Goal: Task Accomplishment & Management: Manage account settings

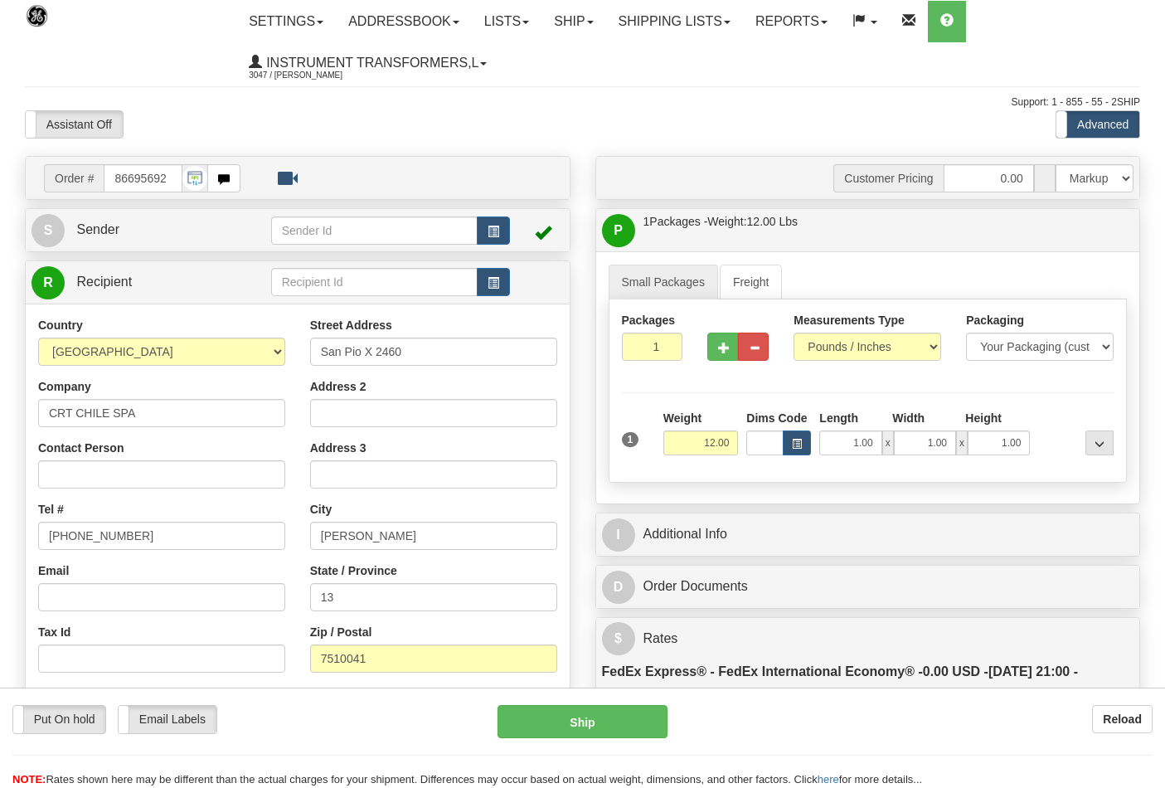
select select "2"
select select "0"
click at [284, 168] on td "Order # 86695692 Watch the Help Video" at bounding box center [298, 178] width 532 height 34
drag, startPoint x: 172, startPoint y: 177, endPoint x: 77, endPoint y: 192, distance: 95.7
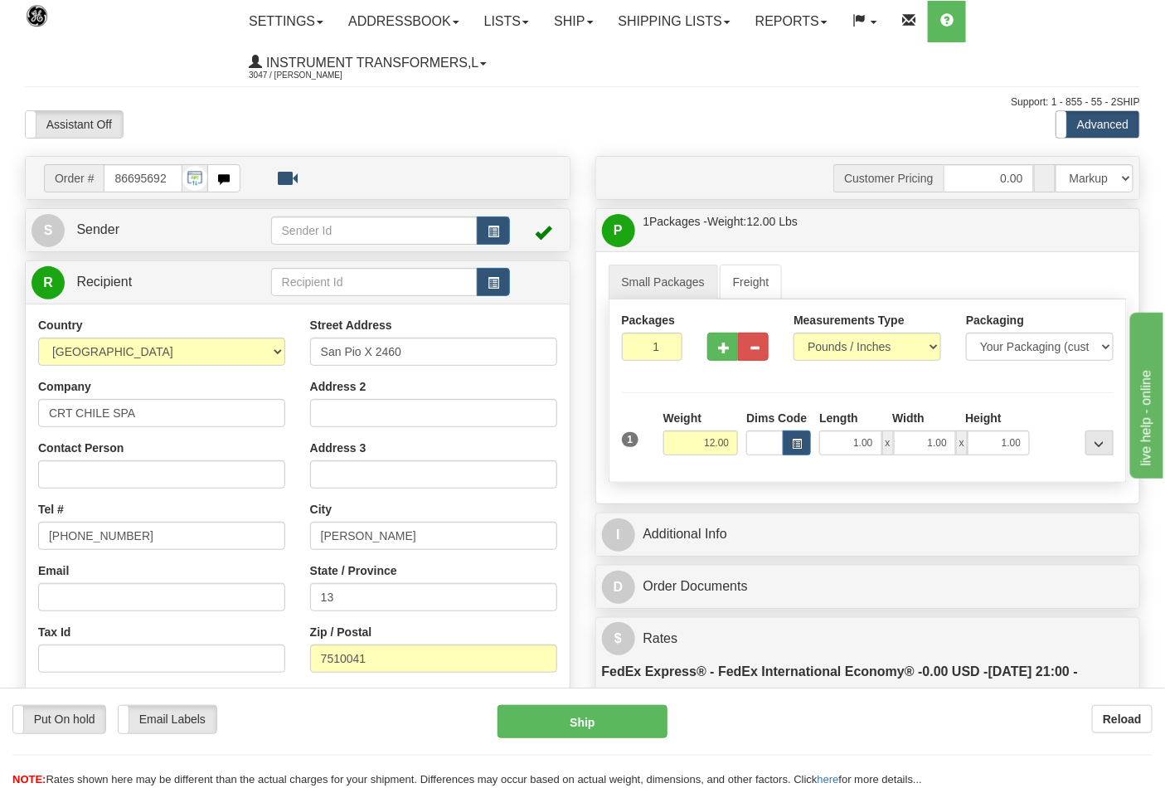
click at [77, 192] on div "Order # 86695692" at bounding box center [142, 178] width 197 height 28
type input "86695970"
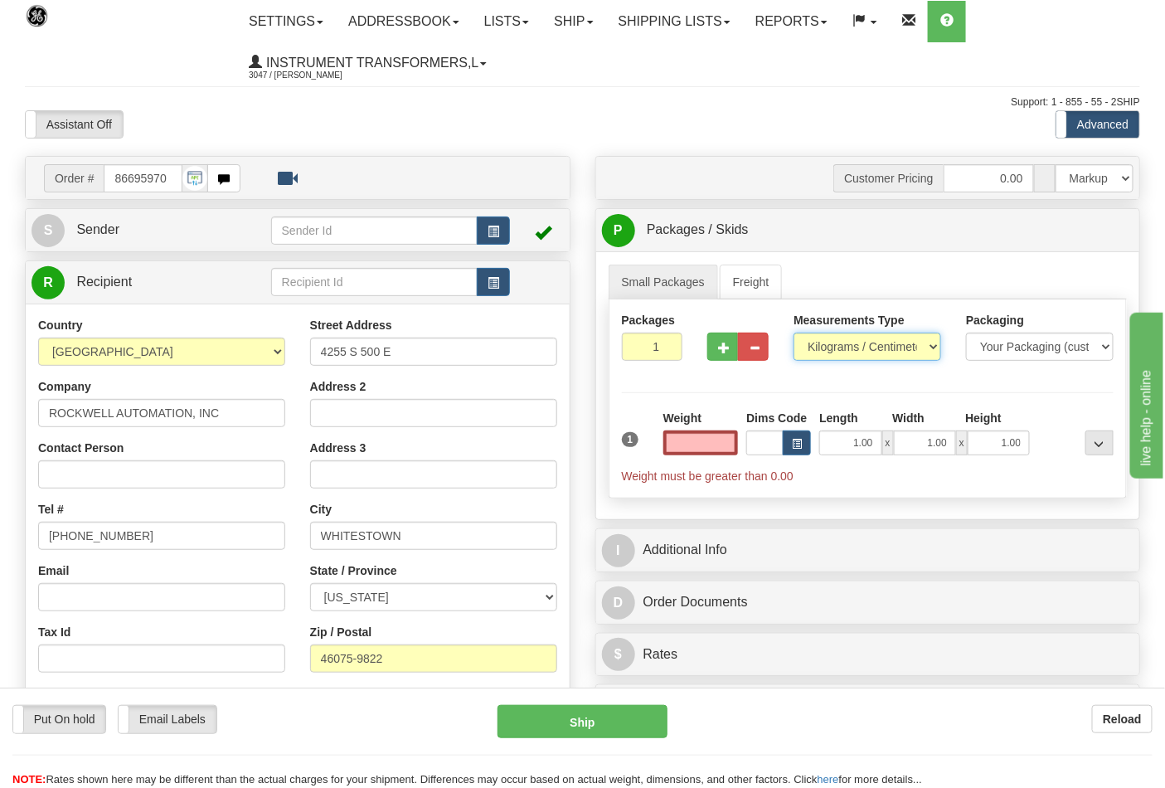
type input "0.00"
drag, startPoint x: 843, startPoint y: 343, endPoint x: 836, endPoint y: 361, distance: 18.9
click at [843, 343] on select "Pounds / Inches Kilograms / Centimeters" at bounding box center [868, 347] width 148 height 28
select select "0"
click at [794, 333] on select "Pounds / Inches Kilograms / Centimeters" at bounding box center [868, 347] width 148 height 28
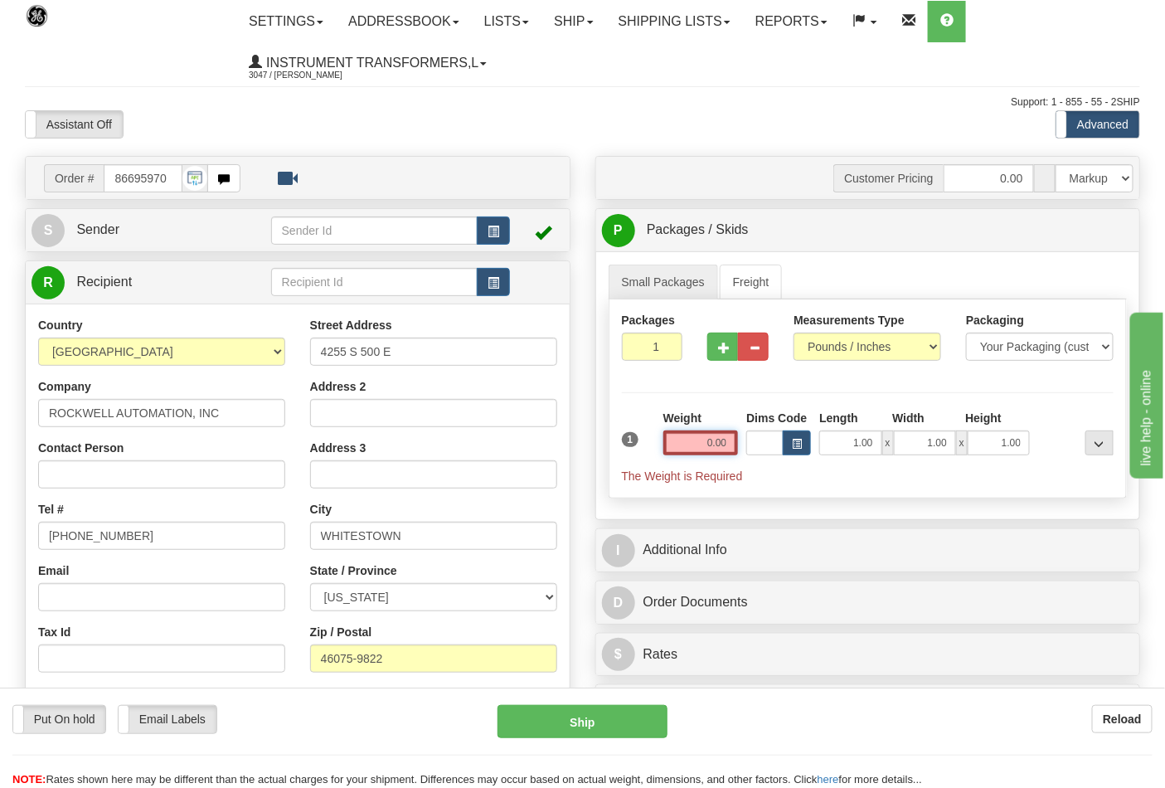
click at [733, 438] on input "0.00" at bounding box center [700, 442] width 75 height 25
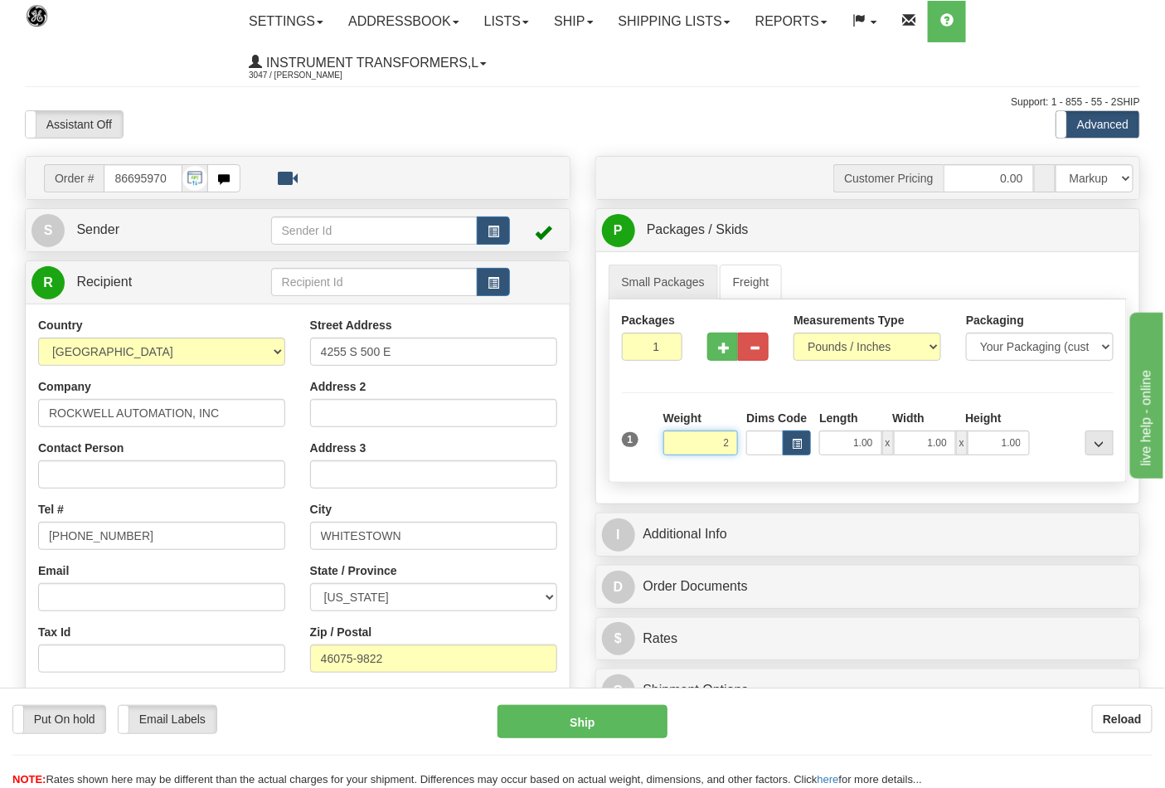
click button "Delete" at bounding box center [0, 0] width 0 height 0
type input "2.00"
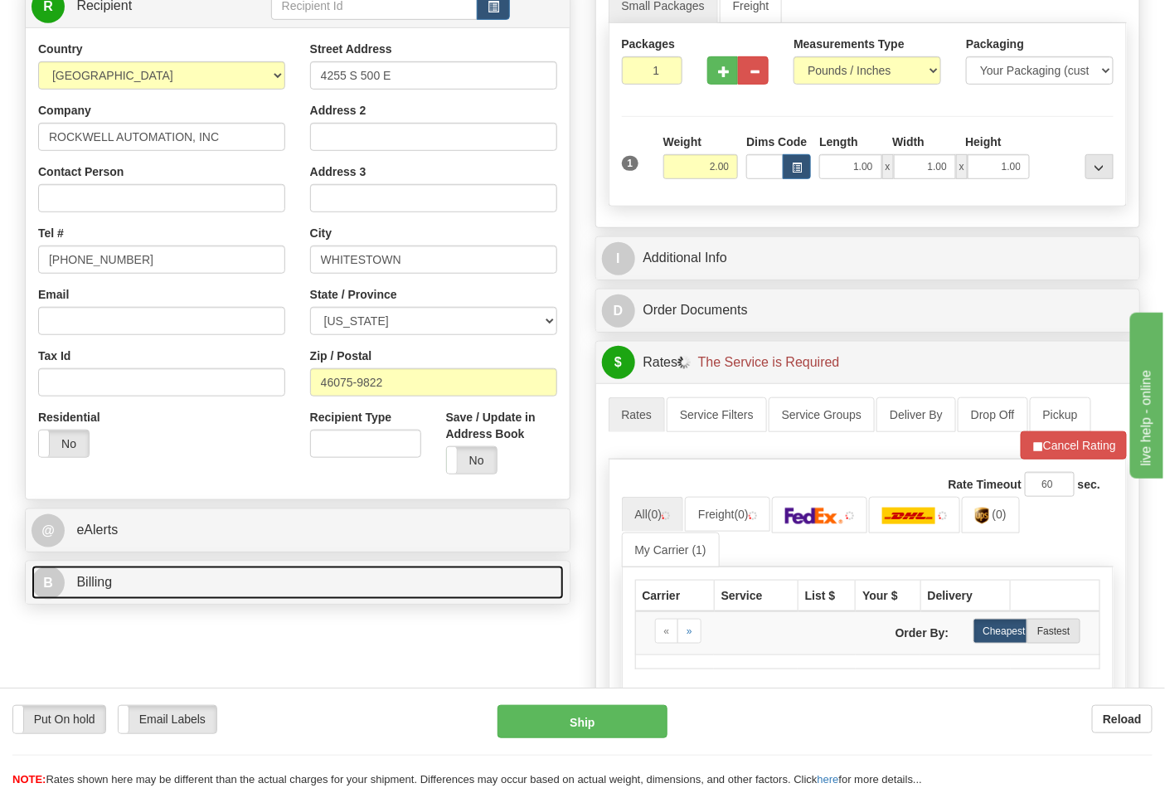
click at [143, 571] on link "B Billing" at bounding box center [298, 583] width 532 height 34
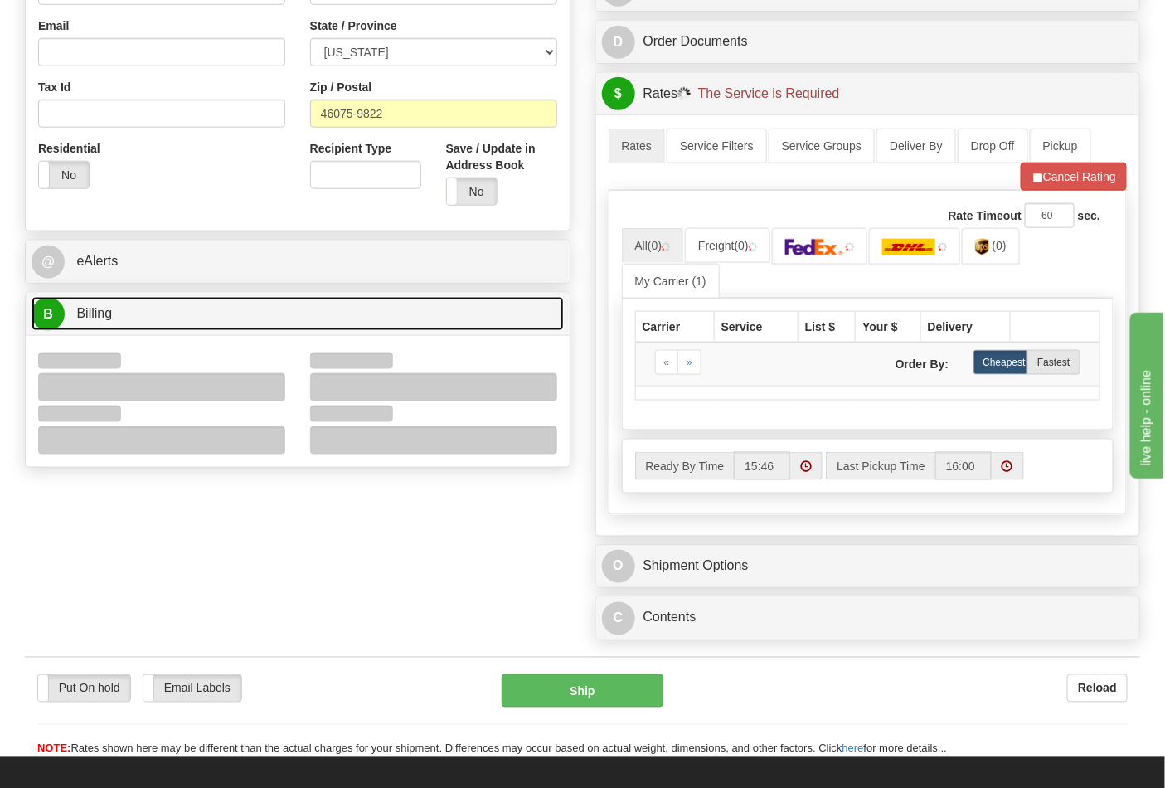
scroll to position [552, 0]
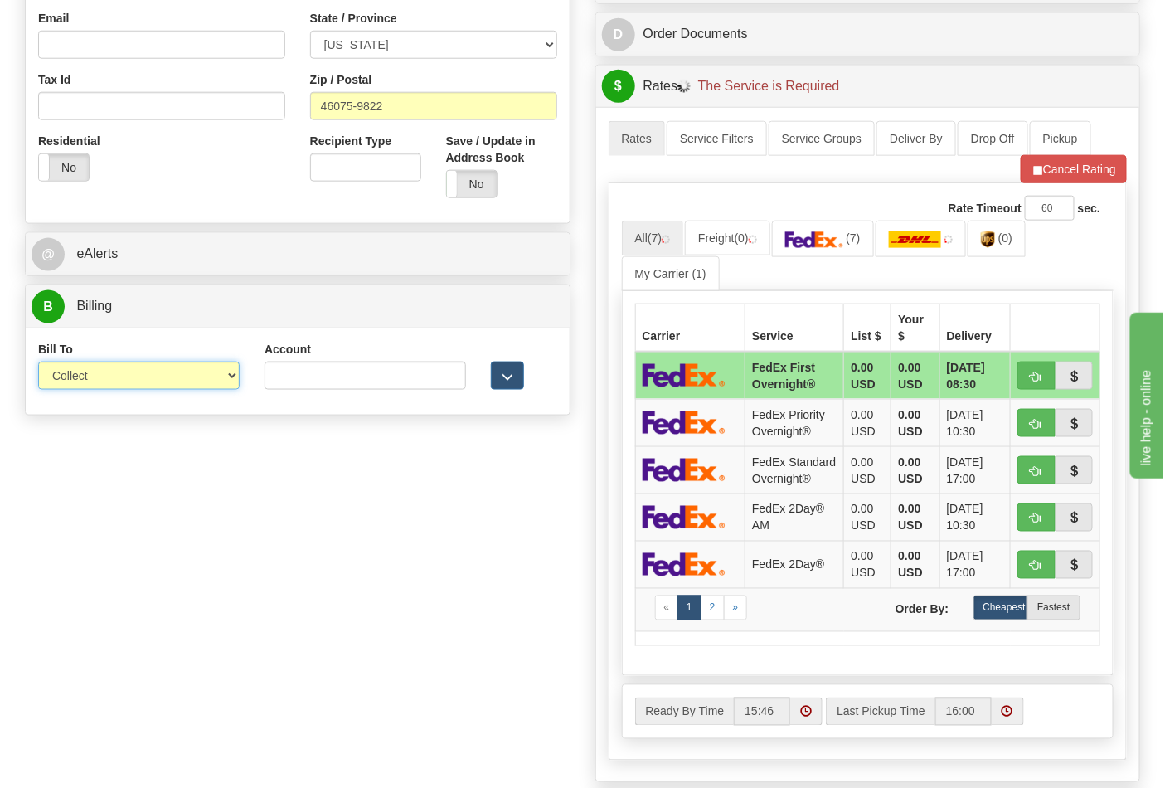
click at [98, 371] on select "Sender Recipient Third Party Collect" at bounding box center [139, 376] width 202 height 28
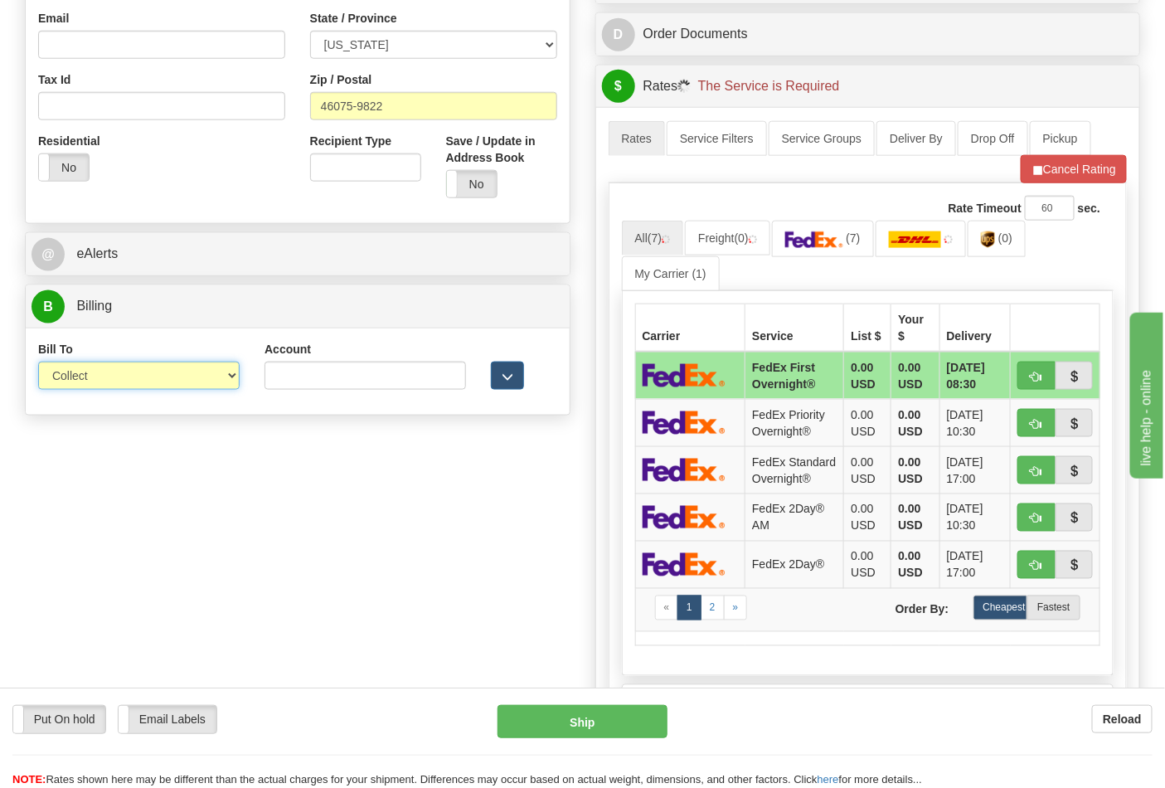
select select "2"
click at [38, 363] on select "Sender Recipient Third Party Collect" at bounding box center [139, 376] width 202 height 28
click at [267, 393] on div "Account 3rd Party Account List Please select" at bounding box center [365, 371] width 226 height 61
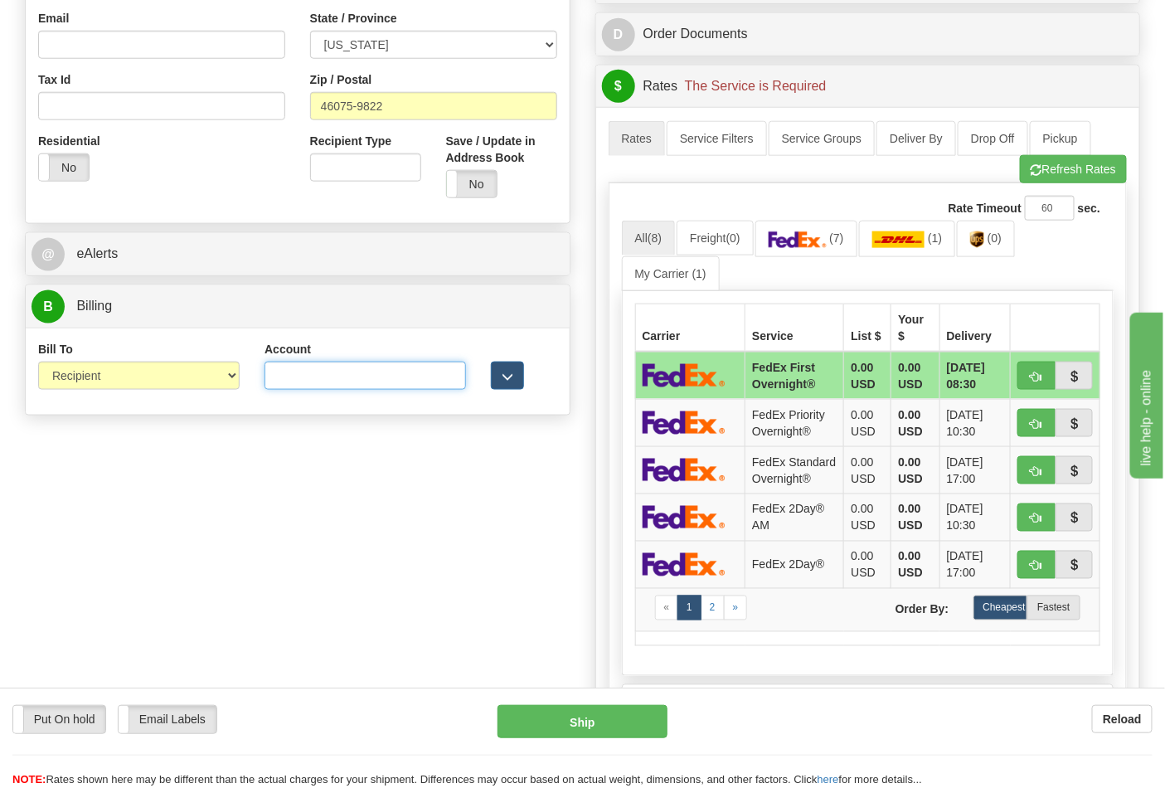
click at [294, 386] on input "Account" at bounding box center [366, 376] width 202 height 28
type input "587102"
click at [1063, 191] on div "Rate Timeout 60 sec. All (8) Freight (0) (7) (1)" at bounding box center [868, 471] width 519 height 576
click at [1063, 180] on button "Refresh Rates" at bounding box center [1073, 169] width 107 height 28
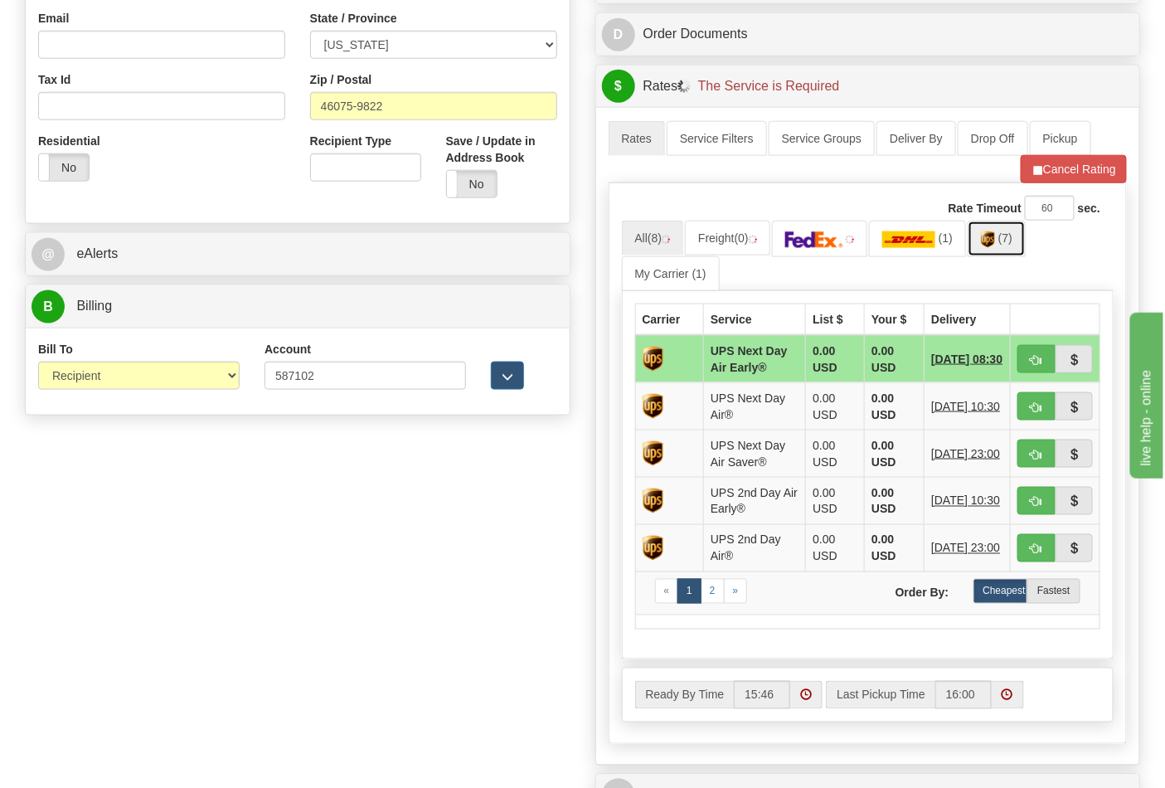
click at [1013, 250] on link "(7)" at bounding box center [997, 239] width 58 height 36
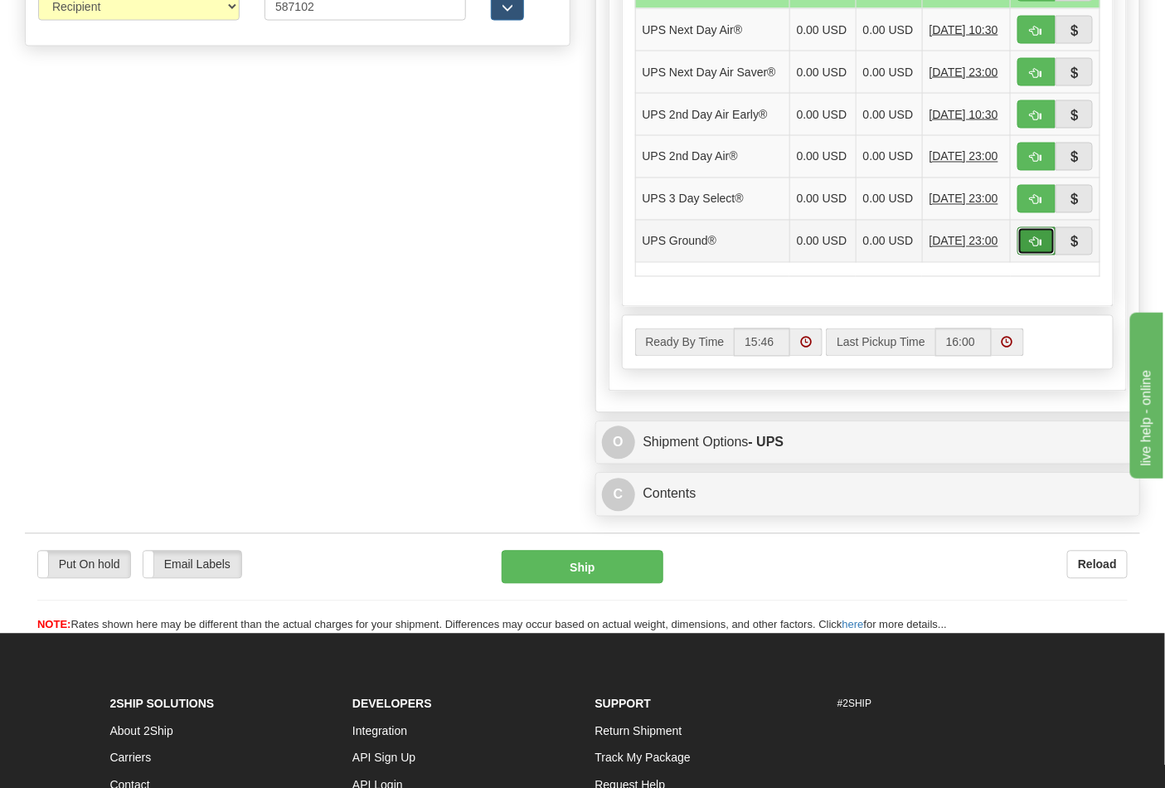
click at [1031, 248] on span "button" at bounding box center [1037, 242] width 12 height 11
type input "03"
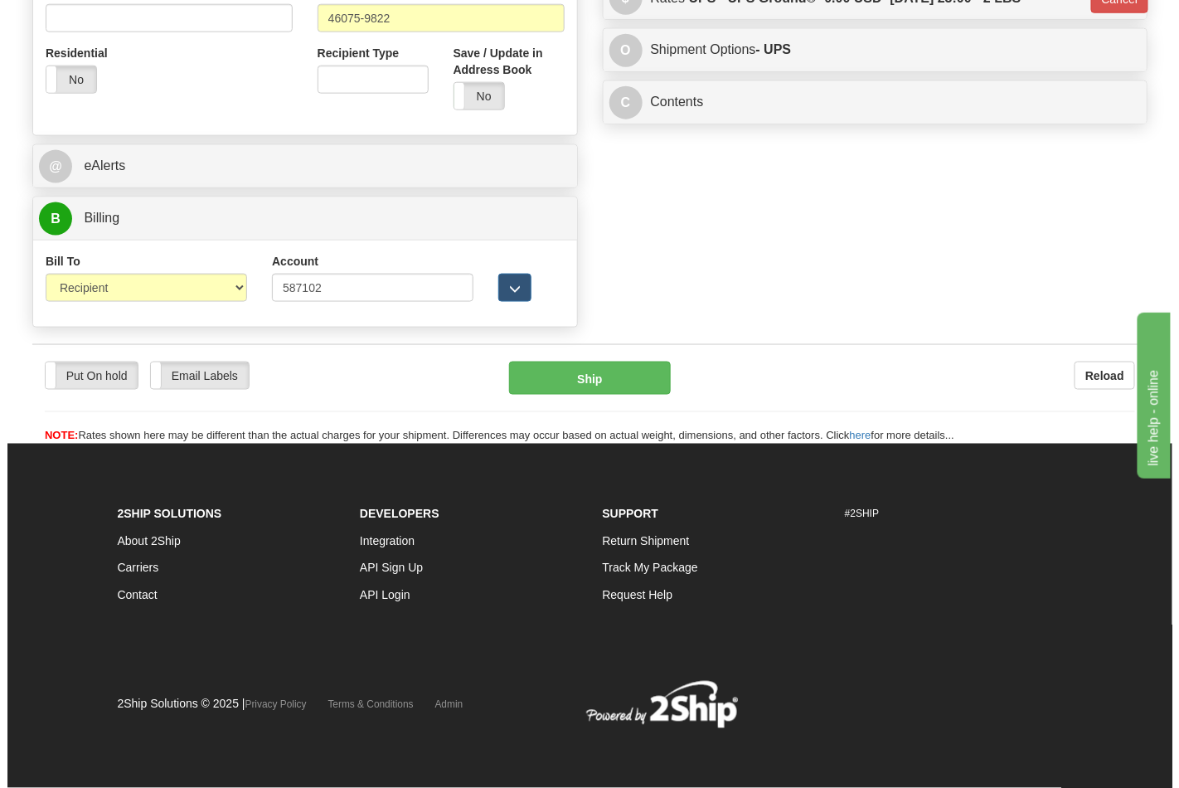
scroll to position [643, 0]
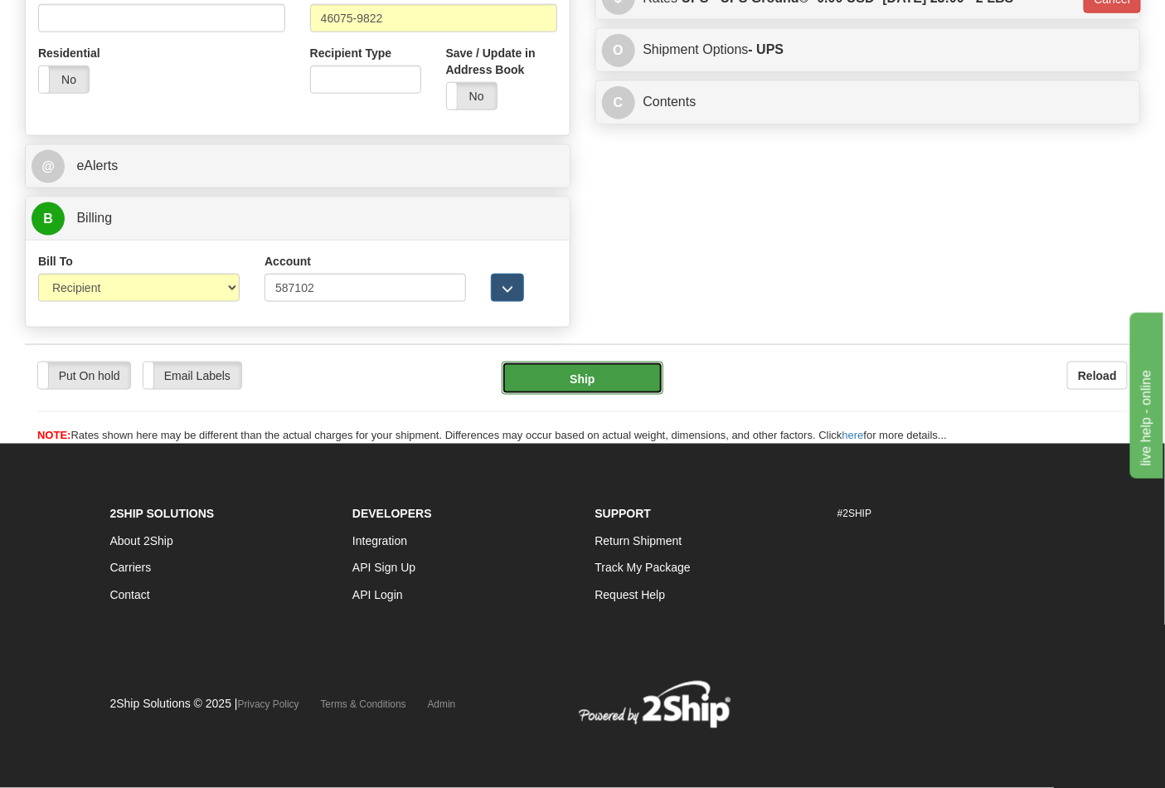
click at [573, 380] on button "Ship" at bounding box center [582, 378] width 161 height 33
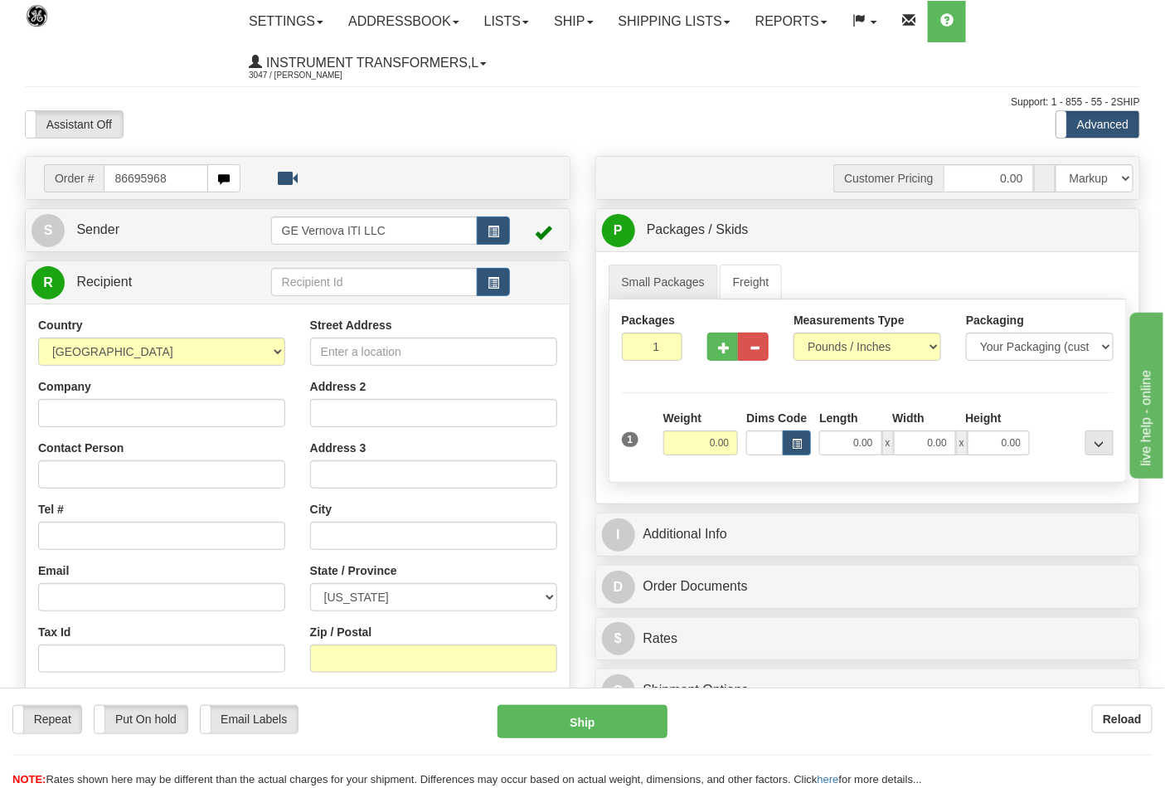
type input "86695968"
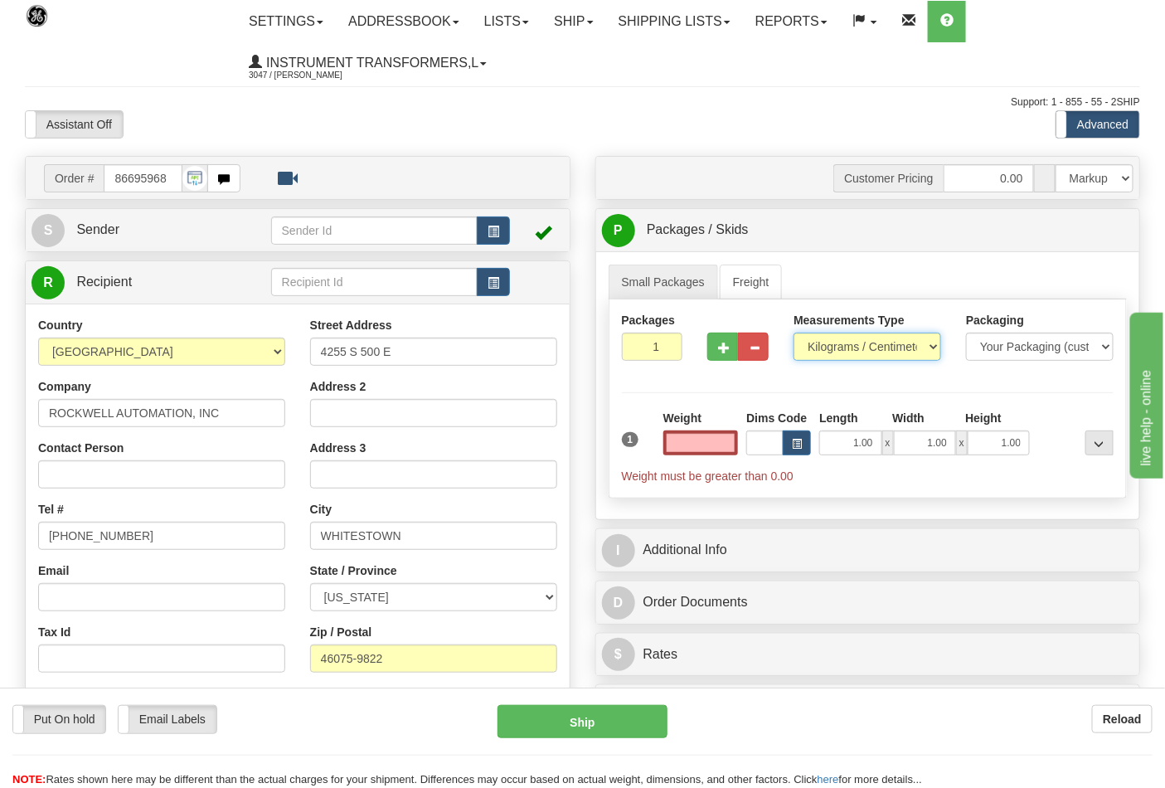
type input "0.00"
click at [843, 347] on select "Pounds / Inches Kilograms / Centimeters" at bounding box center [868, 347] width 148 height 28
select select "0"
click at [794, 333] on select "Pounds / Inches Kilograms / Centimeters" at bounding box center [868, 347] width 148 height 28
click at [726, 444] on input "0.00" at bounding box center [700, 442] width 75 height 25
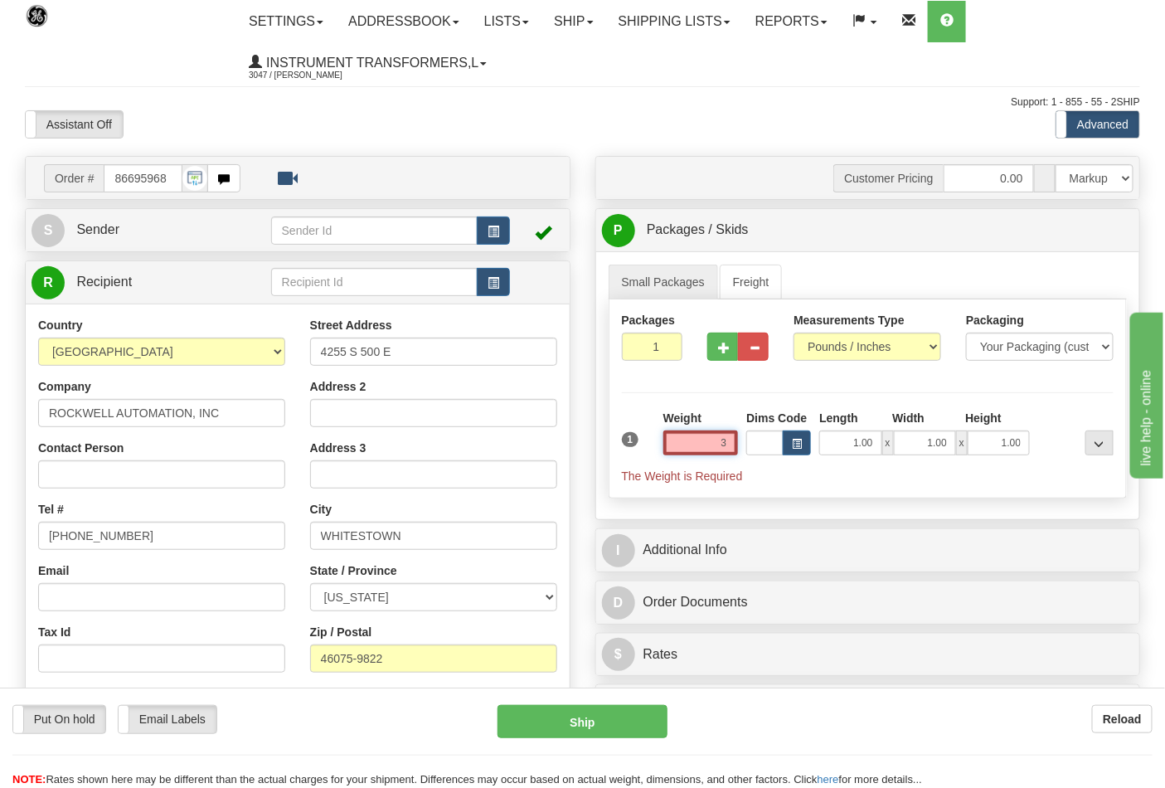
click button "Delete" at bounding box center [0, 0] width 0 height 0
type input "3.00"
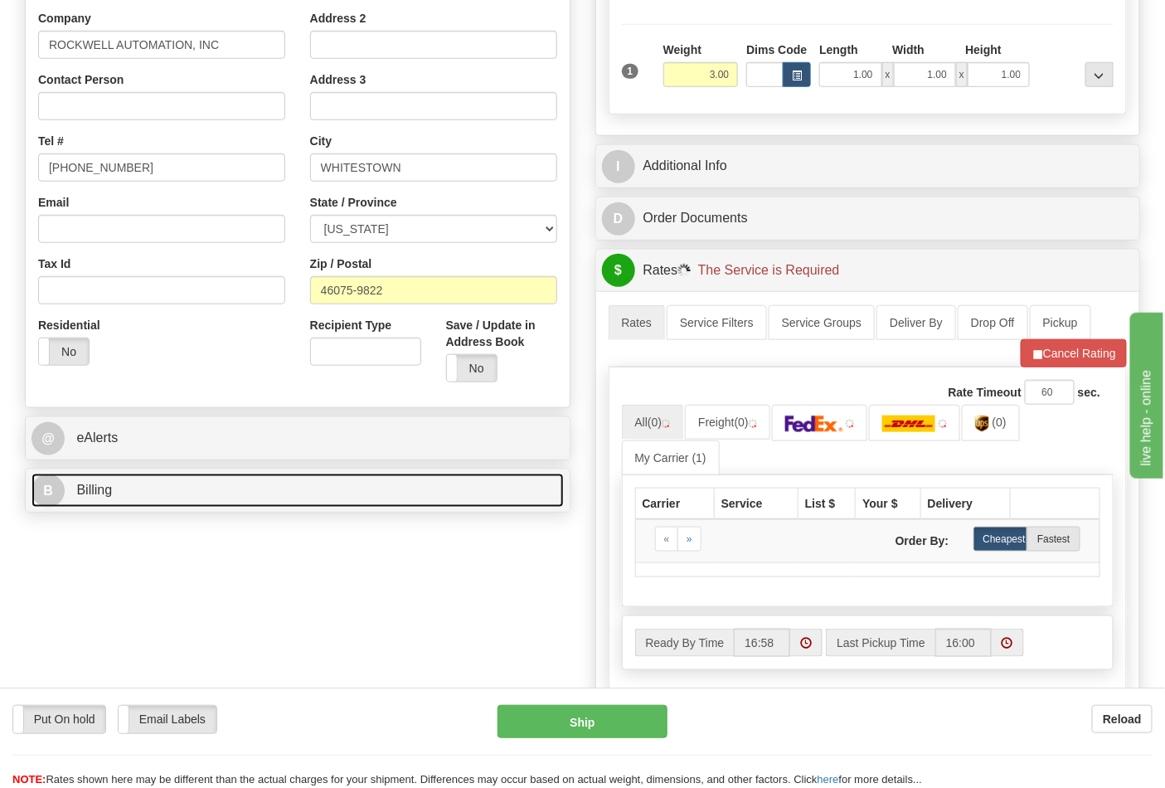
click at [186, 493] on link "B Billing" at bounding box center [298, 491] width 532 height 34
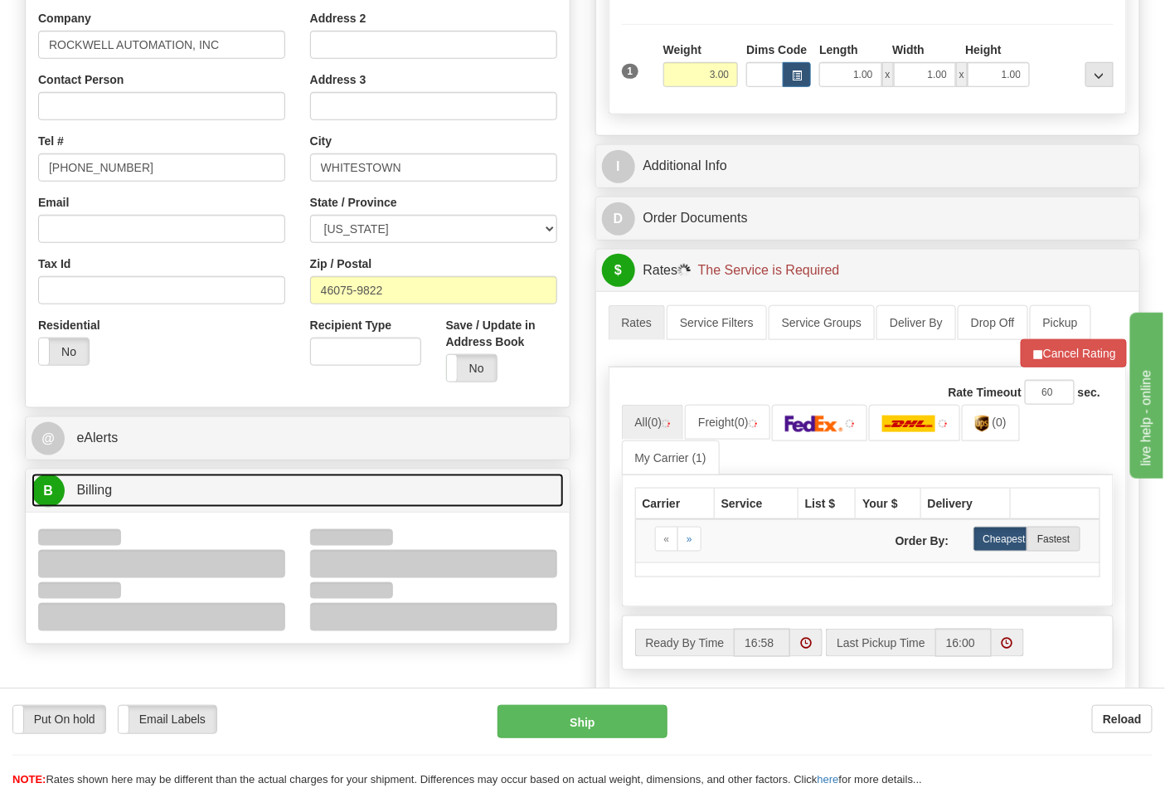
scroll to position [552, 0]
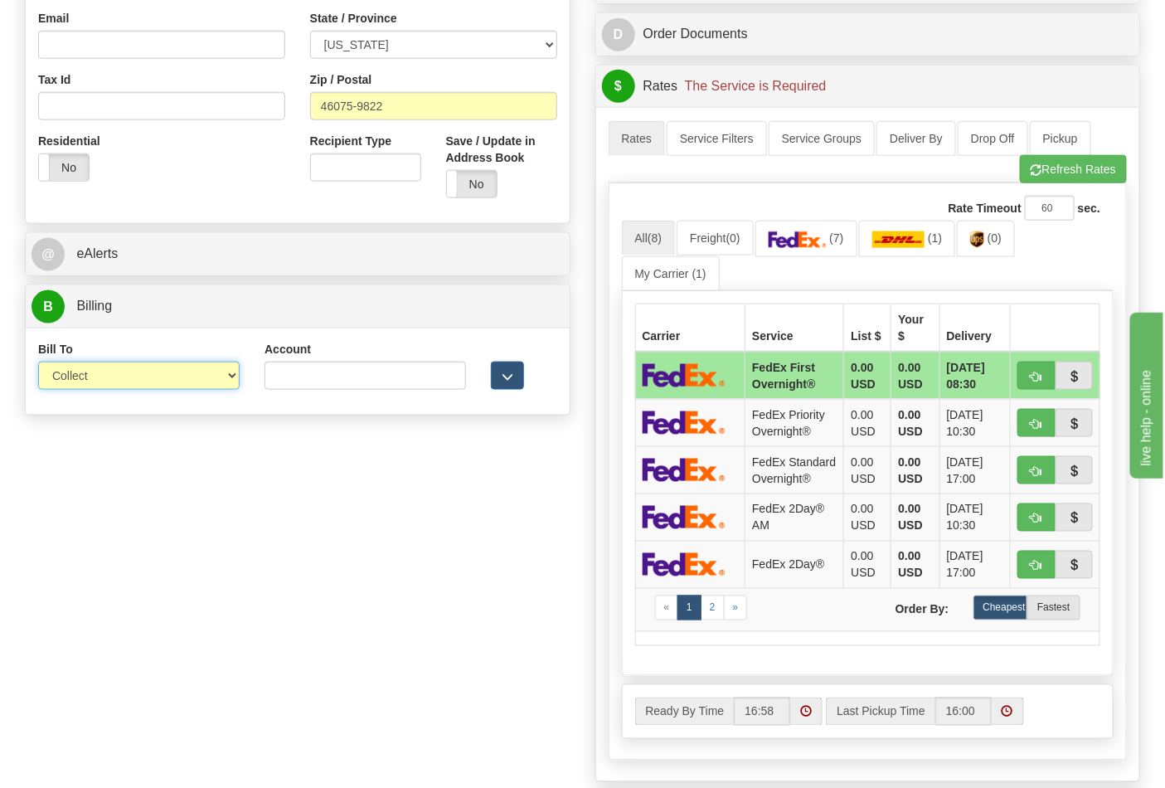
click at [104, 375] on select "Sender Recipient Third Party Collect" at bounding box center [139, 376] width 202 height 28
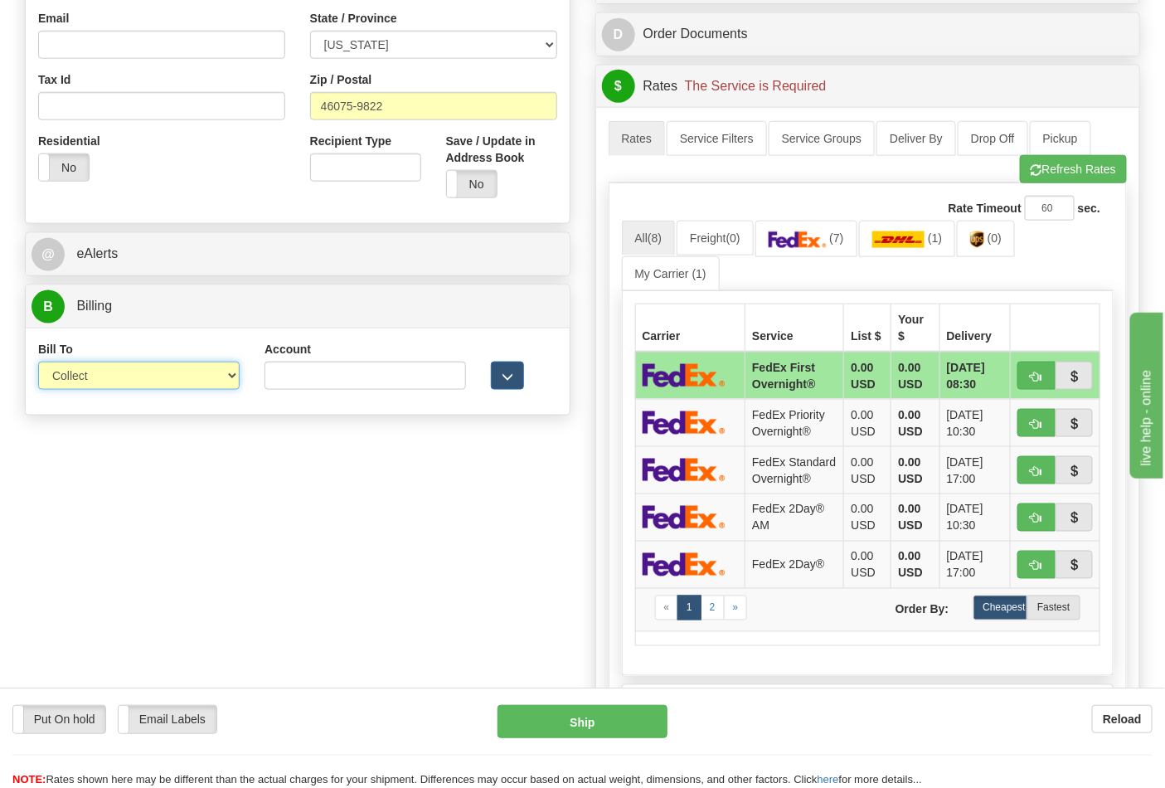
select select "2"
click at [38, 363] on select "Sender Recipient Third Party Collect" at bounding box center [139, 376] width 202 height 28
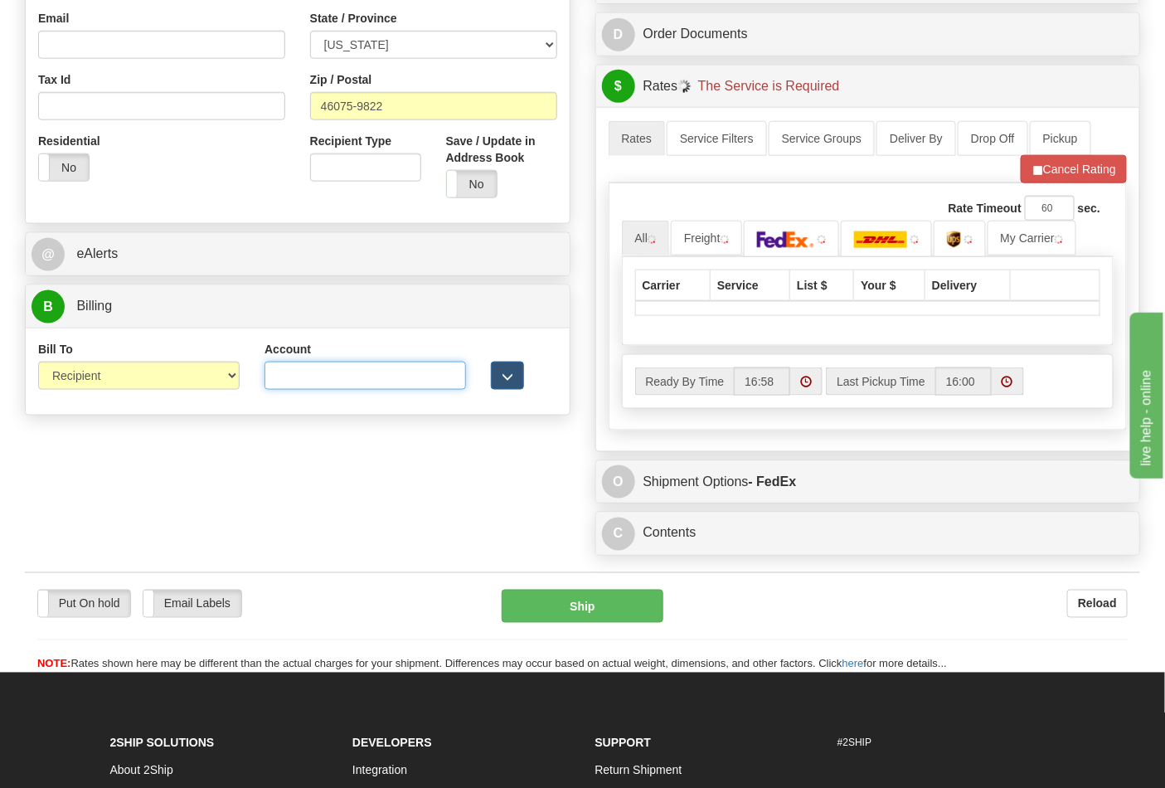
click at [323, 376] on input "Account" at bounding box center [366, 376] width 202 height 28
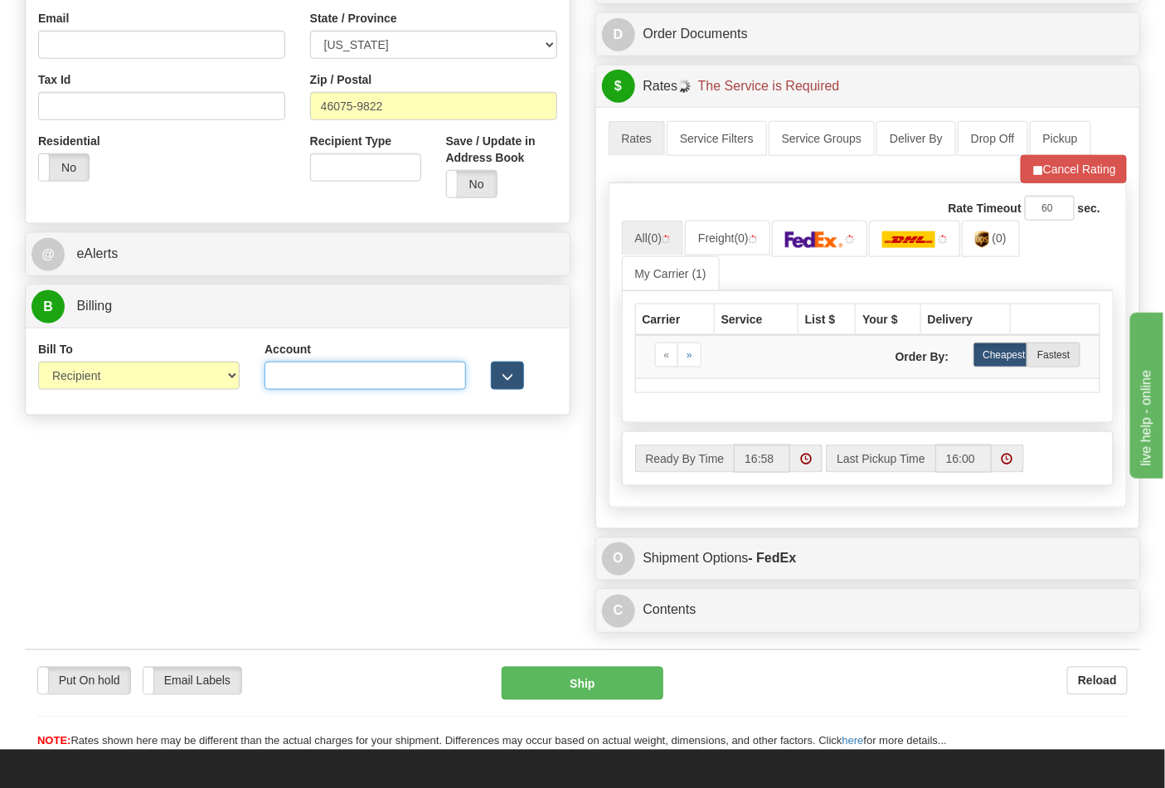
type input "587102"
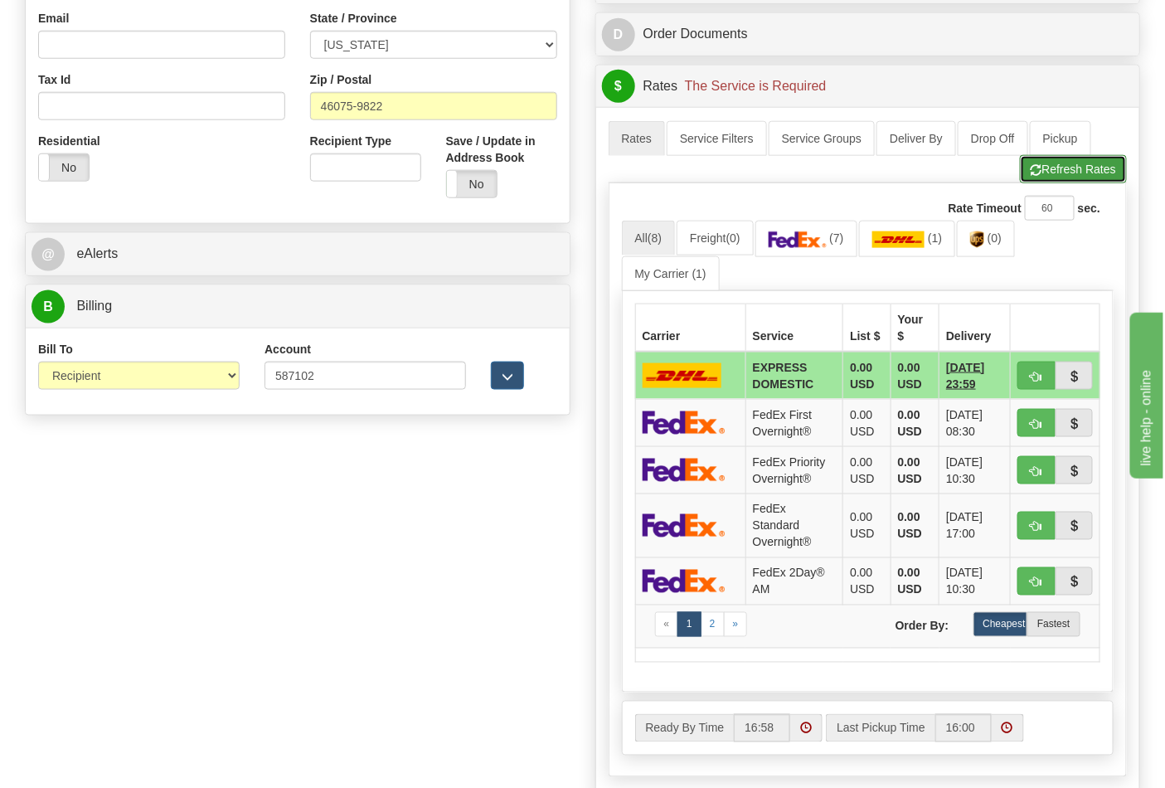
click at [1056, 183] on button "Refresh Rates" at bounding box center [1073, 169] width 107 height 28
click at [1008, 245] on span "(7)" at bounding box center [1001, 237] width 14 height 13
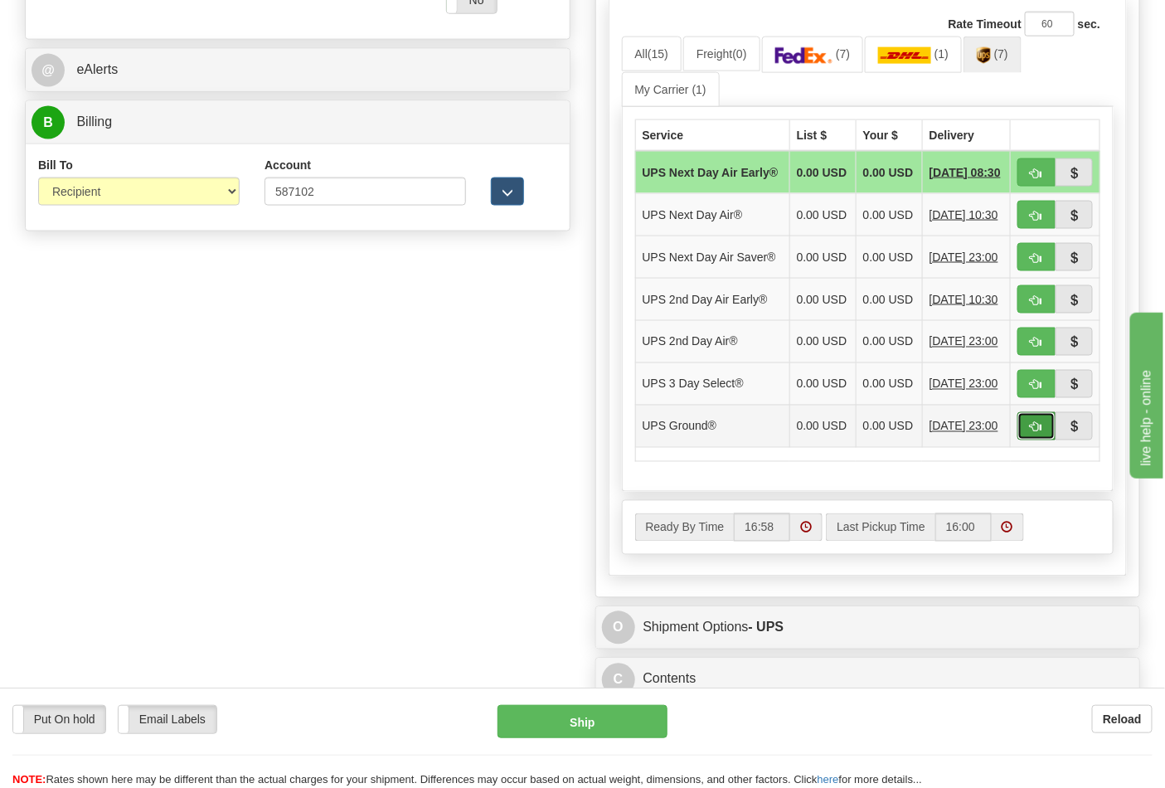
click at [1042, 440] on button "button" at bounding box center [1037, 426] width 38 height 28
type input "03"
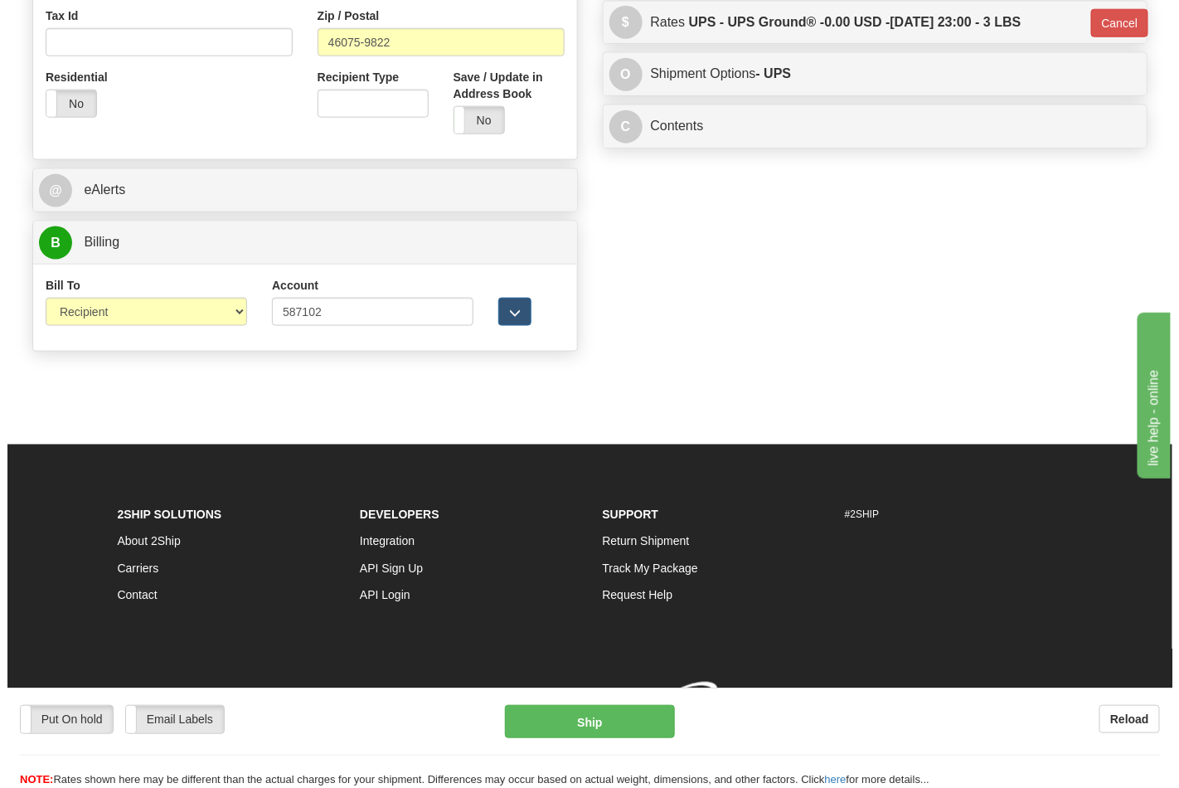
scroll to position [643, 0]
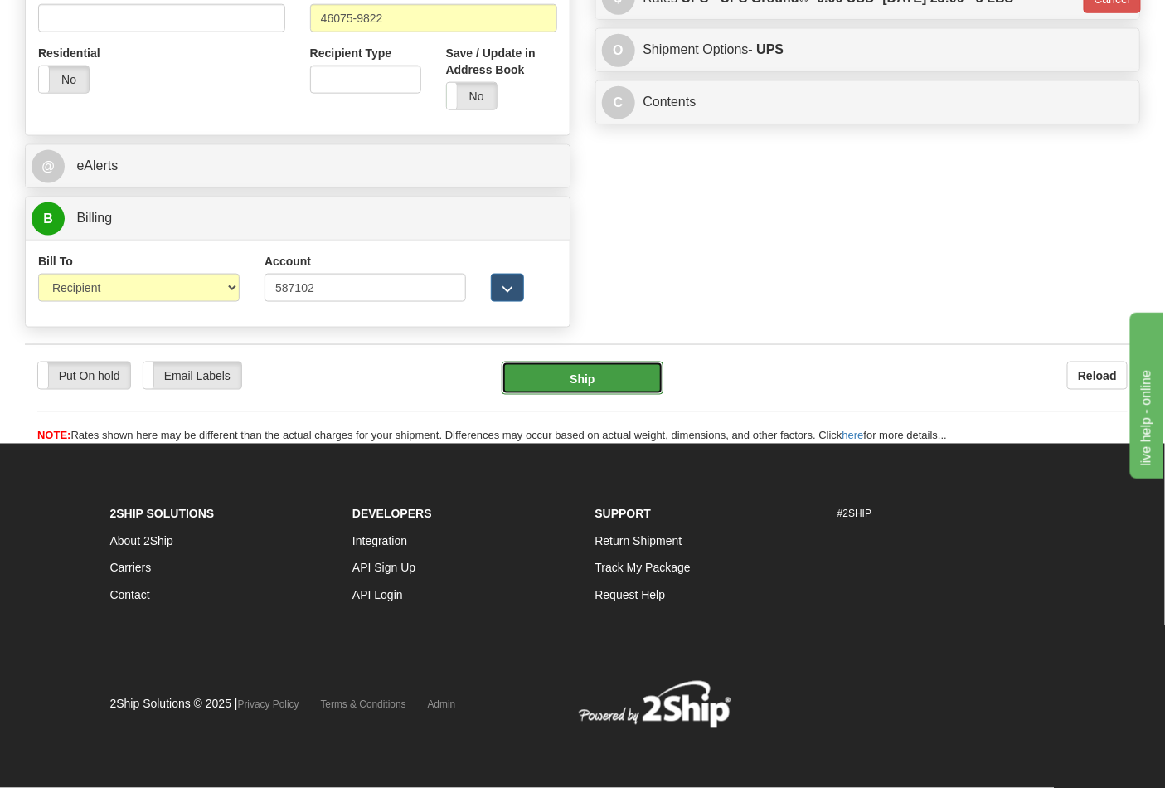
click at [616, 377] on button "Ship" at bounding box center [582, 378] width 161 height 33
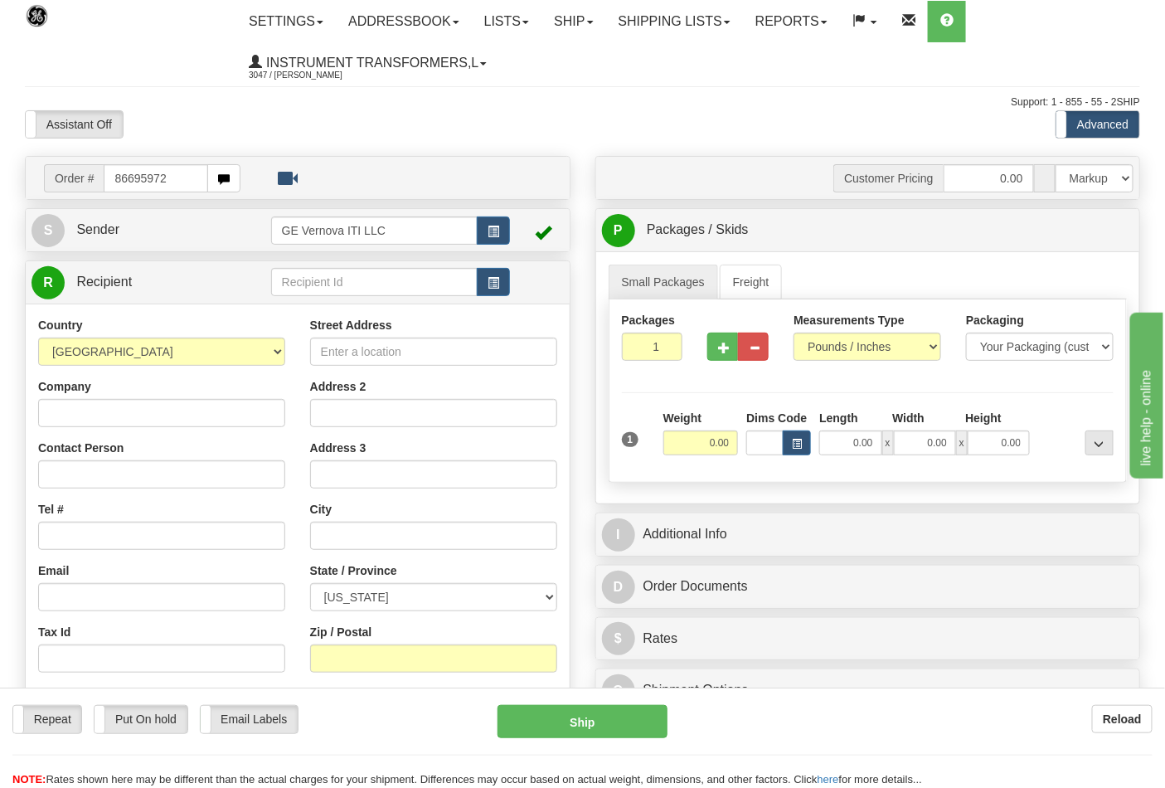
type input "86695972"
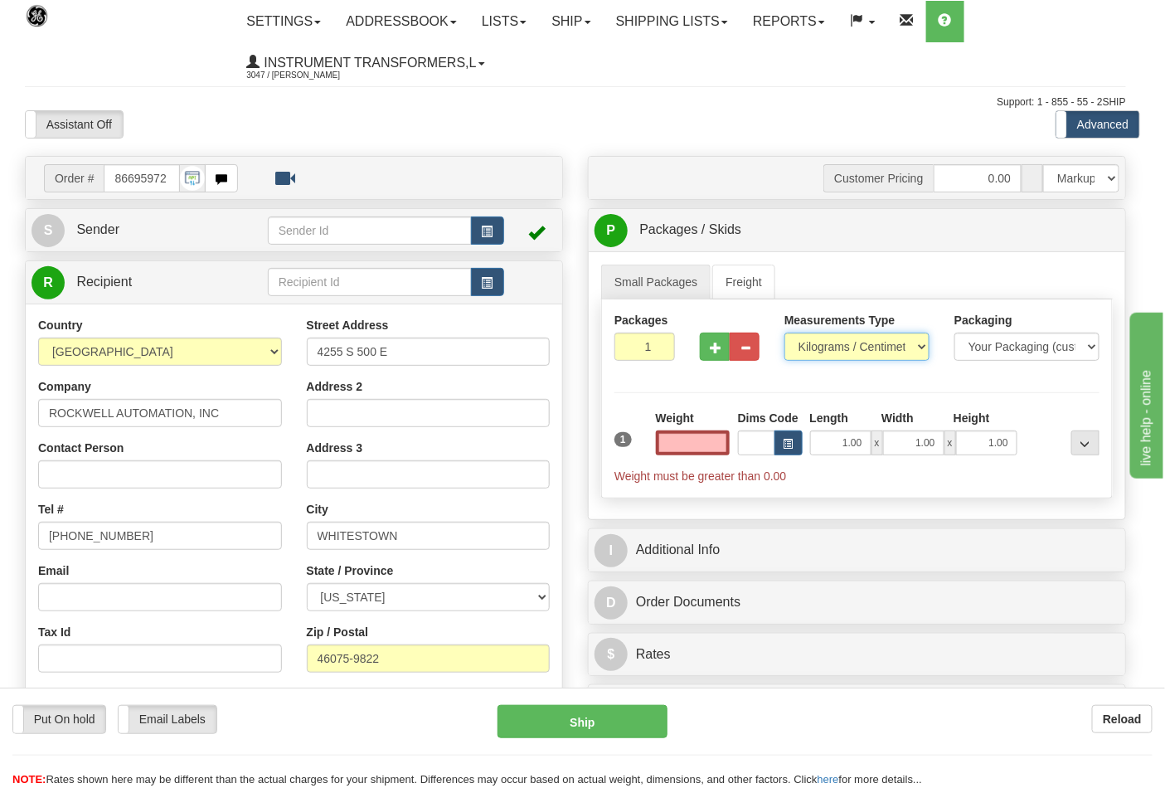
type input "0.00"
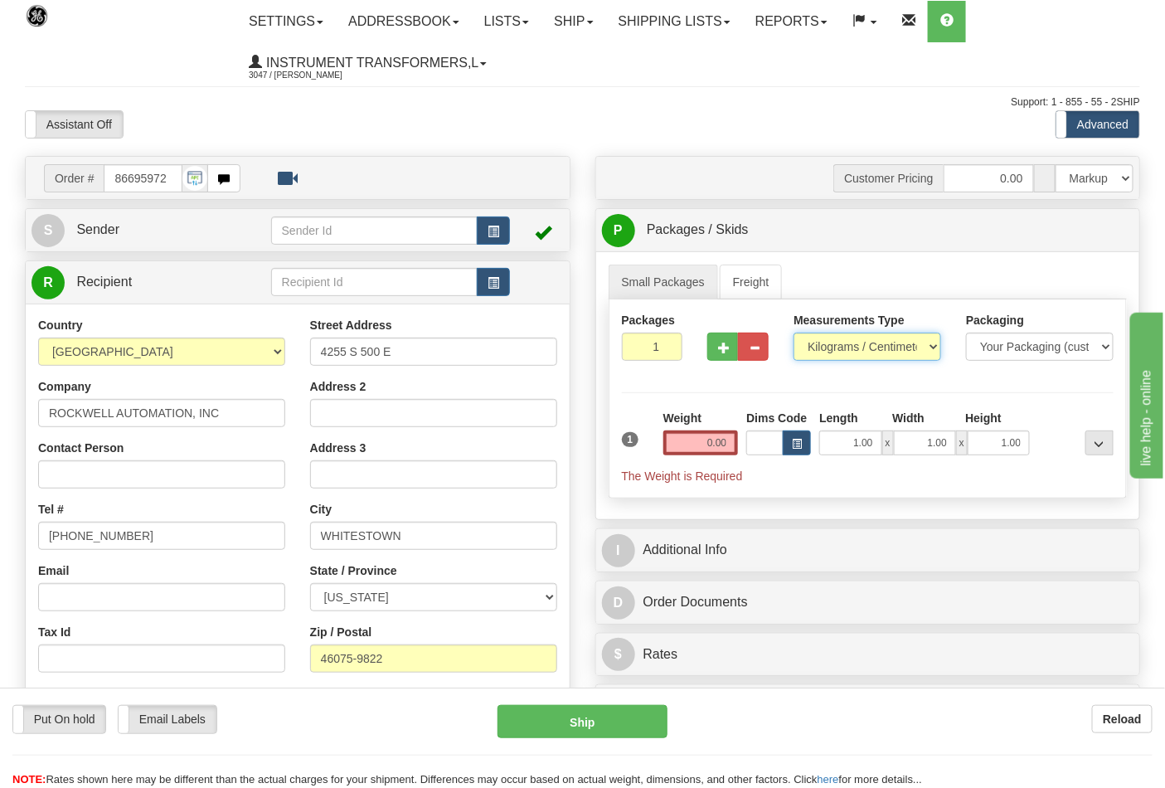
click at [831, 347] on select "Pounds / Inches Kilograms / Centimeters" at bounding box center [868, 347] width 148 height 28
select select "0"
click at [794, 333] on select "Pounds / Inches Kilograms / Centimeters" at bounding box center [868, 347] width 148 height 28
click at [730, 438] on input "0.00" at bounding box center [700, 442] width 75 height 25
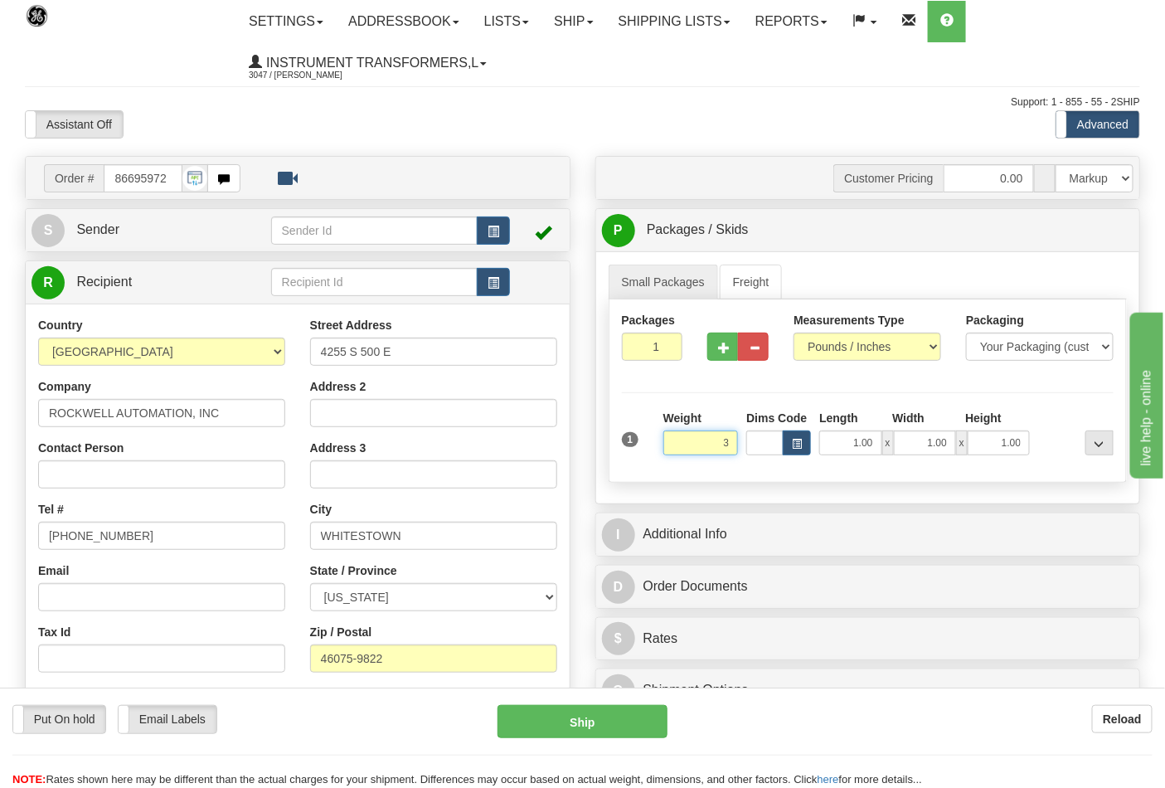
click button "Delete" at bounding box center [0, 0] width 0 height 0
type input "3.00"
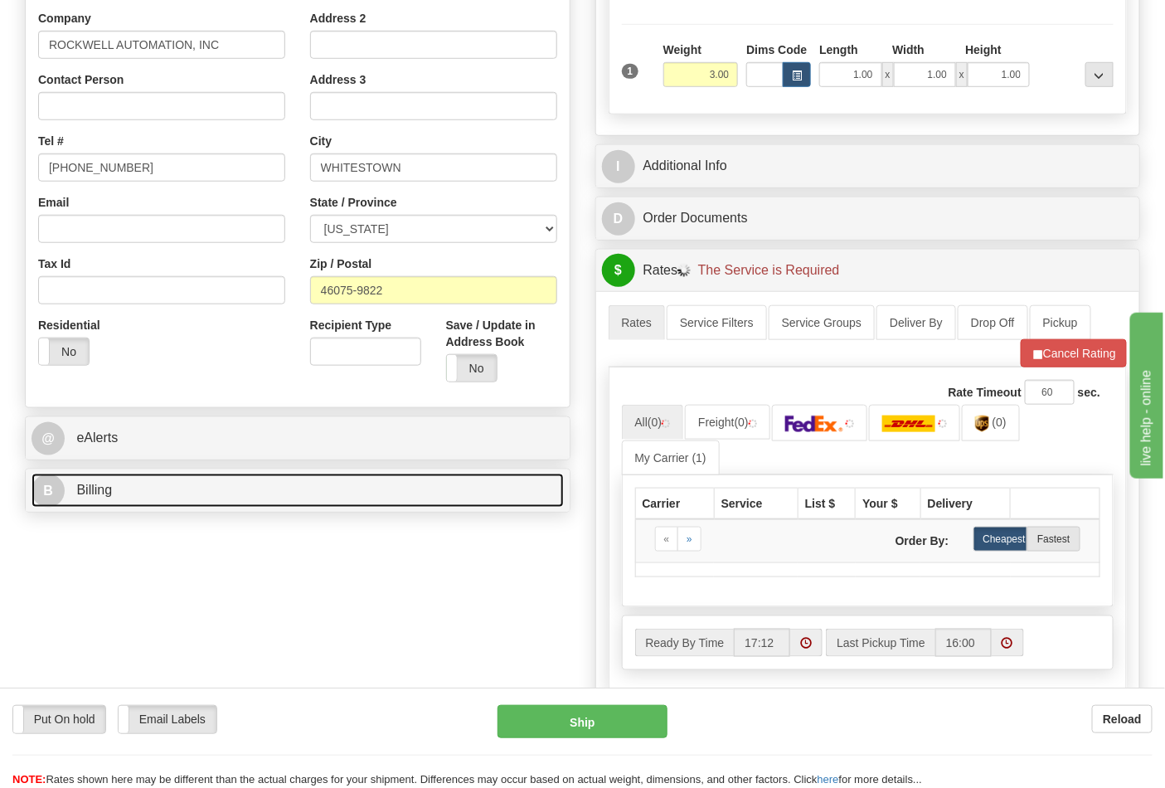
click at [104, 493] on span "Billing" at bounding box center [94, 490] width 36 height 14
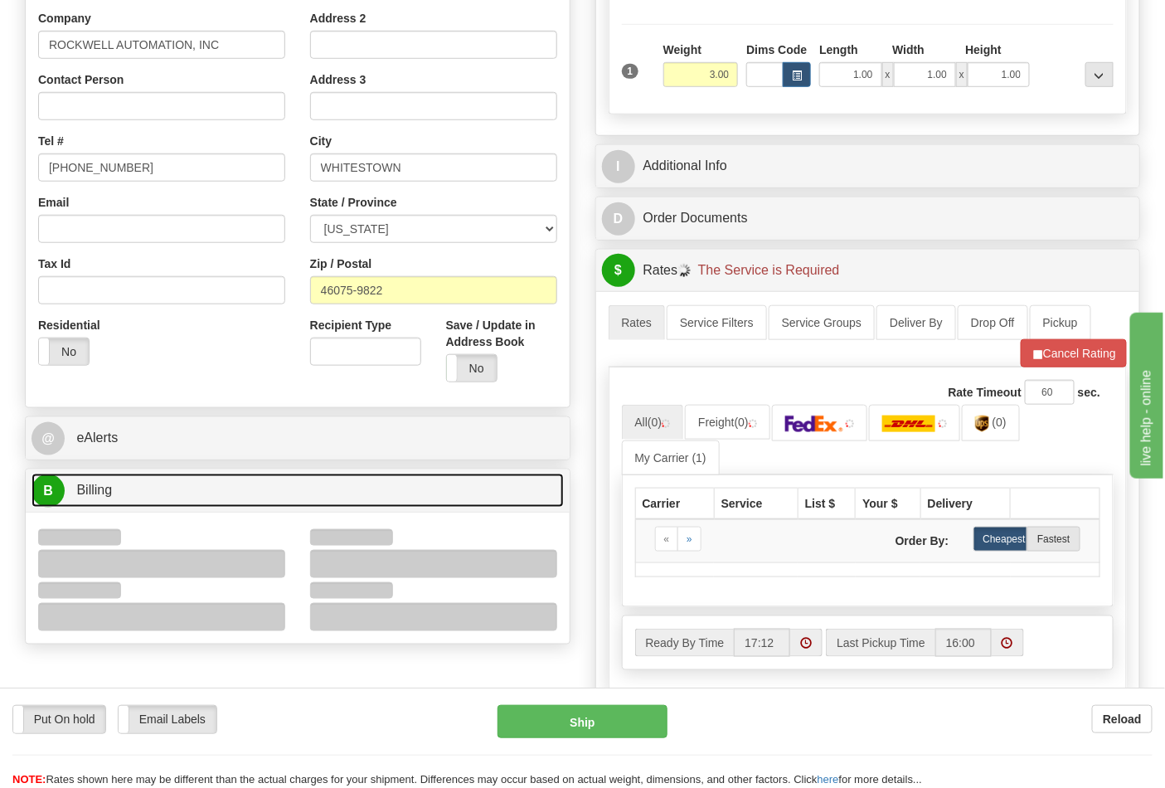
scroll to position [552, 0]
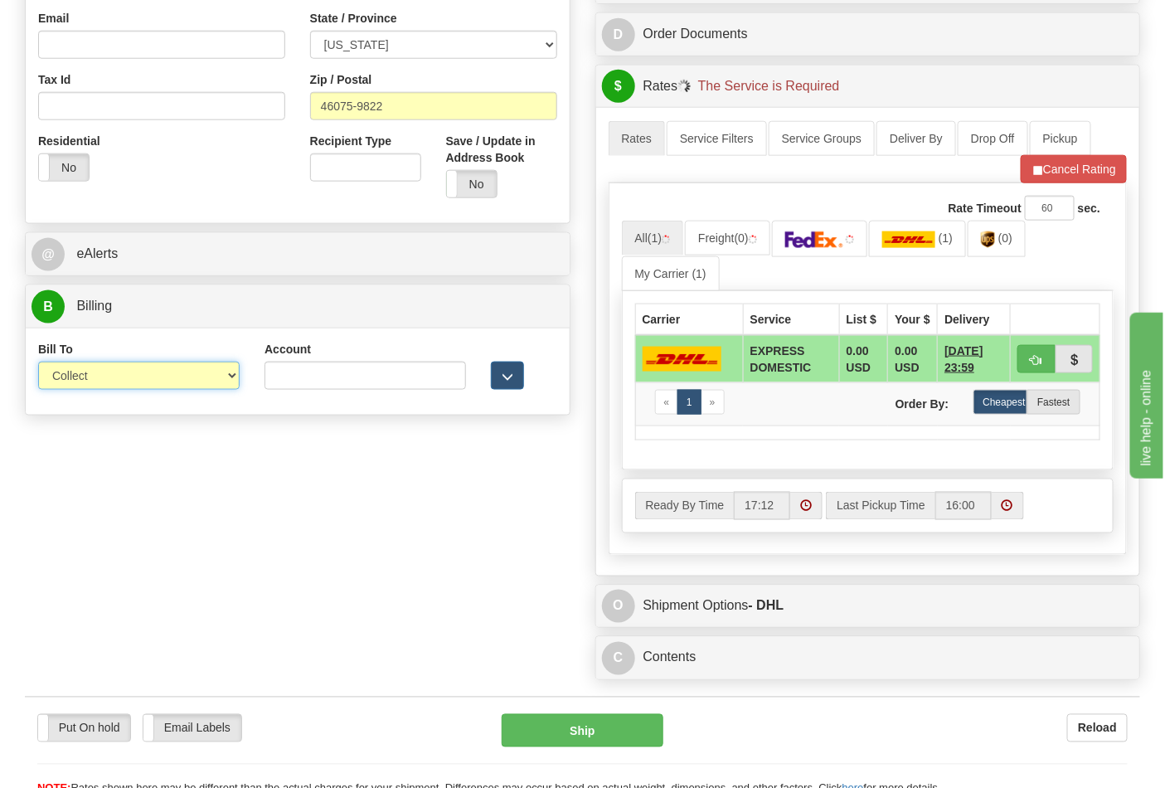
drag, startPoint x: 89, startPoint y: 367, endPoint x: 92, endPoint y: 387, distance: 20.2
click at [89, 367] on select "Sender Recipient Third Party Collect" at bounding box center [139, 376] width 202 height 28
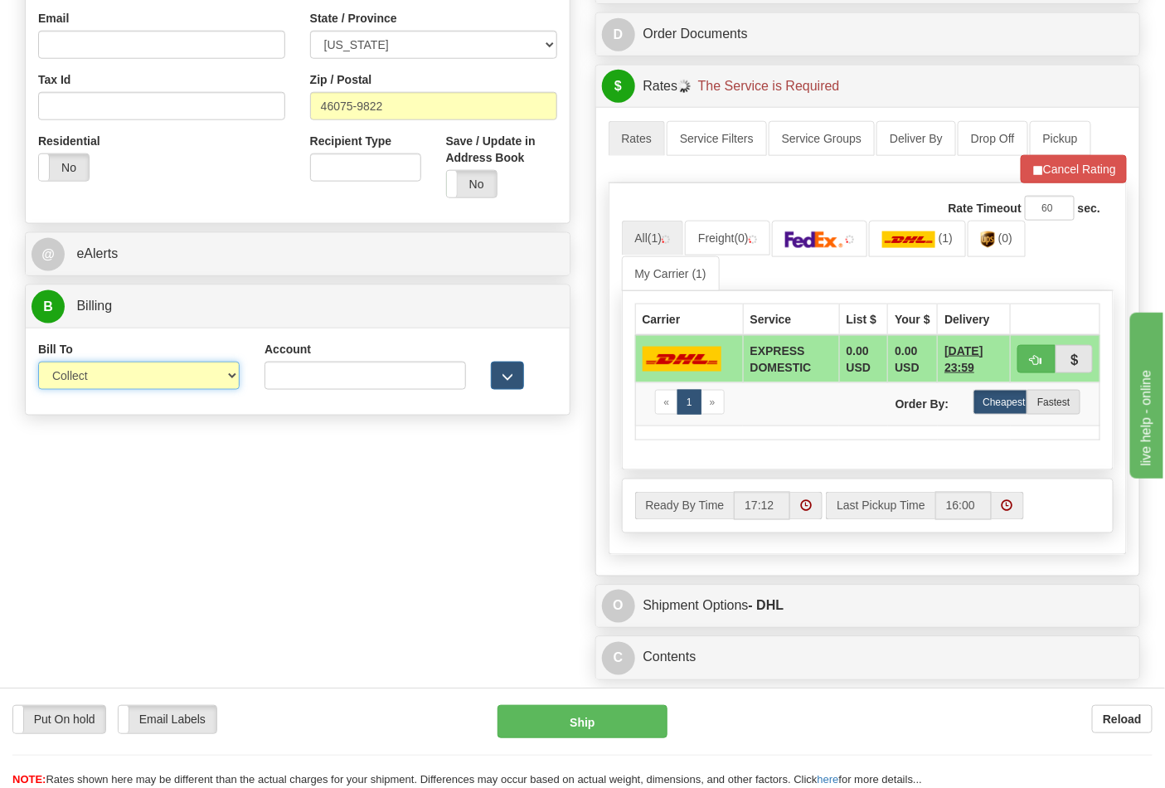
select select "2"
click at [38, 363] on select "Sender Recipient Third Party Collect" at bounding box center [139, 376] width 202 height 28
click at [279, 386] on input "Account" at bounding box center [366, 376] width 202 height 28
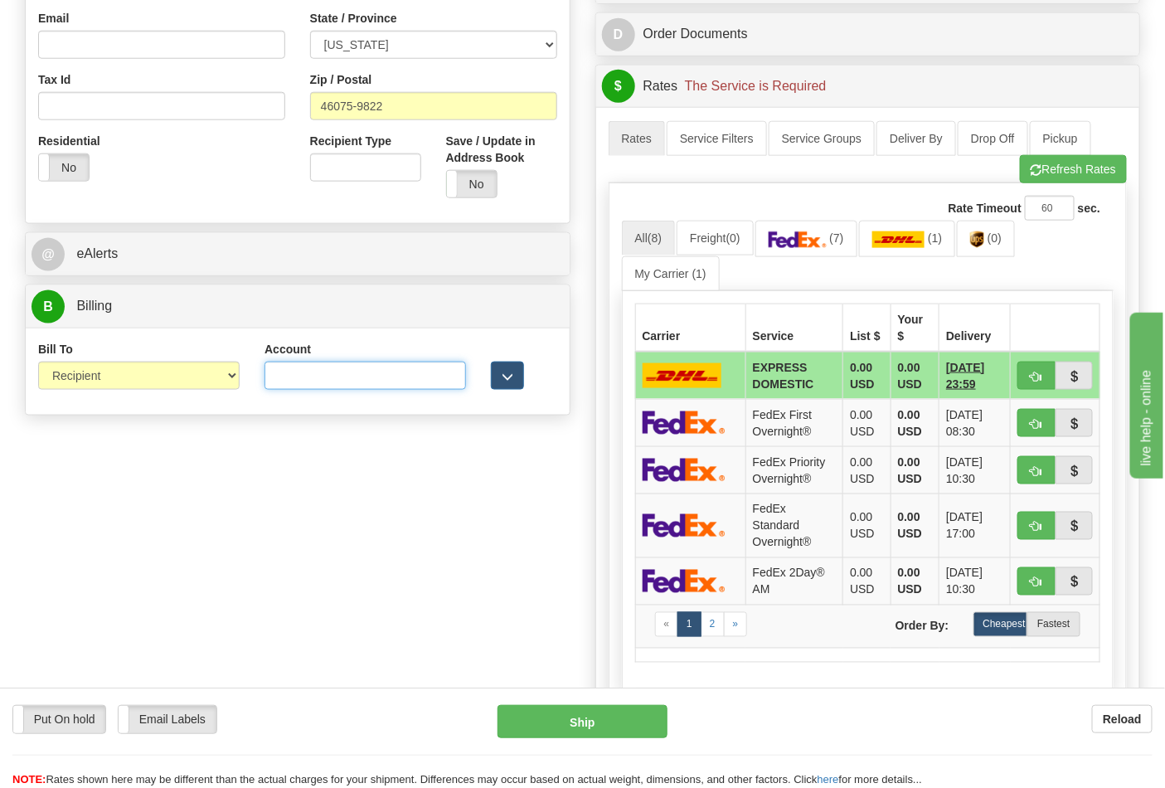
type input "587102"
click at [1059, 170] on button "Refresh Rates" at bounding box center [1073, 169] width 107 height 28
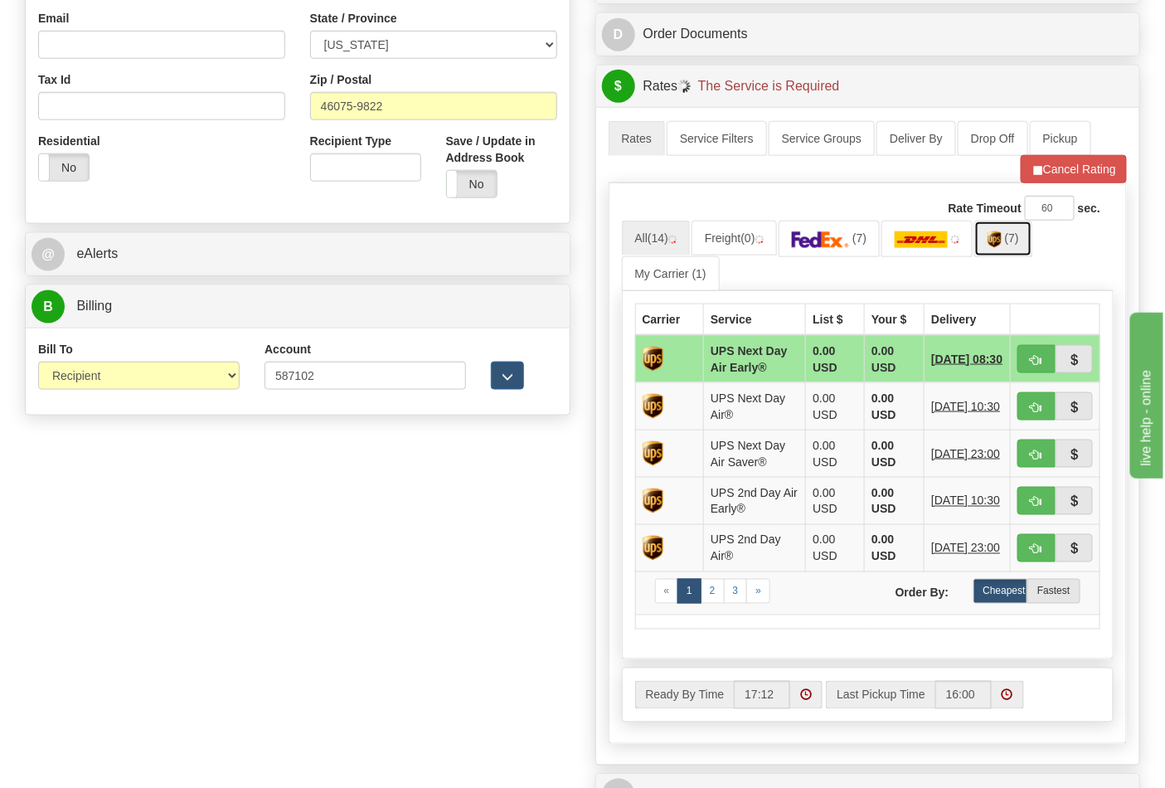
click at [1010, 245] on span "(7)" at bounding box center [1012, 237] width 14 height 13
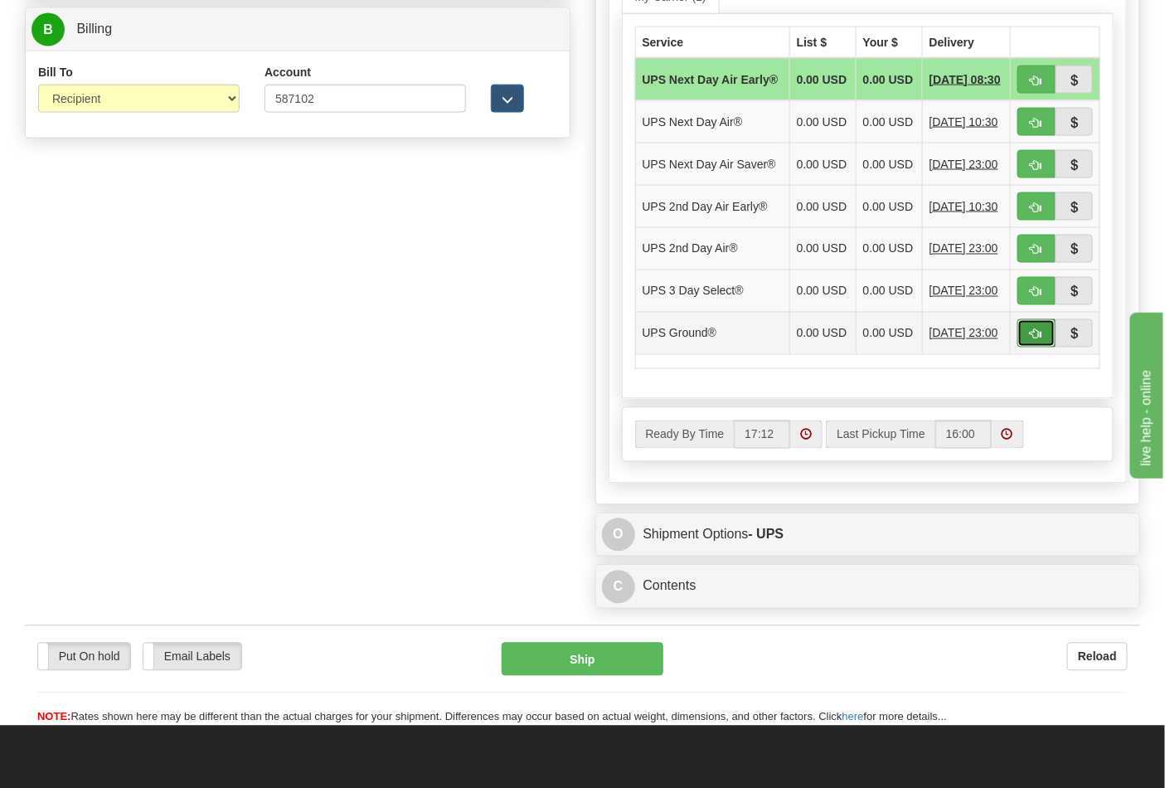
click at [1032, 340] on span "button" at bounding box center [1037, 334] width 12 height 11
type input "03"
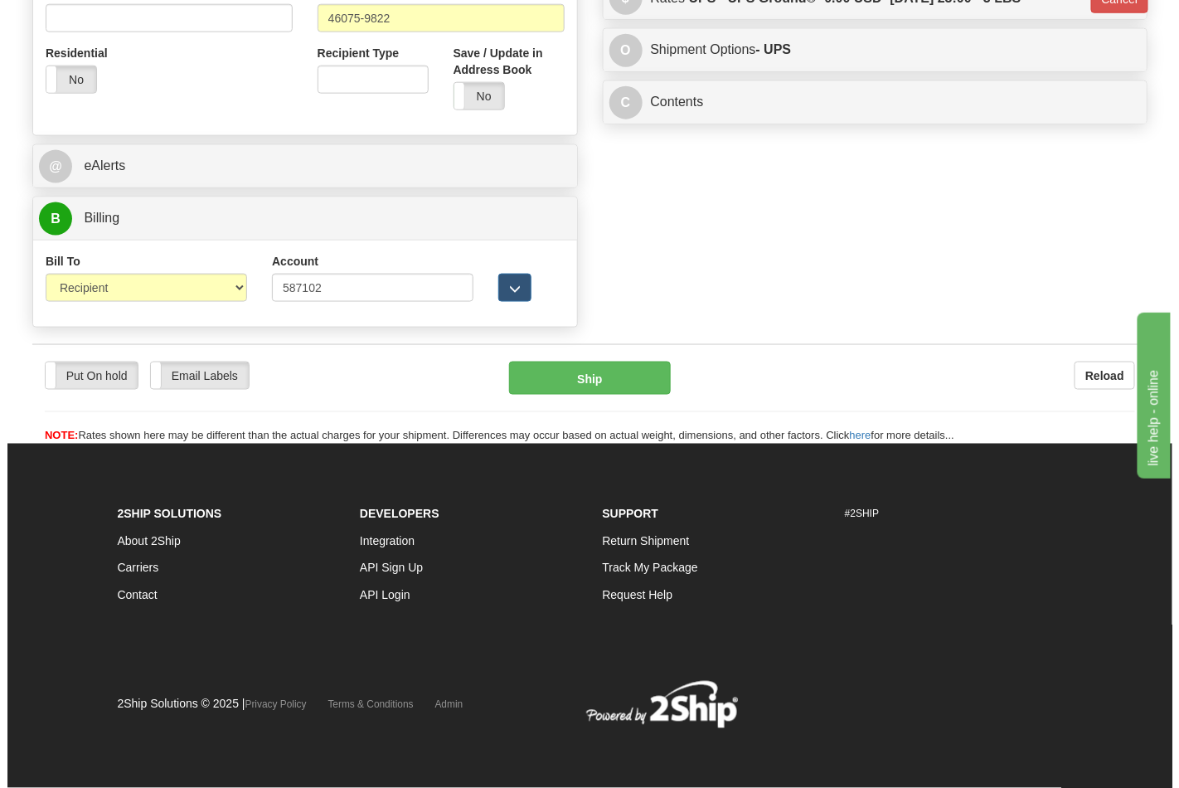
scroll to position [643, 0]
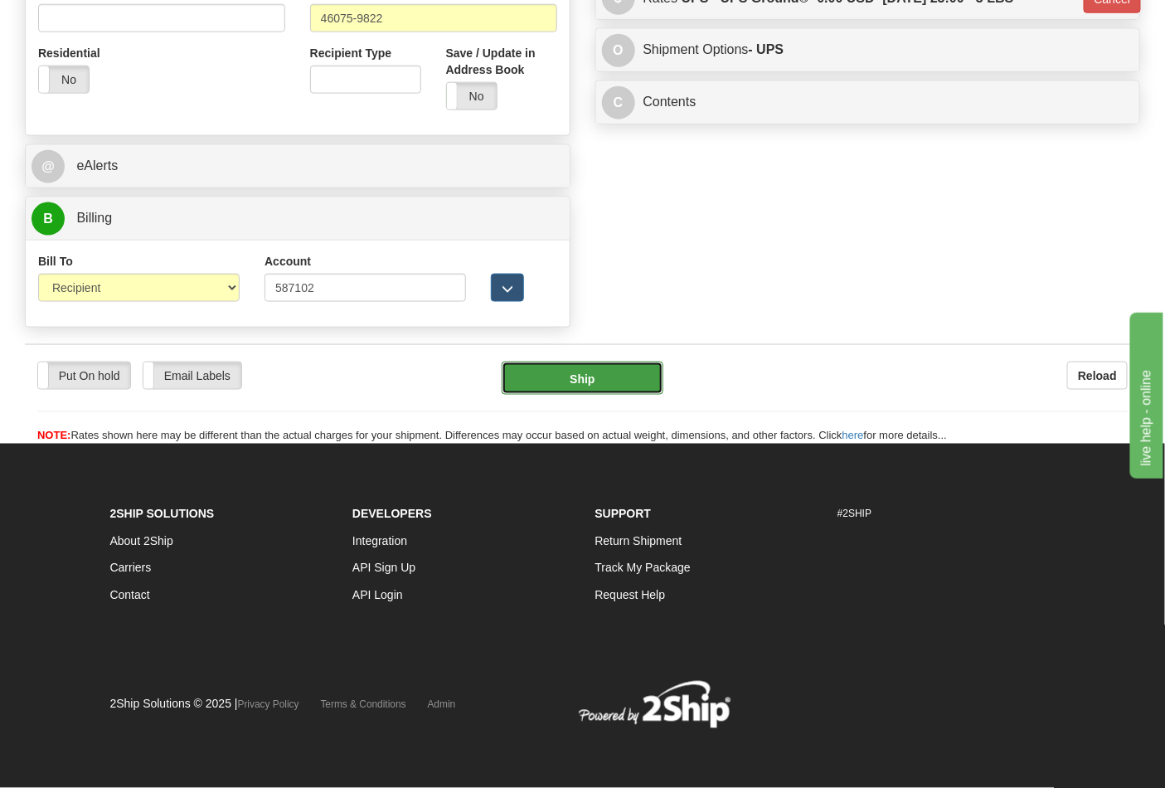
click at [603, 380] on button "Ship" at bounding box center [582, 378] width 161 height 33
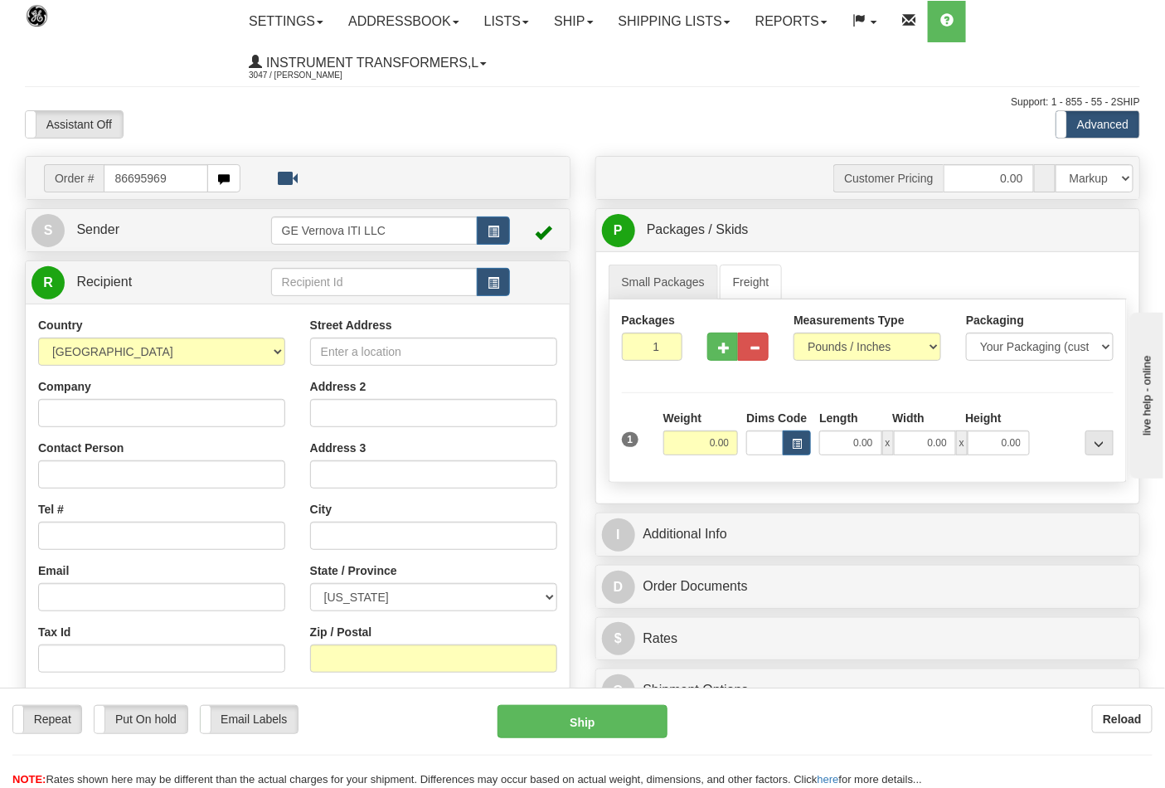
type input "86695969"
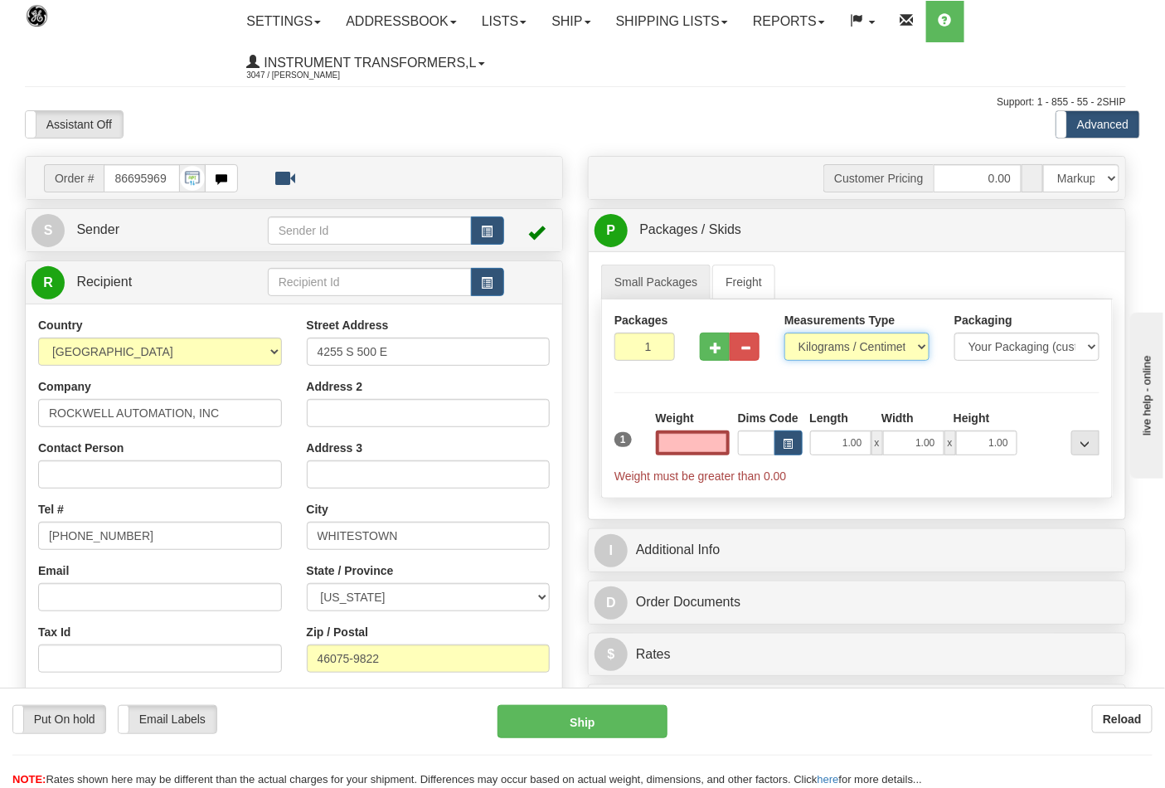
type input "0.00"
click at [832, 343] on select "Pounds / Inches Kilograms / Centimeters" at bounding box center [856, 347] width 145 height 28
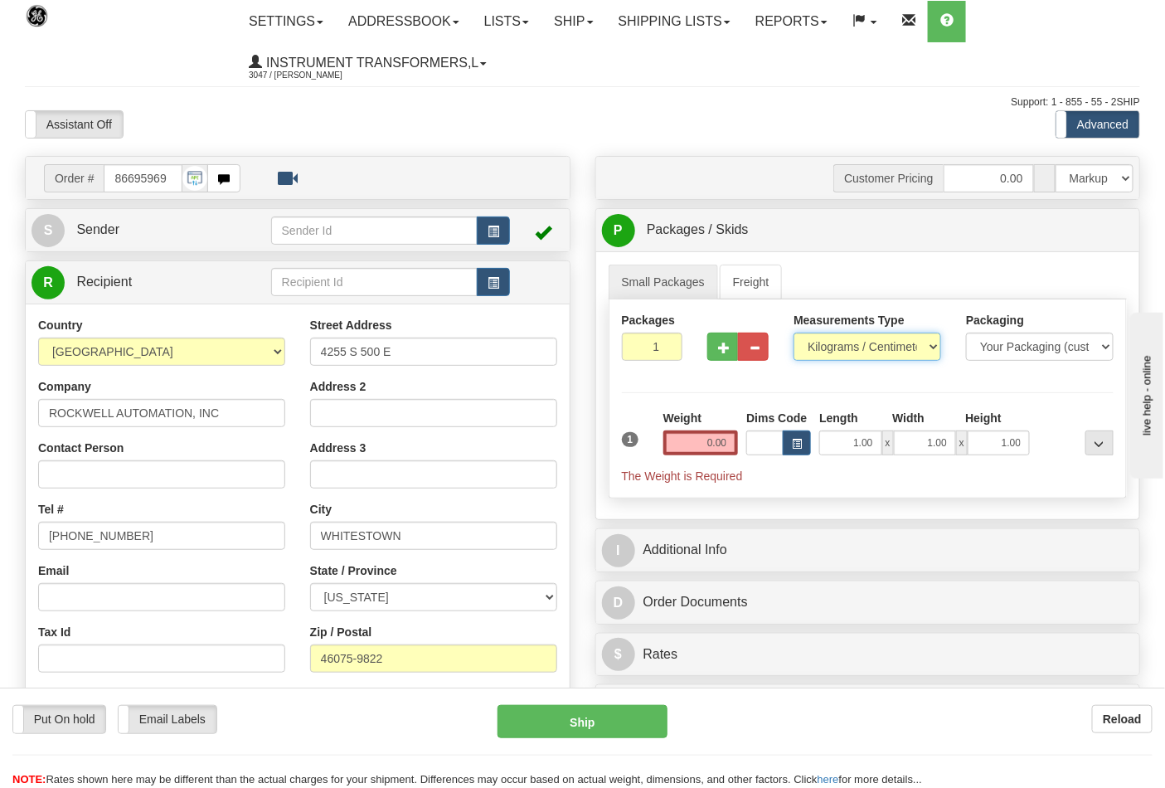
select select "0"
click at [794, 333] on select "Pounds / Inches Kilograms / Centimeters" at bounding box center [868, 347] width 148 height 28
click at [730, 441] on input "0.00" at bounding box center [700, 442] width 75 height 25
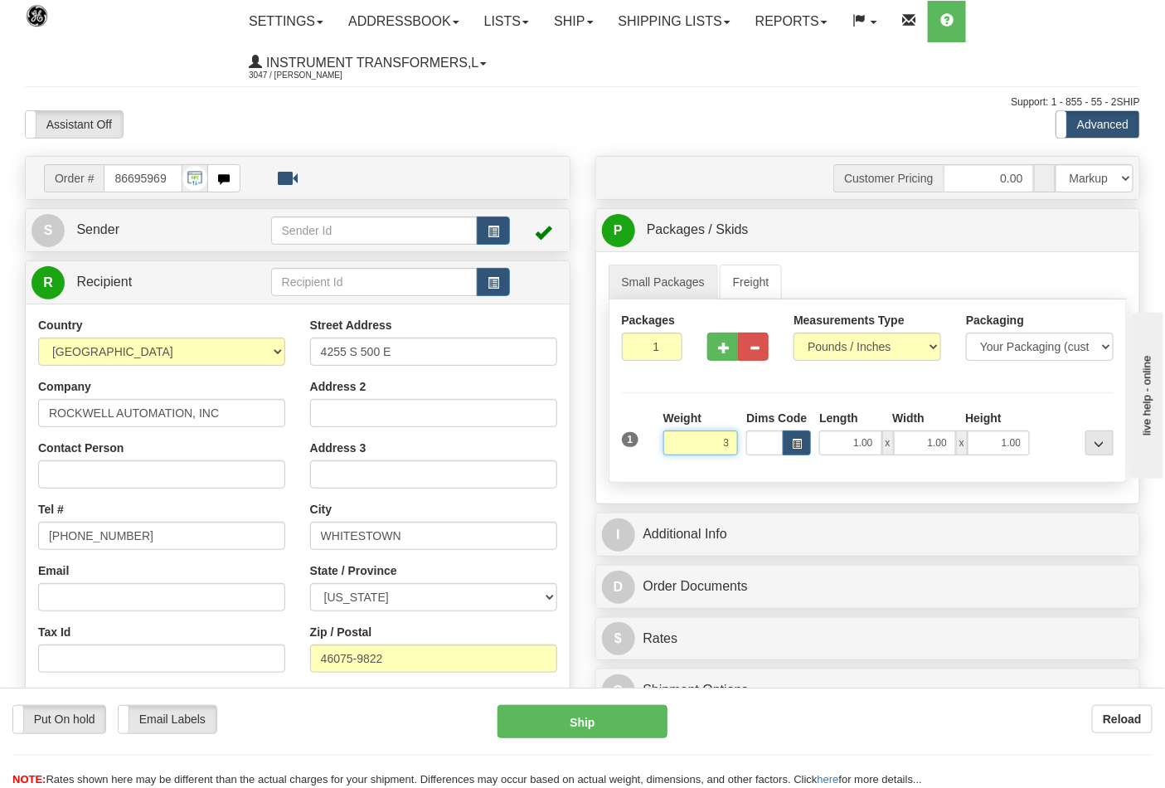
click button "Delete" at bounding box center [0, 0] width 0 height 0
type input "3.00"
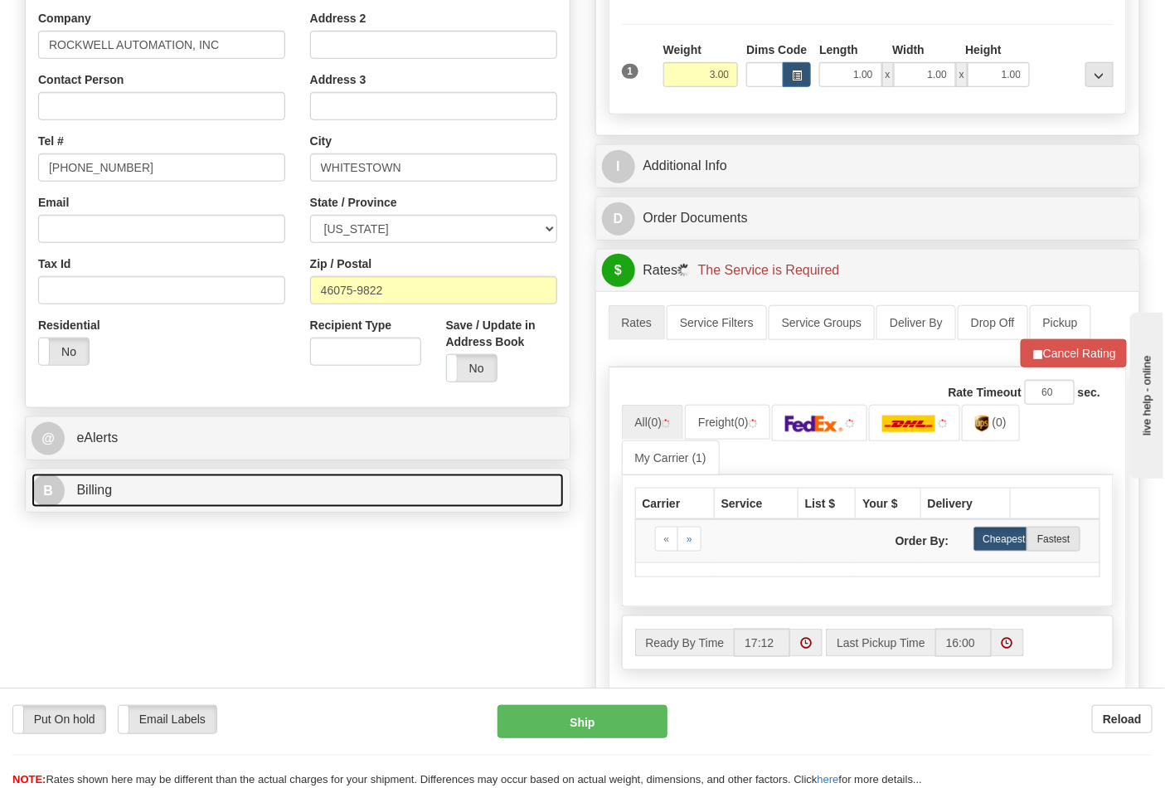
click at [250, 478] on link "B Billing" at bounding box center [298, 491] width 532 height 34
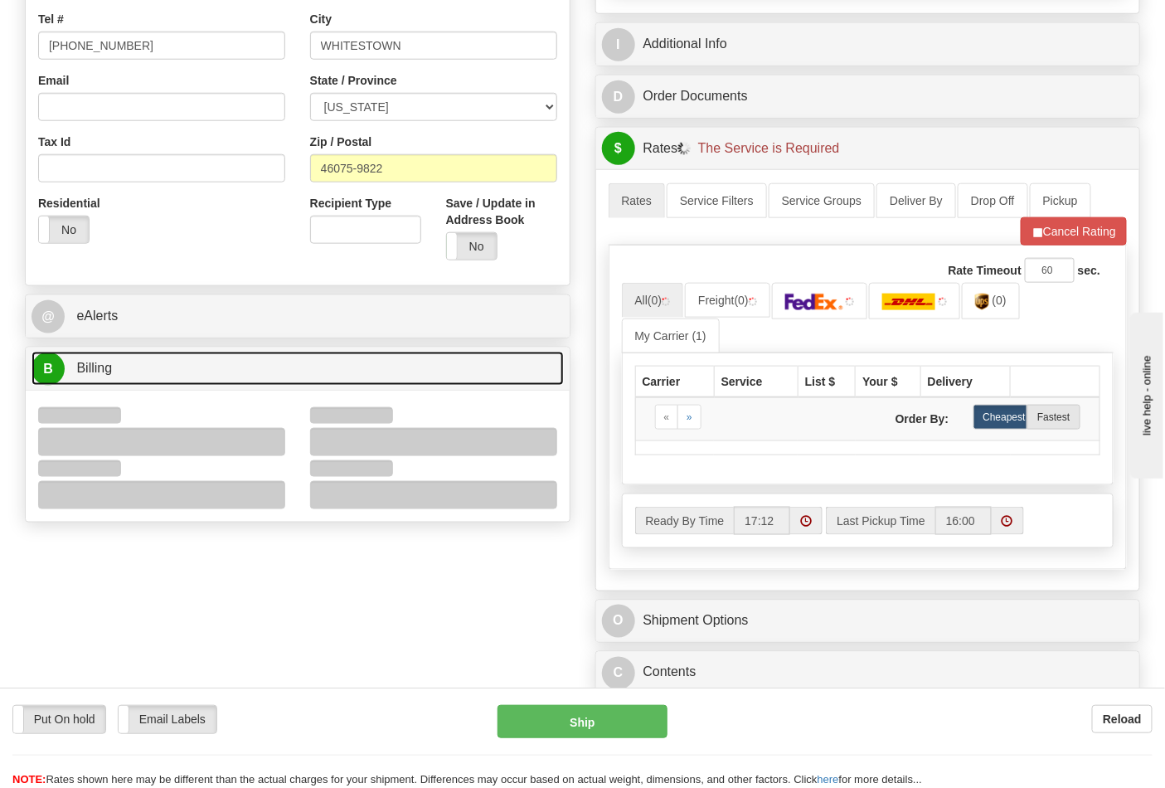
scroll to position [552, 0]
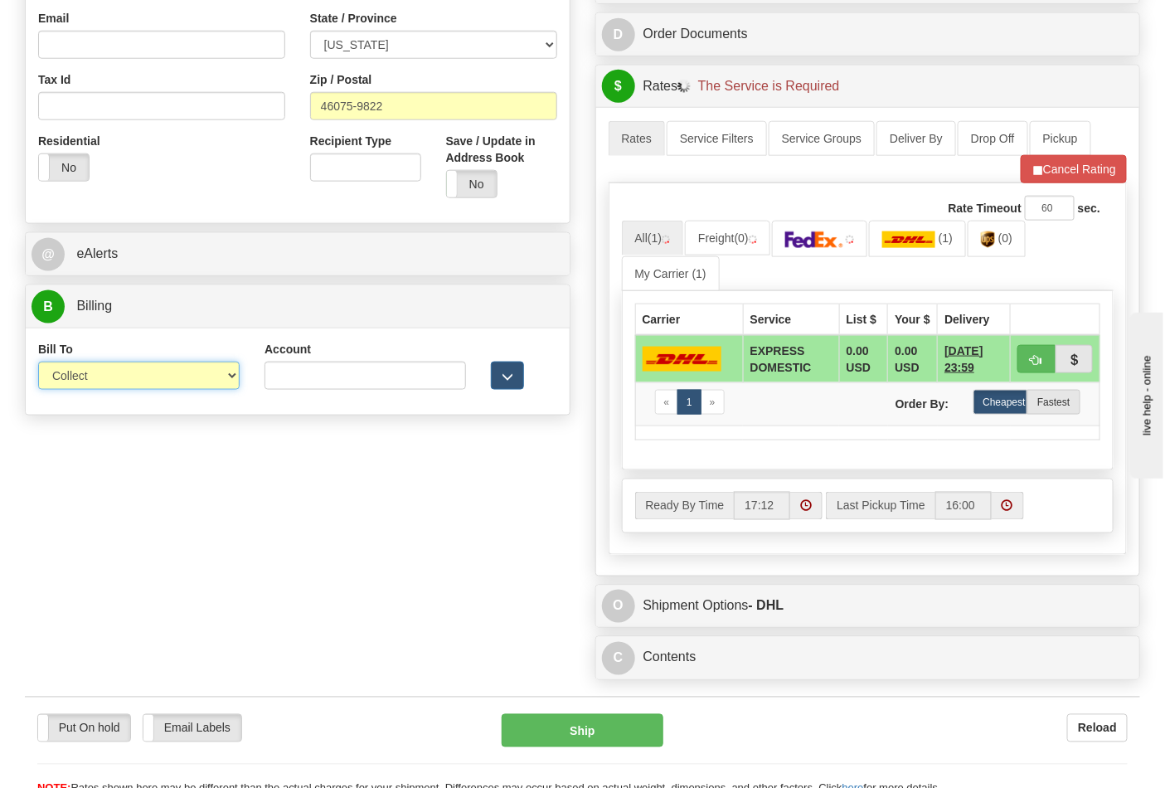
click at [114, 386] on select "Sender Recipient Third Party Collect" at bounding box center [139, 376] width 202 height 28
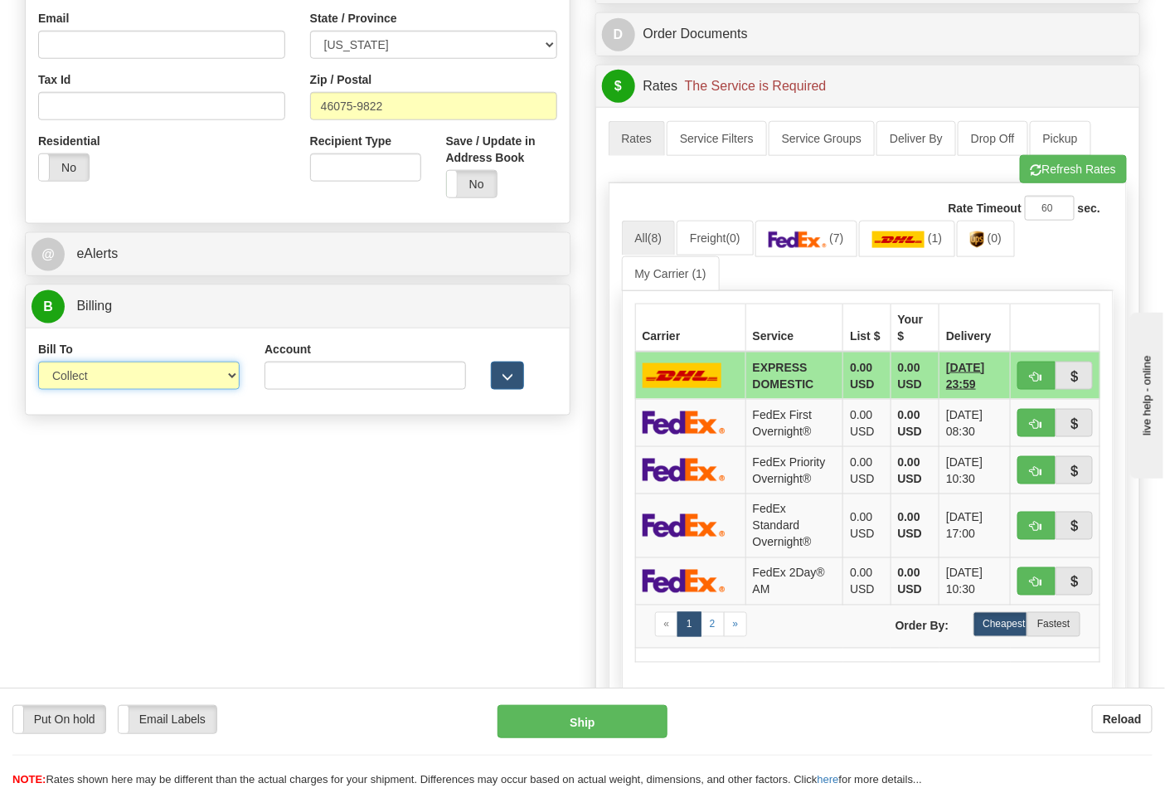
select select "2"
click at [38, 363] on select "Sender Recipient Third Party Collect" at bounding box center [139, 376] width 202 height 28
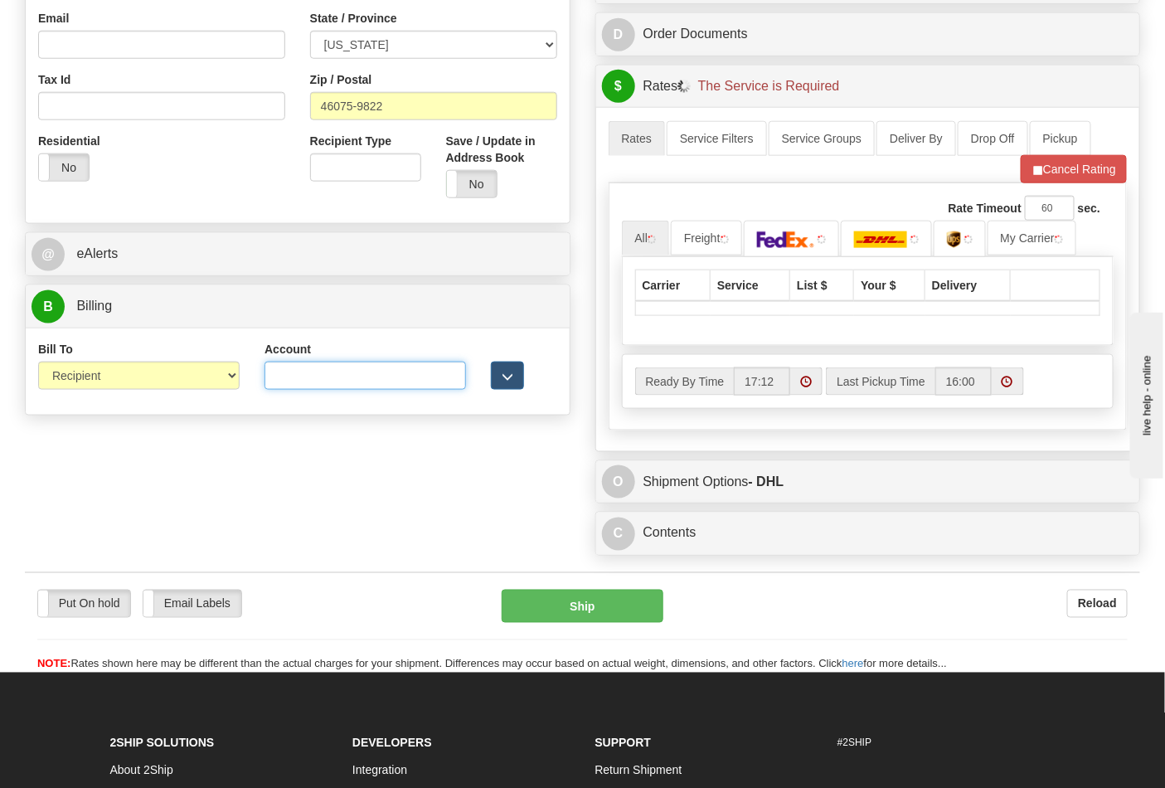
click at [318, 383] on input "Account" at bounding box center [366, 376] width 202 height 28
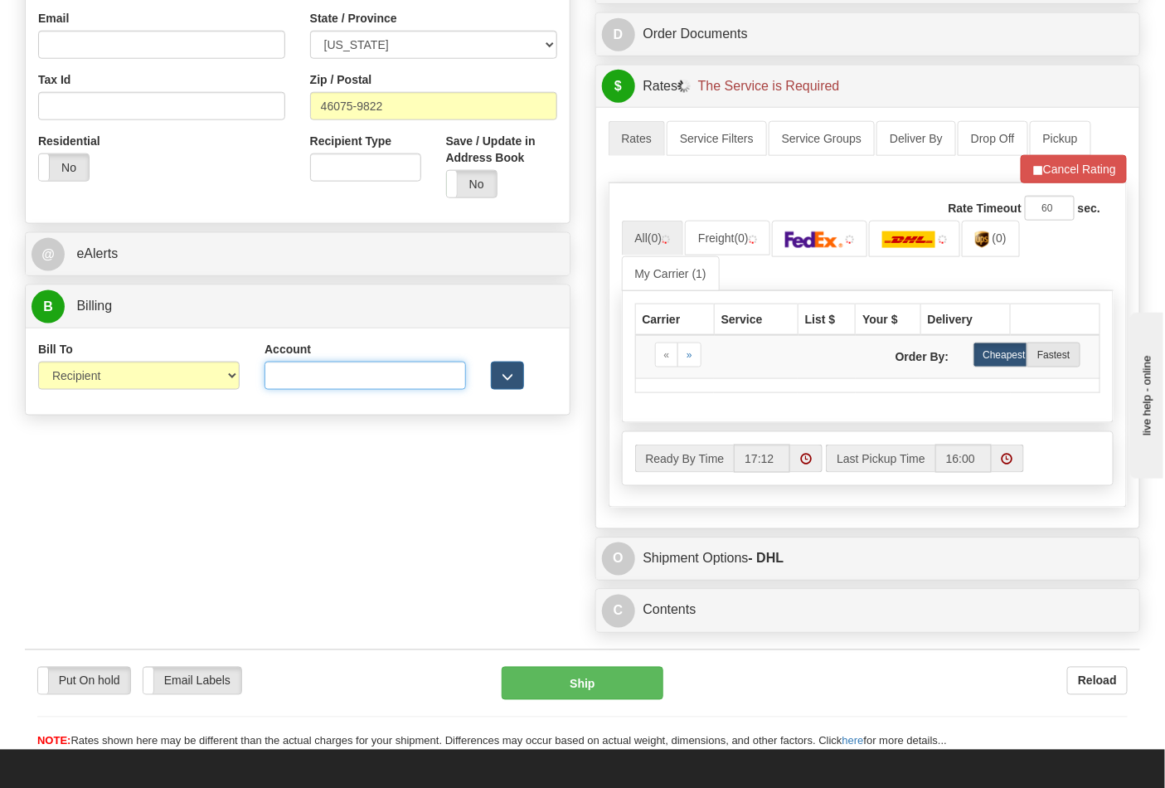
type input "587102"
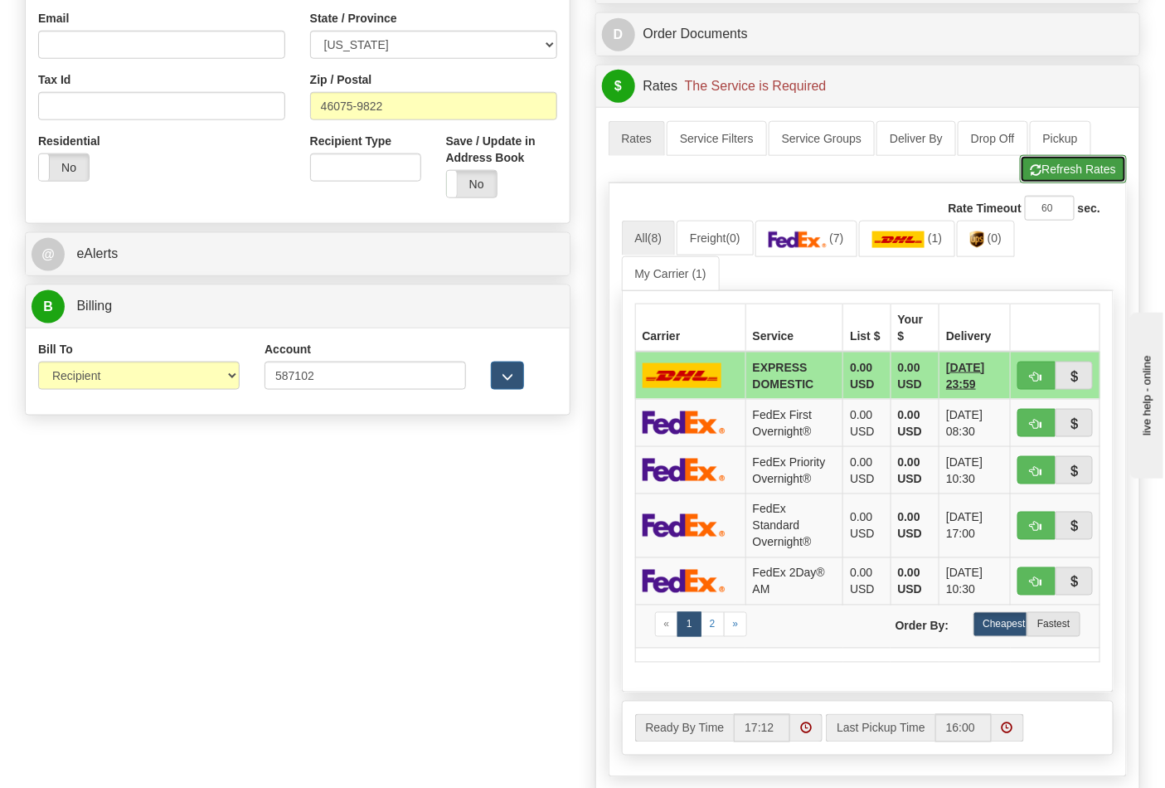
click at [1066, 178] on button "Refresh Rates" at bounding box center [1073, 169] width 107 height 28
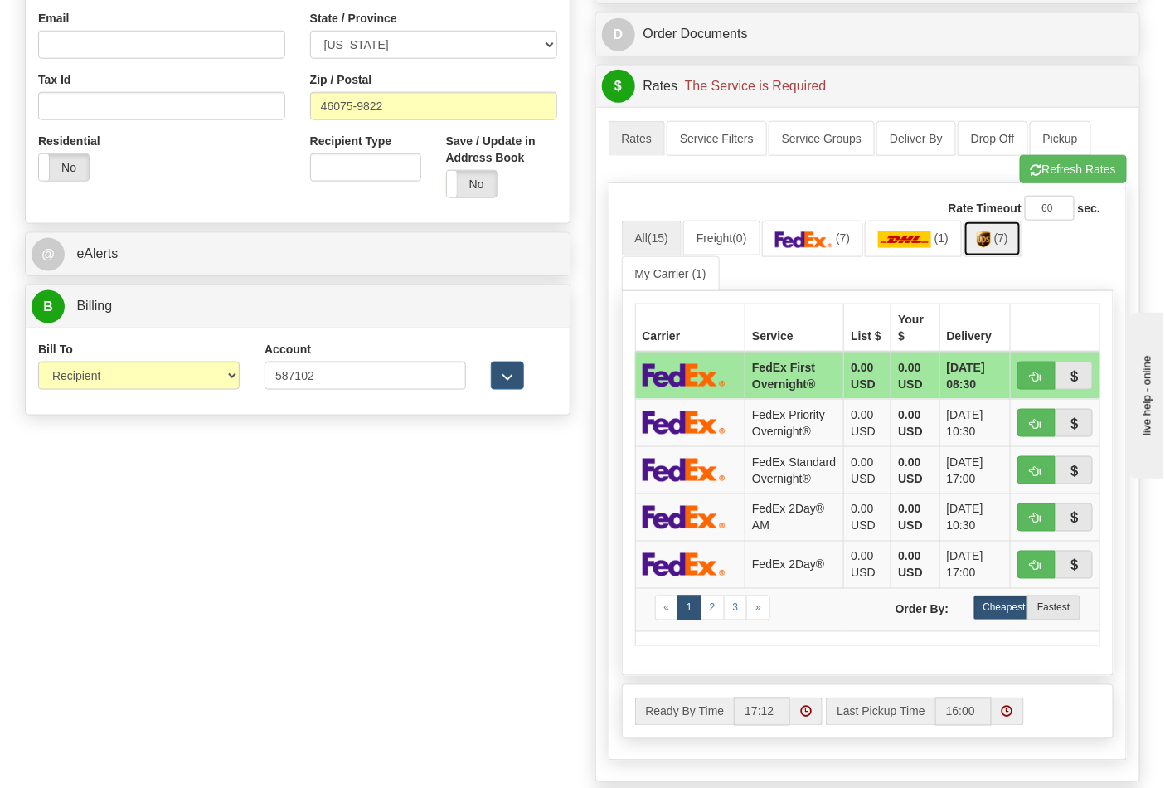
click at [1001, 245] on span "(7)" at bounding box center [1001, 237] width 14 height 13
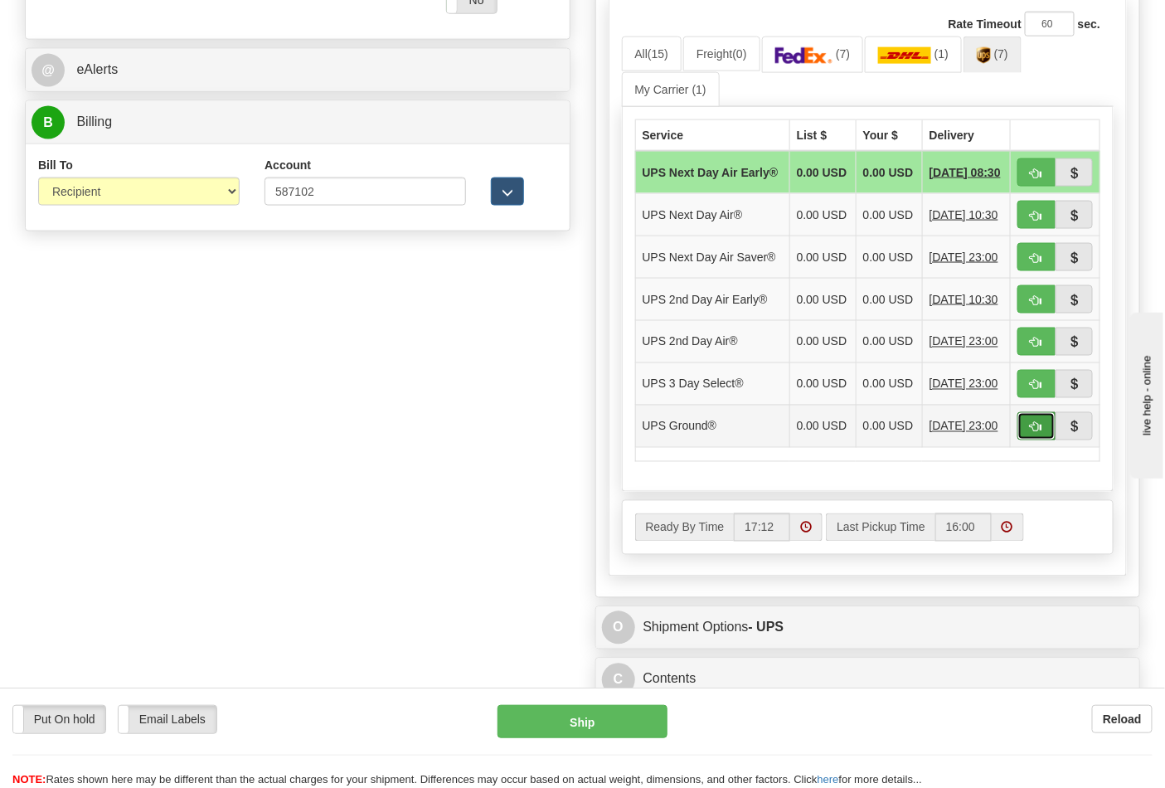
click at [1047, 440] on button "button" at bounding box center [1037, 426] width 38 height 28
type input "03"
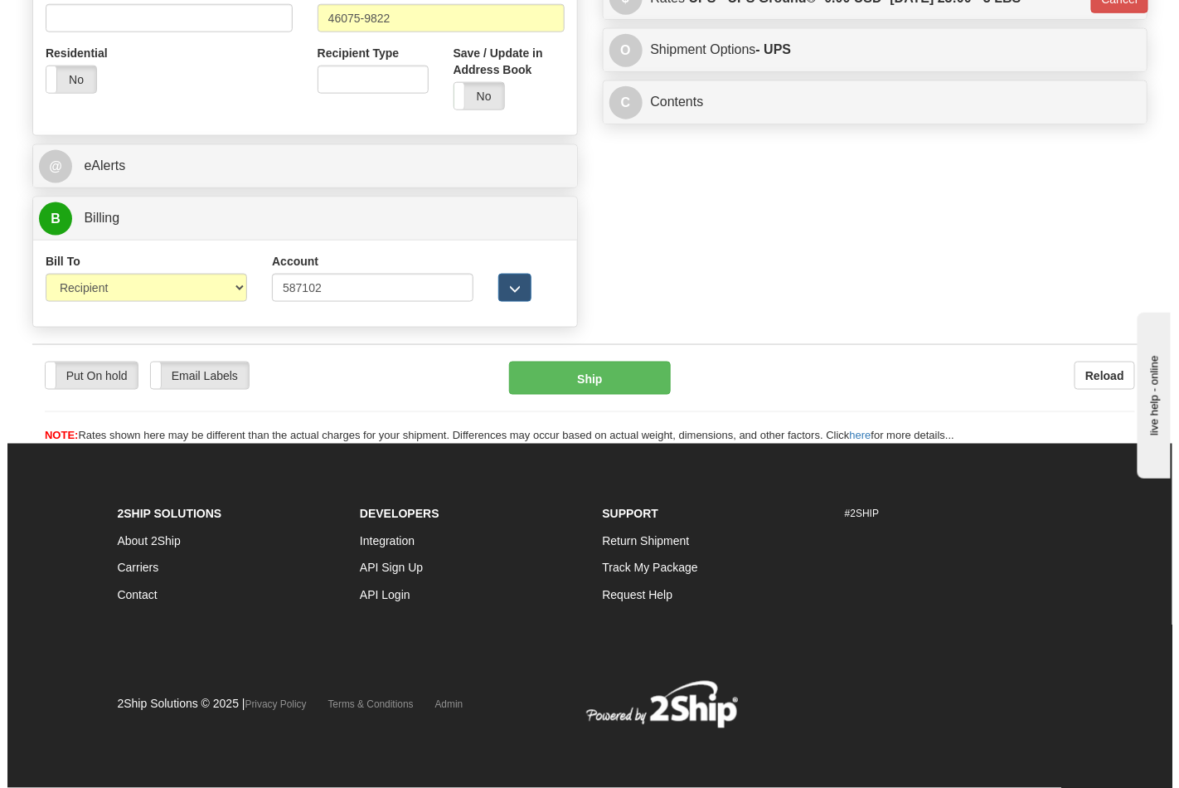
scroll to position [643, 0]
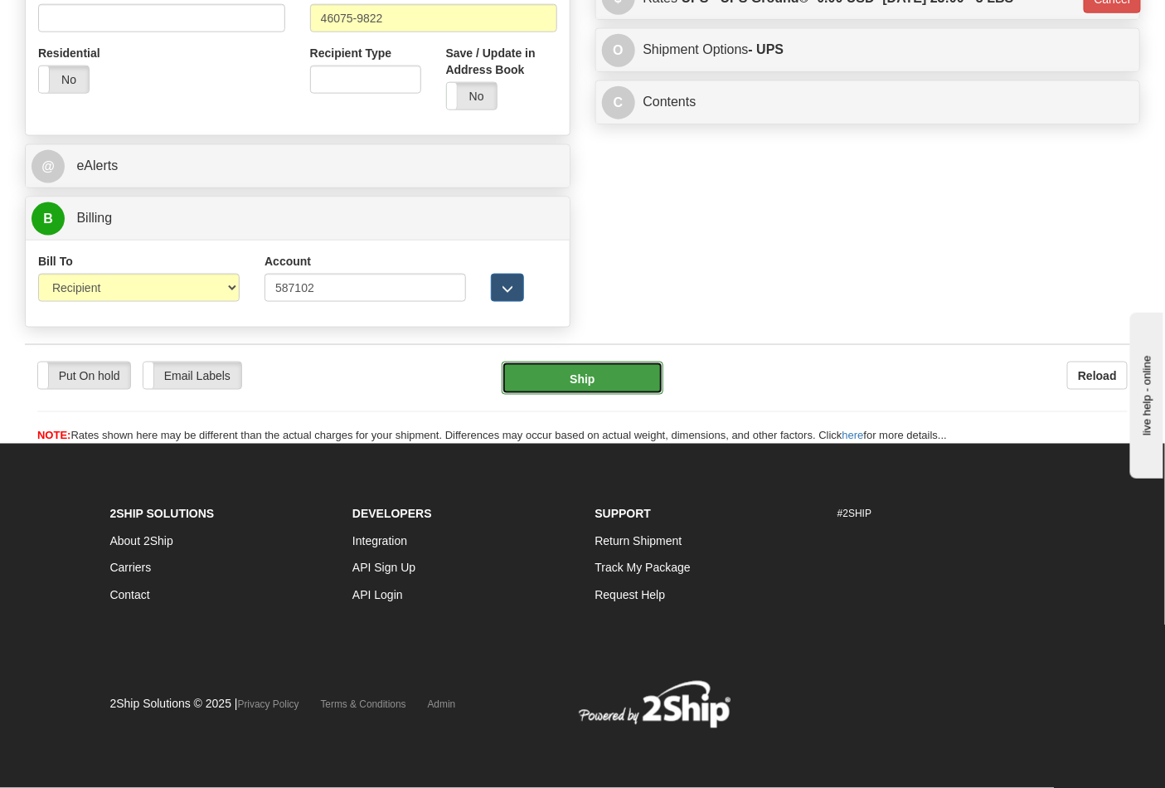
click at [619, 388] on button "Ship" at bounding box center [582, 378] width 161 height 33
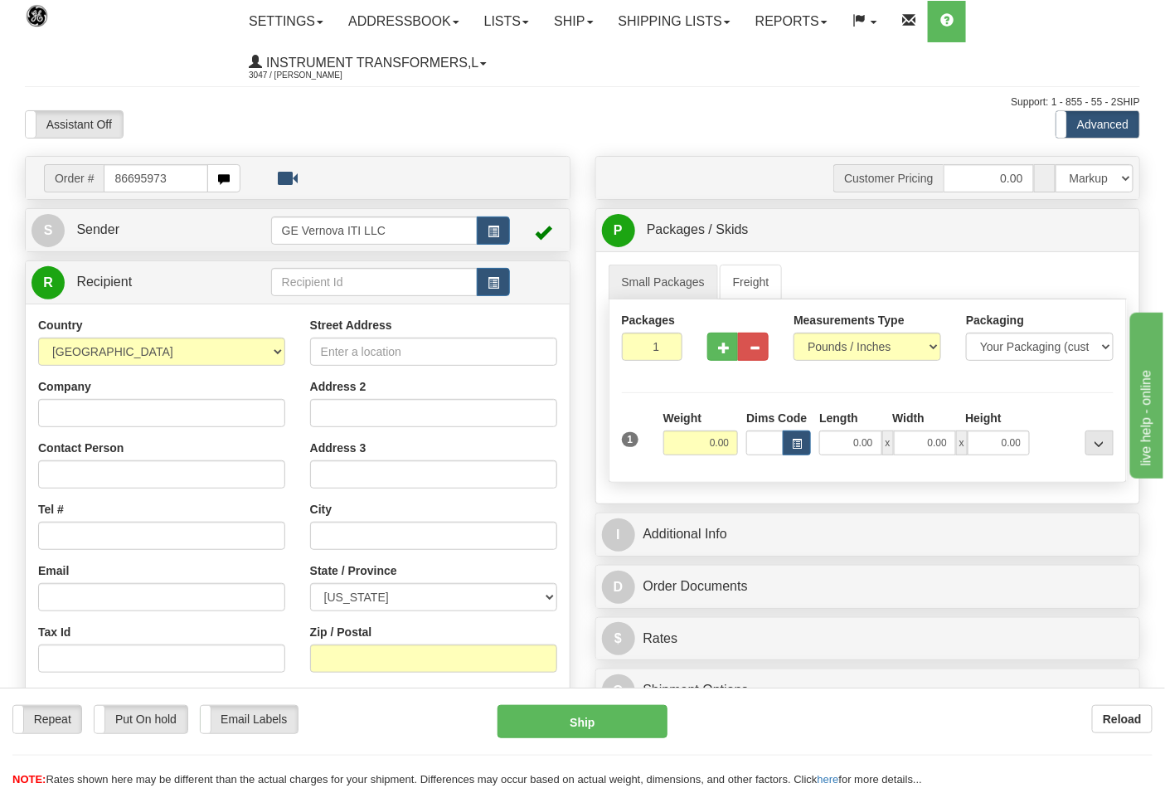
type input "86695973"
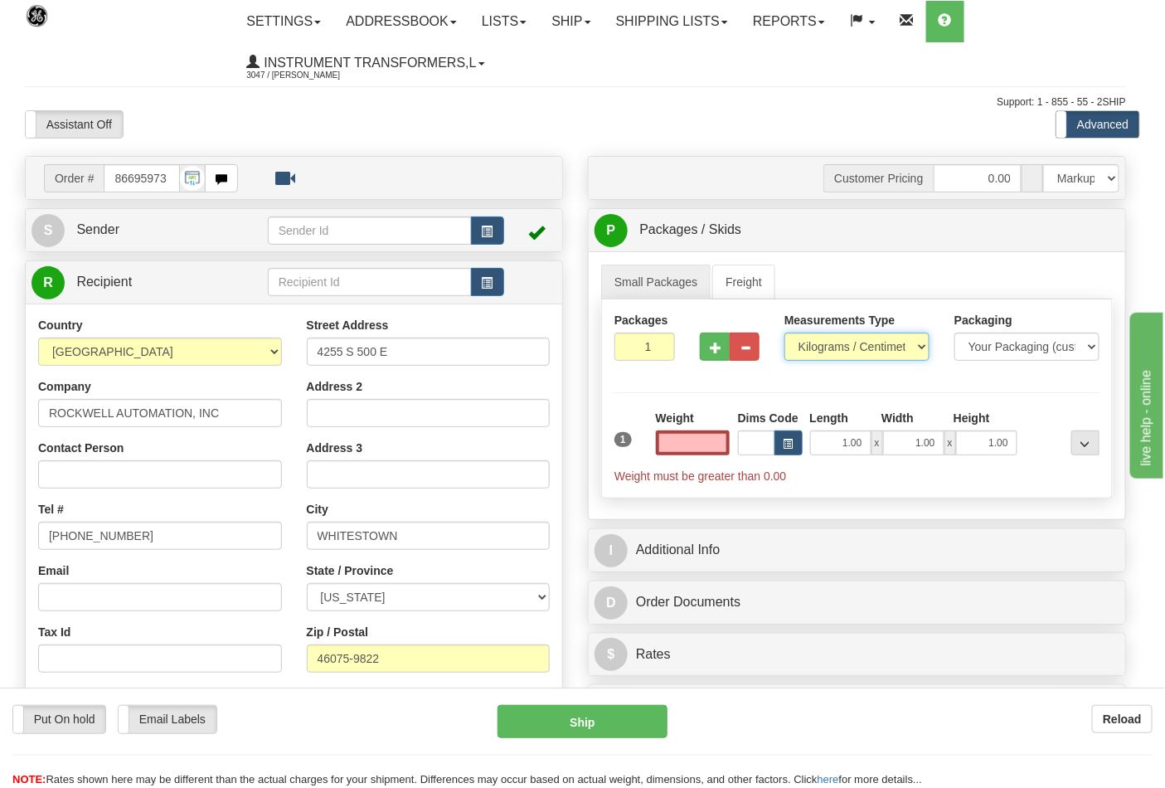
type input "0.00"
click at [826, 352] on select "Pounds / Inches Kilograms / Centimeters" at bounding box center [856, 347] width 145 height 28
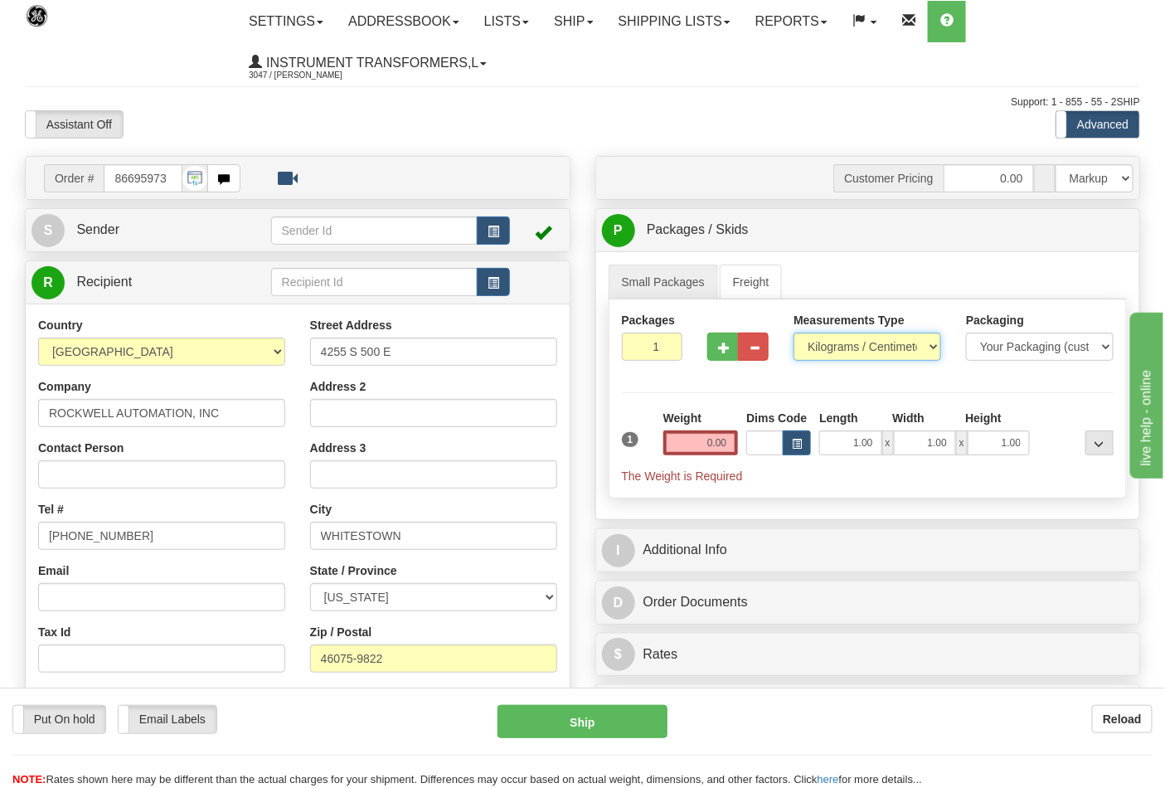
select select "0"
click at [794, 333] on select "Pounds / Inches Kilograms / Centimeters" at bounding box center [868, 347] width 148 height 28
click at [730, 443] on input "0.00" at bounding box center [700, 442] width 75 height 25
click button "Delete" at bounding box center [0, 0] width 0 height 0
type input "3.00"
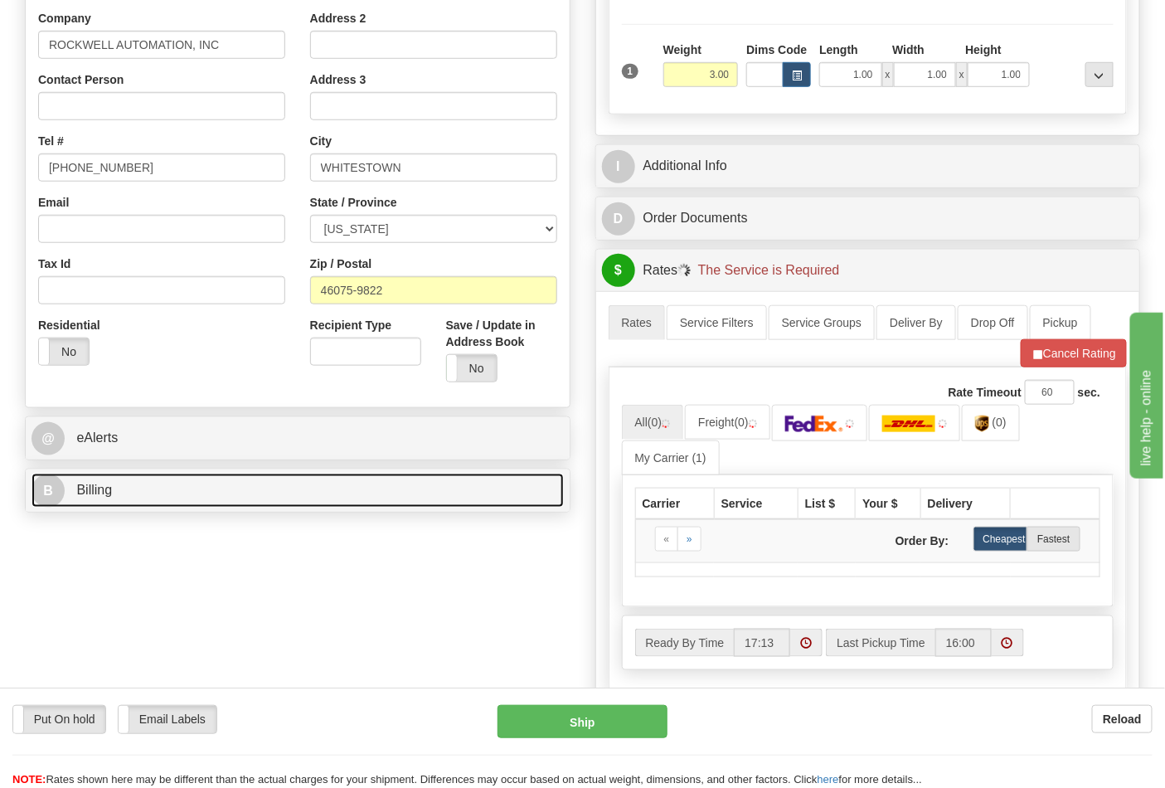
click at [247, 489] on link "B Billing" at bounding box center [298, 491] width 532 height 34
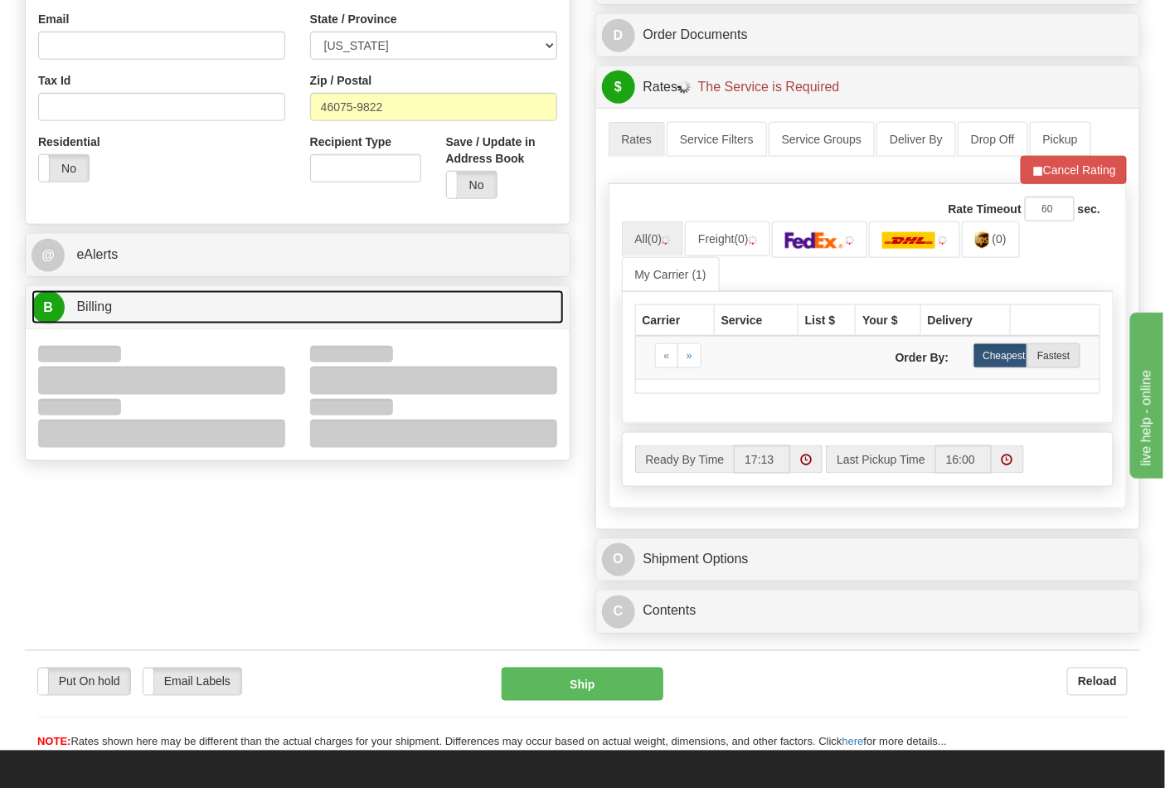
scroll to position [552, 0]
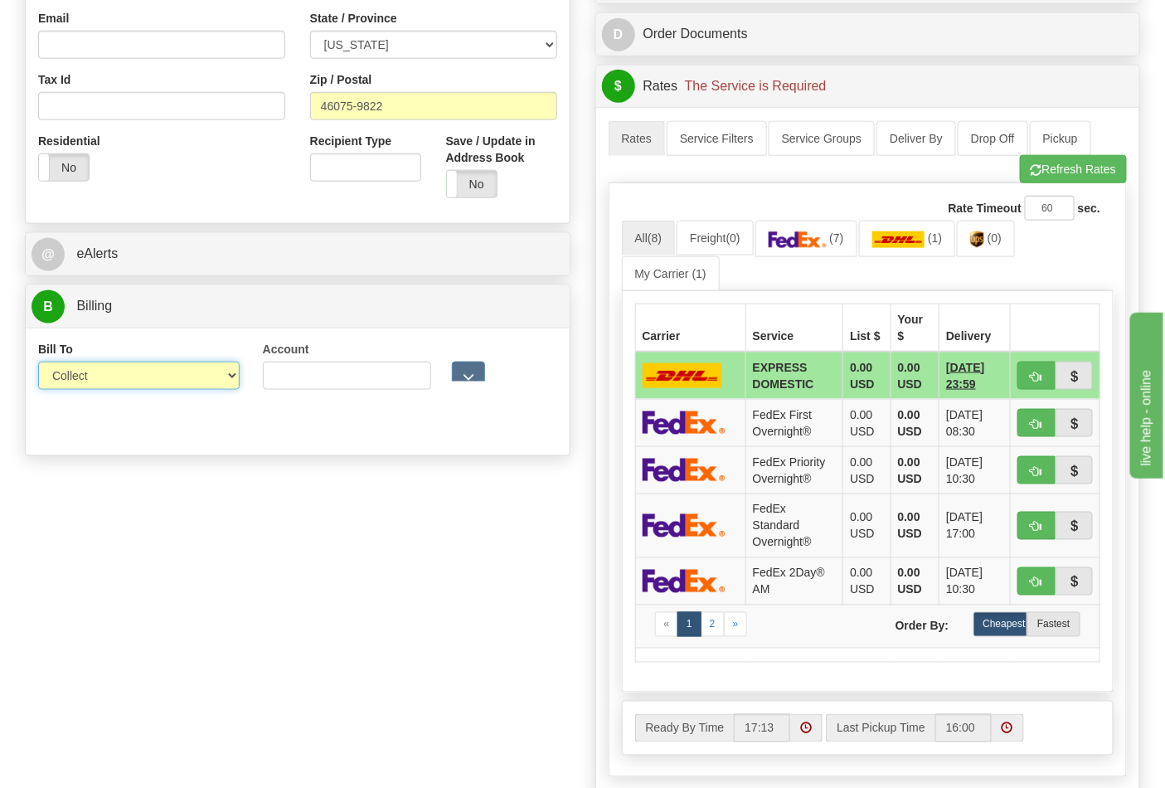
click at [143, 367] on select "Sender Recipient Third Party Collect" at bounding box center [139, 376] width 202 height 28
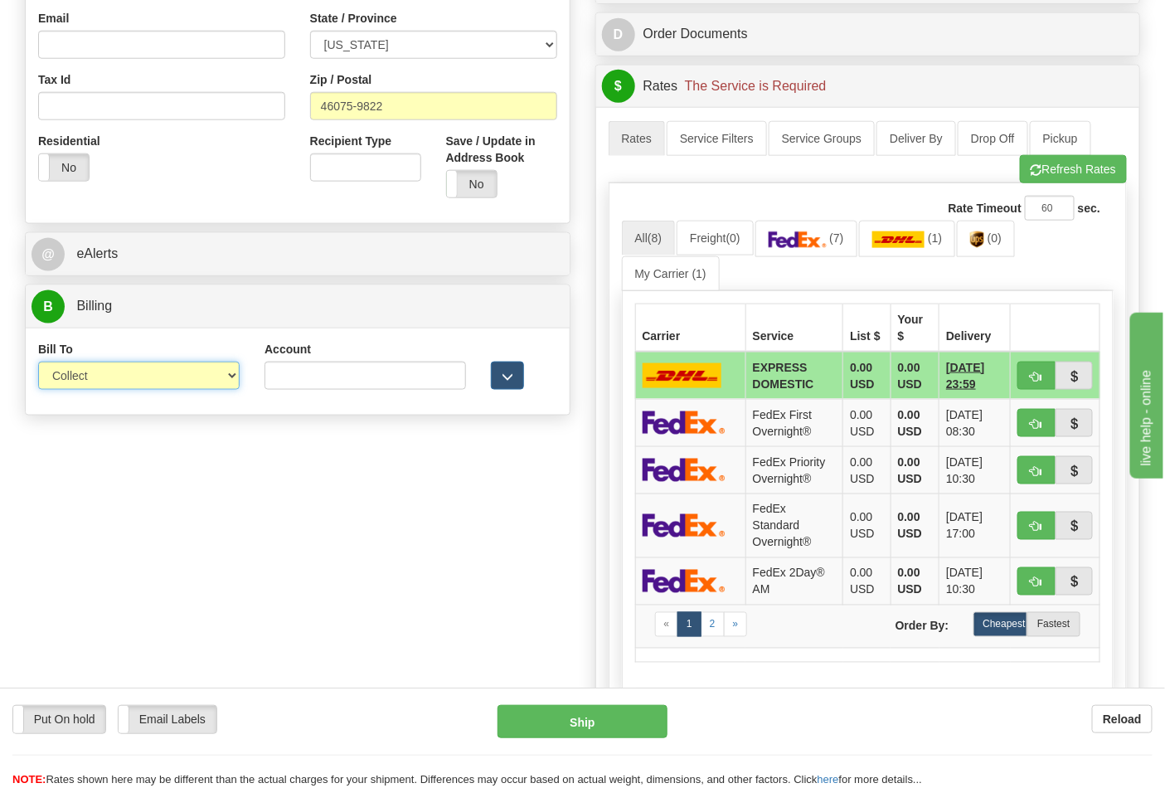
select select "2"
click at [38, 363] on select "Sender Recipient Third Party Collect" at bounding box center [139, 376] width 202 height 28
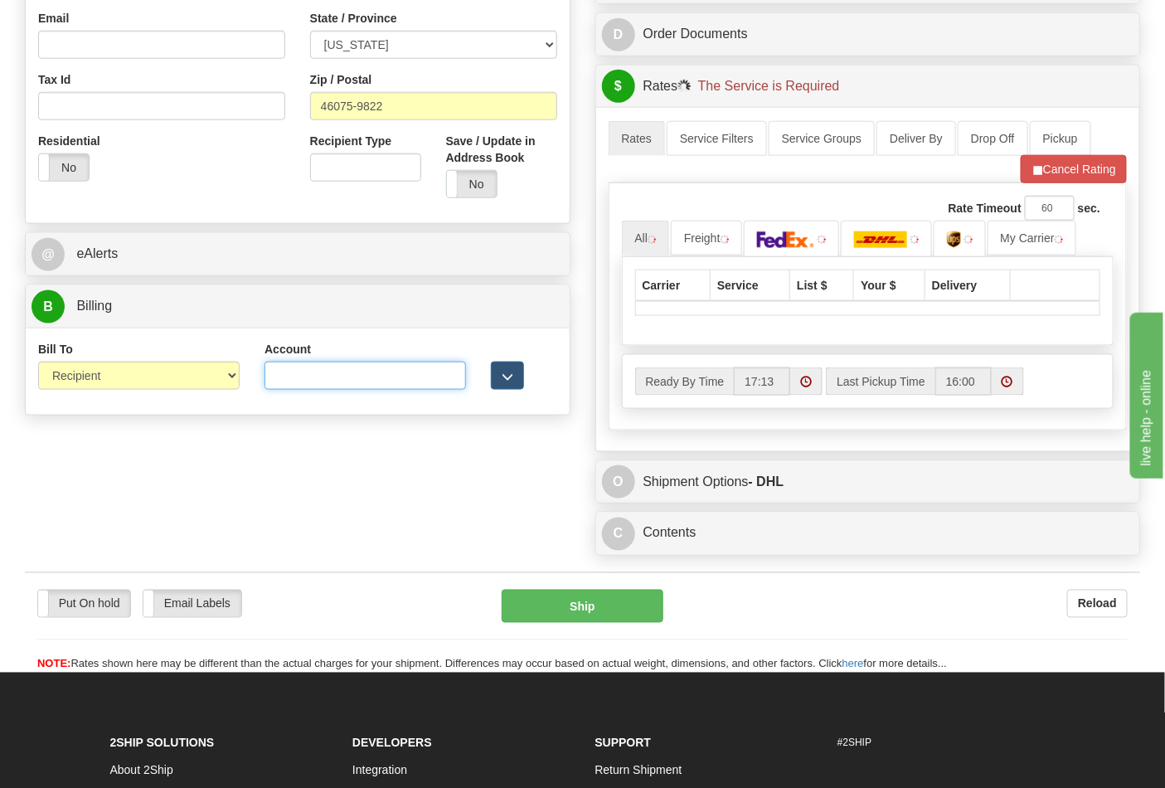
click at [318, 381] on input "Account" at bounding box center [366, 376] width 202 height 28
type input "587102"
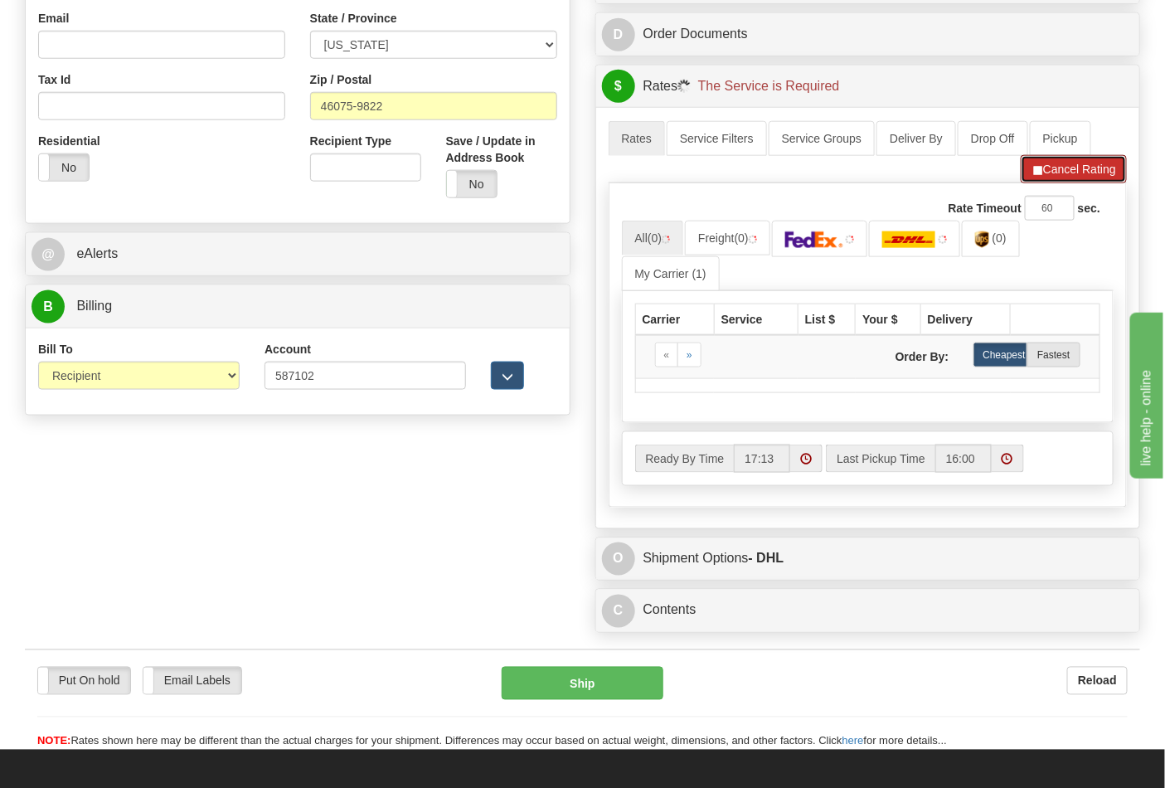
click at [1034, 172] on span "button" at bounding box center [1038, 170] width 12 height 11
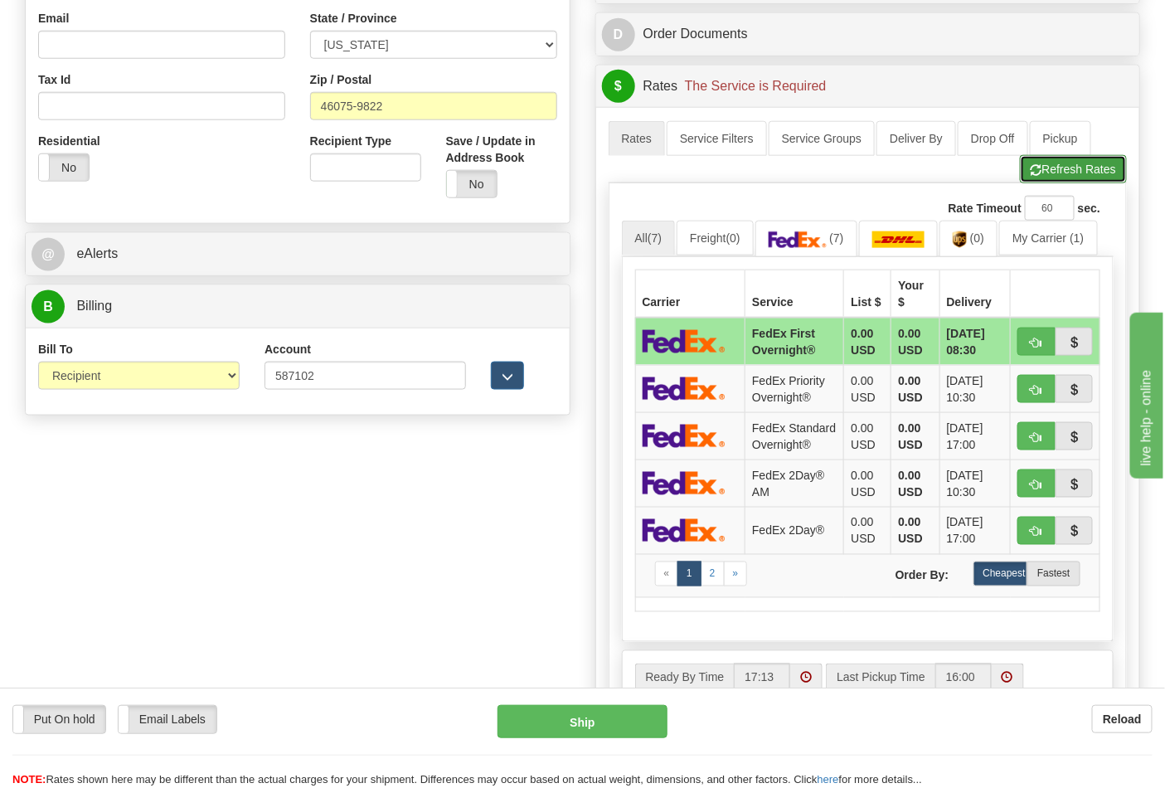
click at [1058, 176] on button "Refresh Rates" at bounding box center [1073, 169] width 107 height 28
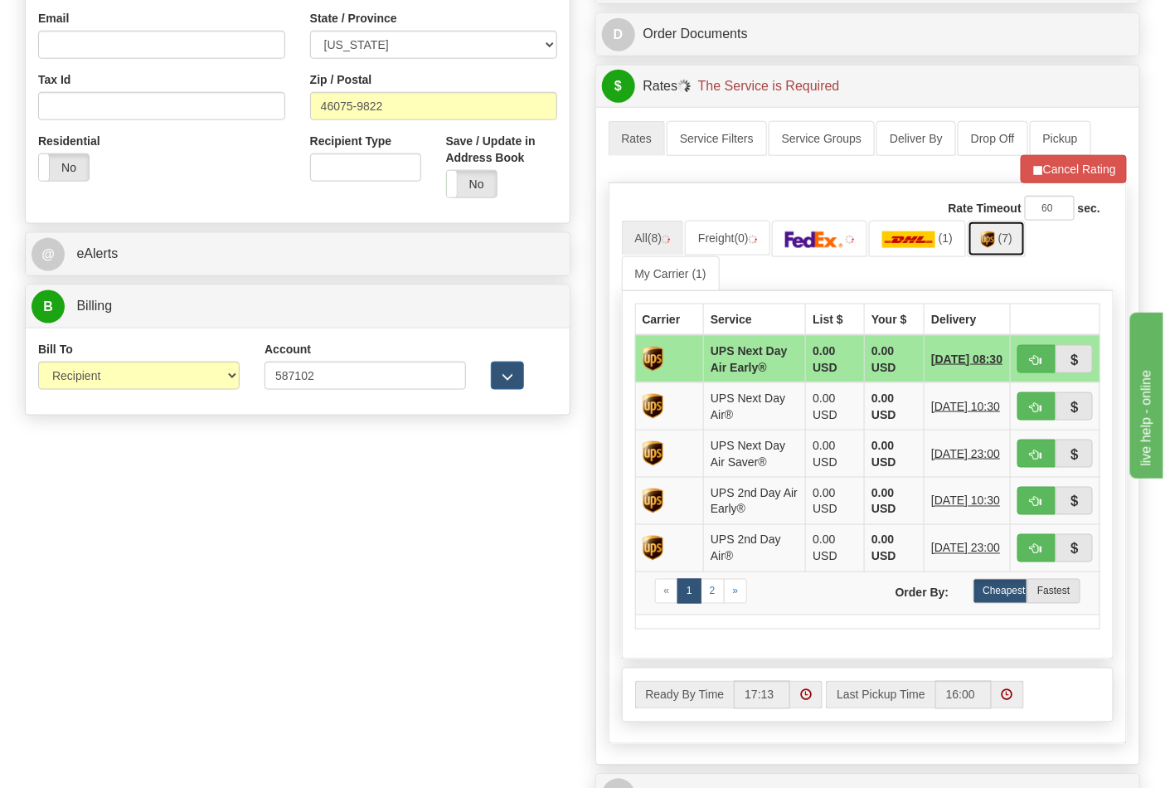
click at [1001, 249] on link "(7)" at bounding box center [997, 239] width 58 height 36
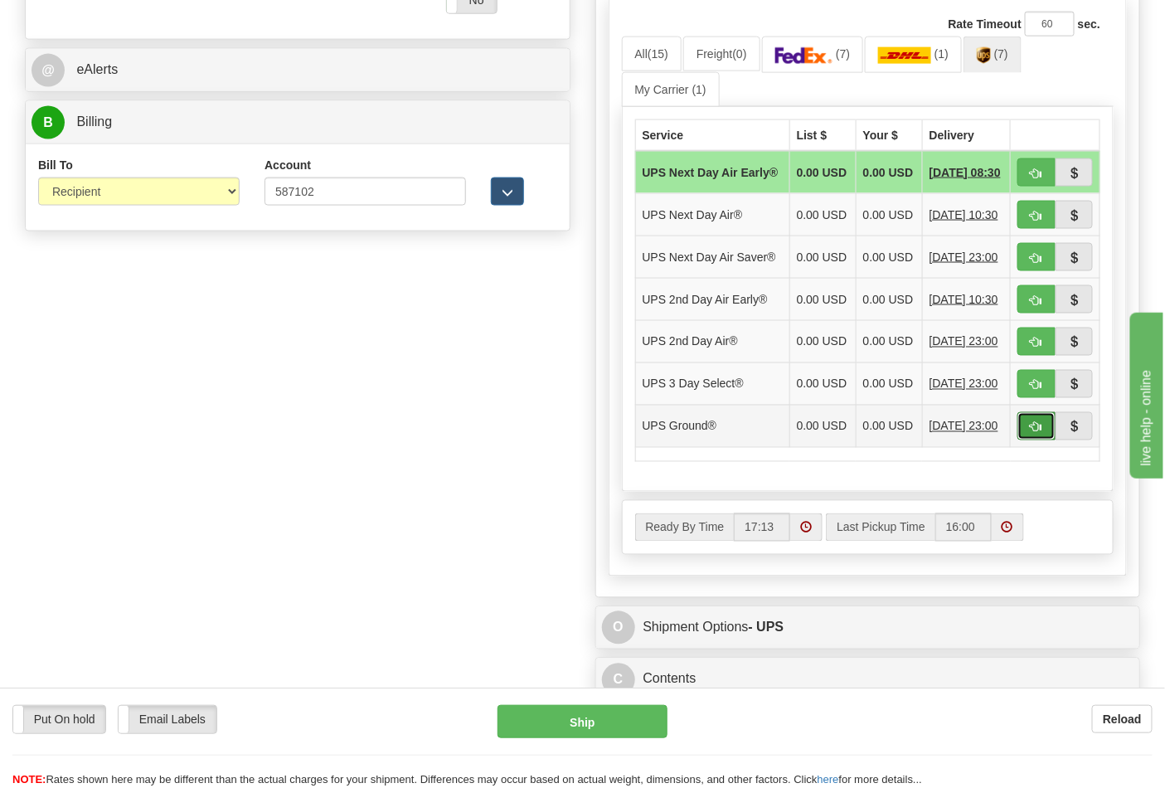
click at [1023, 440] on button "button" at bounding box center [1037, 426] width 38 height 28
type input "03"
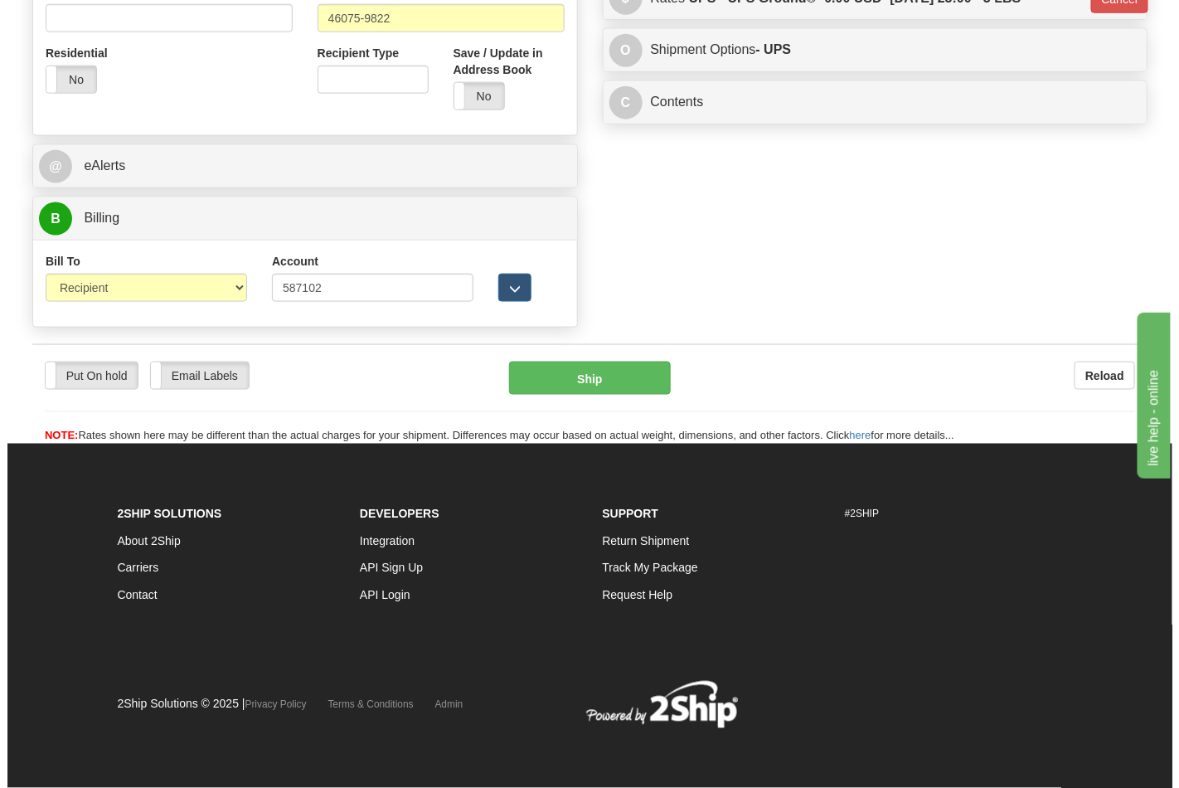
scroll to position [643, 0]
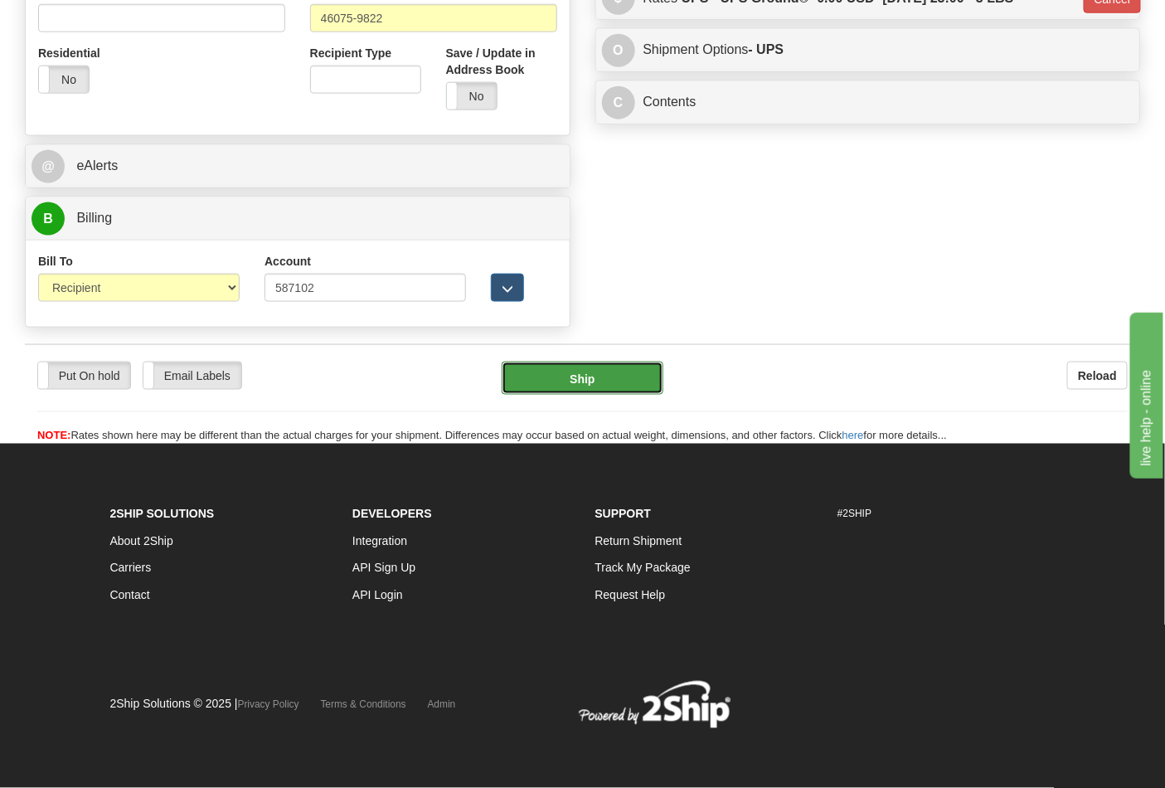
click at [623, 363] on button "Ship" at bounding box center [582, 378] width 161 height 33
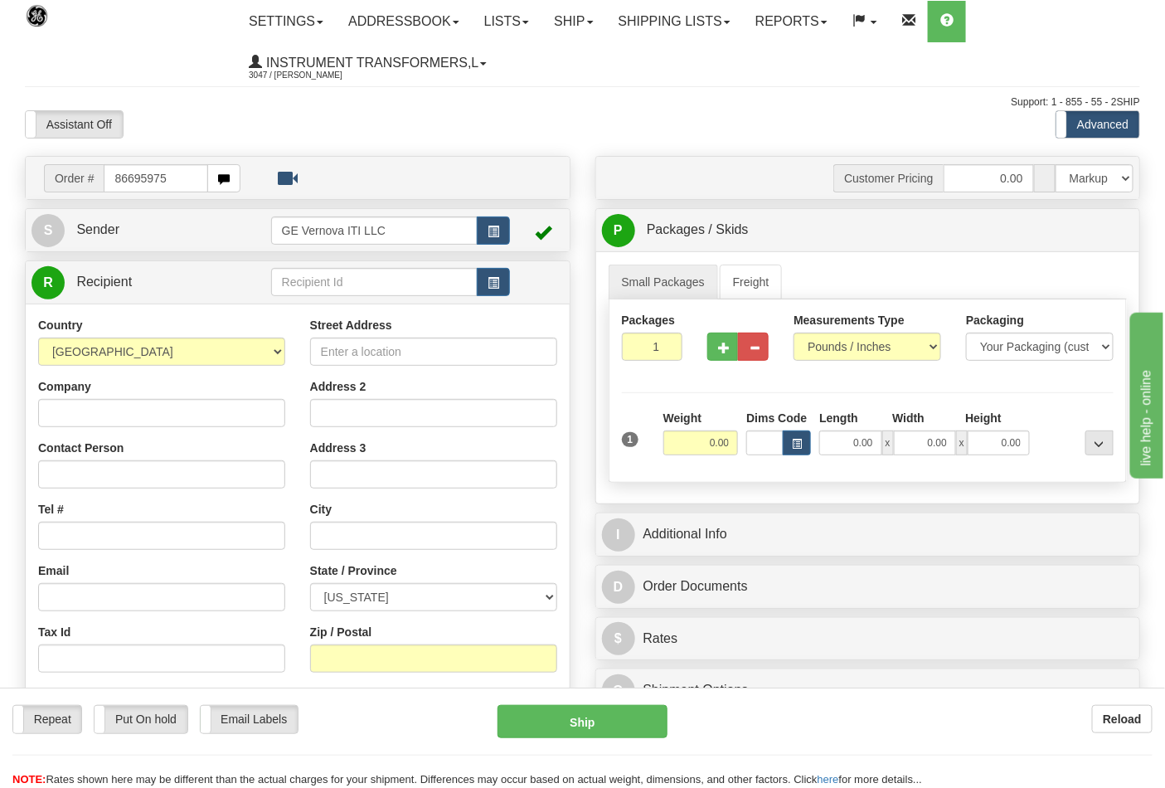
type input "86695975"
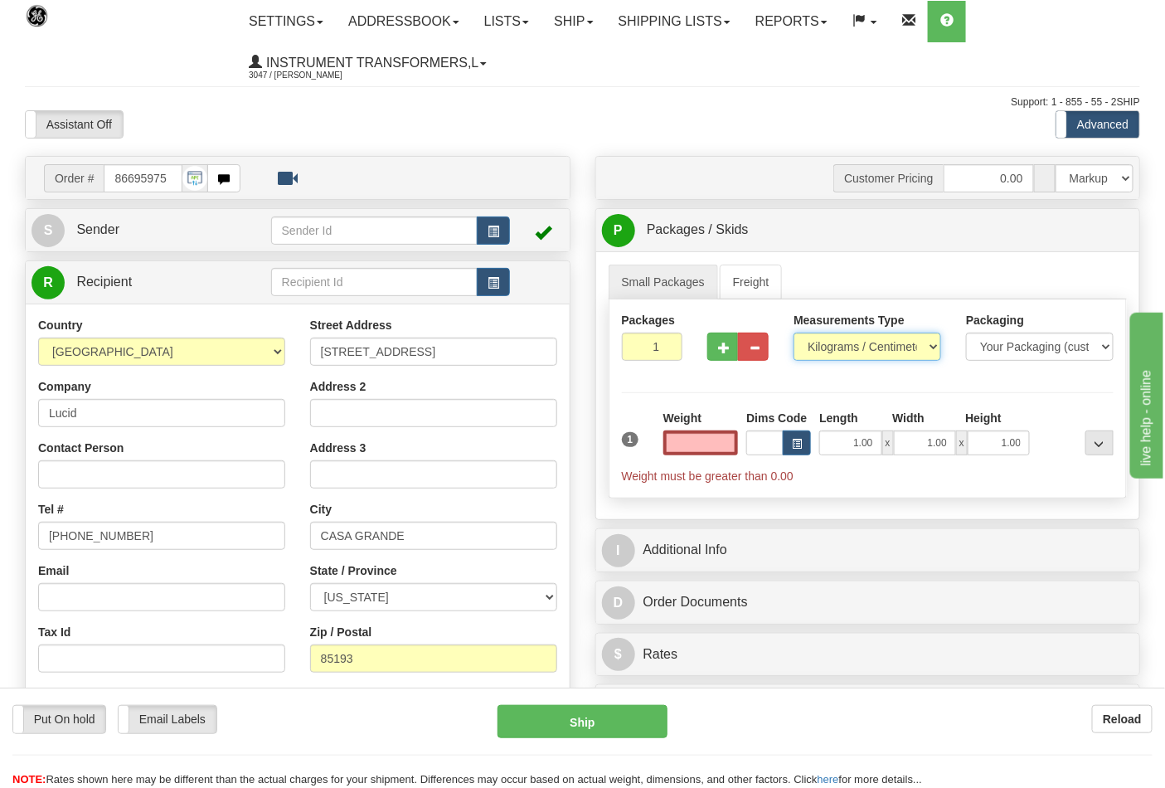
type input "0.00"
click at [810, 342] on select "Pounds / Inches Kilograms / Centimeters" at bounding box center [868, 347] width 148 height 28
select select "0"
click at [794, 333] on select "Pounds / Inches Kilograms / Centimeters" at bounding box center [868, 347] width 148 height 28
click at [733, 454] on input "0.00" at bounding box center [700, 442] width 75 height 25
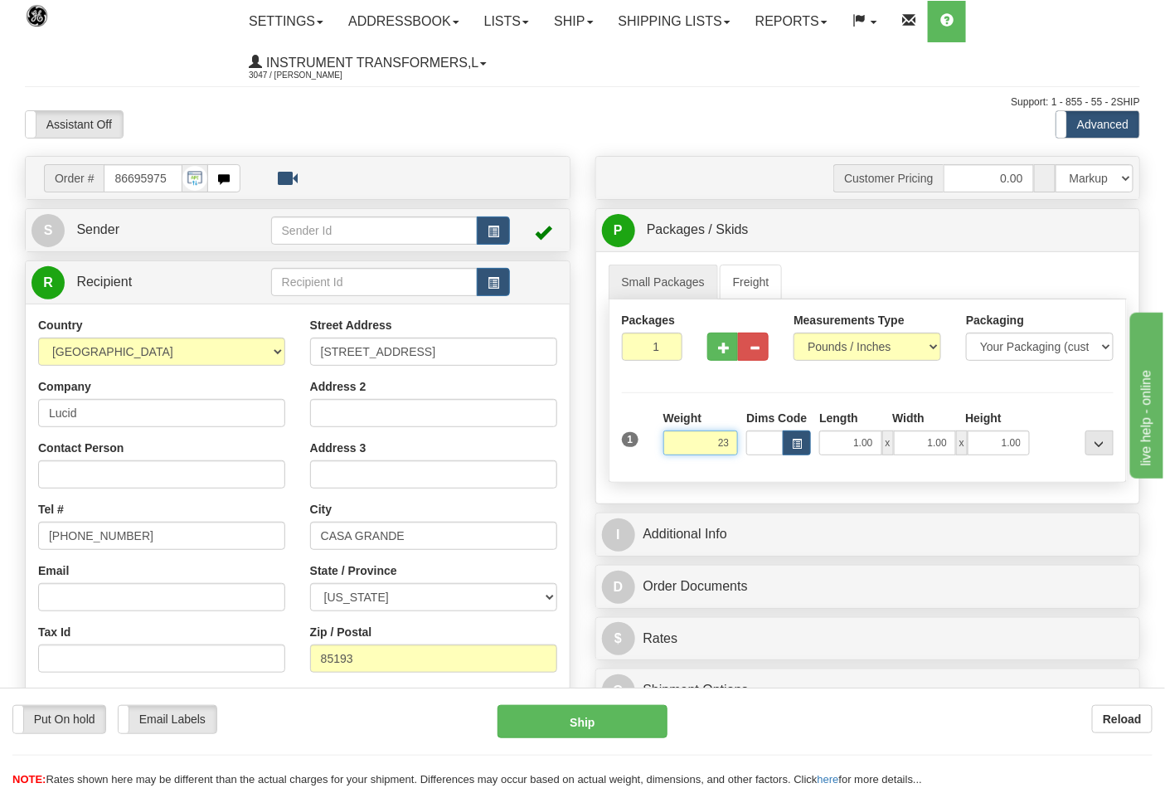
click button "Delete" at bounding box center [0, 0] width 0 height 0
type input "23.00"
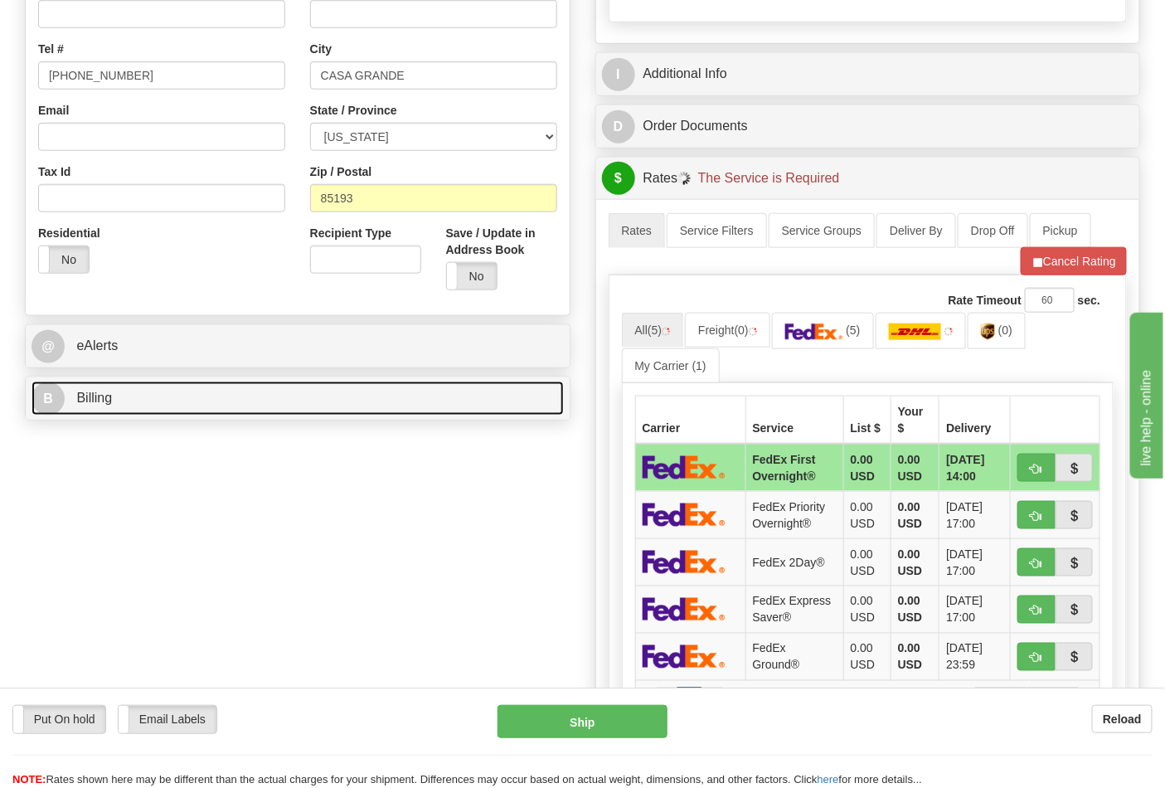
click at [225, 396] on link "B Billing" at bounding box center [298, 398] width 532 height 34
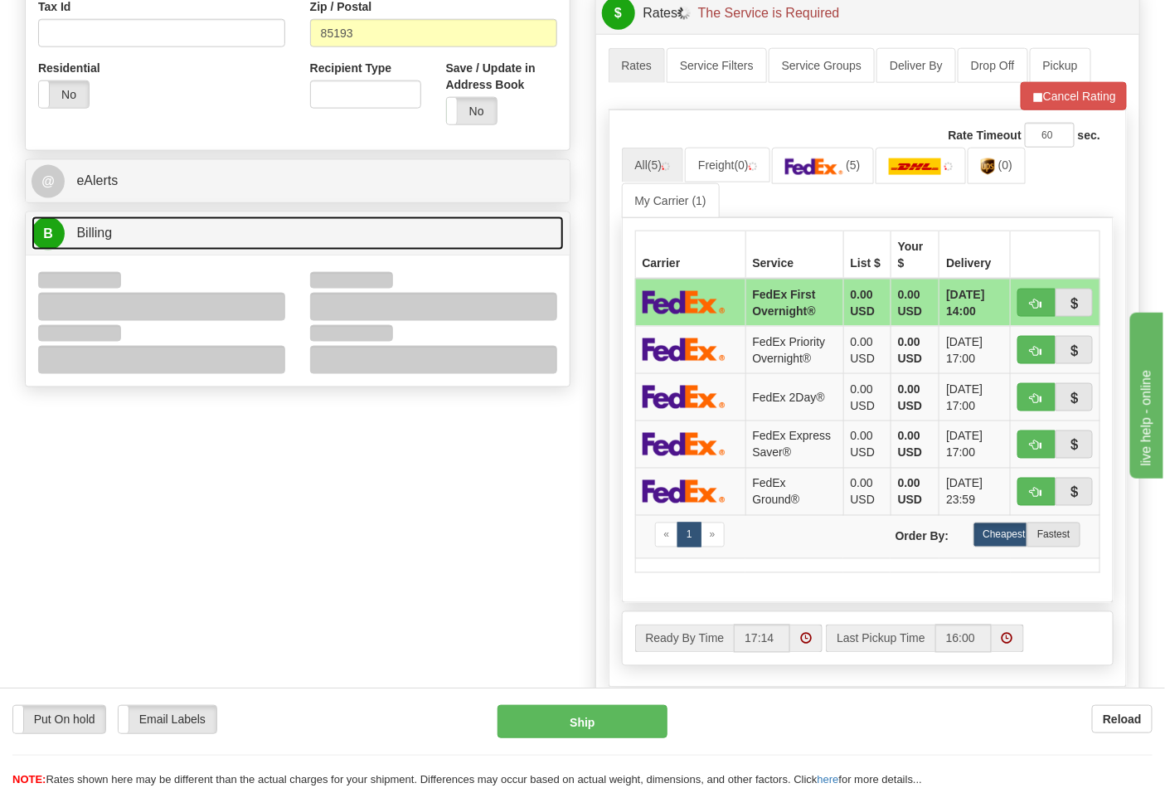
scroll to position [644, 0]
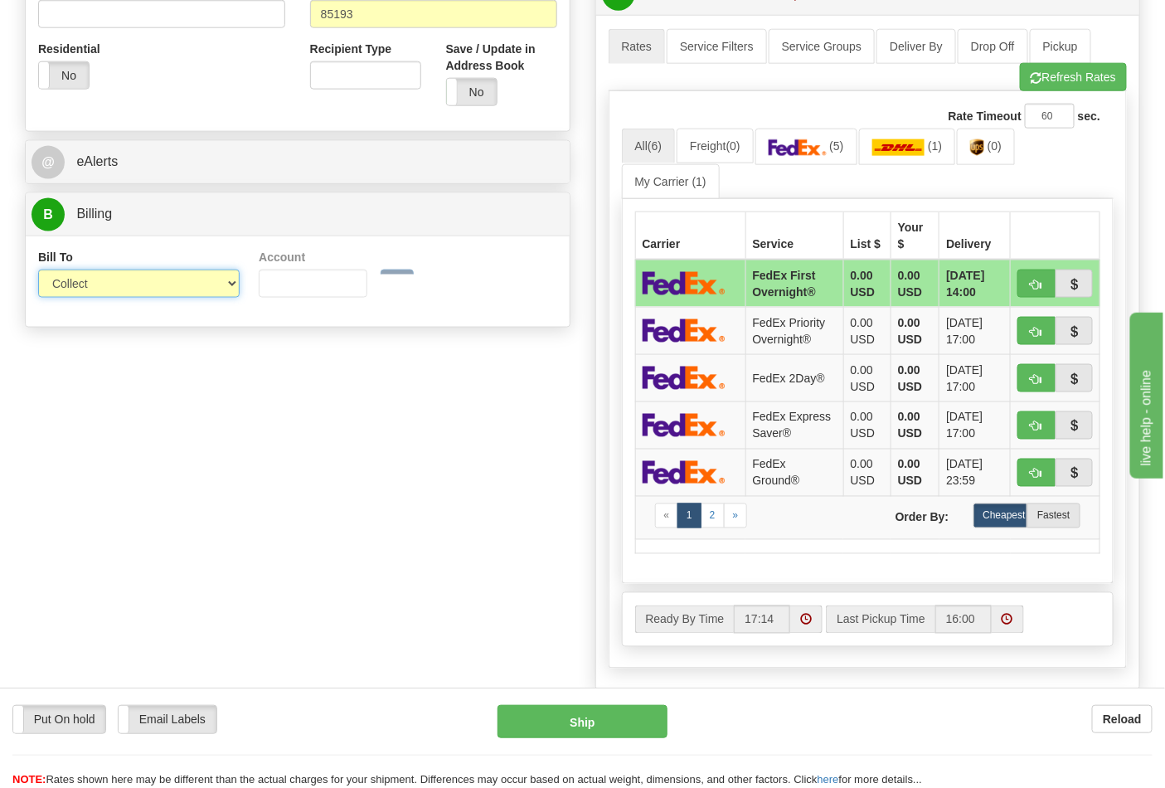
drag, startPoint x: 84, startPoint y: 297, endPoint x: 76, endPoint y: 279, distance: 19.7
click at [76, 279] on select "Sender Recipient Third Party Collect" at bounding box center [139, 284] width 202 height 28
select select "2"
click at [38, 271] on select "Sender Recipient Third Party Collect" at bounding box center [139, 284] width 202 height 28
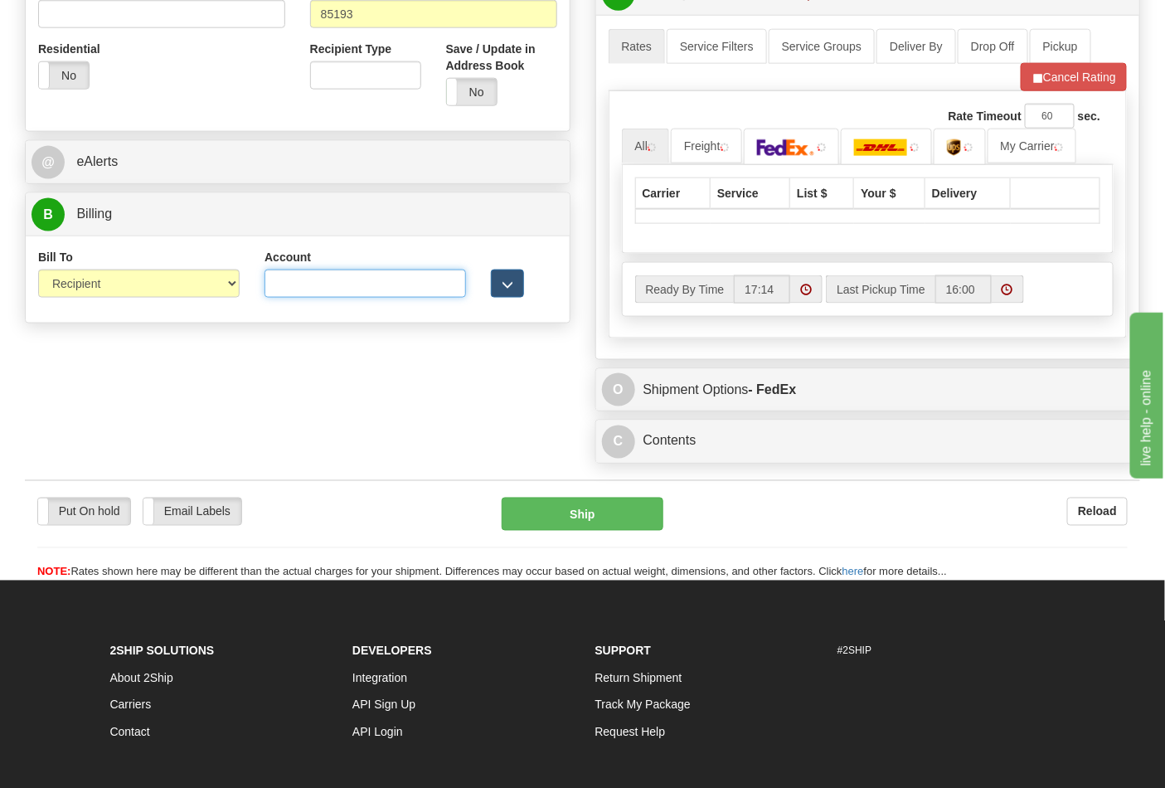
click at [335, 272] on input "Account" at bounding box center [366, 284] width 202 height 28
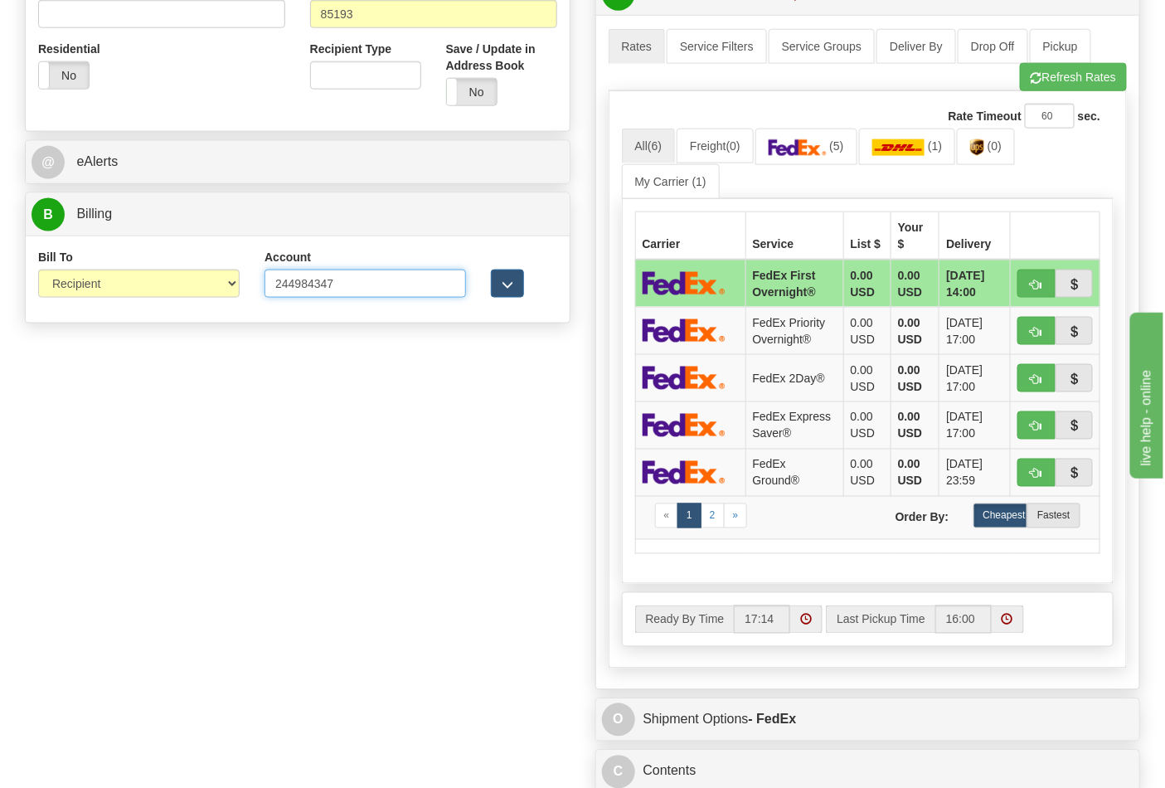
type input "244984347"
click button "Delete" at bounding box center [0, 0] width 0 height 0
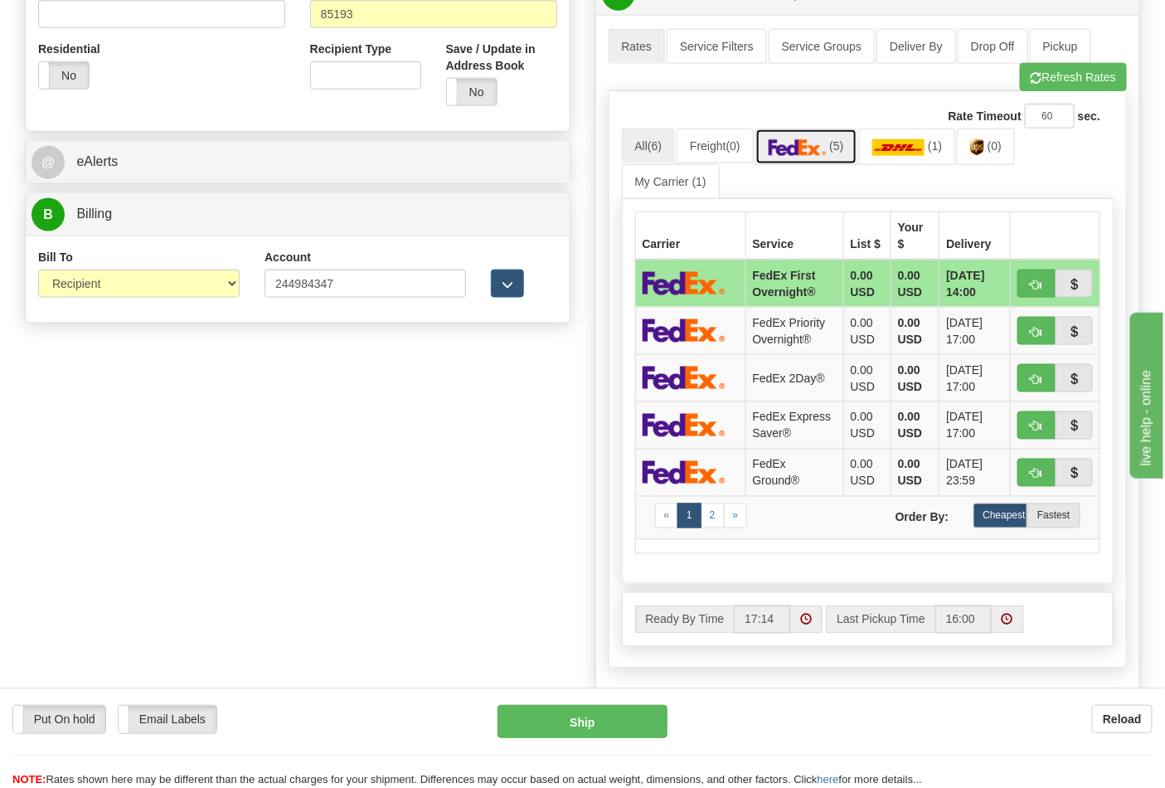
click at [848, 159] on link "(5)" at bounding box center [806, 147] width 102 height 36
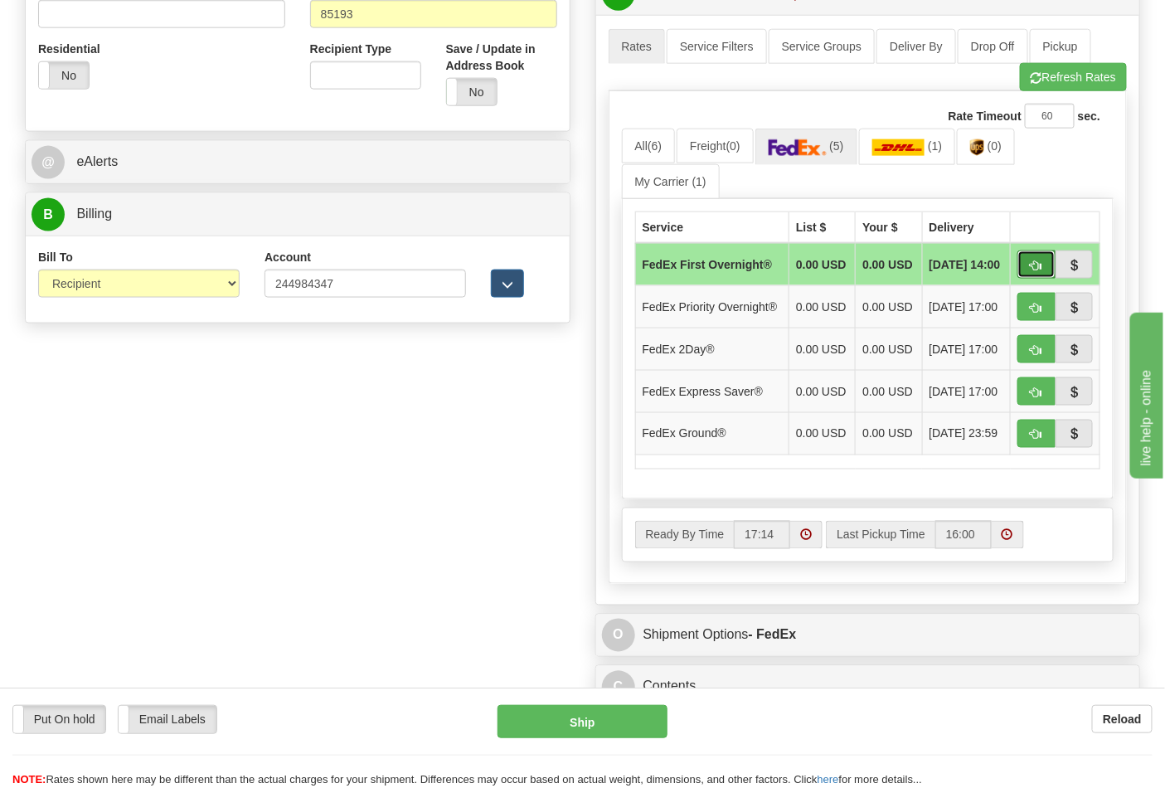
click at [1028, 270] on button "button" at bounding box center [1037, 264] width 38 height 28
type input "06"
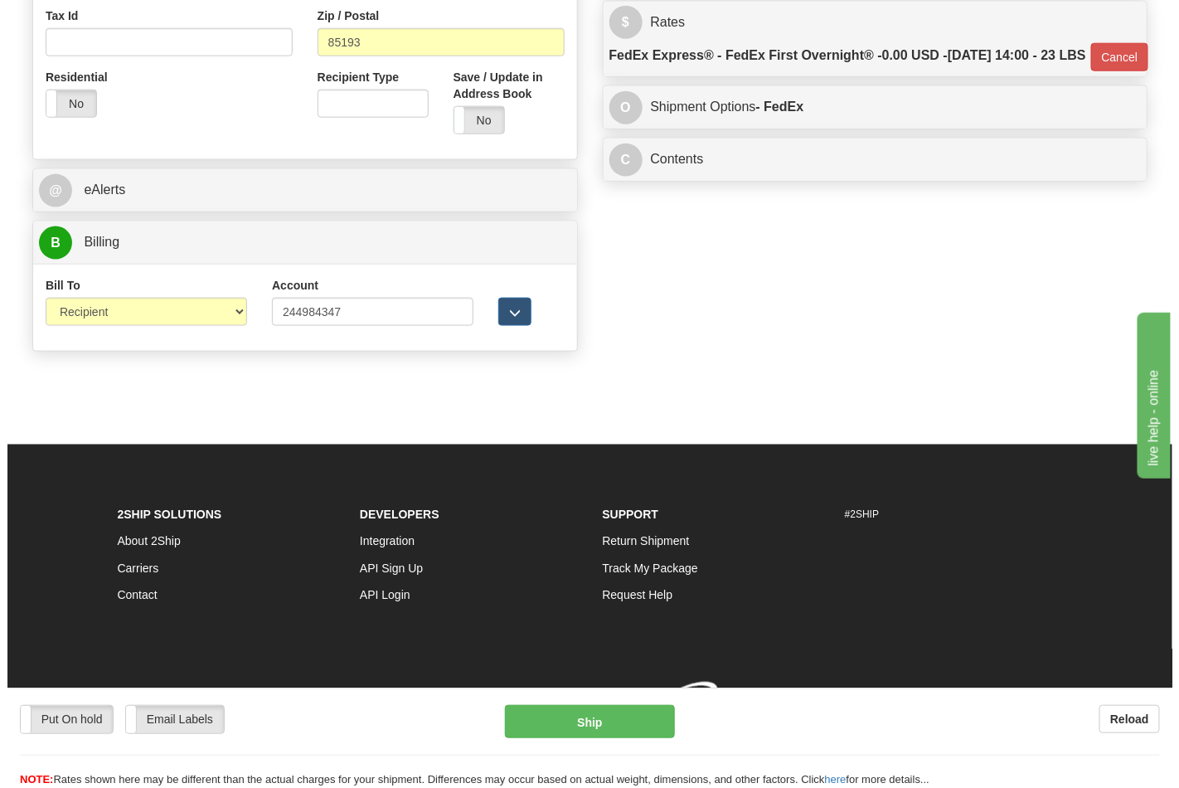
scroll to position [620, 0]
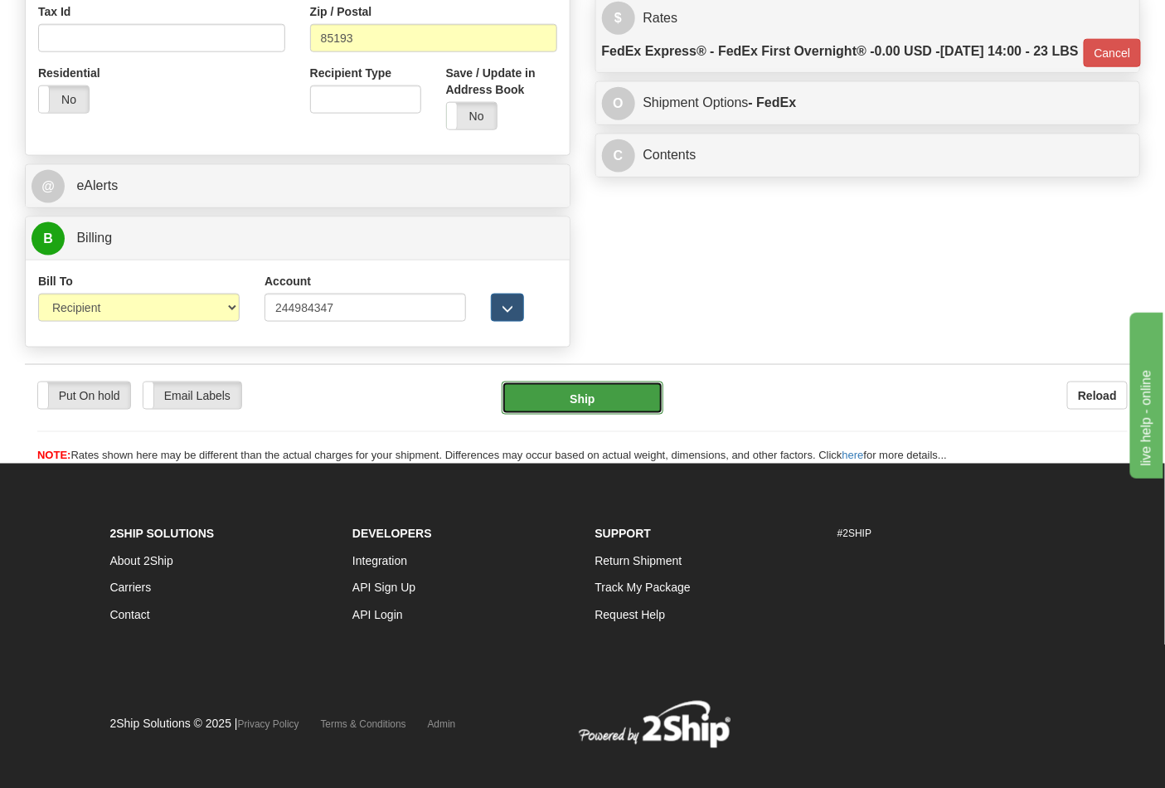
click at [610, 401] on button "Ship" at bounding box center [582, 397] width 161 height 33
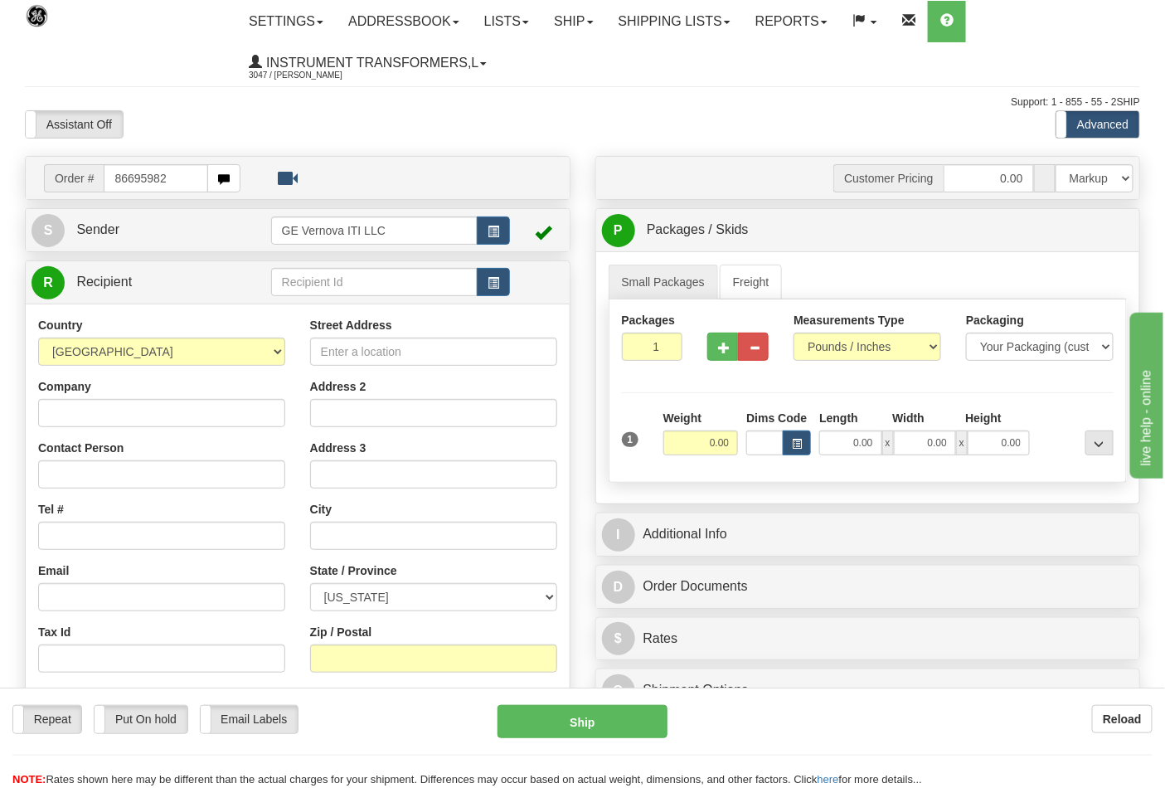
type input "86695982"
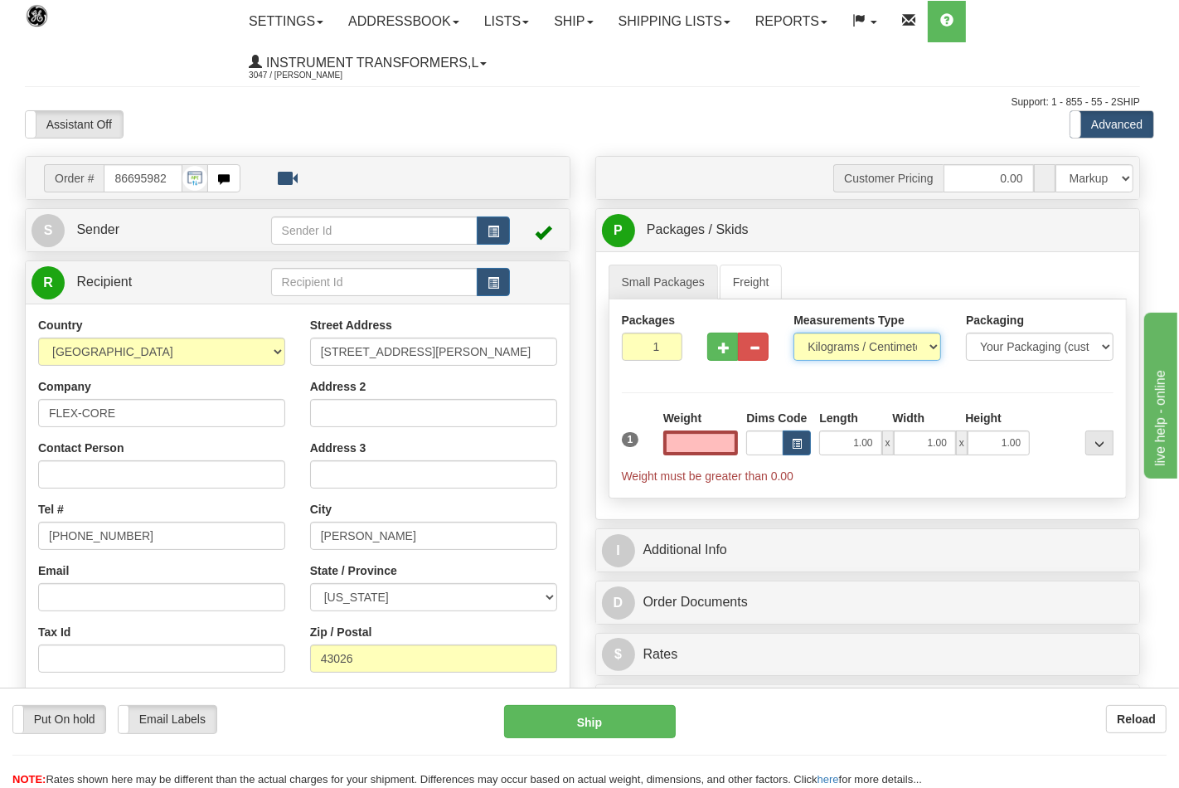
type input "0.00"
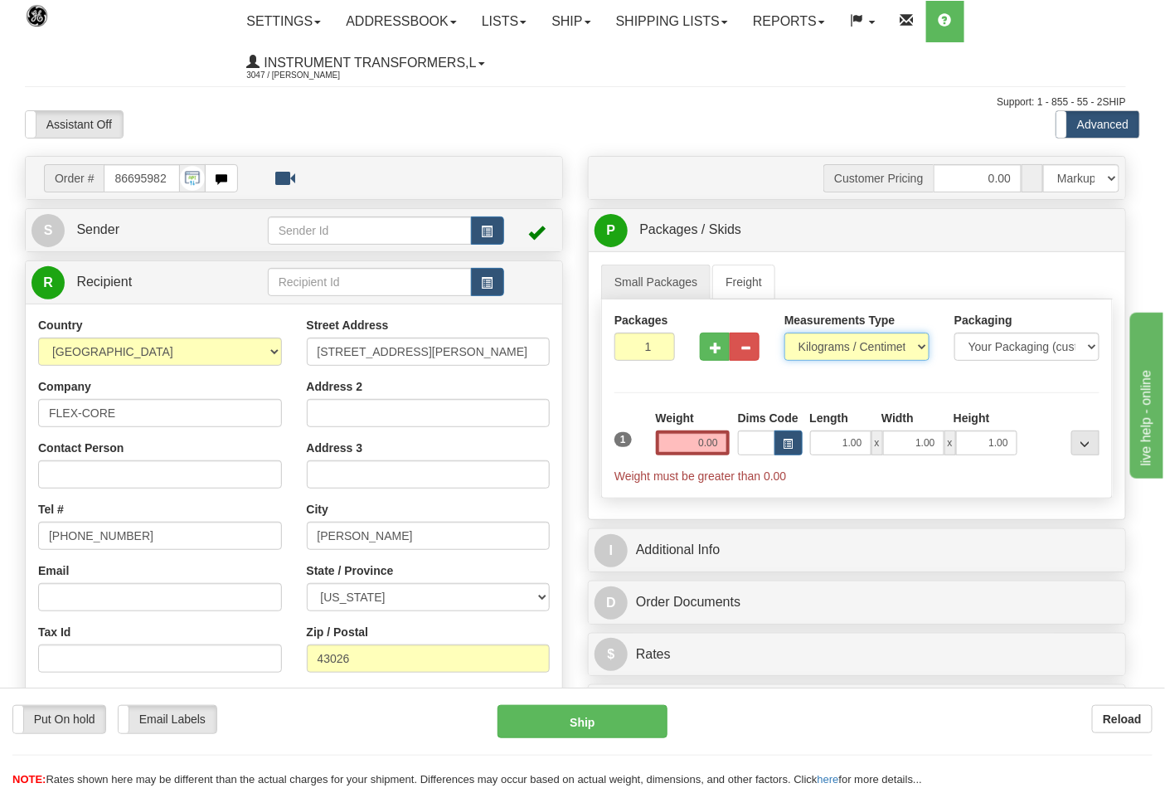
click at [838, 352] on select "Pounds / Inches Kilograms / Centimeters" at bounding box center [856, 347] width 145 height 28
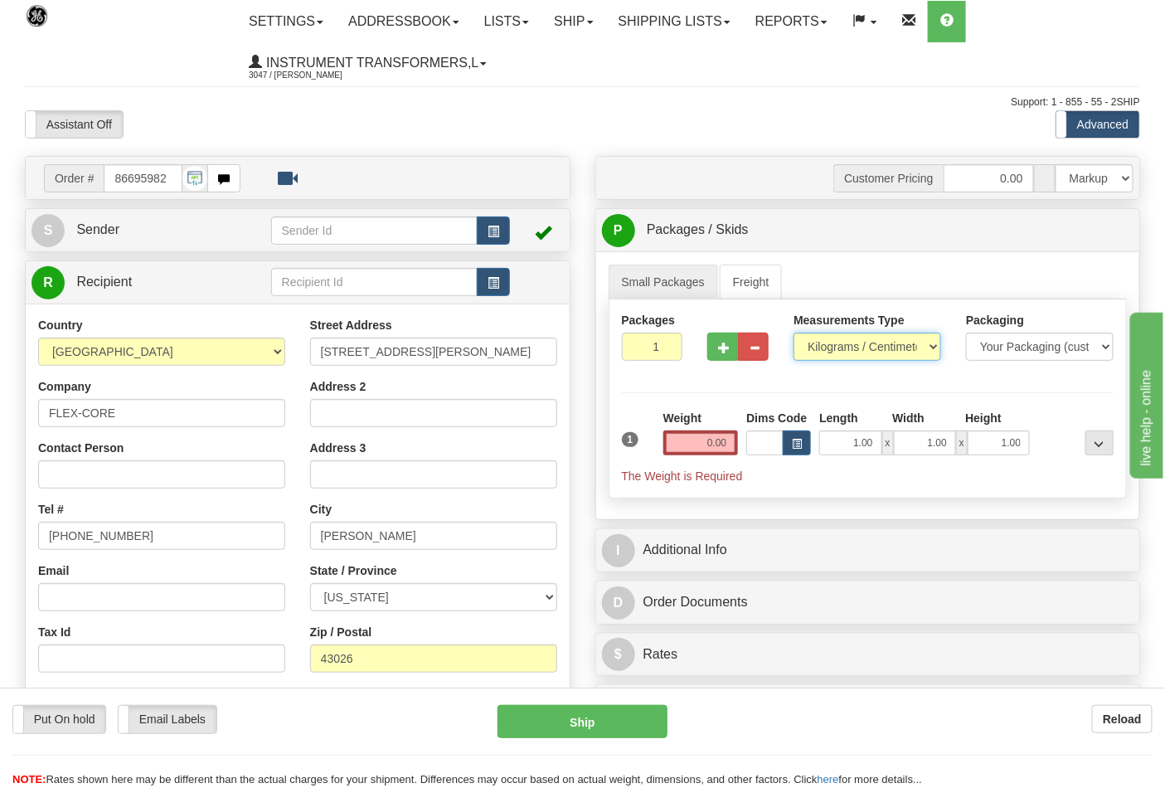
select select "0"
click at [794, 333] on select "Pounds / Inches Kilograms / Centimeters" at bounding box center [868, 347] width 148 height 28
click at [717, 440] on input "0.00" at bounding box center [700, 442] width 75 height 25
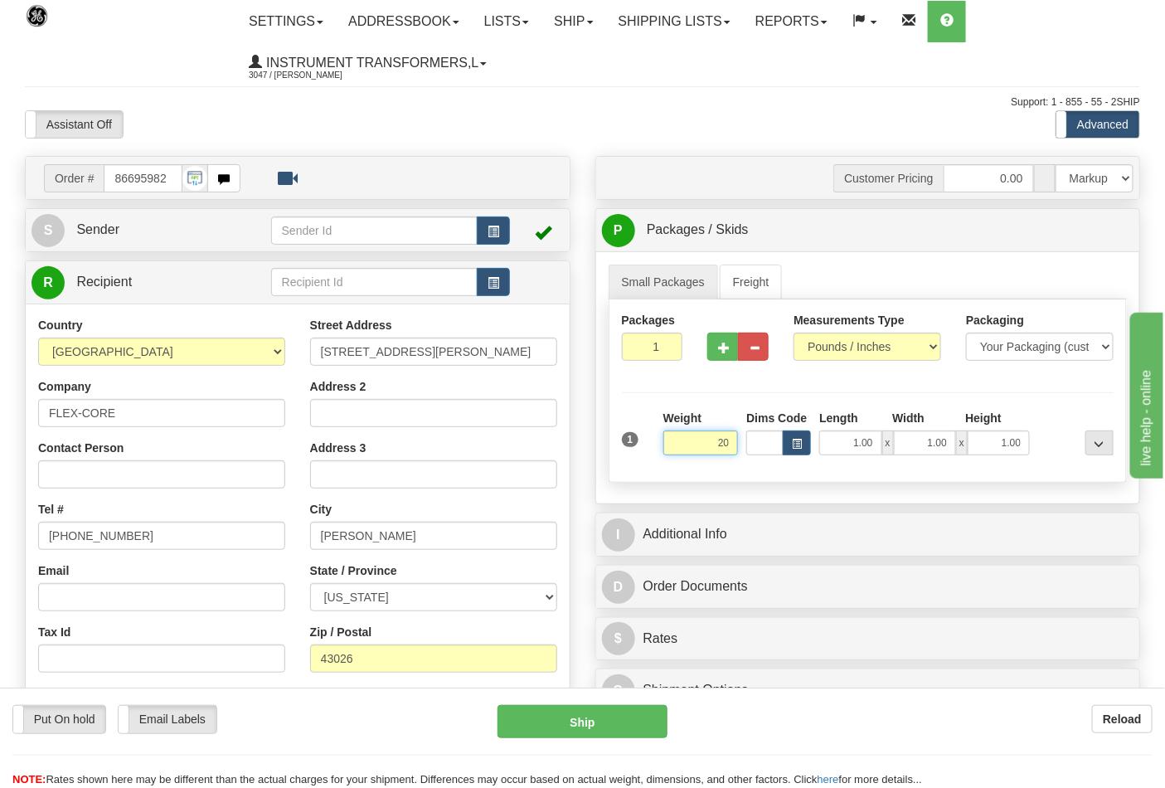
click button "Delete" at bounding box center [0, 0] width 0 height 0
type input "20.00"
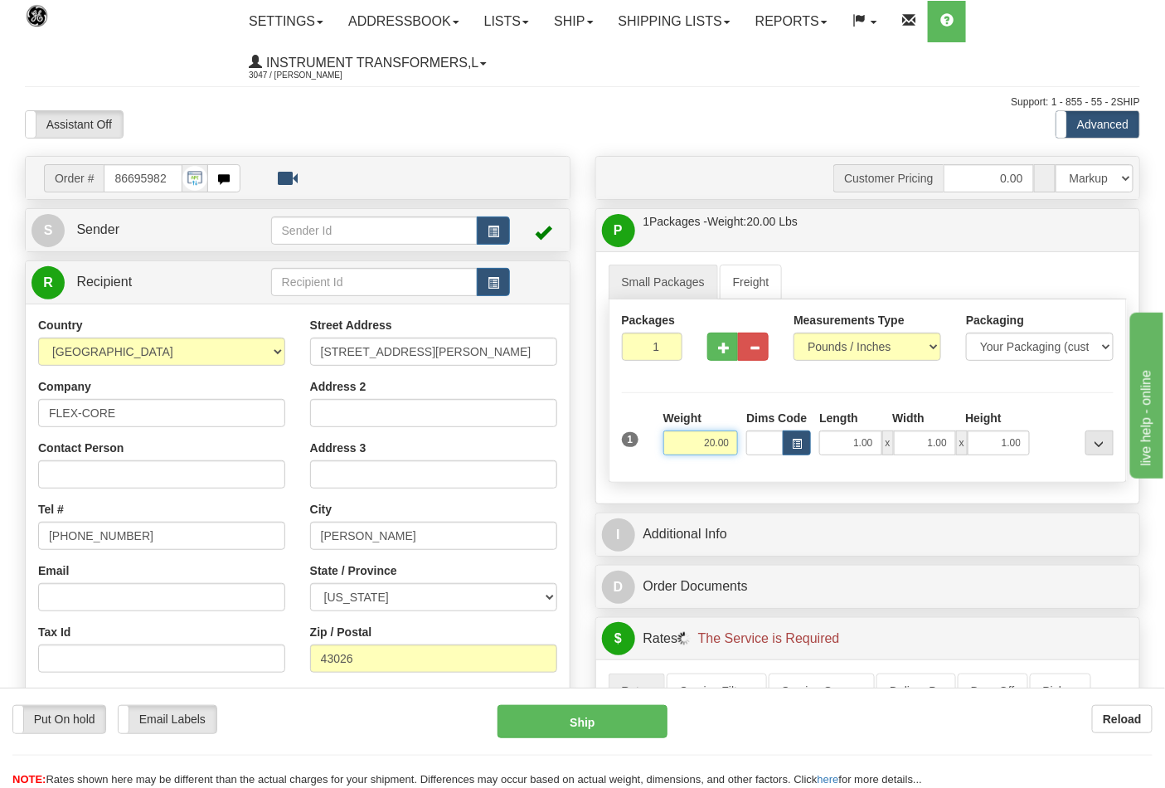
scroll to position [276, 0]
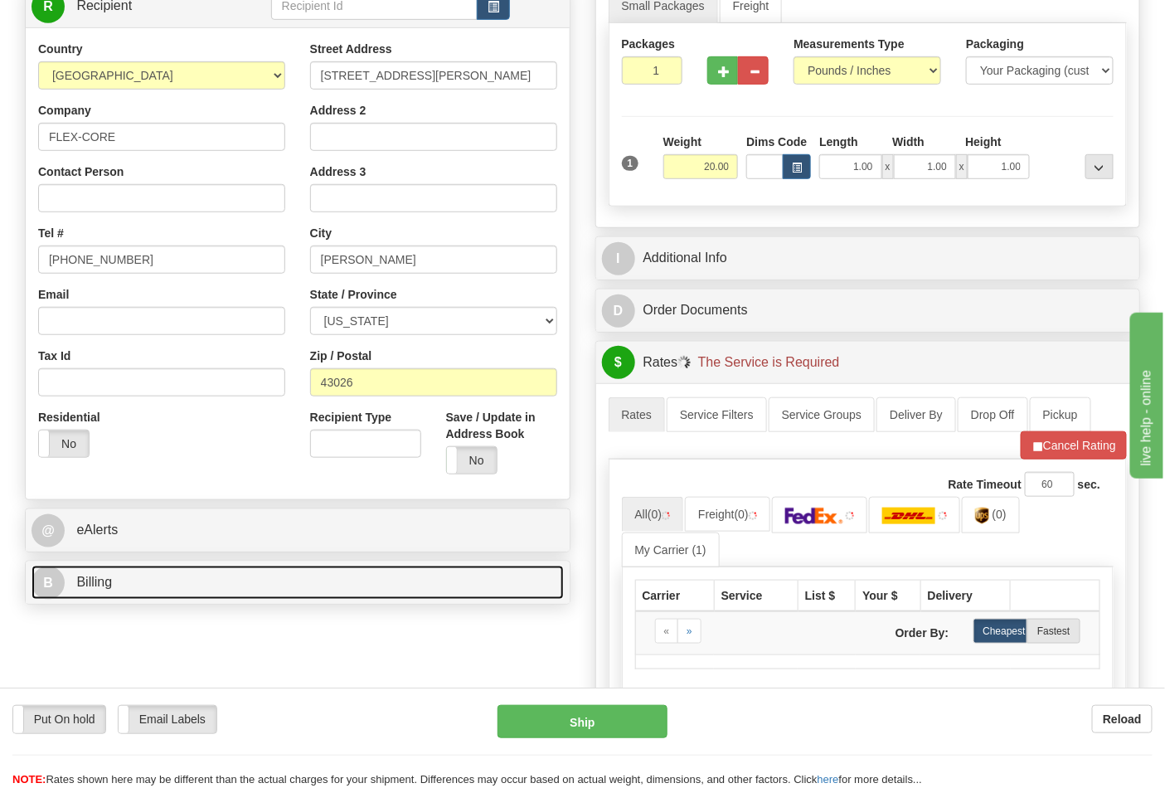
click at [181, 571] on link "B Billing" at bounding box center [298, 583] width 532 height 34
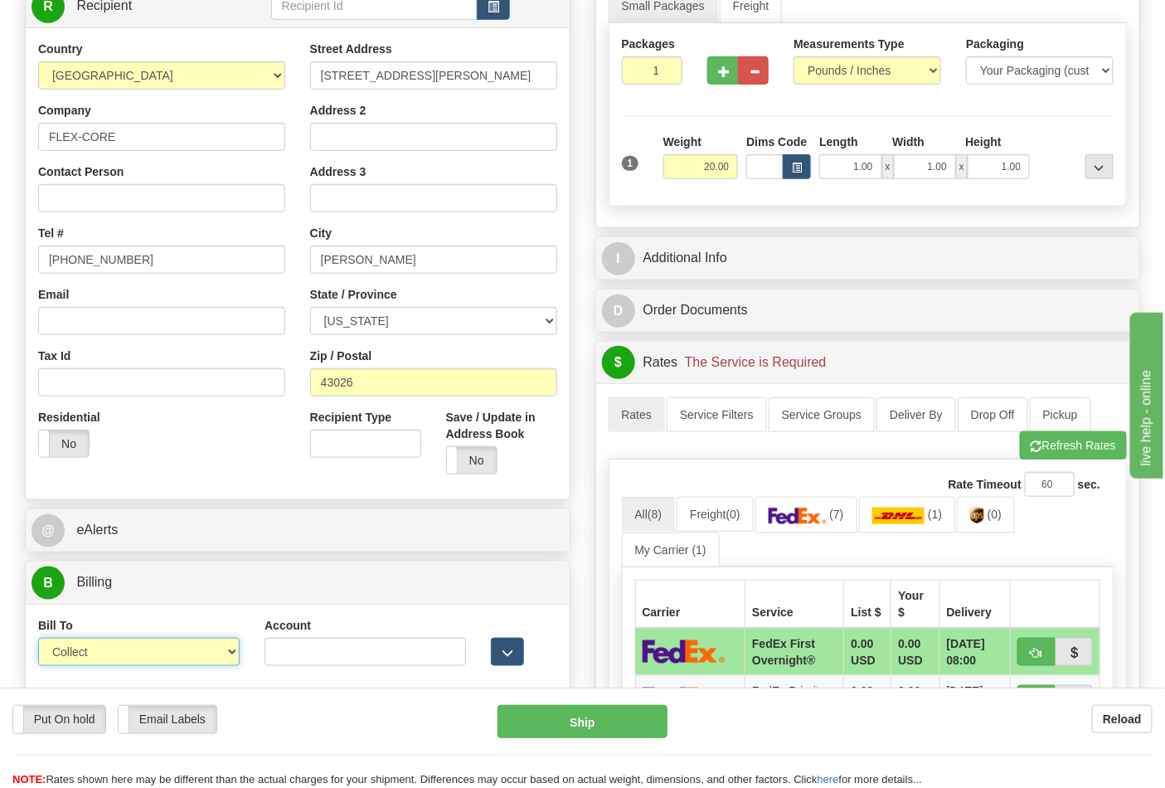
click at [172, 648] on select "Sender Recipient Third Party Collect" at bounding box center [139, 652] width 202 height 28
select select "2"
click at [38, 640] on select "Sender Recipient Third Party Collect" at bounding box center [139, 652] width 202 height 28
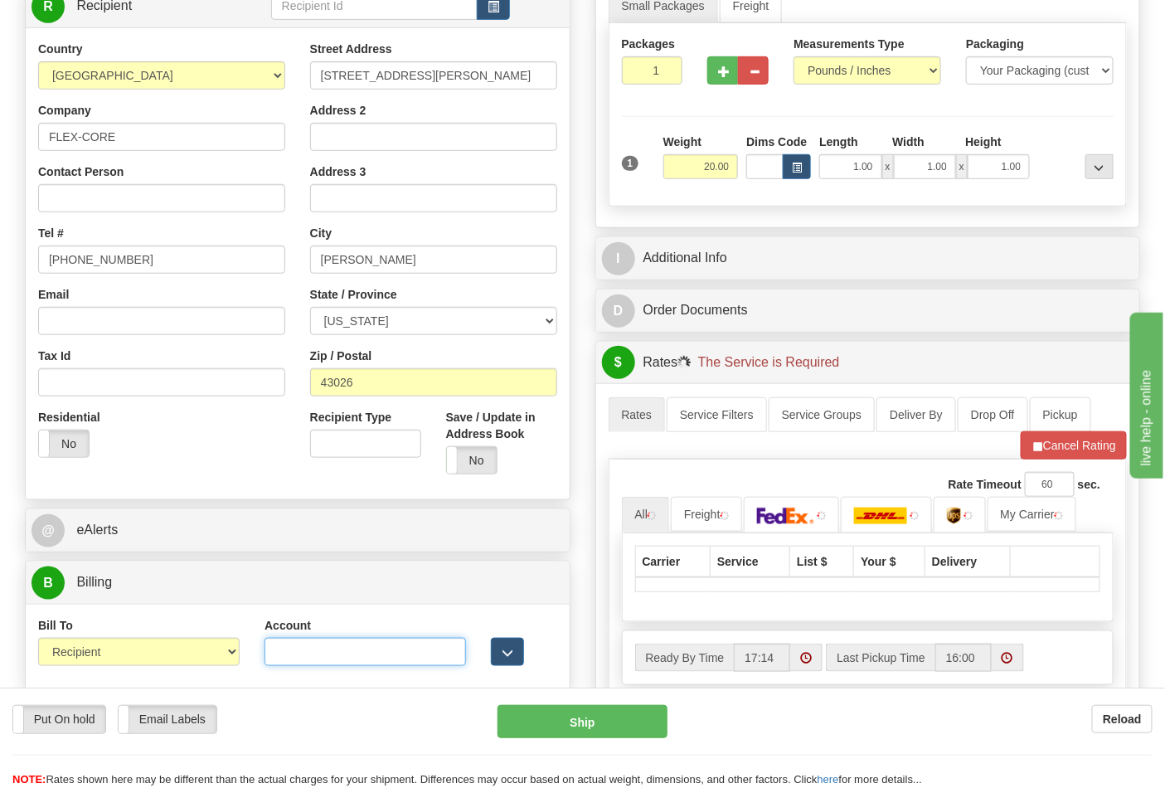
click at [311, 657] on input "Account" at bounding box center [366, 652] width 202 height 28
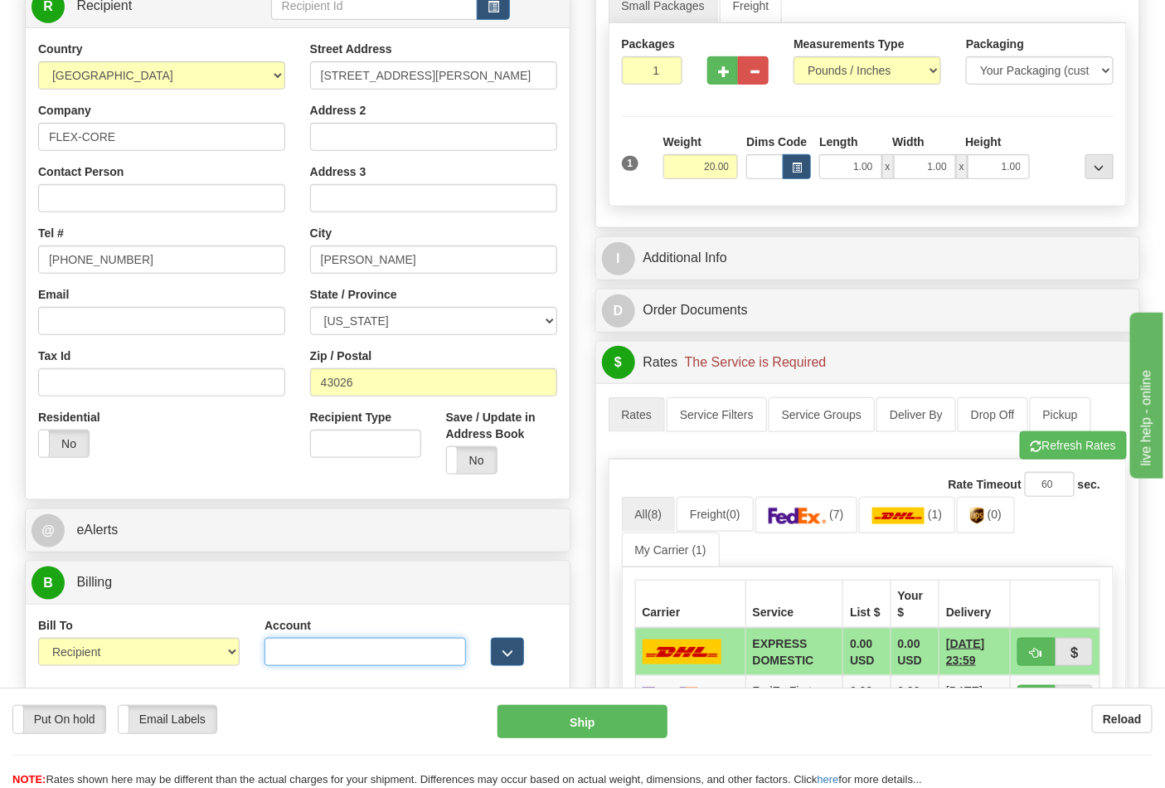
type input "473367"
click at [1050, 442] on button "Refresh Rates" at bounding box center [1073, 445] width 107 height 28
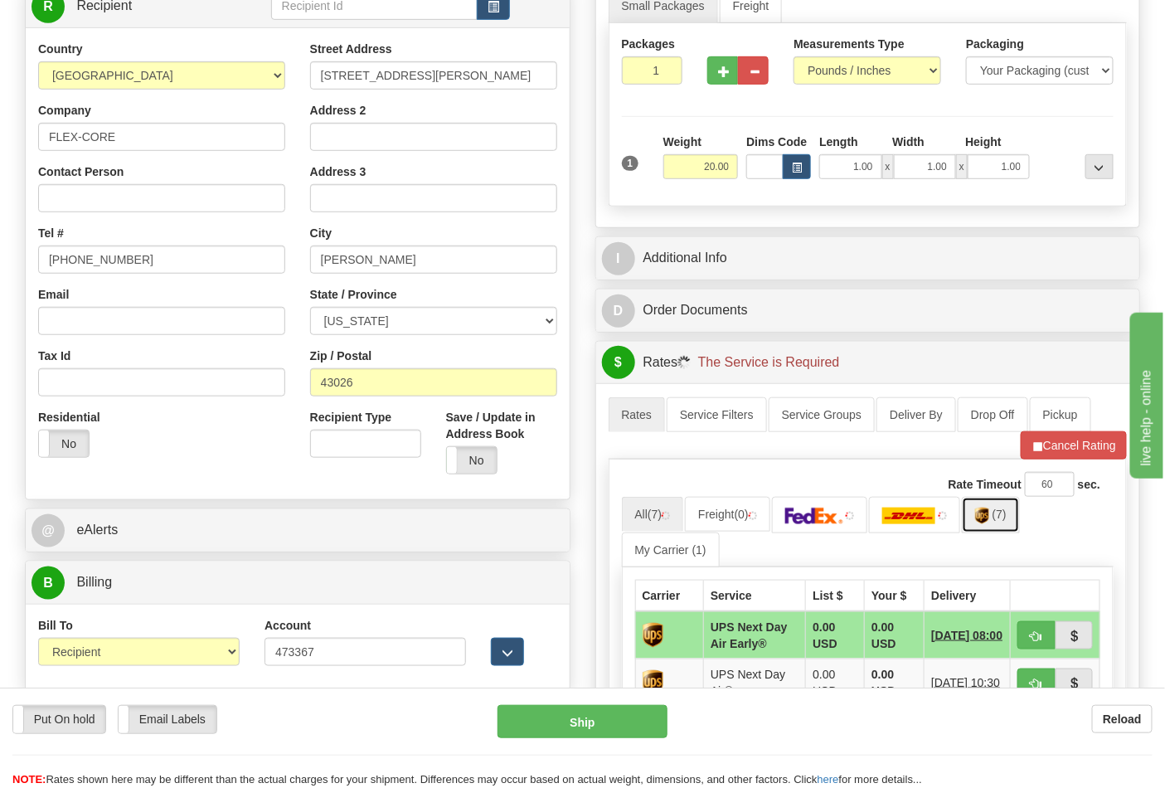
click at [1002, 521] on span "(7)" at bounding box center [1000, 514] width 14 height 13
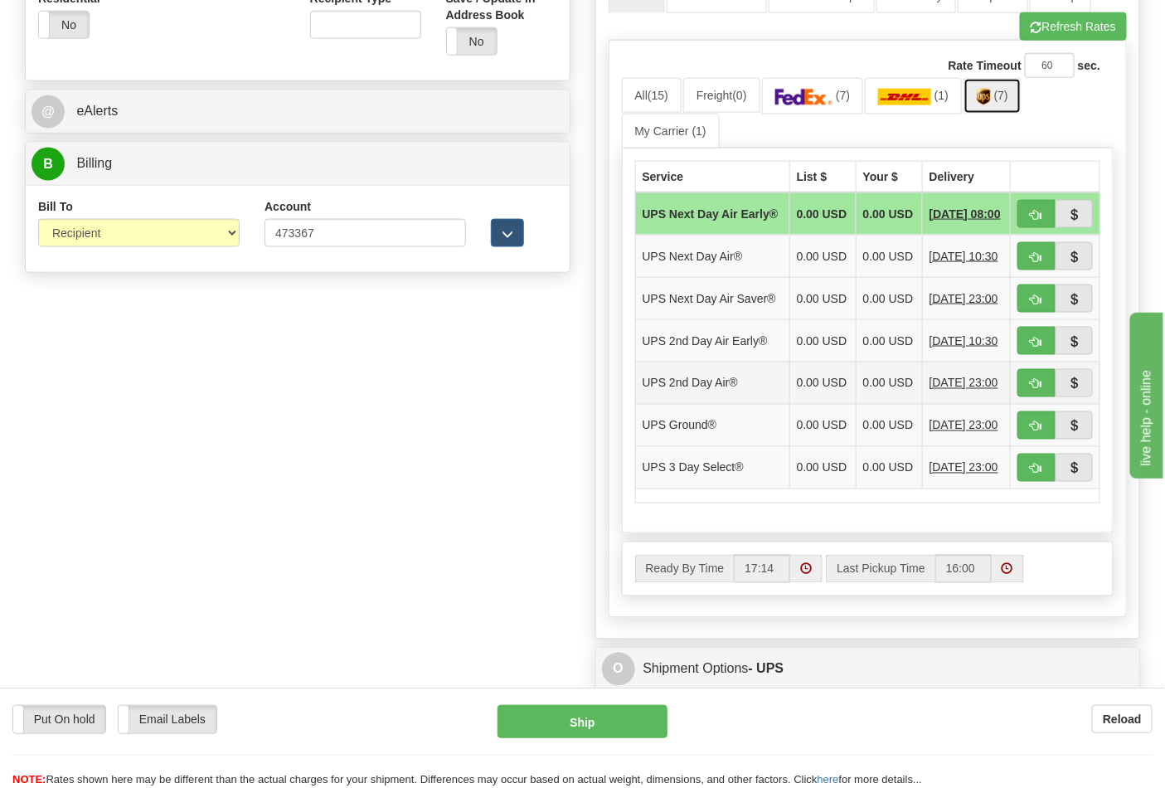
scroll to position [829, 0]
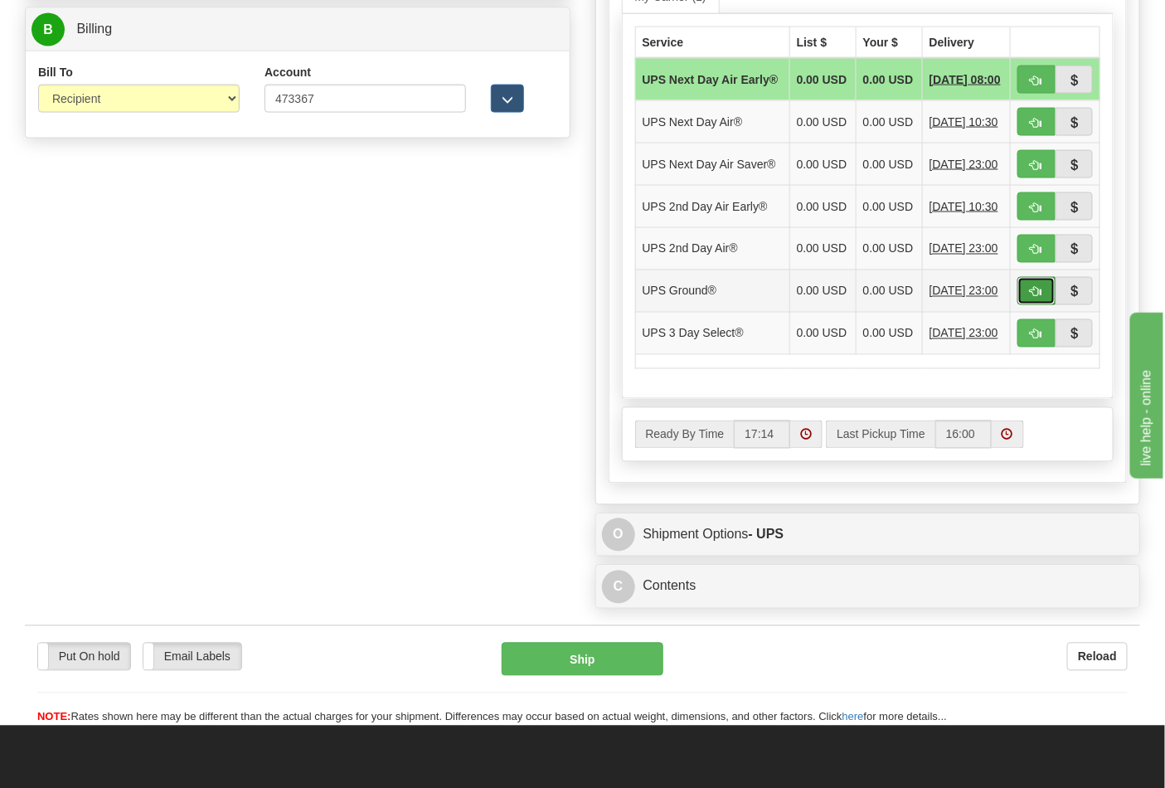
click at [1023, 305] on button "button" at bounding box center [1037, 291] width 38 height 28
type input "03"
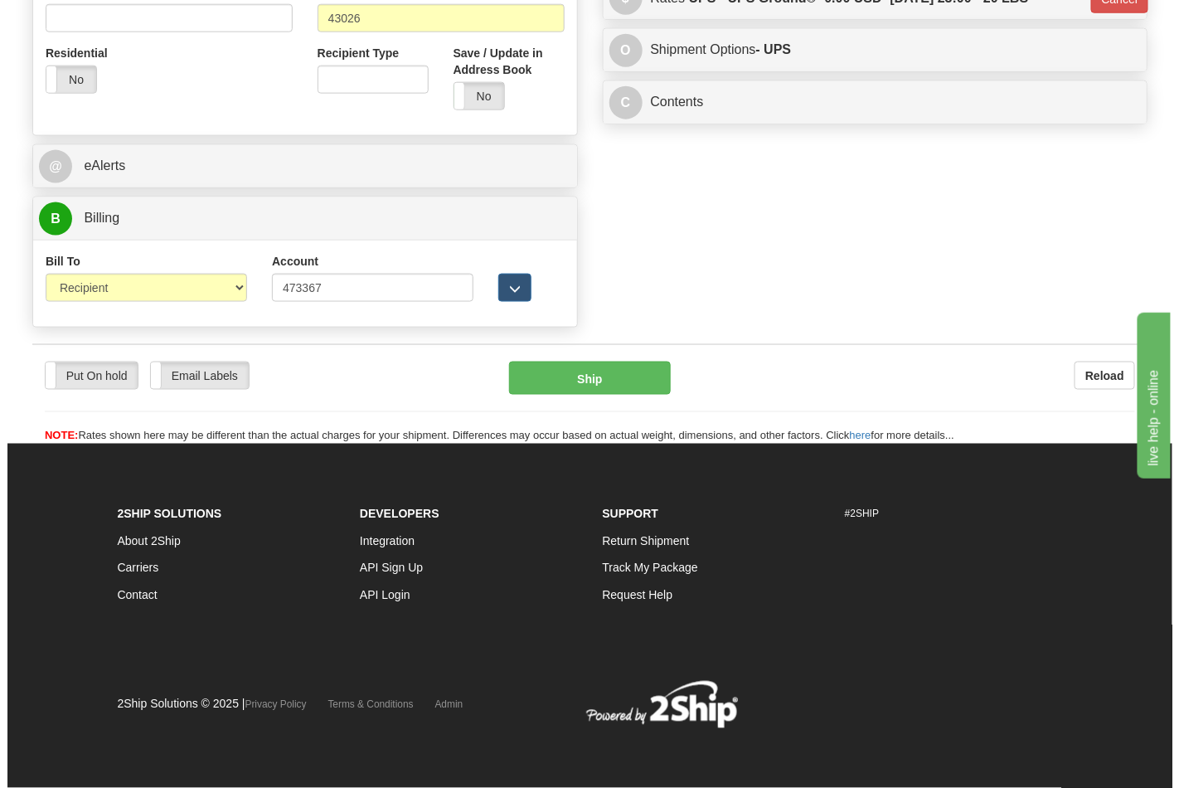
scroll to position [643, 0]
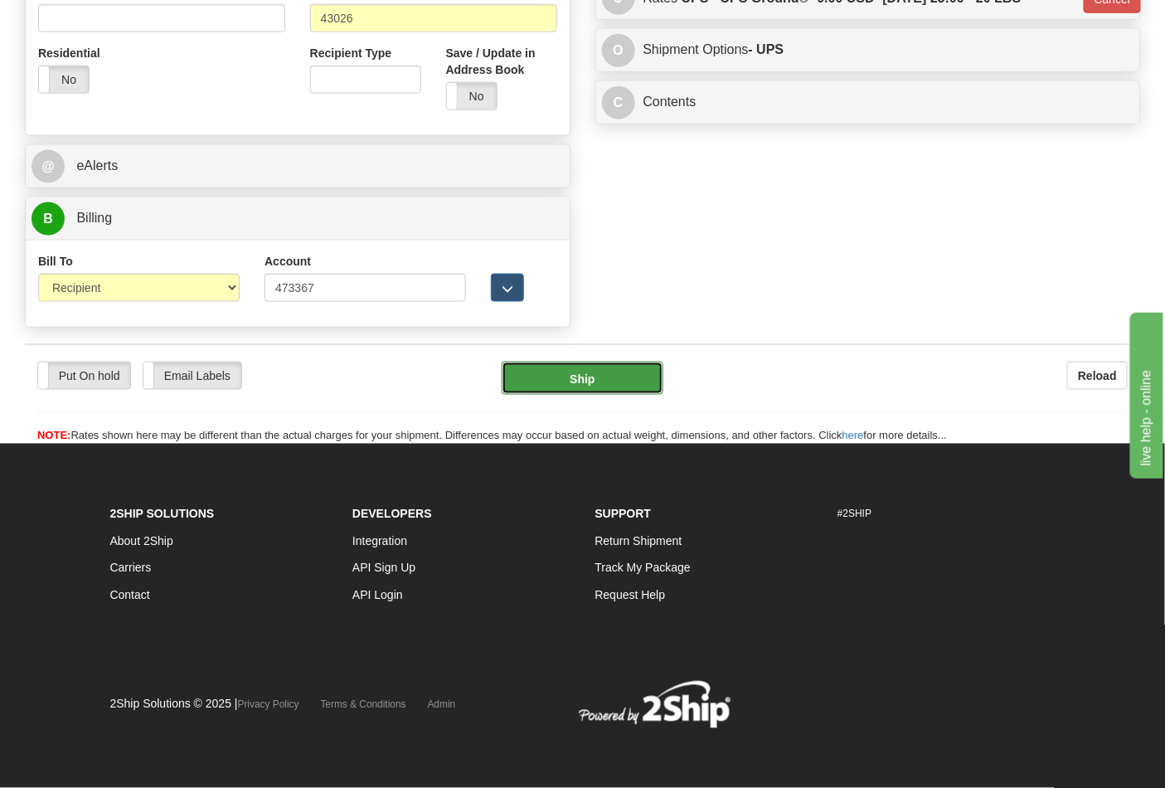
click at [620, 369] on button "Ship" at bounding box center [582, 378] width 161 height 33
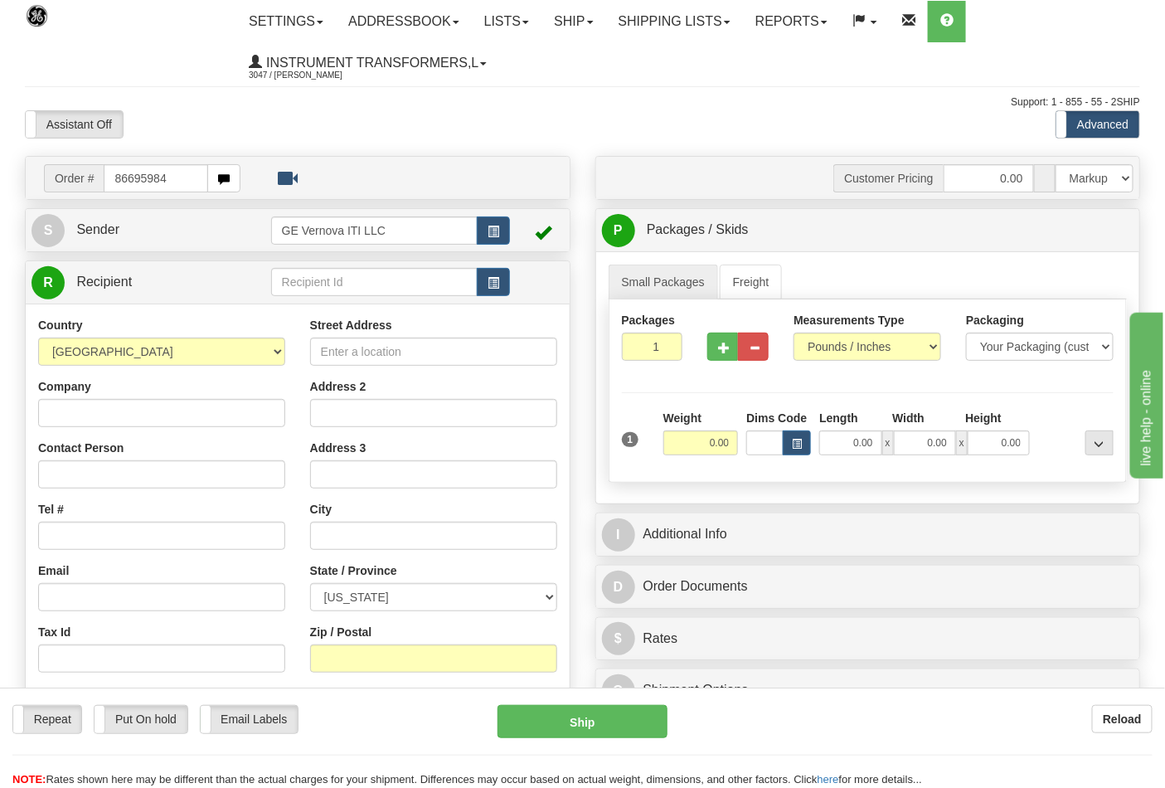
type input "86695984"
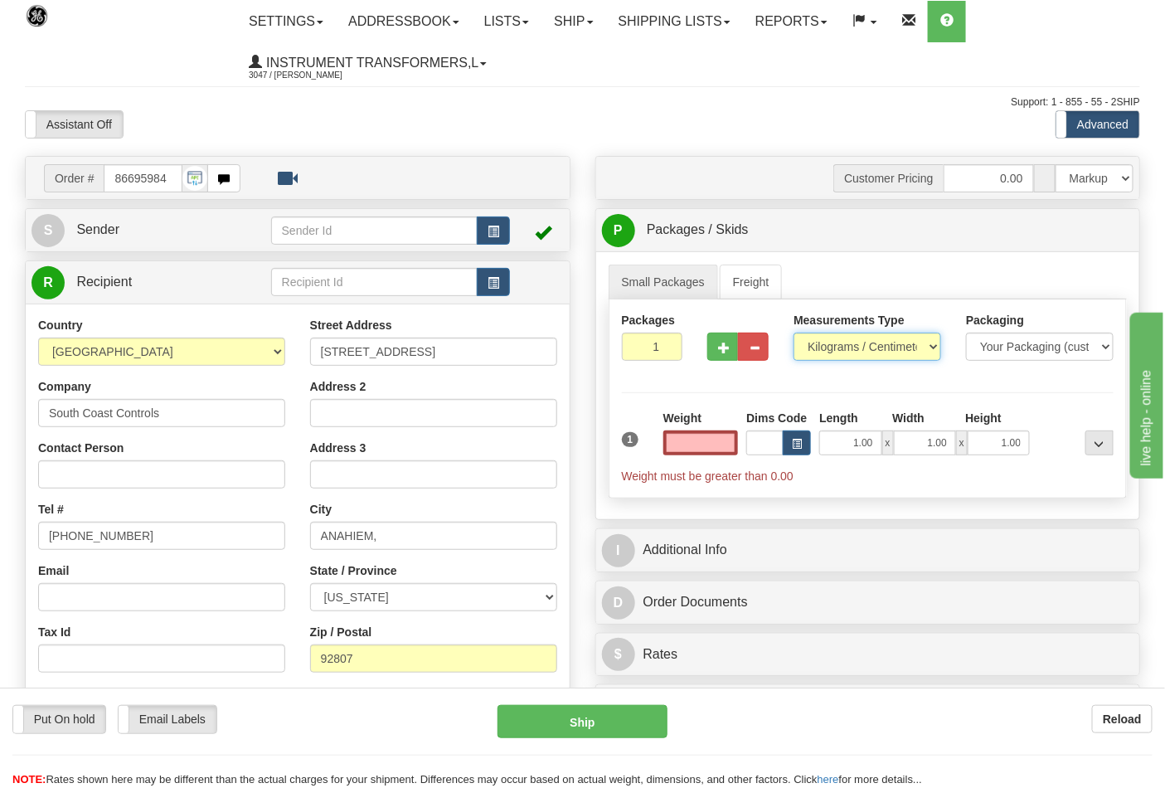
type input "0.00"
click at [848, 350] on select "Pounds / Inches Kilograms / Centimeters" at bounding box center [868, 347] width 148 height 28
select select "0"
click at [794, 333] on select "Pounds / Inches Kilograms / Centimeters" at bounding box center [868, 347] width 148 height 28
click at [722, 435] on input "0.00" at bounding box center [700, 442] width 75 height 25
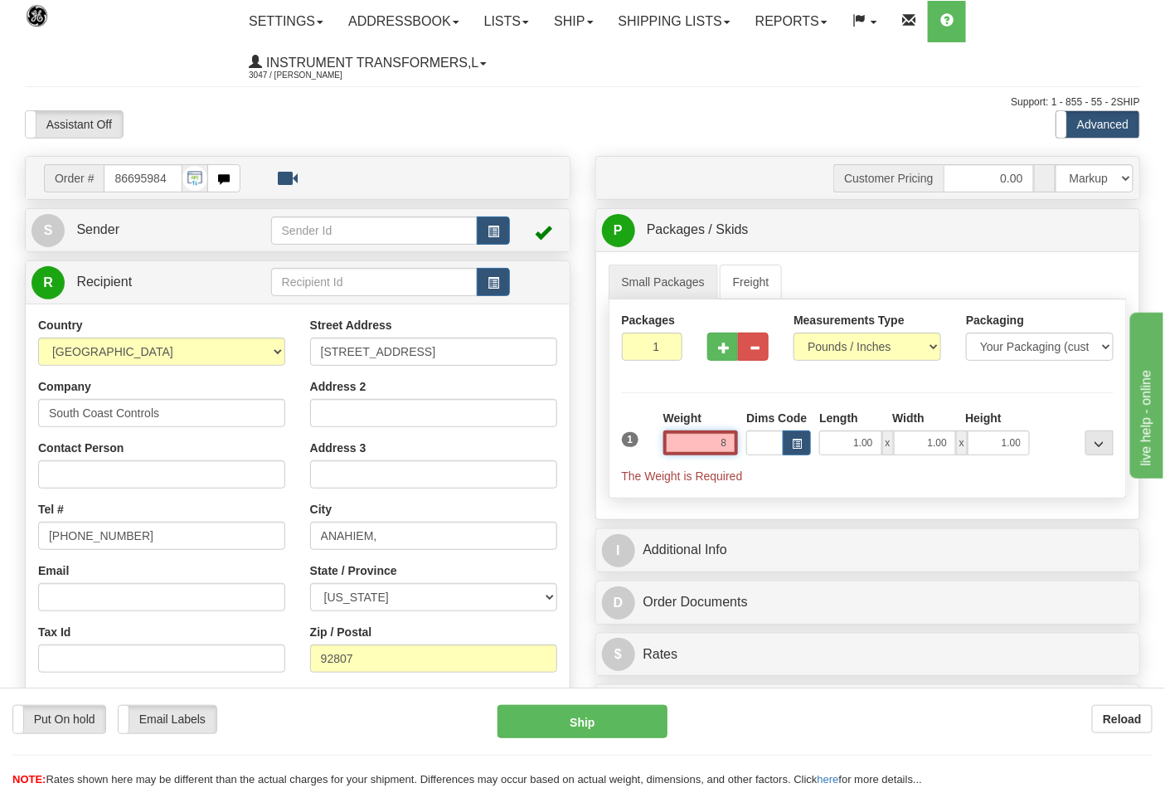
click button "Delete" at bounding box center [0, 0] width 0 height 0
type input "8.00"
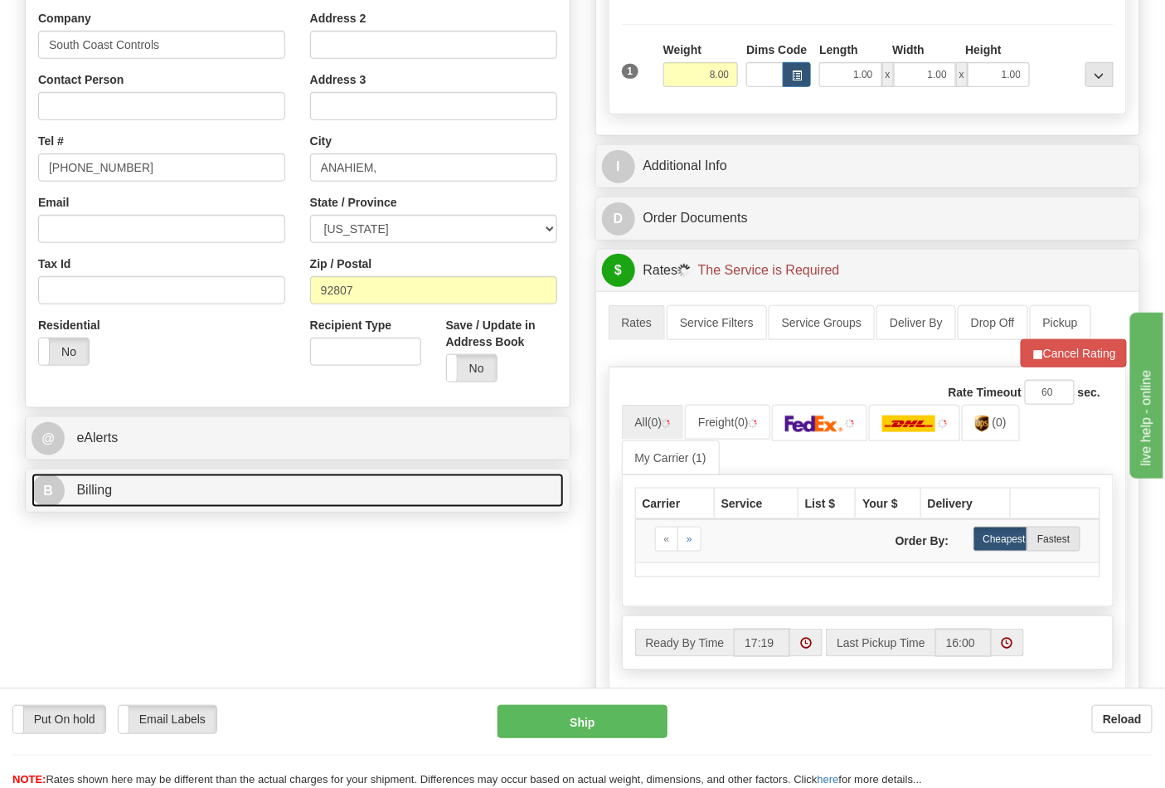
click at [133, 501] on link "B Billing" at bounding box center [298, 491] width 532 height 34
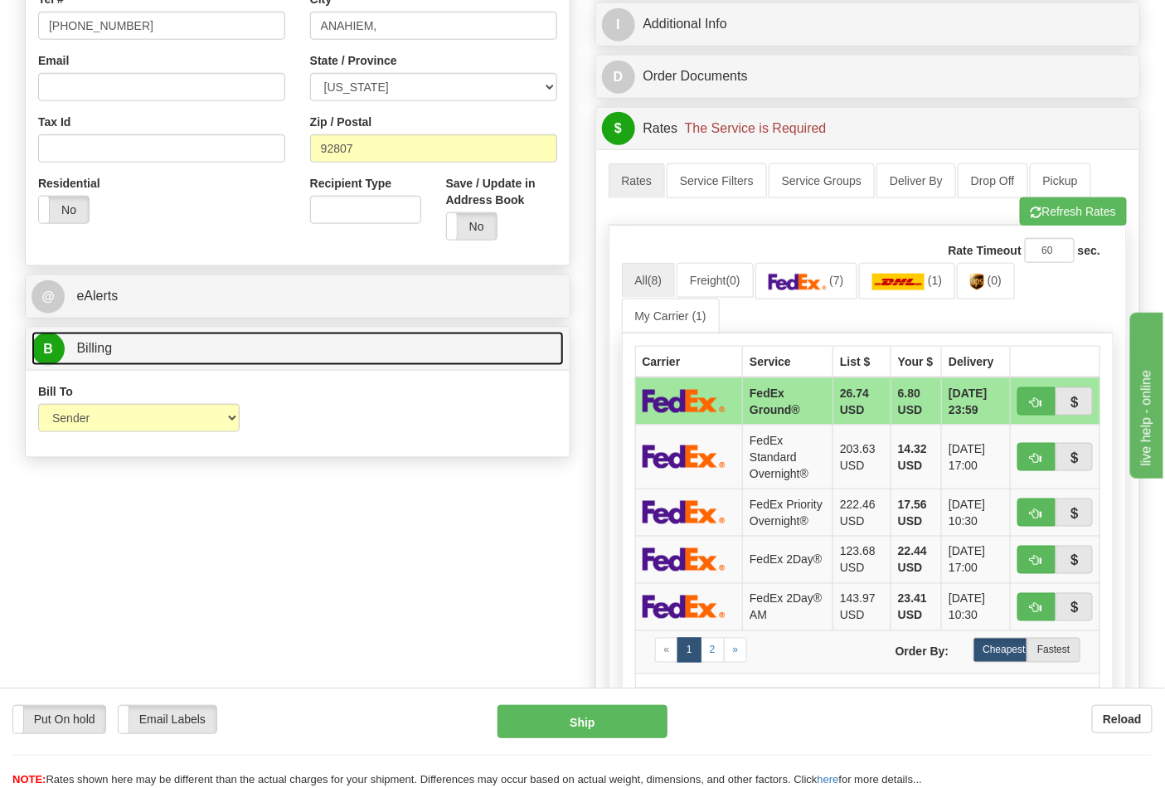
scroll to position [552, 0]
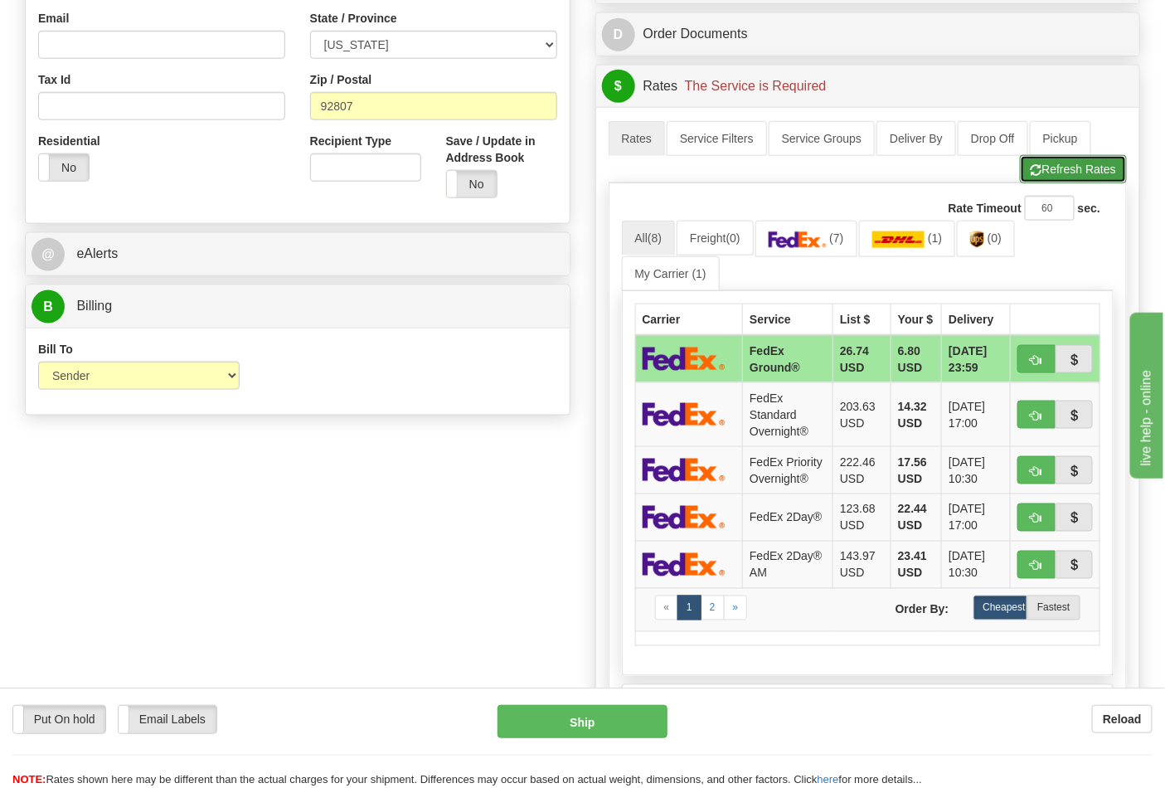
click at [1042, 177] on button "Refresh Rates" at bounding box center [1073, 169] width 107 height 28
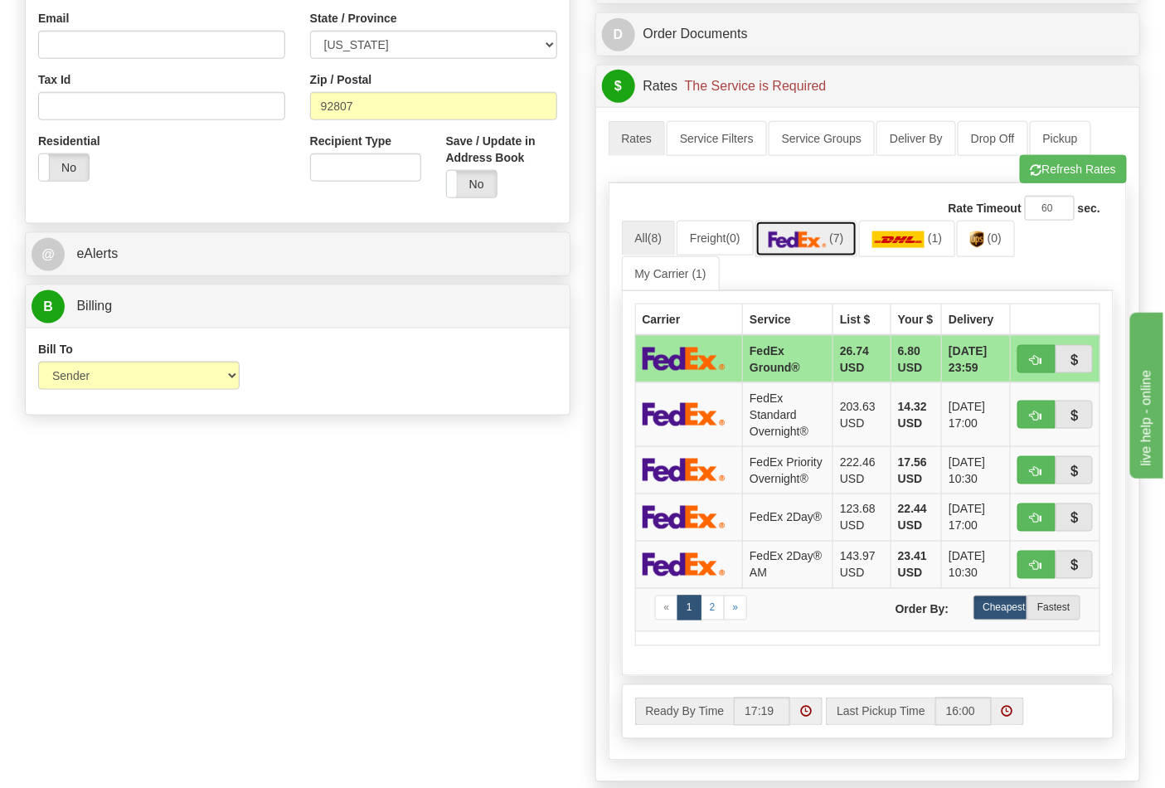
click at [839, 236] on span "(7)" at bounding box center [836, 237] width 14 height 13
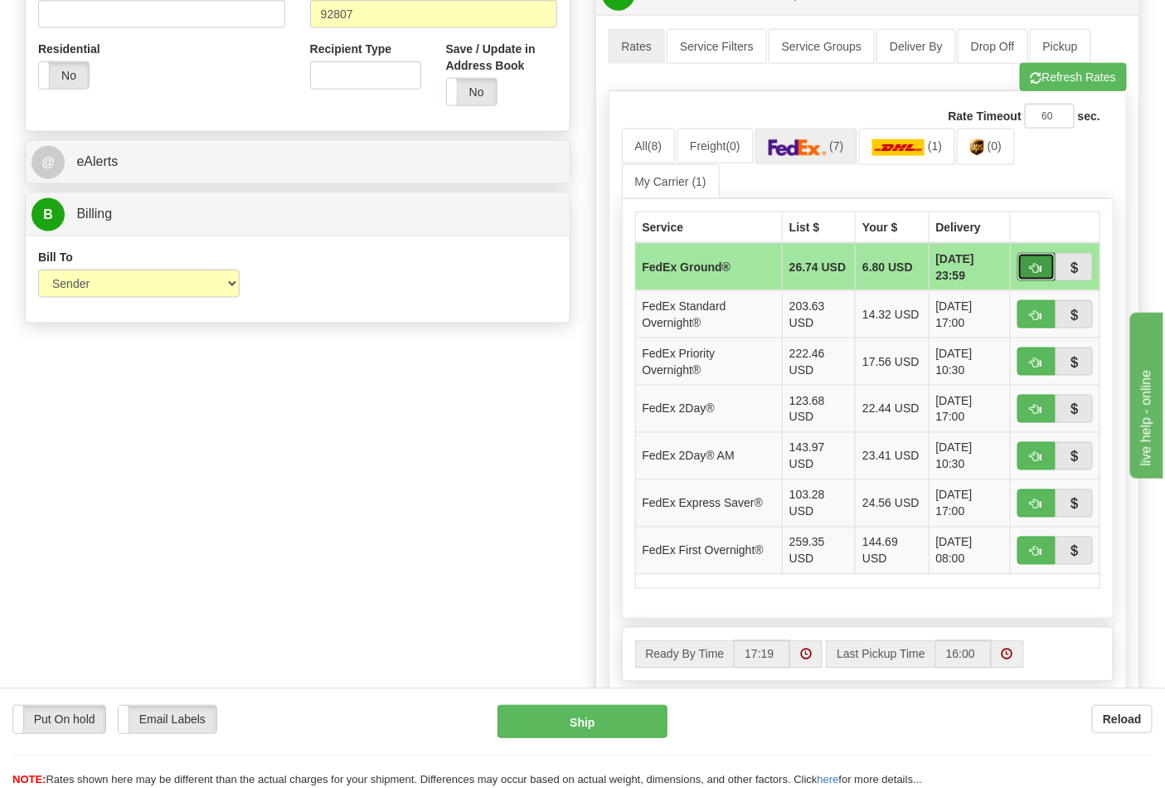
click at [1033, 275] on button "button" at bounding box center [1037, 267] width 38 height 28
type input "92"
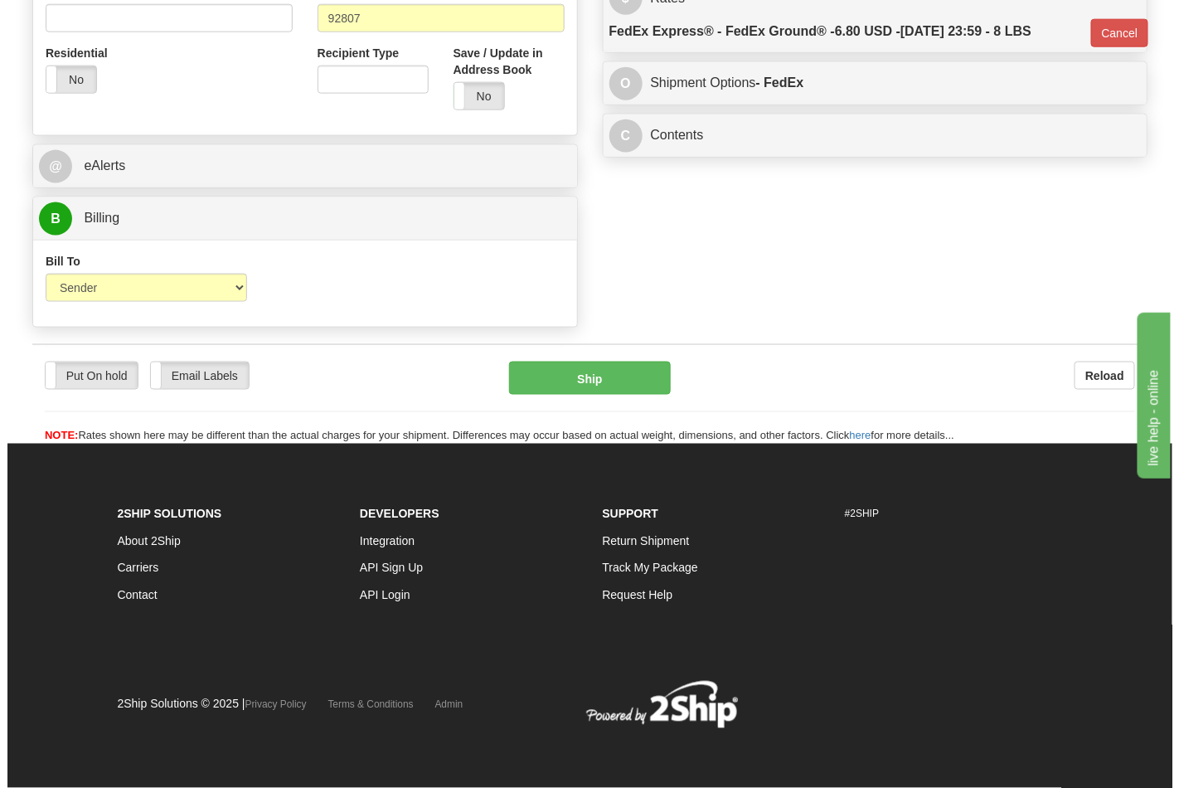
scroll to position [619, 0]
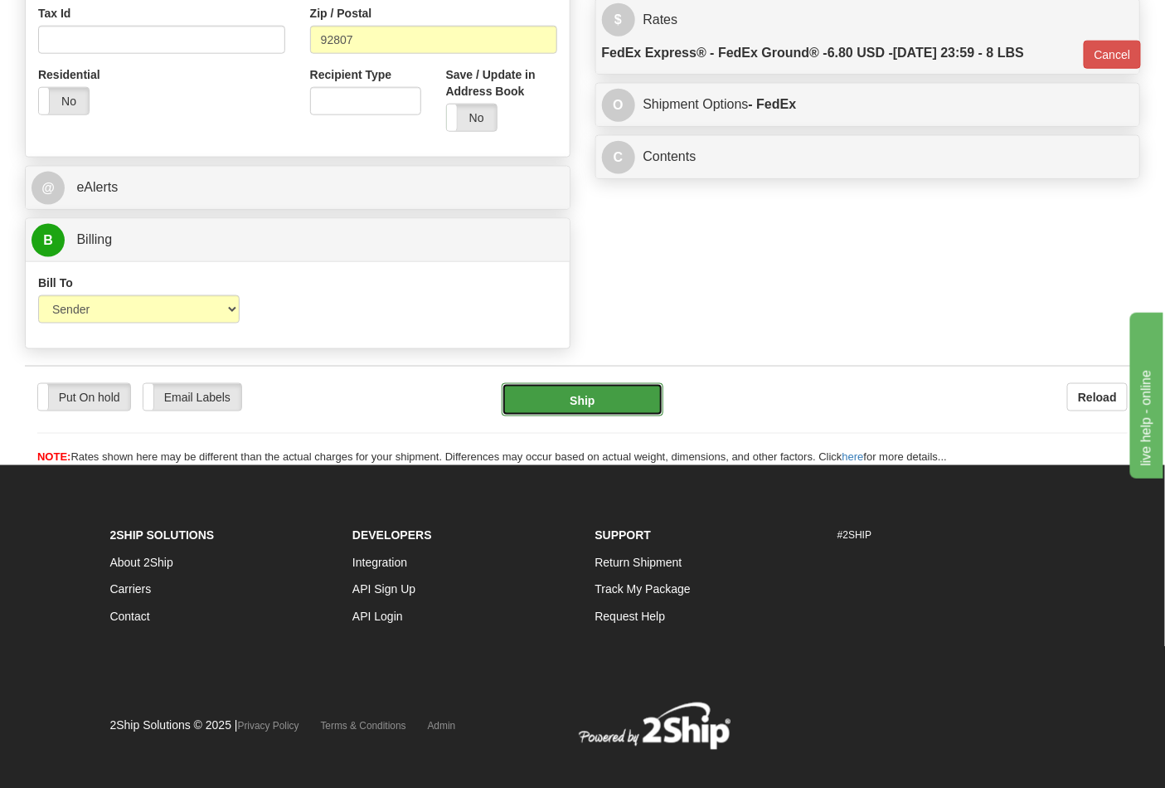
click at [598, 402] on button "Ship" at bounding box center [582, 399] width 161 height 33
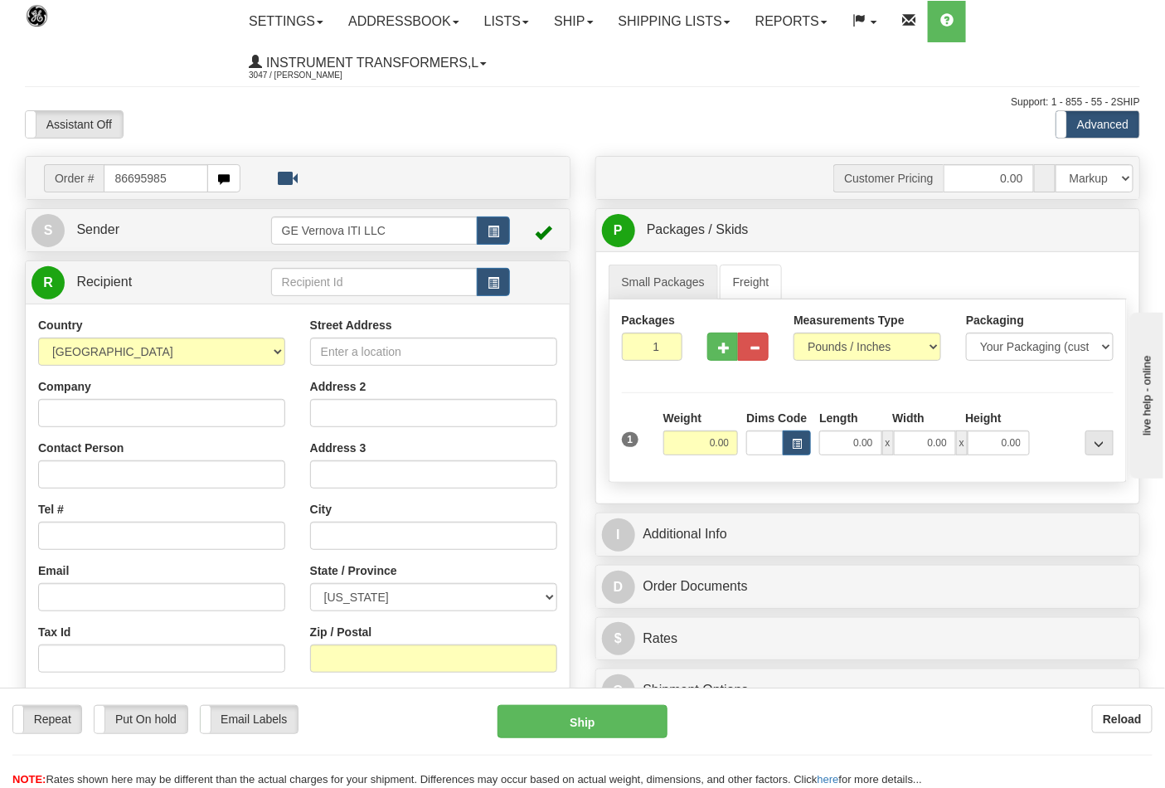
type input "86695985"
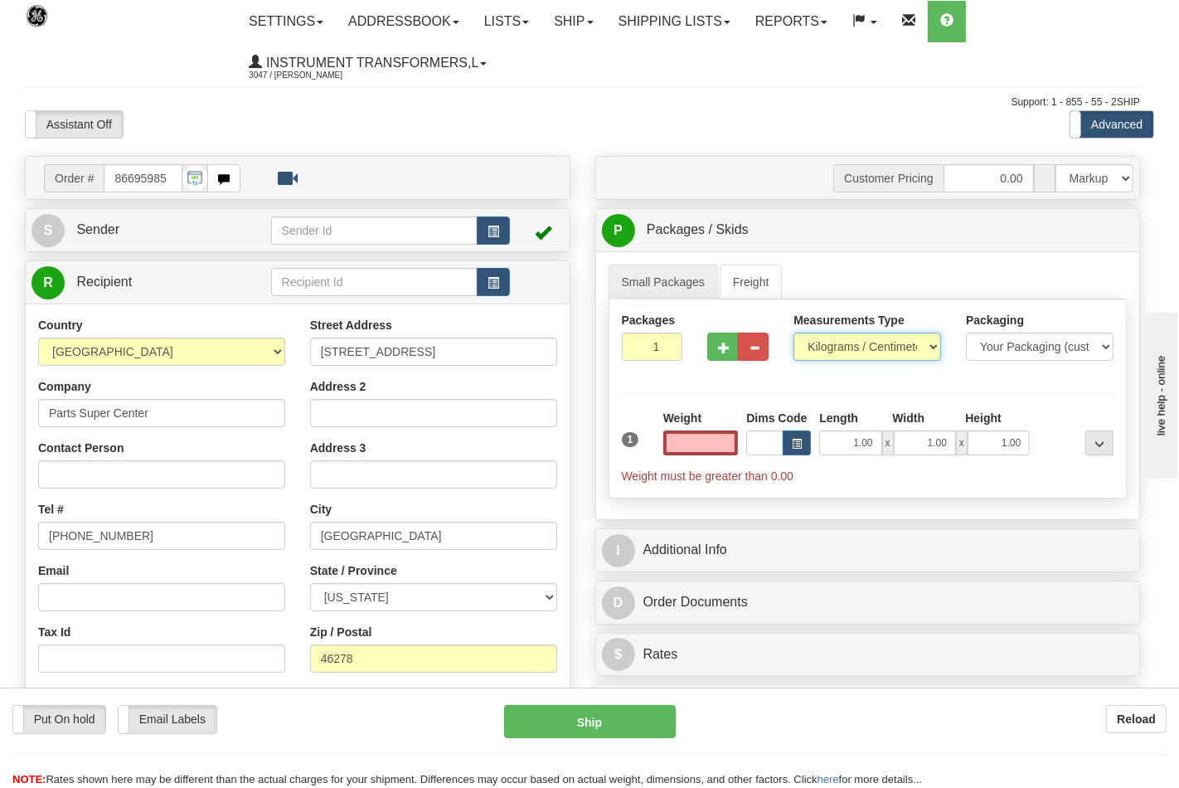
type input "0.00"
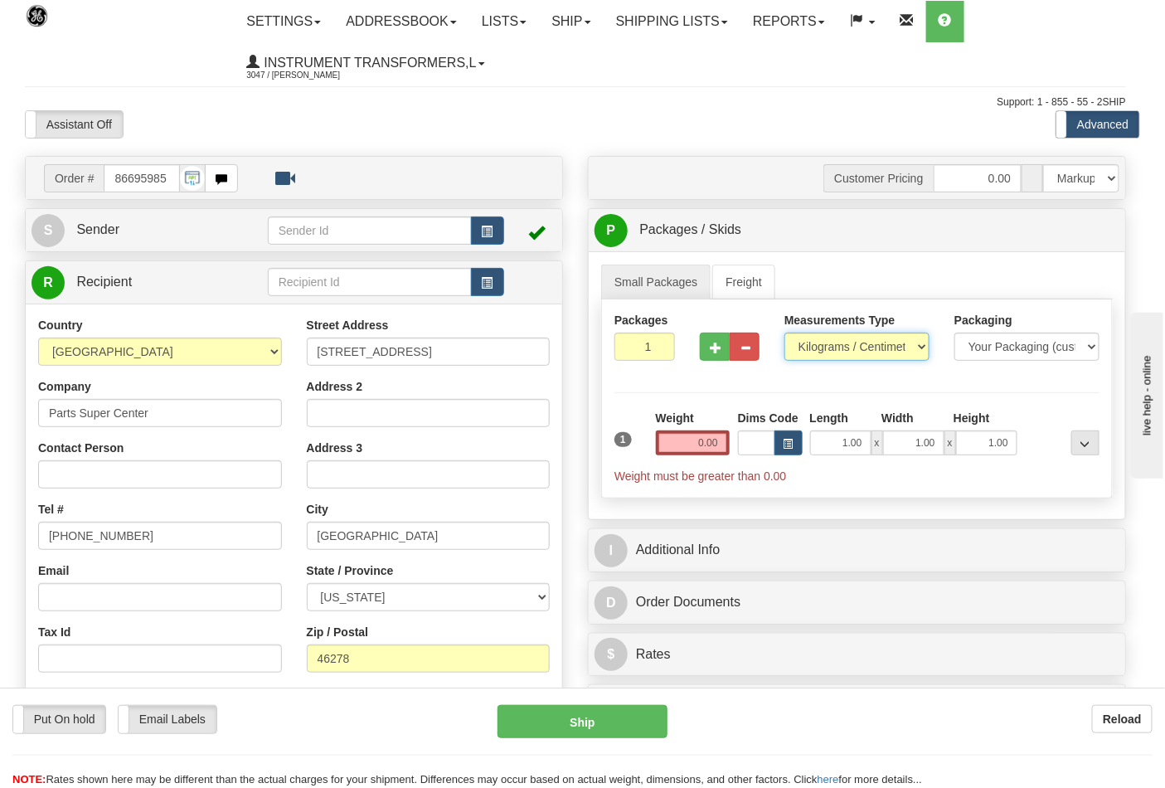
click at [846, 349] on select "Pounds / Inches Kilograms / Centimeters" at bounding box center [856, 347] width 145 height 28
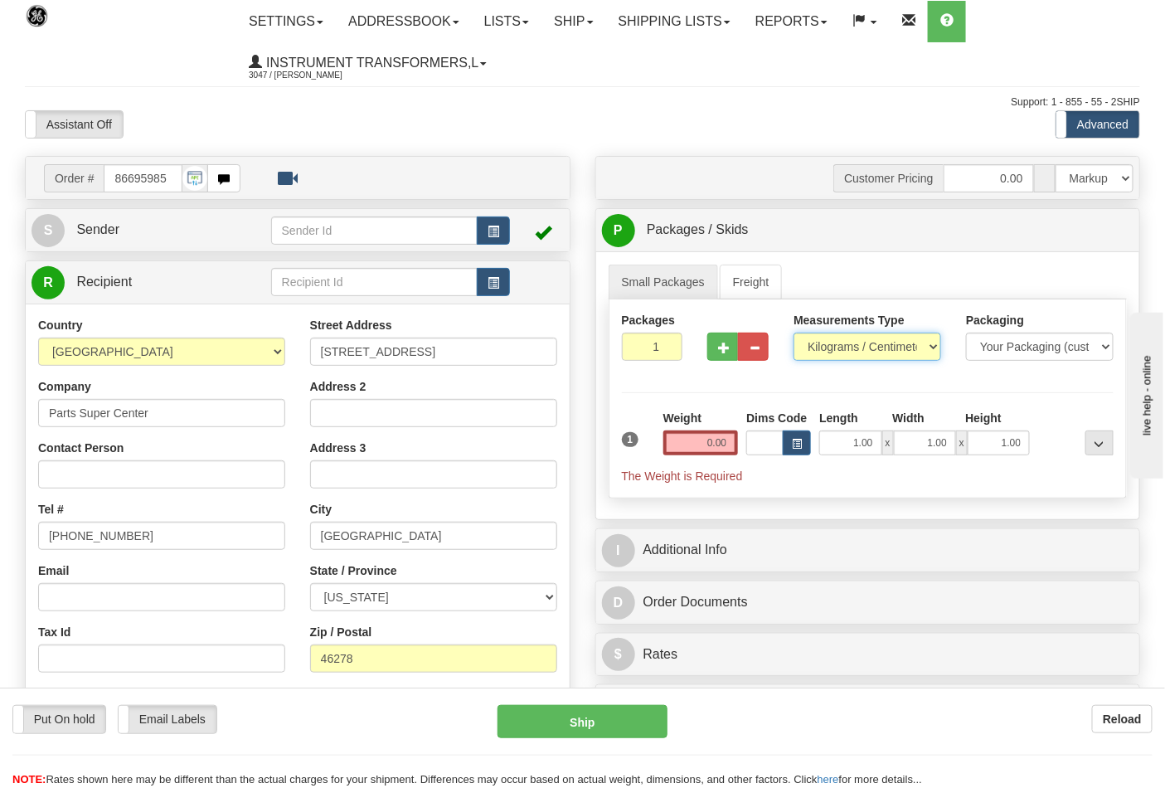
select select "0"
click at [794, 333] on select "Pounds / Inches Kilograms / Centimeters" at bounding box center [868, 347] width 148 height 28
click at [724, 450] on input "0.00" at bounding box center [700, 442] width 75 height 25
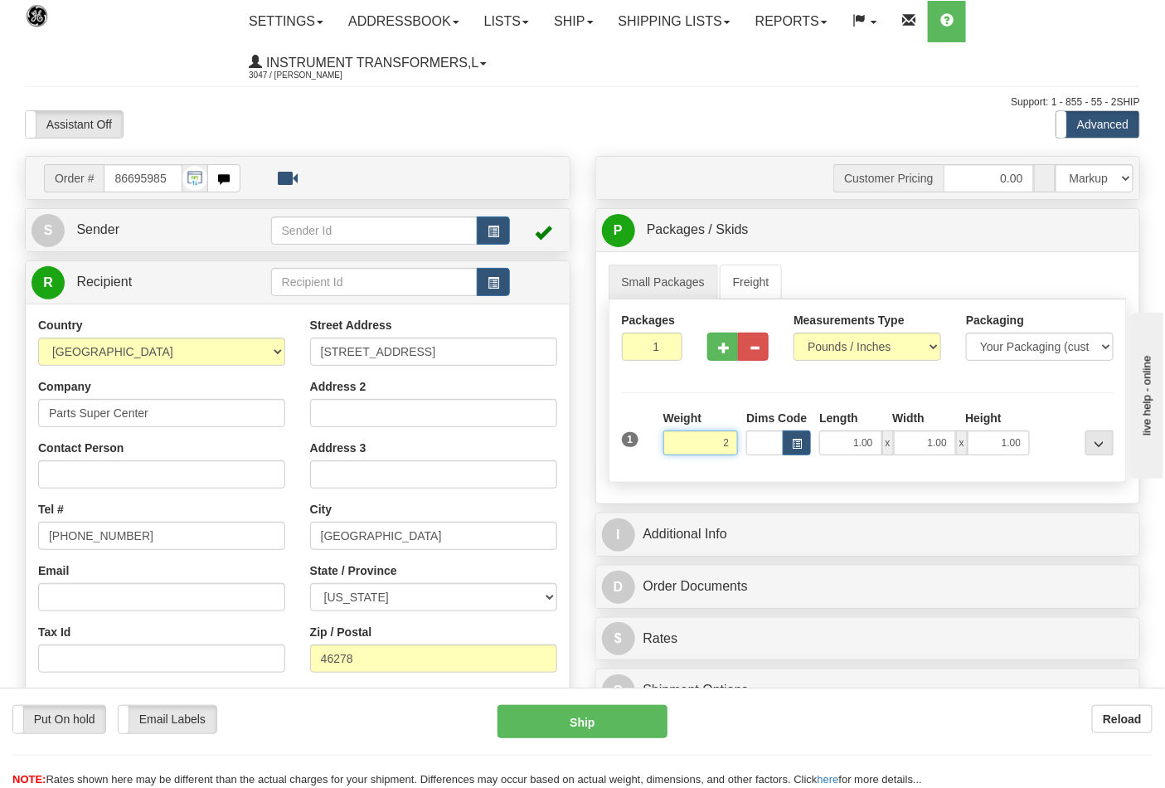
click button "Delete" at bounding box center [0, 0] width 0 height 0
type input "2.00"
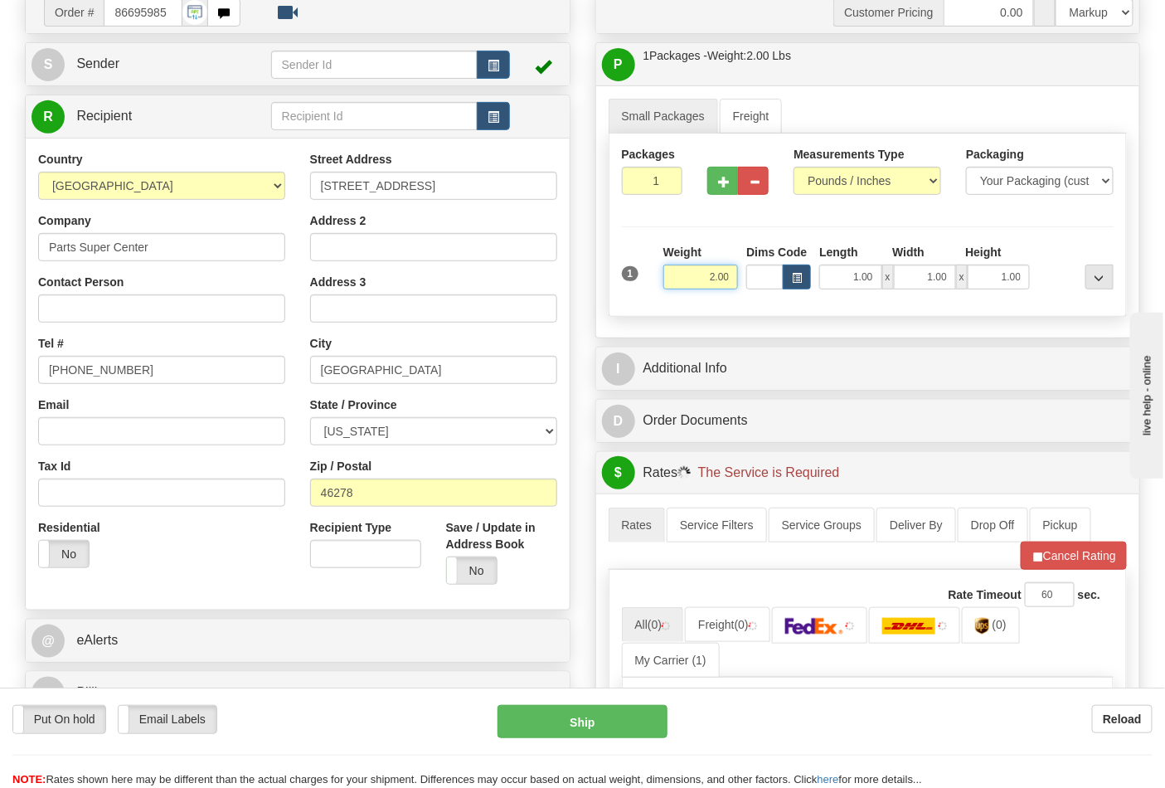
scroll to position [368, 0]
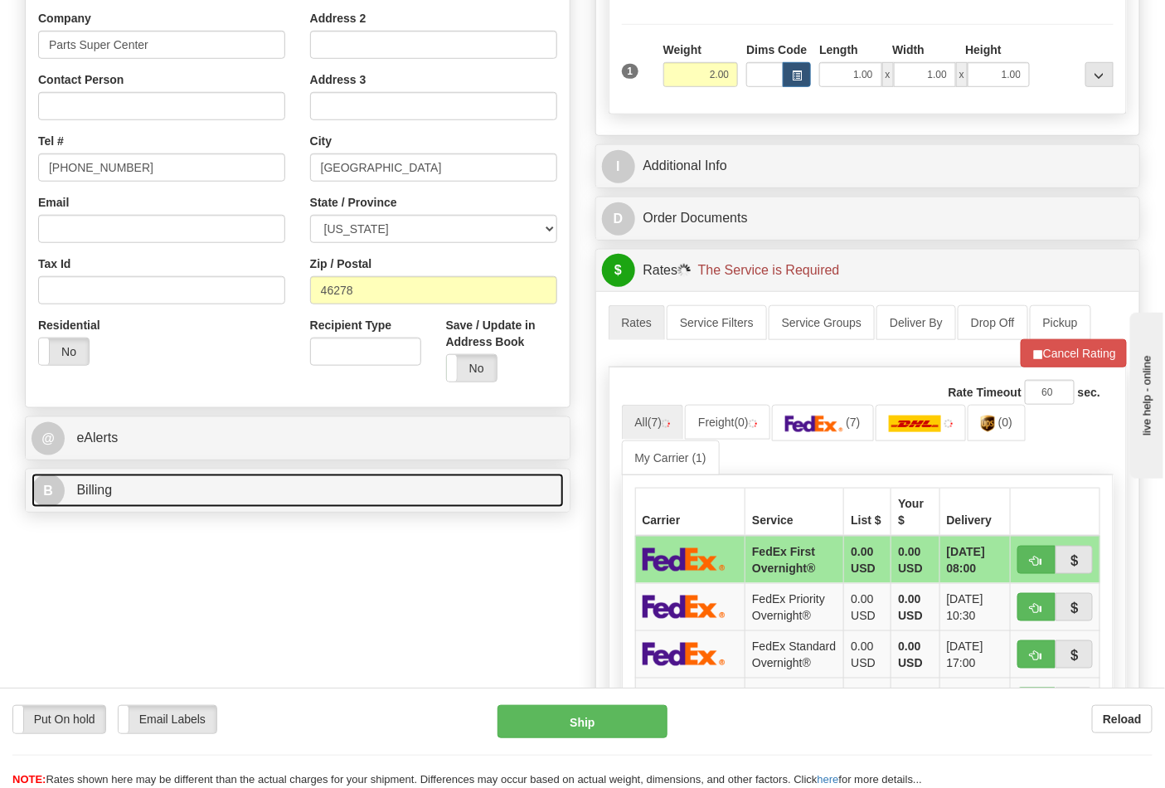
click at [152, 484] on link "B Billing" at bounding box center [298, 491] width 532 height 34
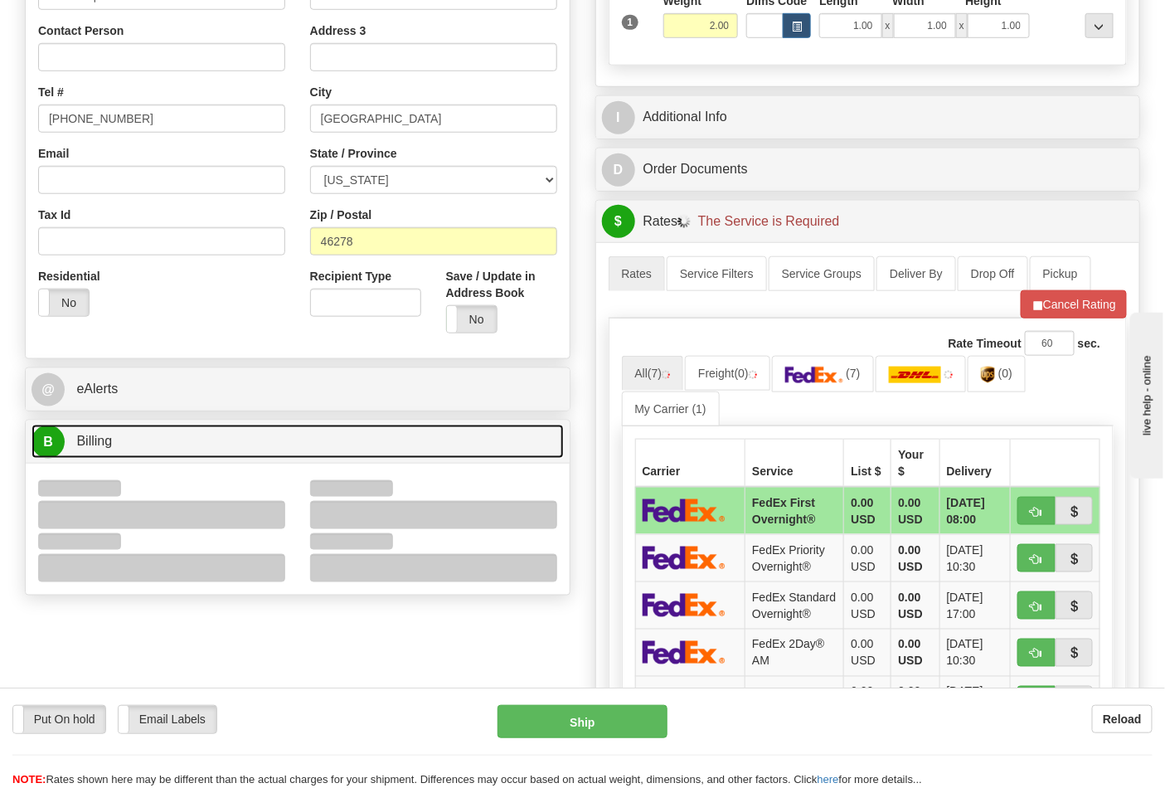
scroll to position [460, 0]
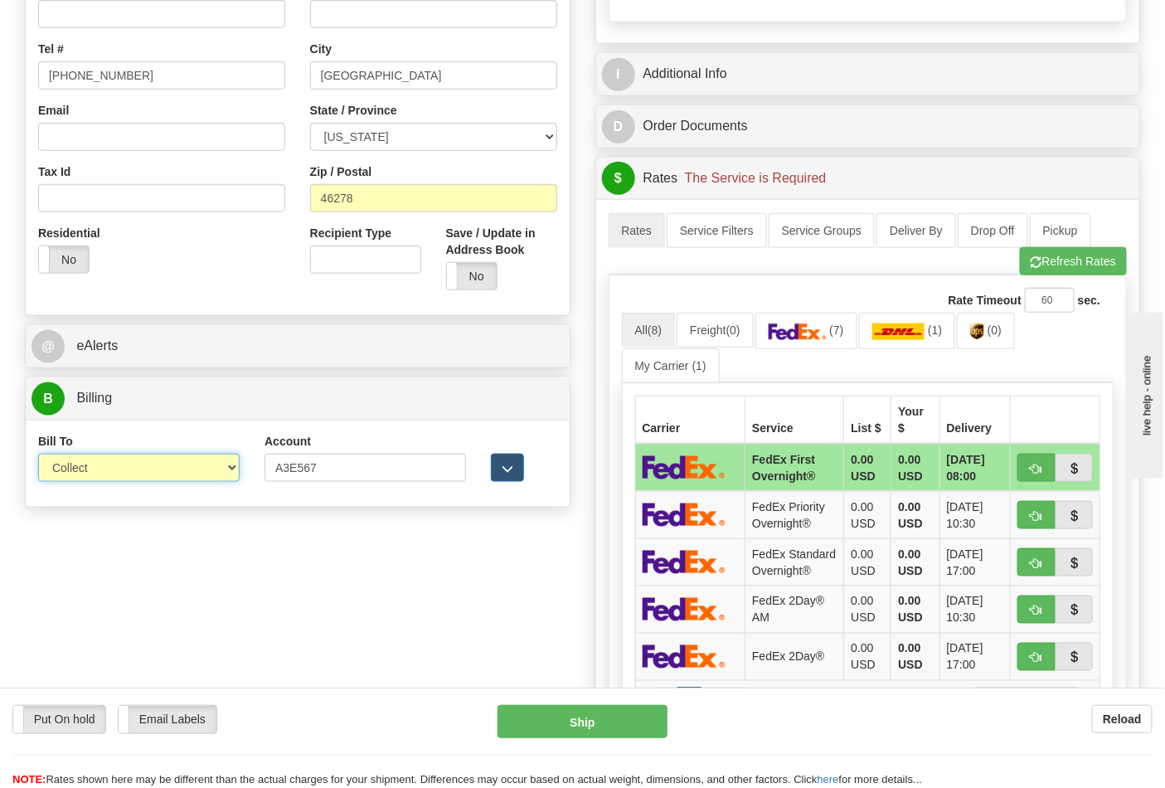
click at [86, 469] on select "Sender Recipient Third Party Collect" at bounding box center [139, 468] width 202 height 28
select select "2"
click at [38, 455] on select "Sender Recipient Third Party Collect" at bounding box center [139, 468] width 202 height 28
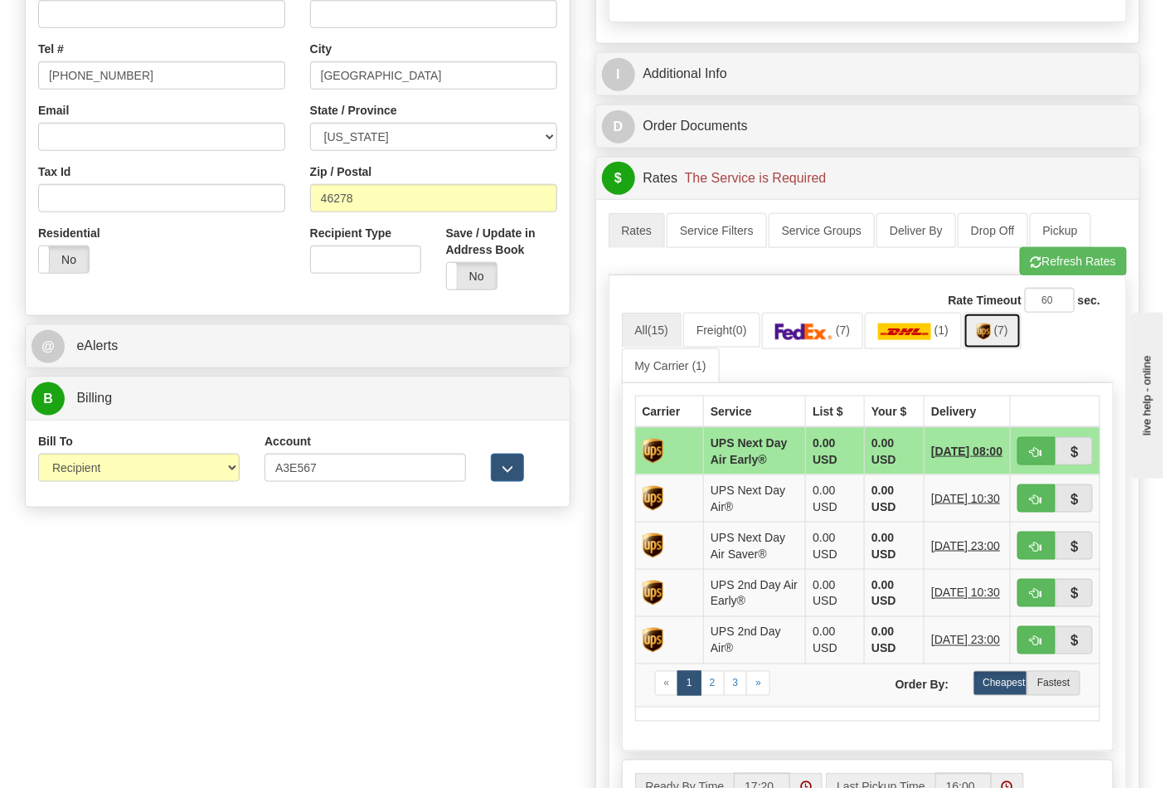
click at [1016, 329] on link "(7)" at bounding box center [993, 331] width 58 height 36
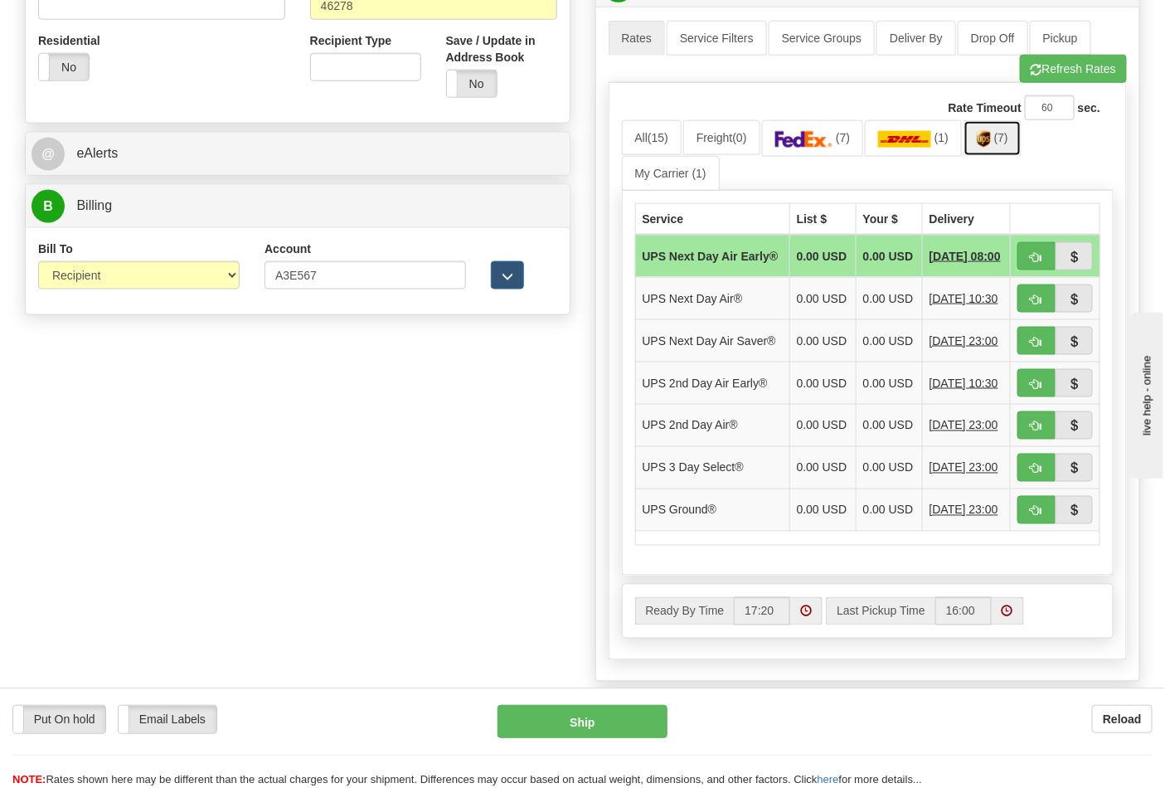
scroll to position [829, 0]
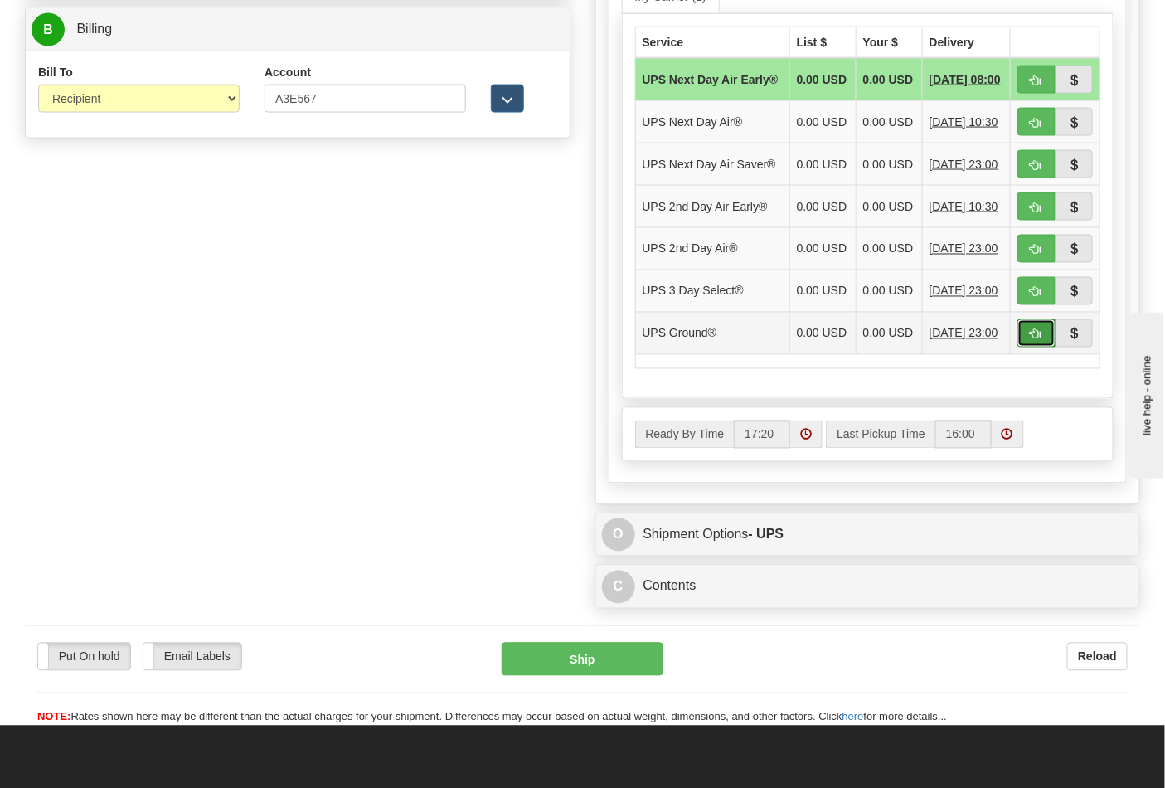
click at [1032, 340] on span "button" at bounding box center [1037, 334] width 12 height 11
type input "03"
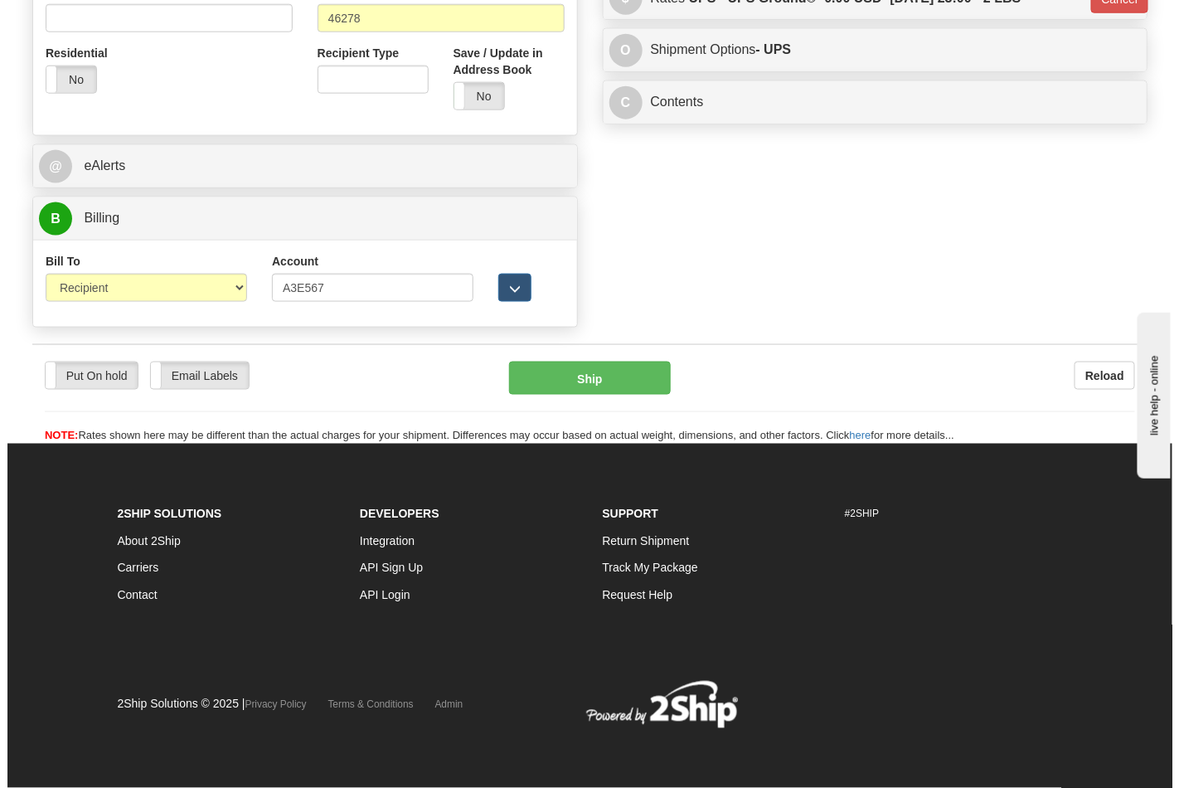
scroll to position [643, 0]
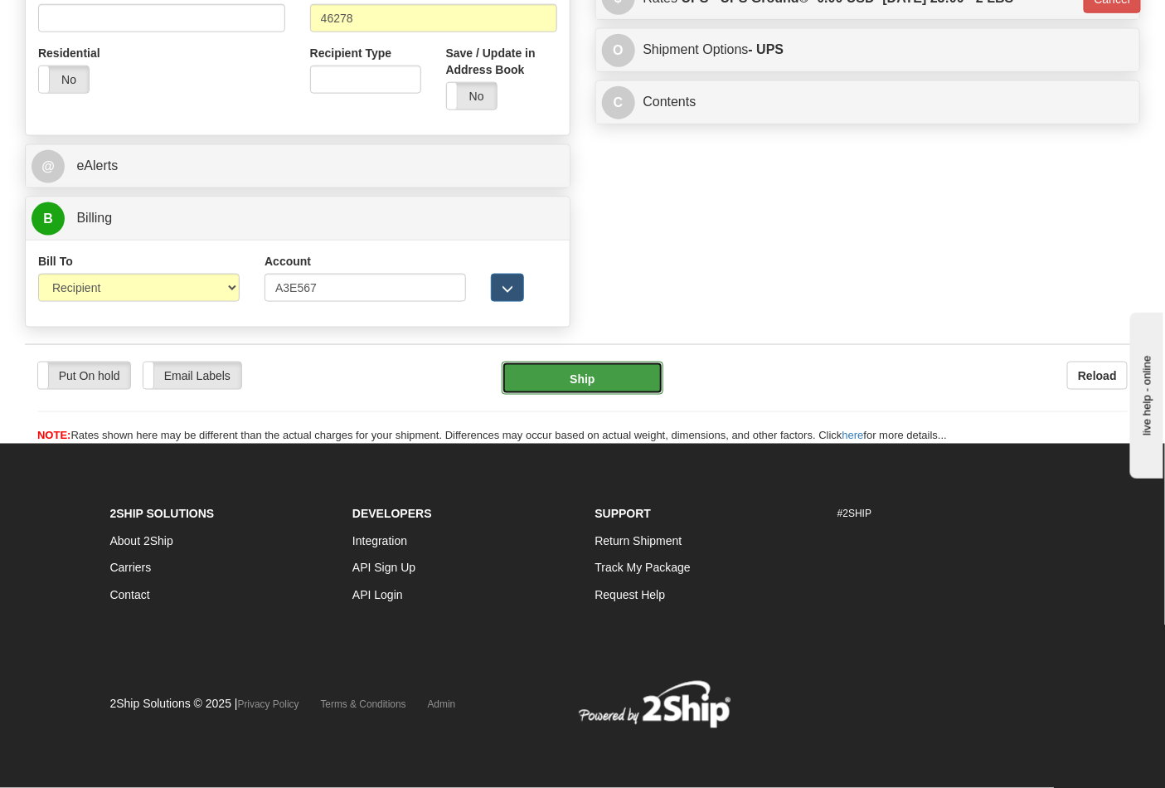
click at [625, 379] on button "Ship" at bounding box center [582, 378] width 161 height 33
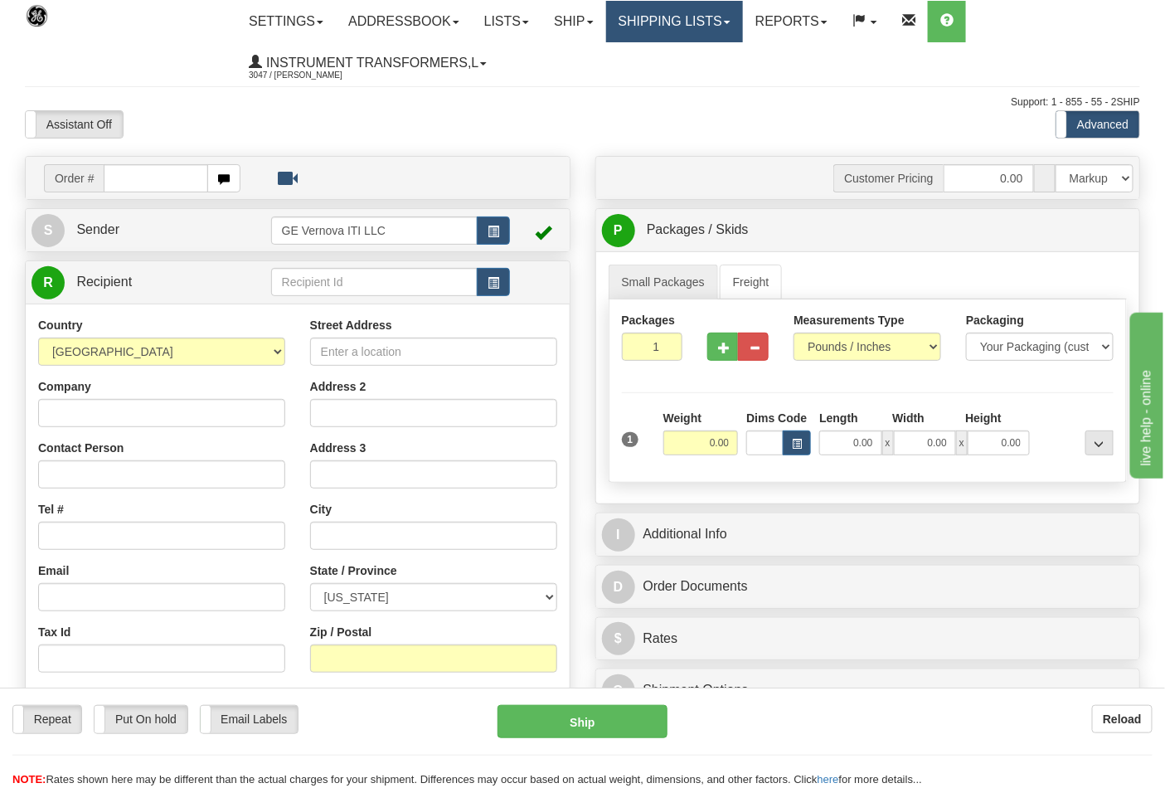
click at [690, 29] on link "Shipping lists" at bounding box center [674, 21] width 137 height 41
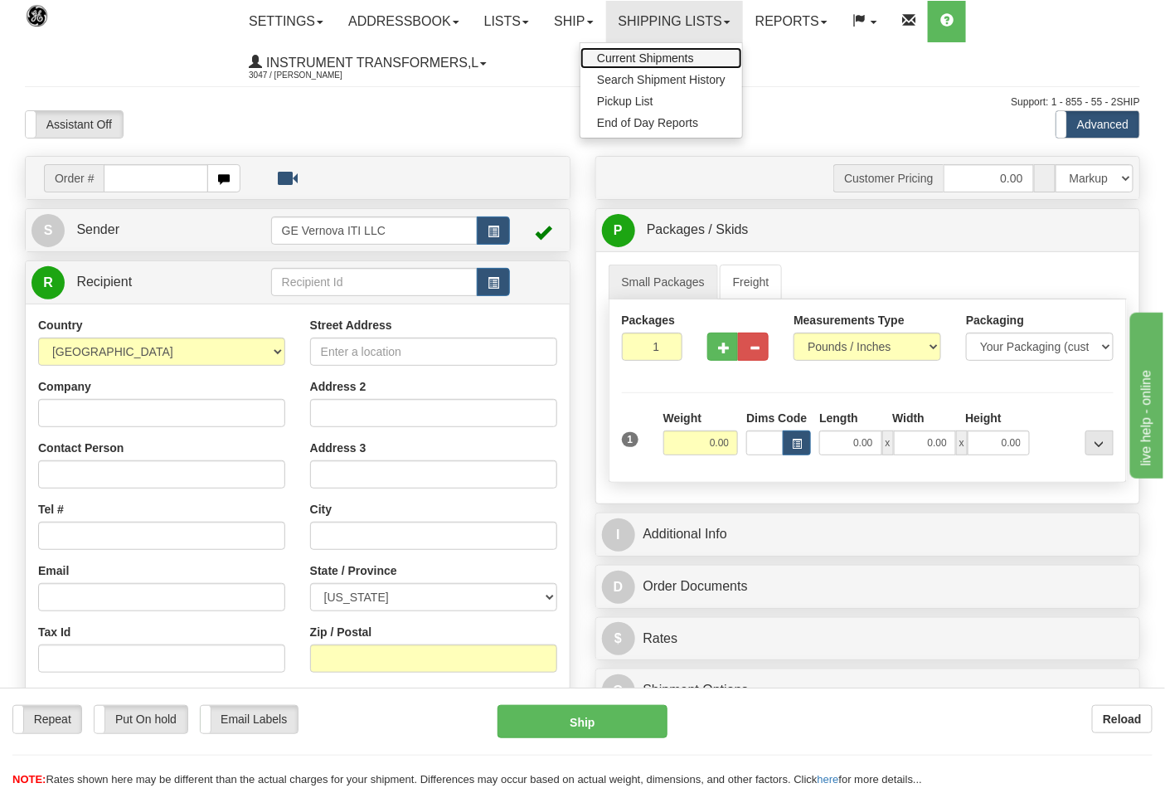
click at [669, 60] on span "Current Shipments" at bounding box center [645, 57] width 97 height 13
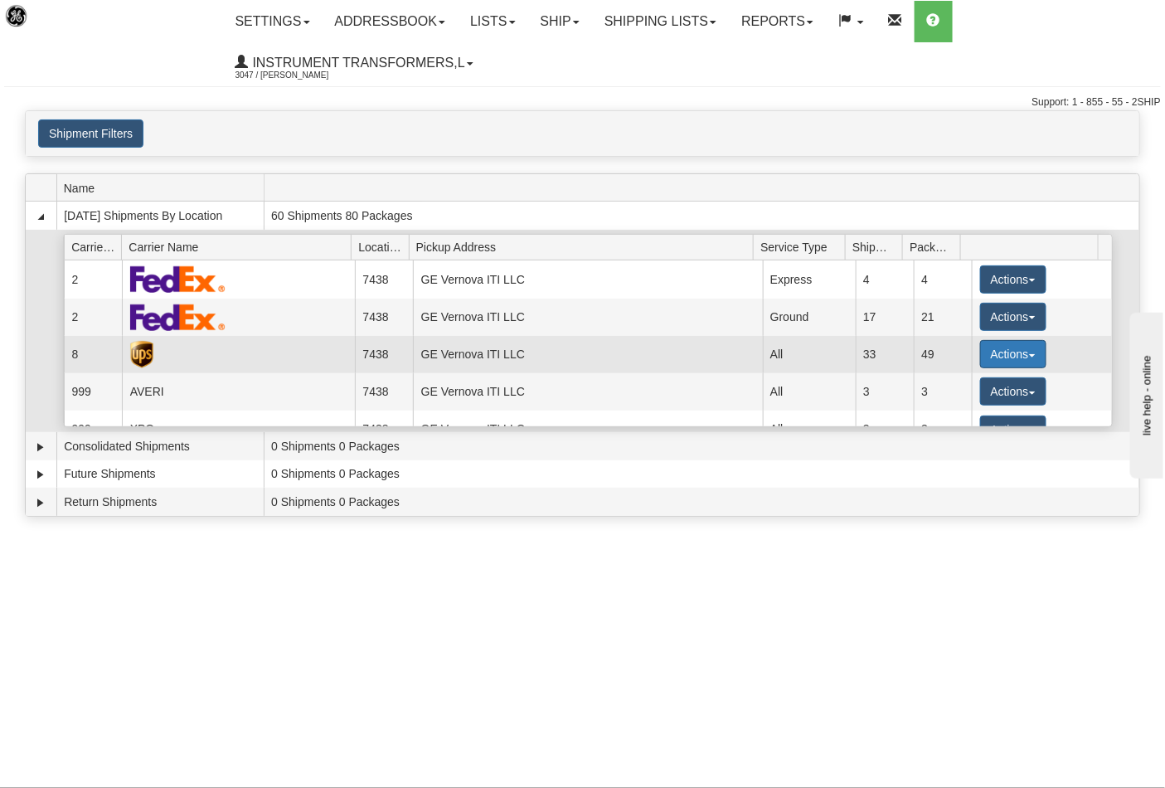
click at [980, 354] on button "Actions" at bounding box center [1013, 354] width 66 height 28
click at [962, 403] on span "Close" at bounding box center [949, 407] width 38 height 12
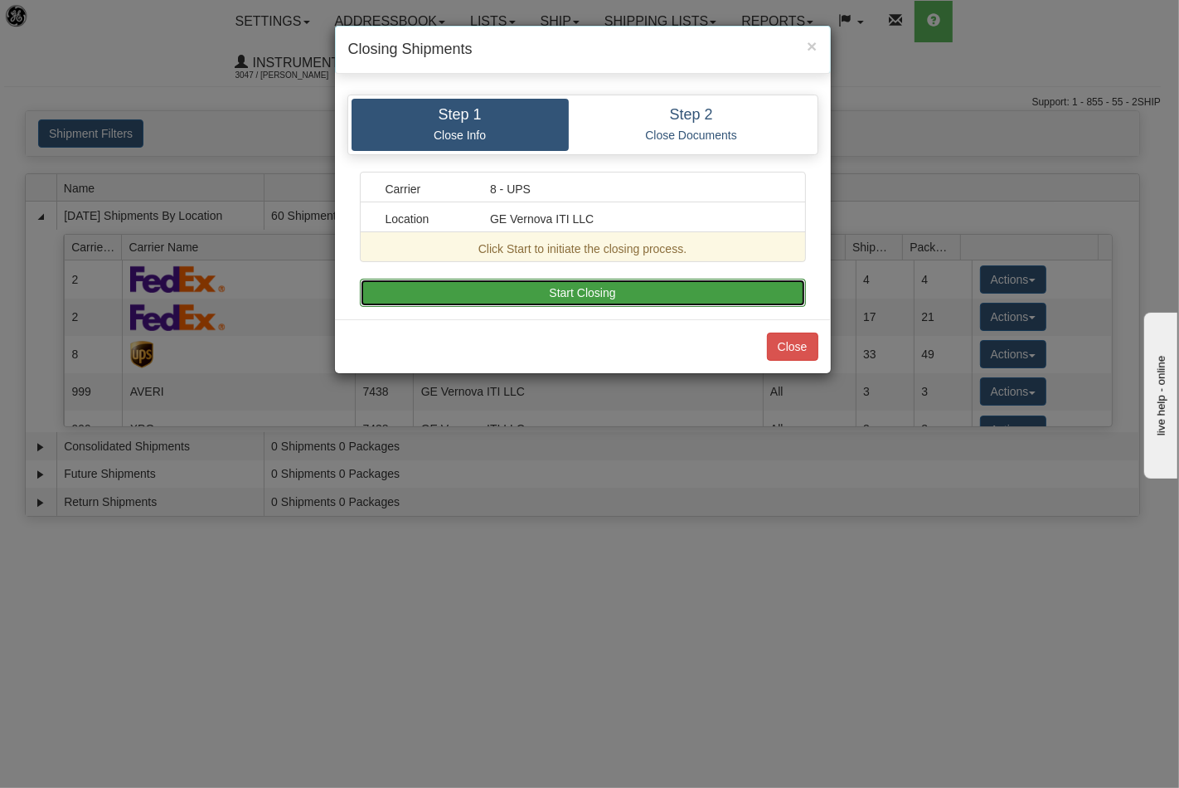
click at [652, 300] on button "Start Closing" at bounding box center [583, 293] width 446 height 28
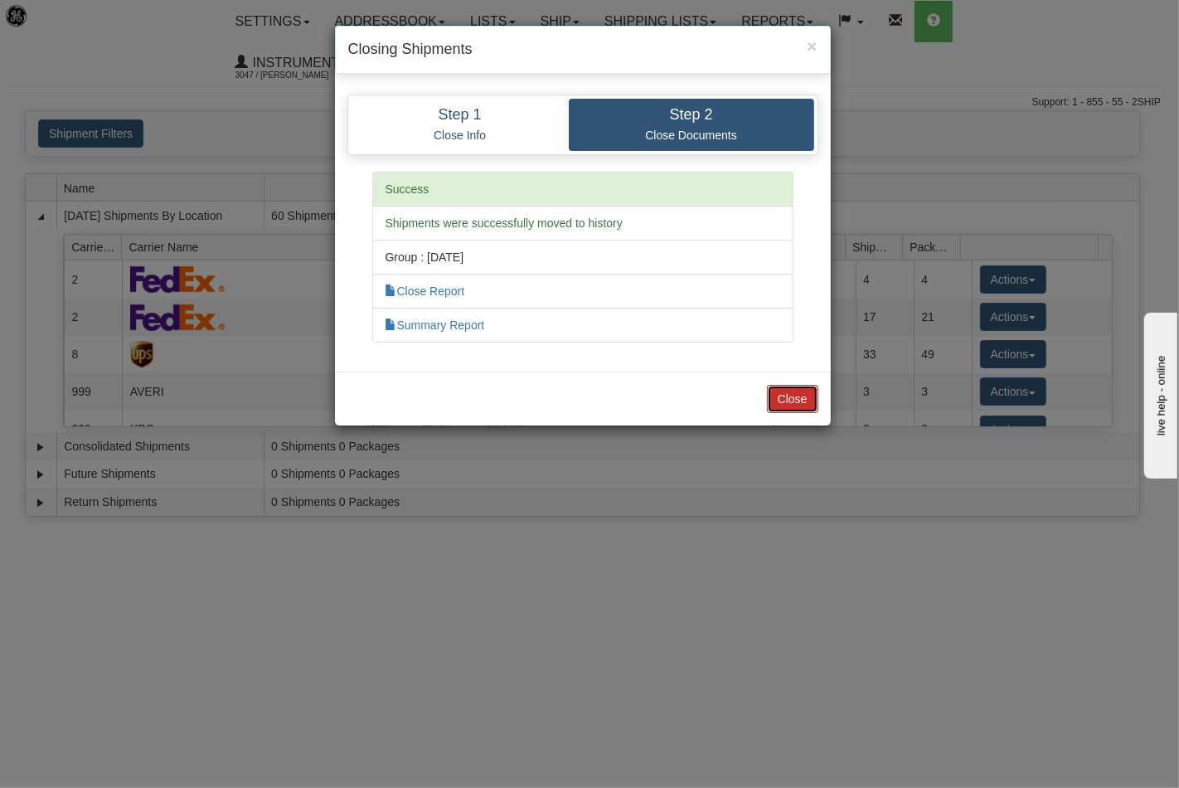
click at [780, 401] on button "Close" at bounding box center [792, 399] width 51 height 28
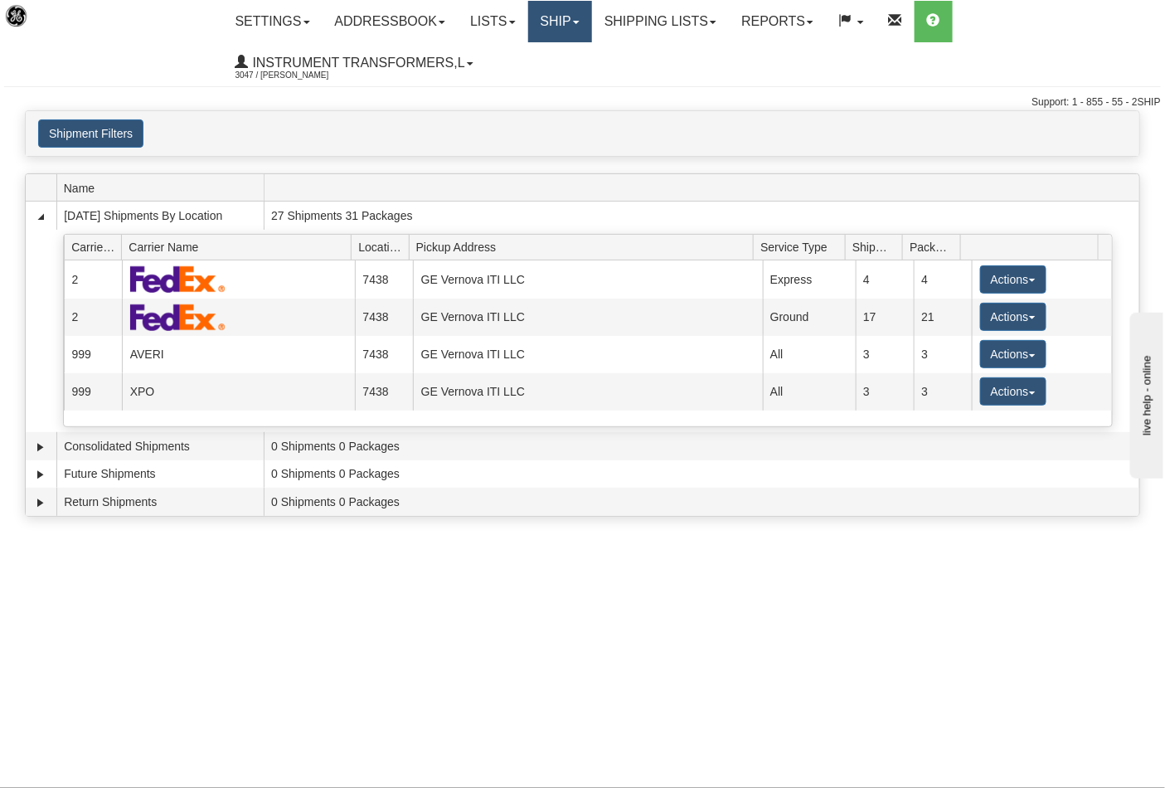
click at [579, 28] on link "Ship" at bounding box center [560, 21] width 64 height 41
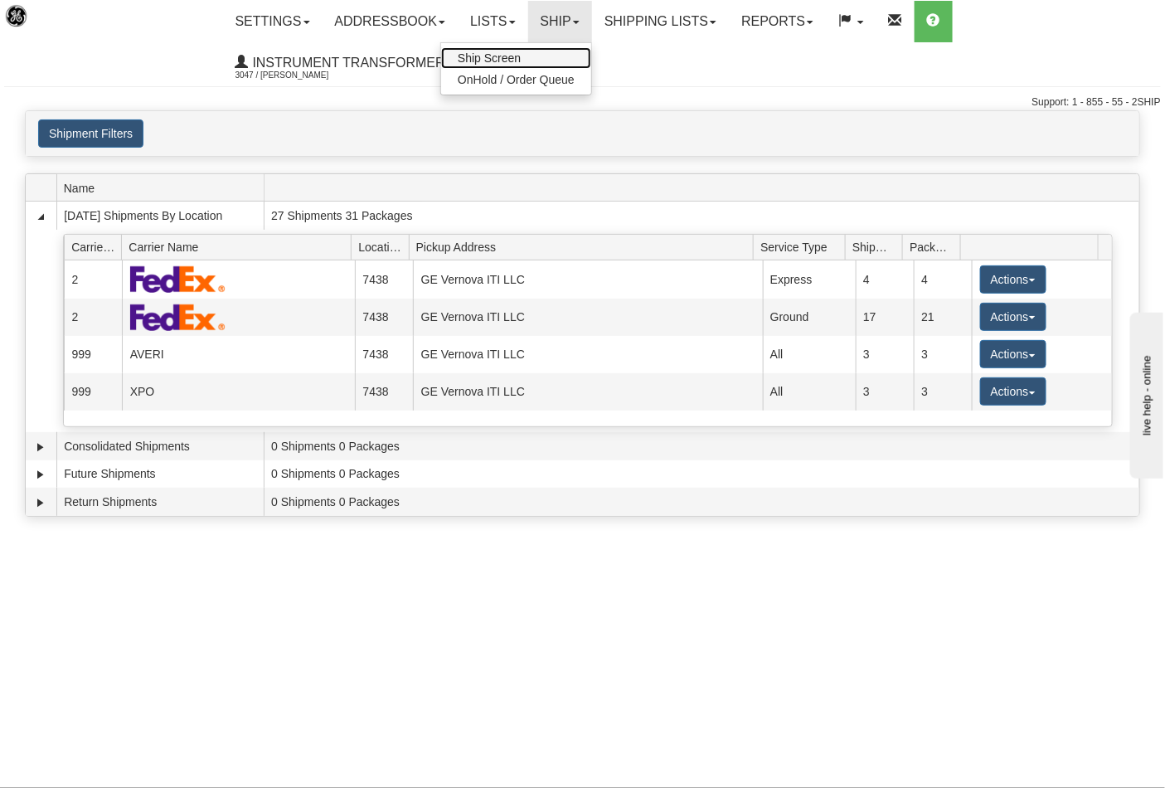
click at [534, 56] on link "Ship Screen" at bounding box center [516, 58] width 150 height 22
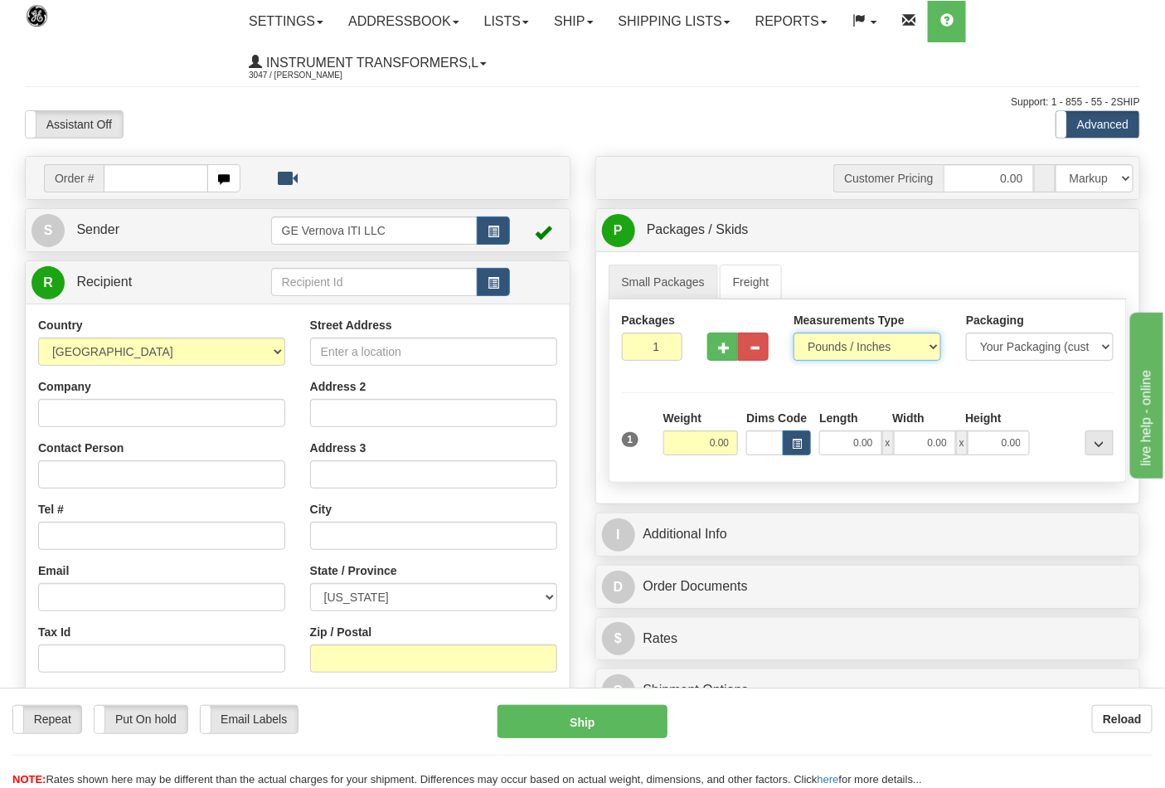
click at [848, 353] on select "Pounds / Inches Kilograms / Centimeters" at bounding box center [868, 347] width 148 height 28
click at [794, 333] on select "Pounds / Inches Kilograms / Centimeters" at bounding box center [868, 347] width 148 height 28
click at [741, 443] on div "Weight 0.00" at bounding box center [701, 439] width 84 height 58
click at [725, 440] on input "0.00" at bounding box center [700, 442] width 75 height 25
type input "138.00"
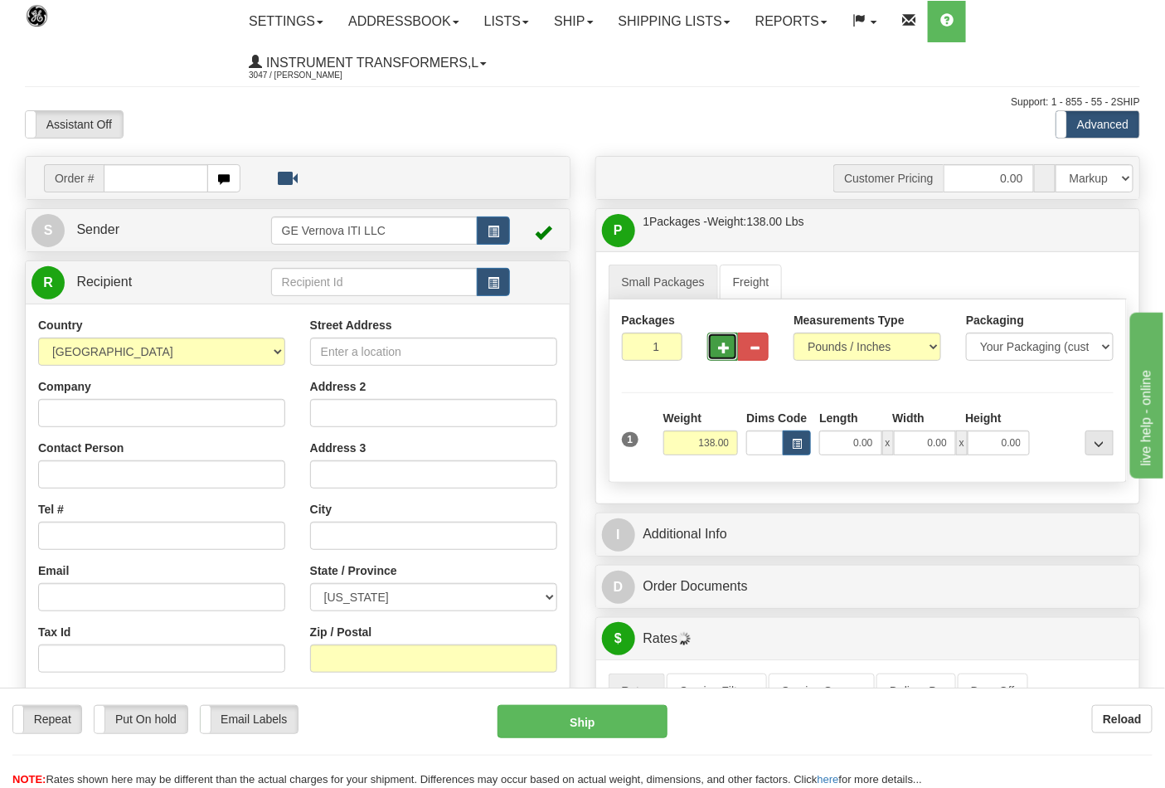
click at [722, 347] on span "button" at bounding box center [724, 347] width 12 height 11
type input "4"
click at [1074, 239] on label "Pack / Skid Level Pack.." at bounding box center [1086, 230] width 95 height 25
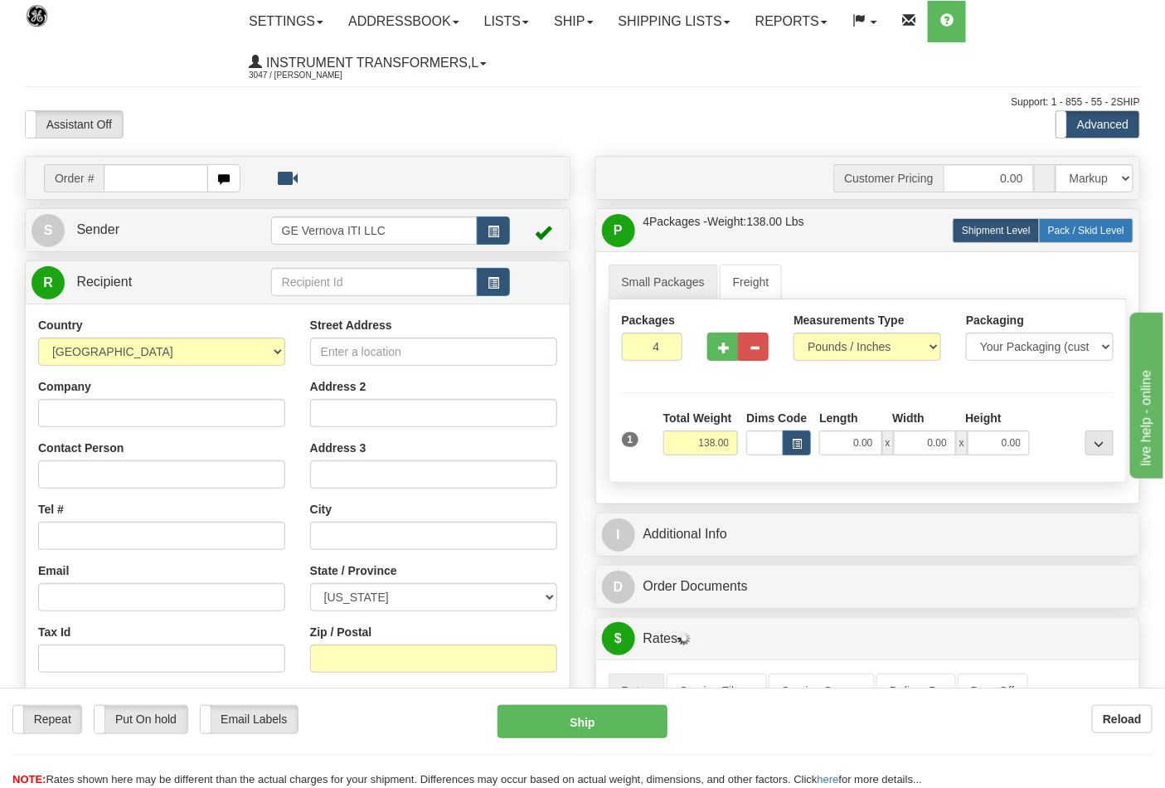
radio input "true"
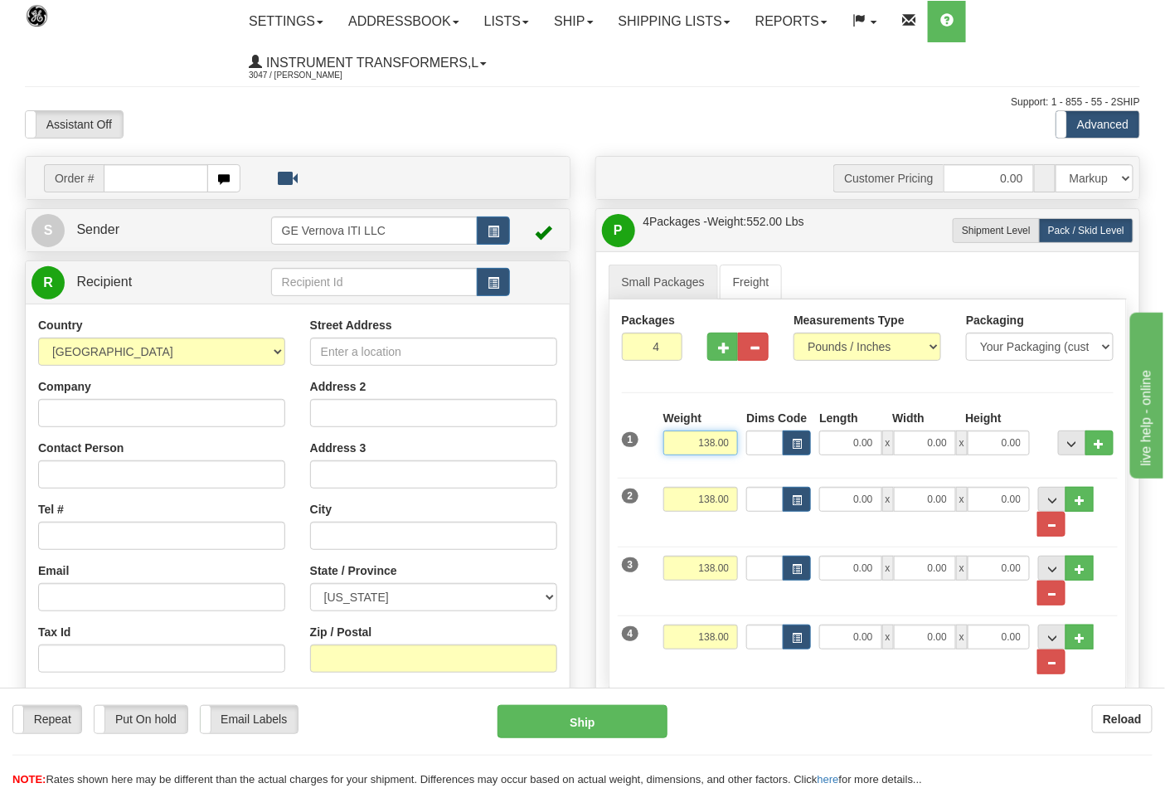
drag, startPoint x: 730, startPoint y: 446, endPoint x: 673, endPoint y: 445, distance: 56.4
click at [673, 445] on input "138.00" at bounding box center [700, 442] width 75 height 25
type input "33.00"
click at [728, 495] on input "138.00" at bounding box center [700, 499] width 75 height 25
drag, startPoint x: 726, startPoint y: 501, endPoint x: 648, endPoint y: 500, distance: 77.1
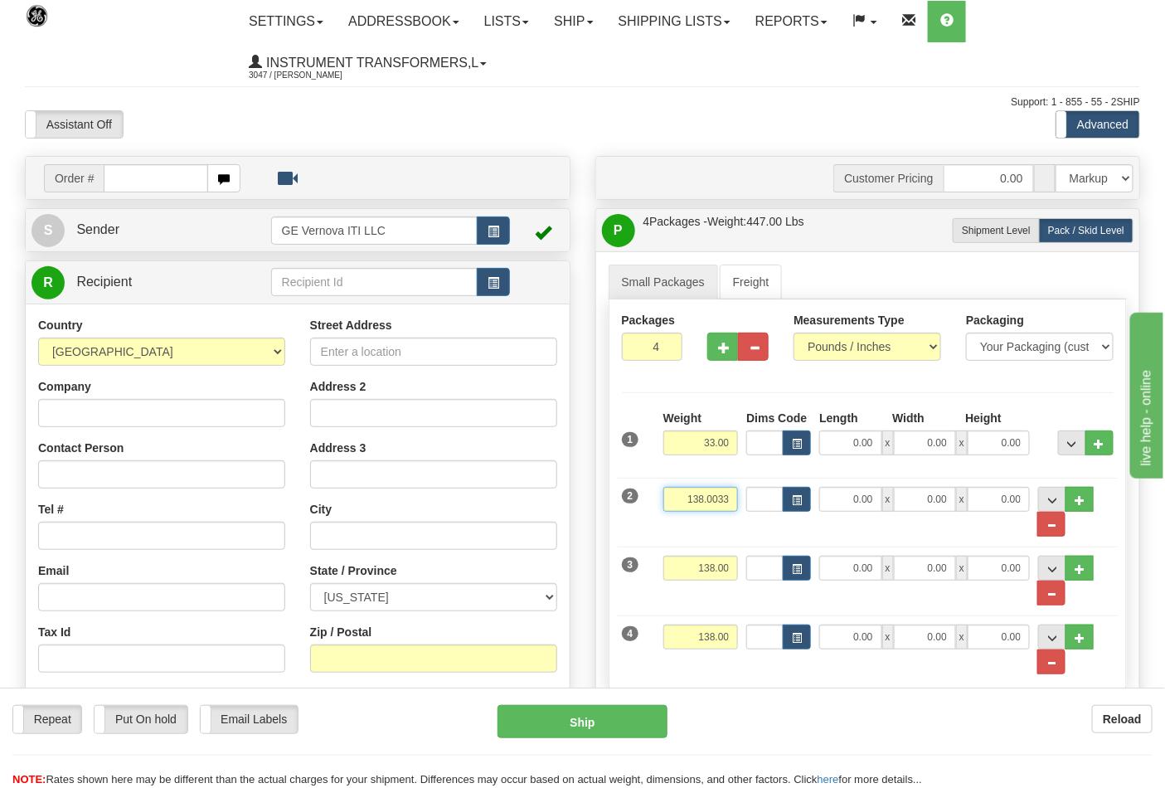
click at [648, 500] on div "2 Weight 138.0033 Dims Code Length Width x x" at bounding box center [868, 503] width 501 height 68
drag, startPoint x: 733, startPoint y: 500, endPoint x: 665, endPoint y: 503, distance: 68.1
click at [665, 503] on input "138.0033" at bounding box center [700, 499] width 75 height 25
type input "33.00"
click at [738, 561] on input "138.00" at bounding box center [700, 568] width 75 height 25
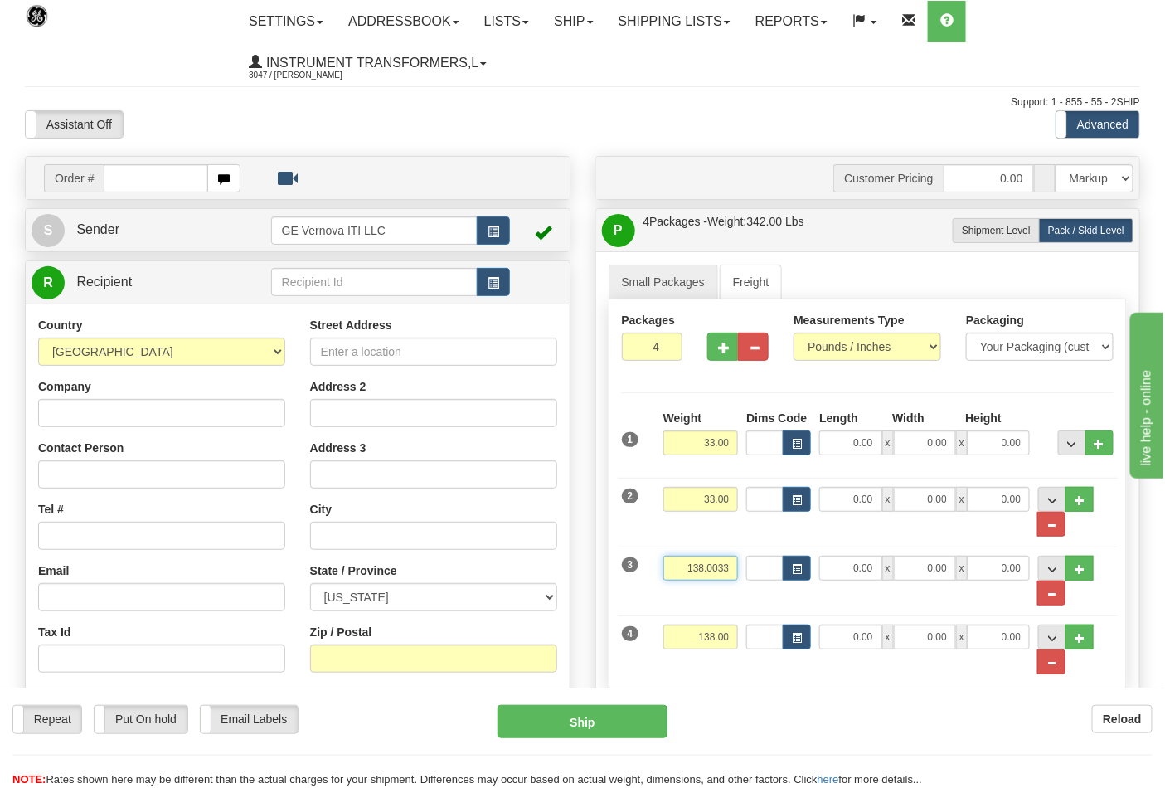
drag, startPoint x: 734, startPoint y: 571, endPoint x: 615, endPoint y: 575, distance: 118.7
click at [615, 575] on div "Packages 4 4 Measurements Type" at bounding box center [868, 494] width 519 height 390
type input "36.00"
drag, startPoint x: 736, startPoint y: 635, endPoint x: 675, endPoint y: 645, distance: 61.3
click at [675, 645] on input "138.00" at bounding box center [700, 636] width 75 height 25
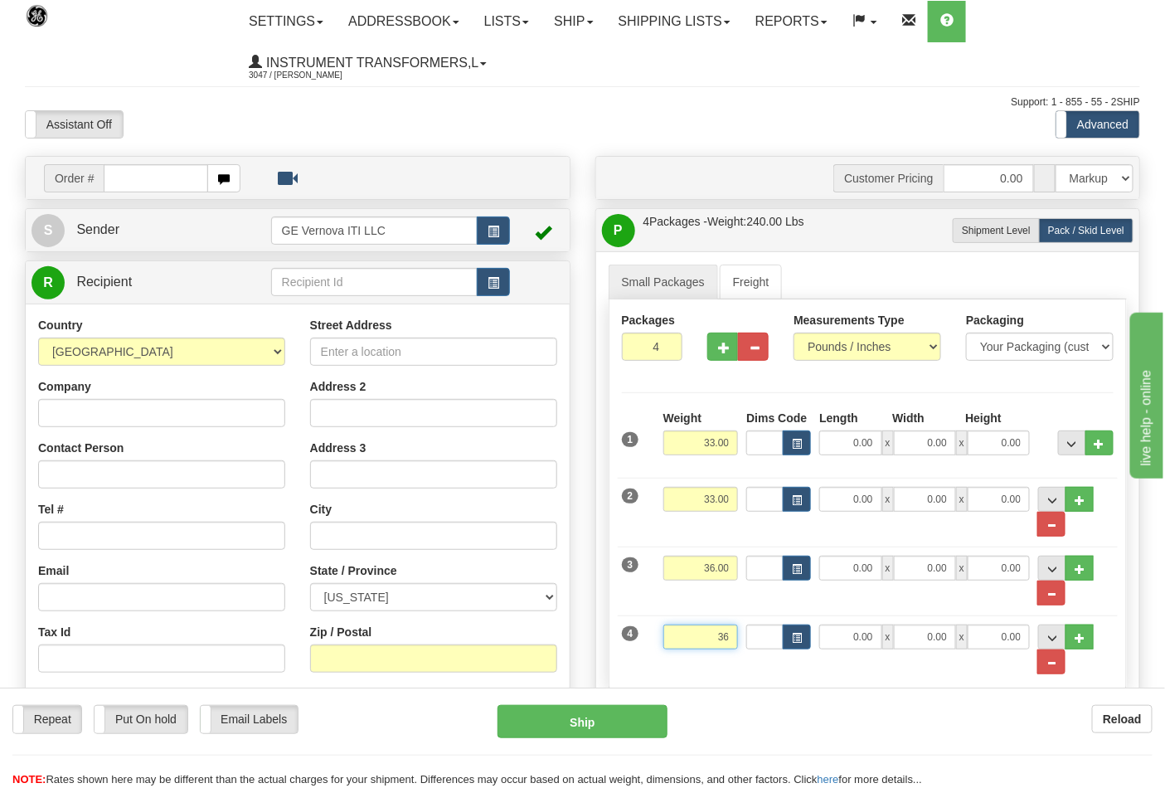
click button "Delete" at bounding box center [0, 0] width 0 height 0
type input "36.00"
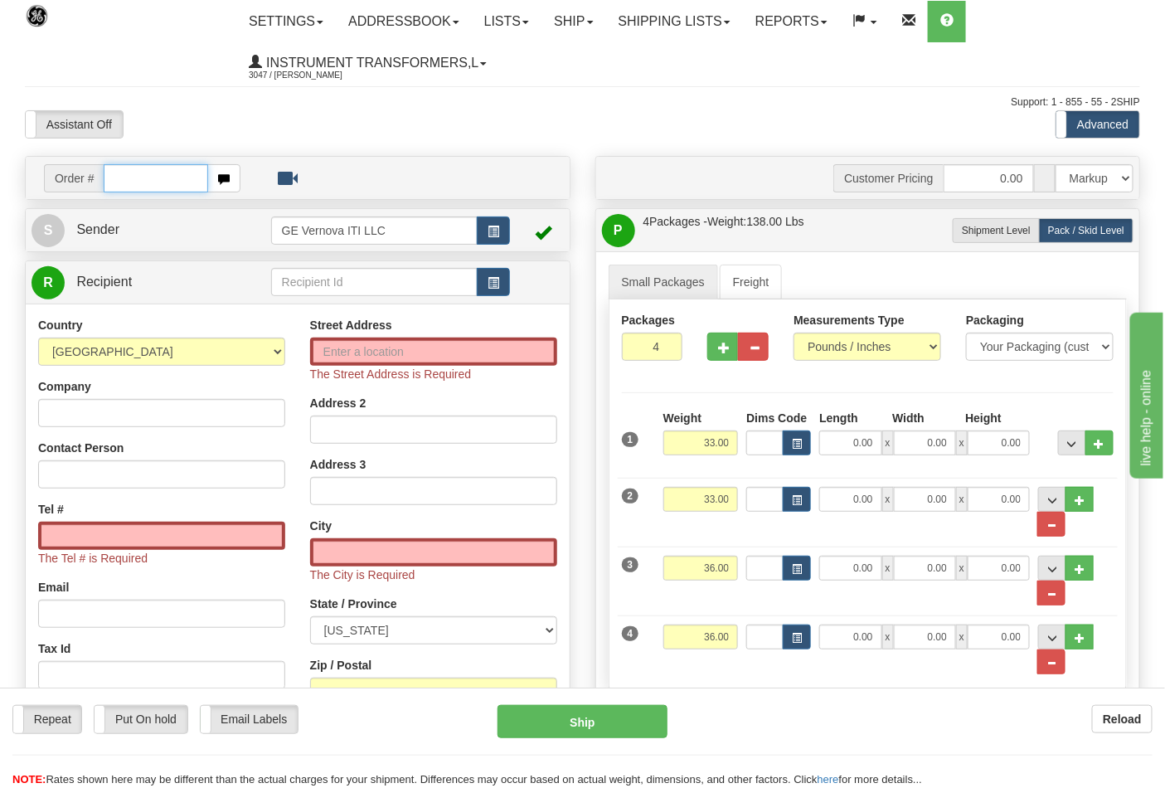
click at [163, 185] on input "text" at bounding box center [156, 178] width 104 height 28
type input "86695979"
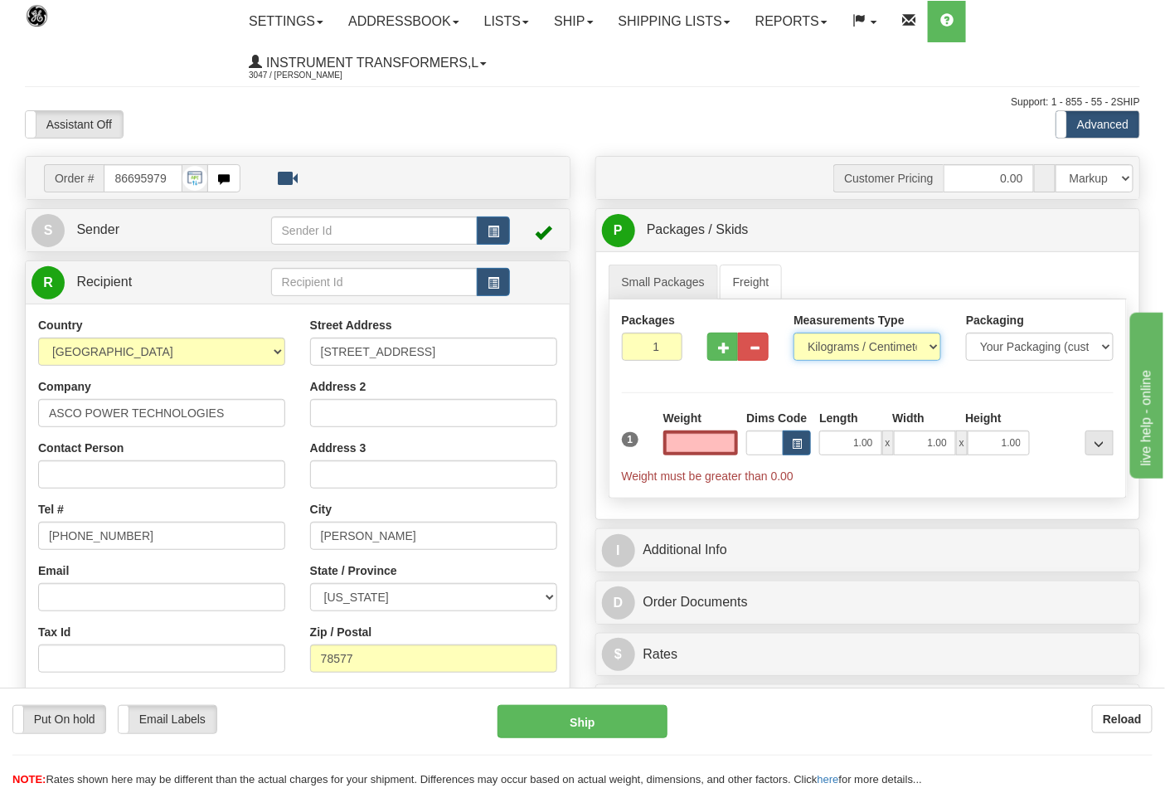
type input "0.00"
click at [839, 346] on select "Pounds / Inches Kilograms / Centimeters" at bounding box center [868, 347] width 148 height 28
select select "0"
click at [794, 333] on select "Pounds / Inches Kilograms / Centimeters" at bounding box center [868, 347] width 148 height 28
click at [732, 354] on button "button" at bounding box center [722, 347] width 31 height 28
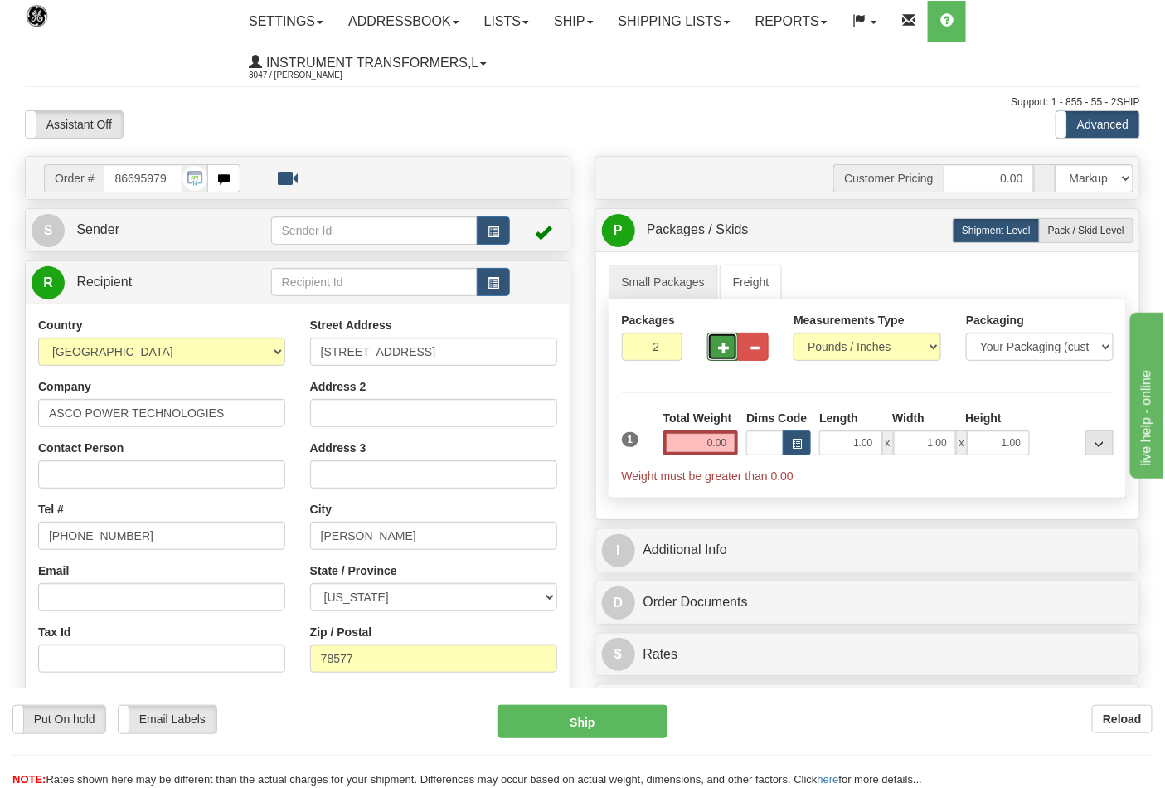
click at [724, 350] on span "button" at bounding box center [724, 347] width 12 height 11
type input "4"
click at [1067, 232] on span "Pack / Skid Level" at bounding box center [1086, 231] width 76 height 12
radio input "true"
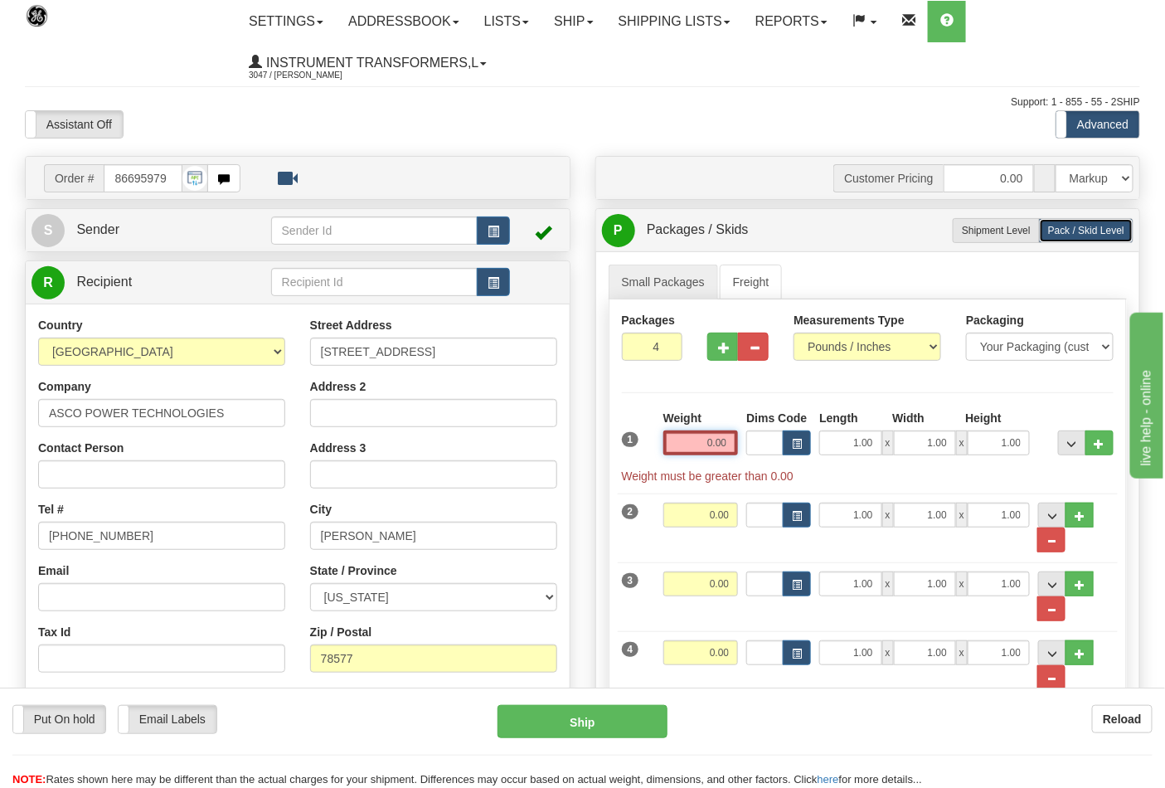
click at [728, 444] on input "0.00" at bounding box center [700, 442] width 75 height 25
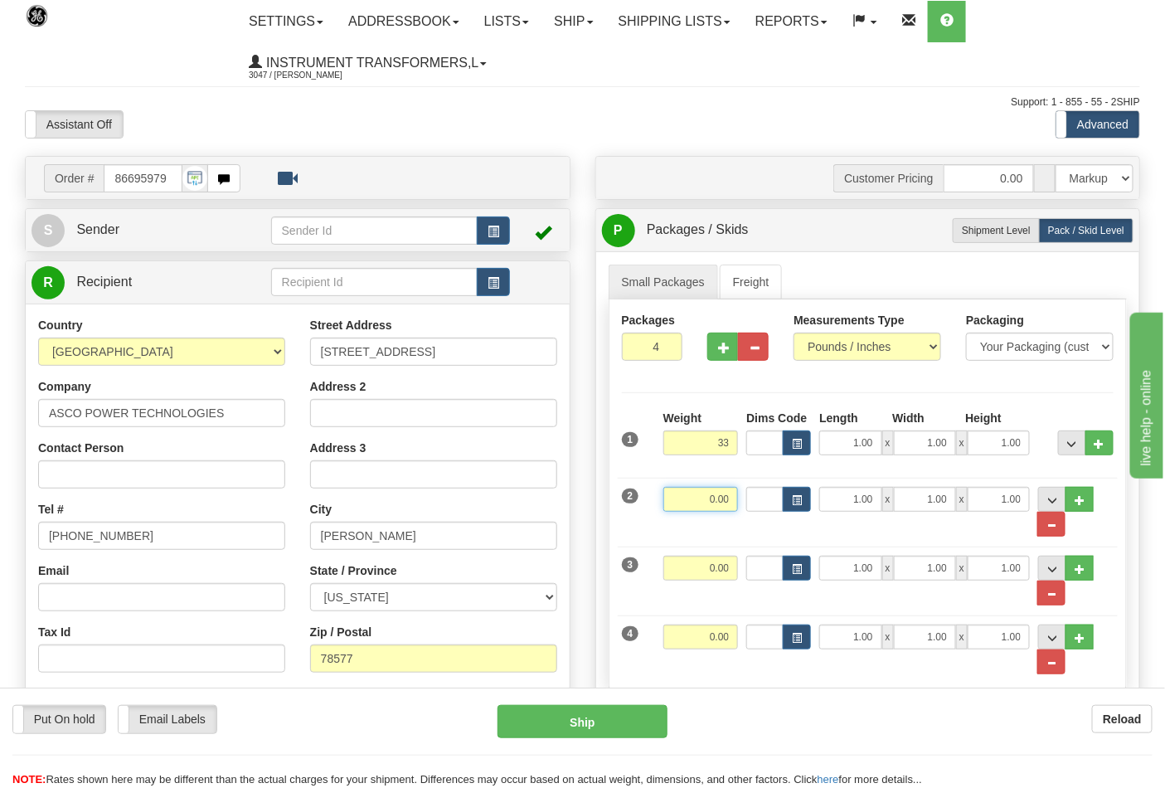
type input "33.00"
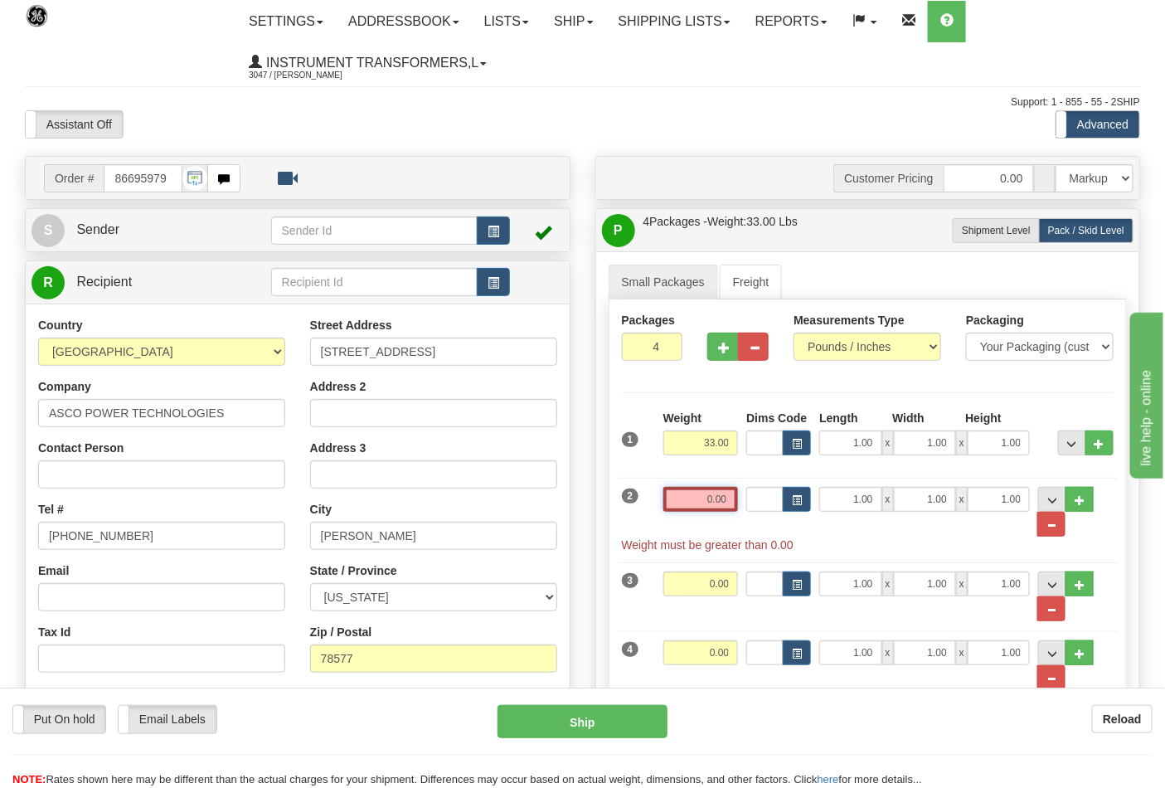
click at [735, 499] on input "0.00" at bounding box center [700, 499] width 75 height 25
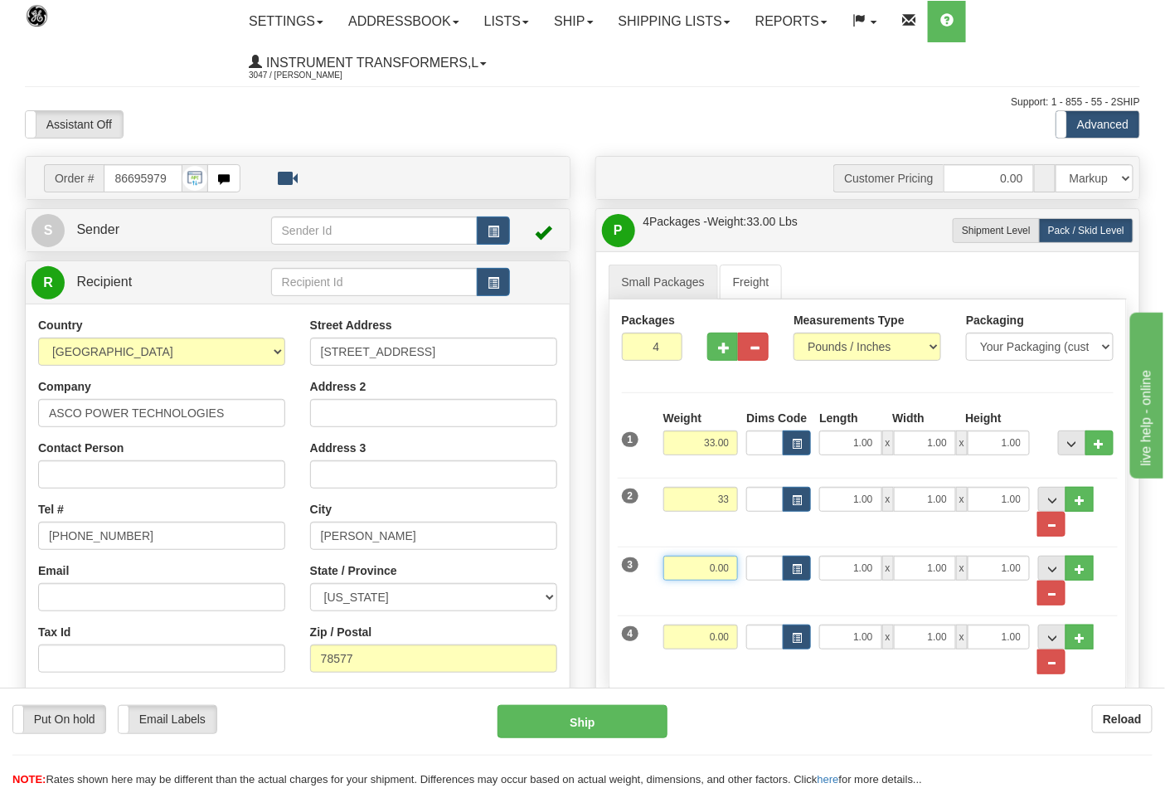
type input "33.00"
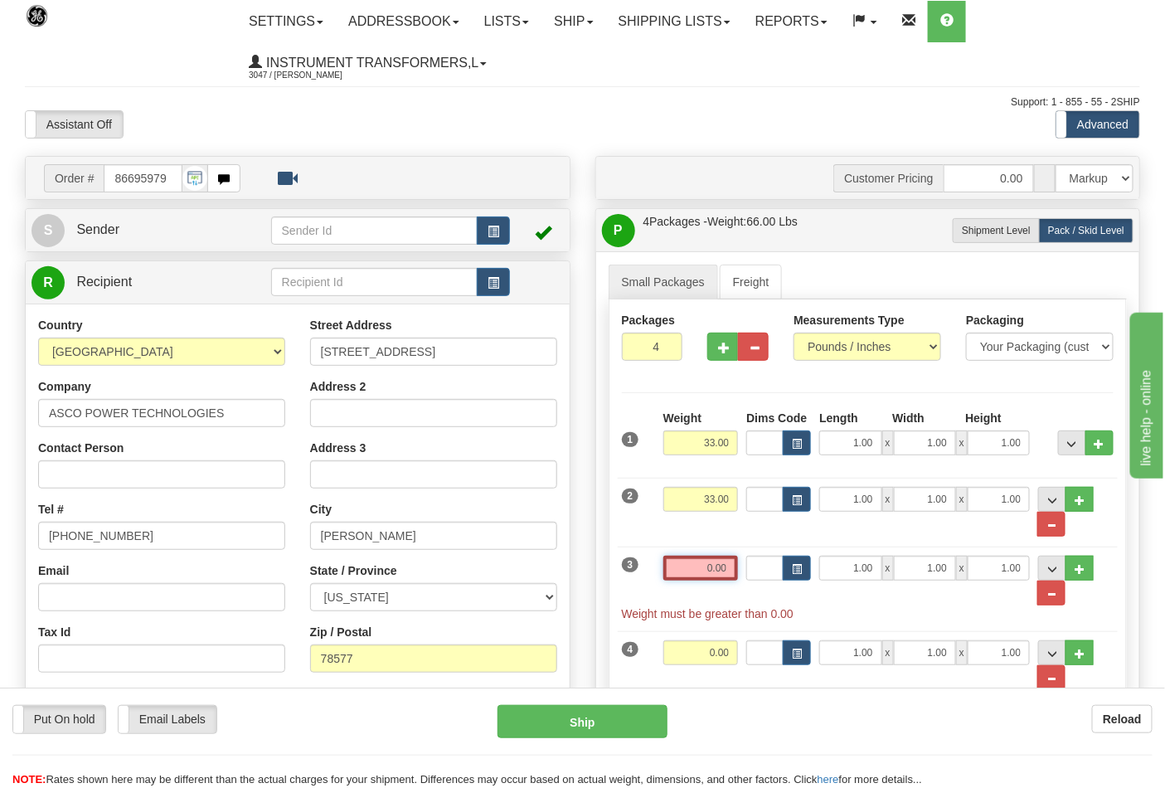
click at [726, 564] on input "0.00" at bounding box center [700, 568] width 75 height 25
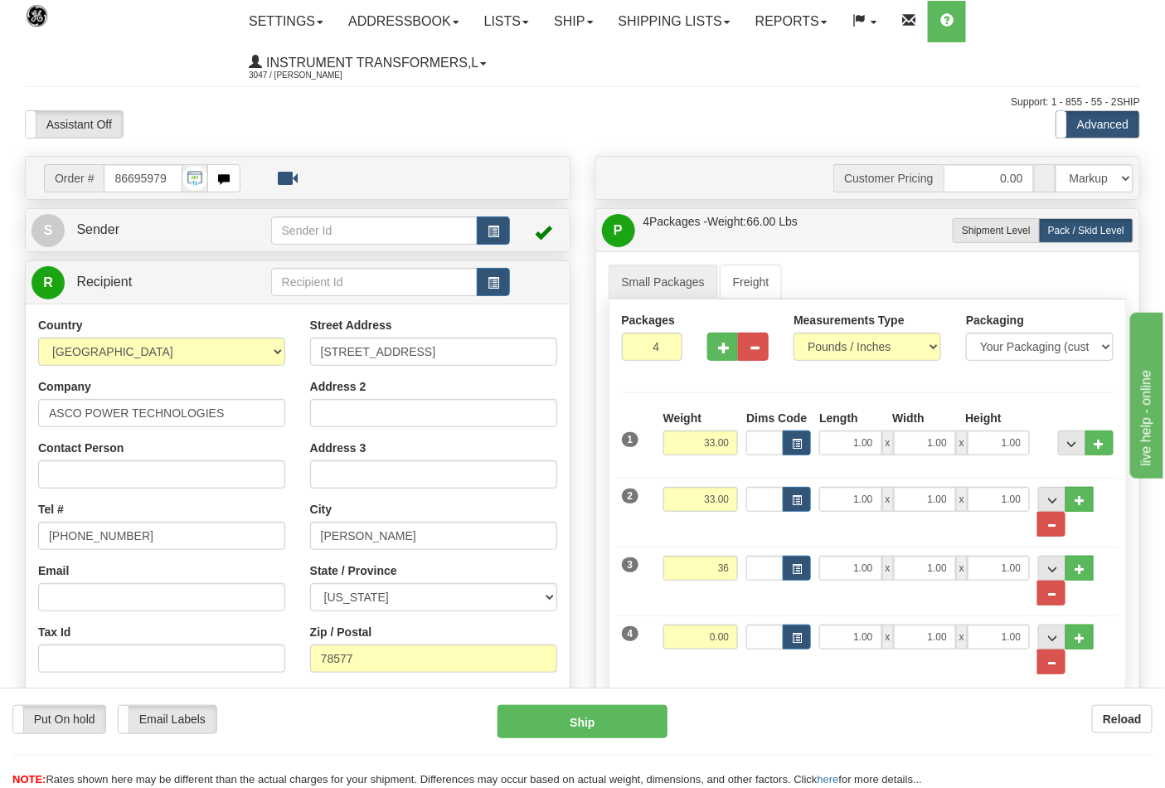
type input "36.00"
click at [739, 633] on div "Weight 0.00" at bounding box center [701, 642] width 84 height 37
click at [728, 643] on input "0.00" at bounding box center [700, 636] width 75 height 25
click button "Delete" at bounding box center [0, 0] width 0 height 0
type input "36.00"
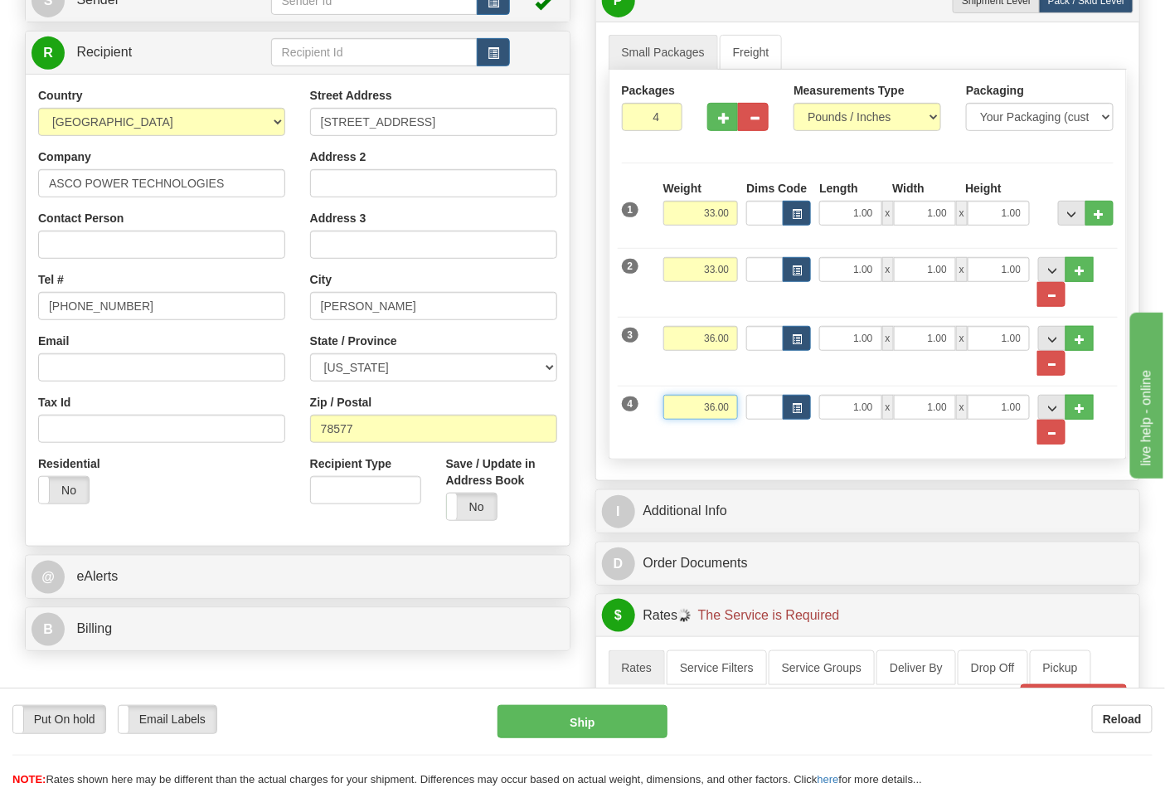
scroll to position [276, 0]
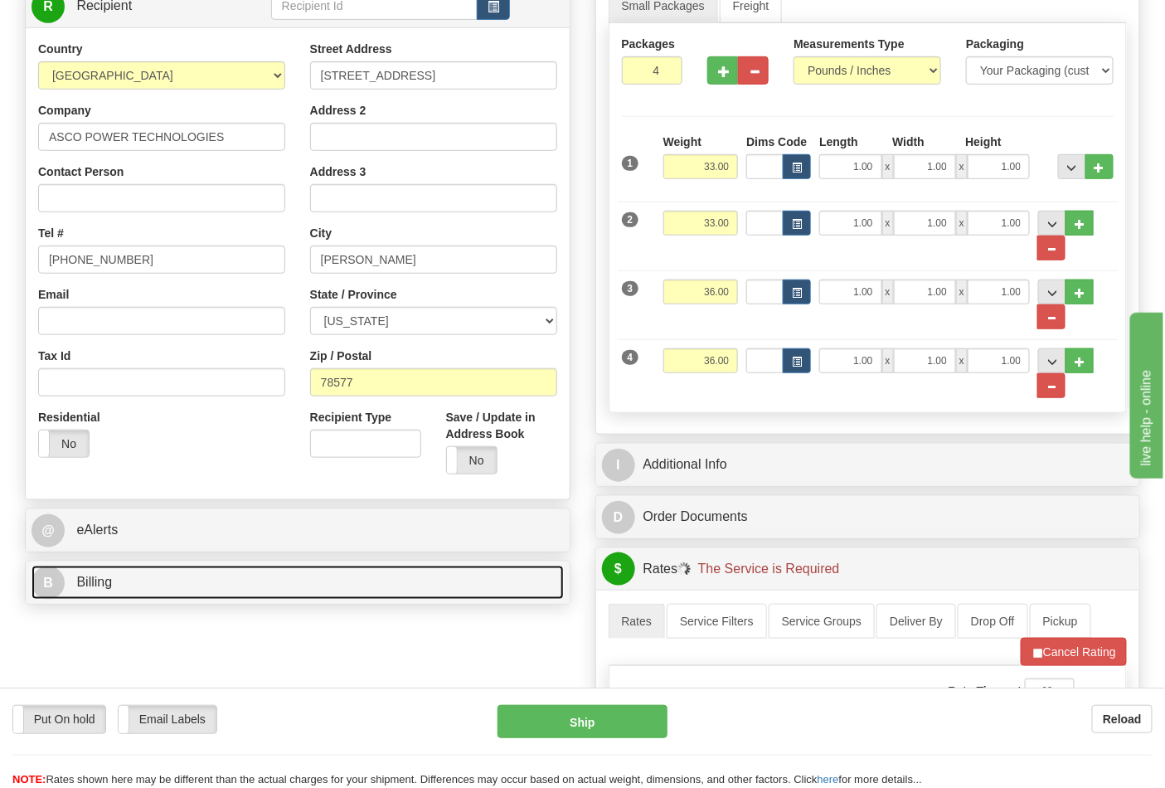
click at [209, 577] on link "B Billing" at bounding box center [298, 583] width 532 height 34
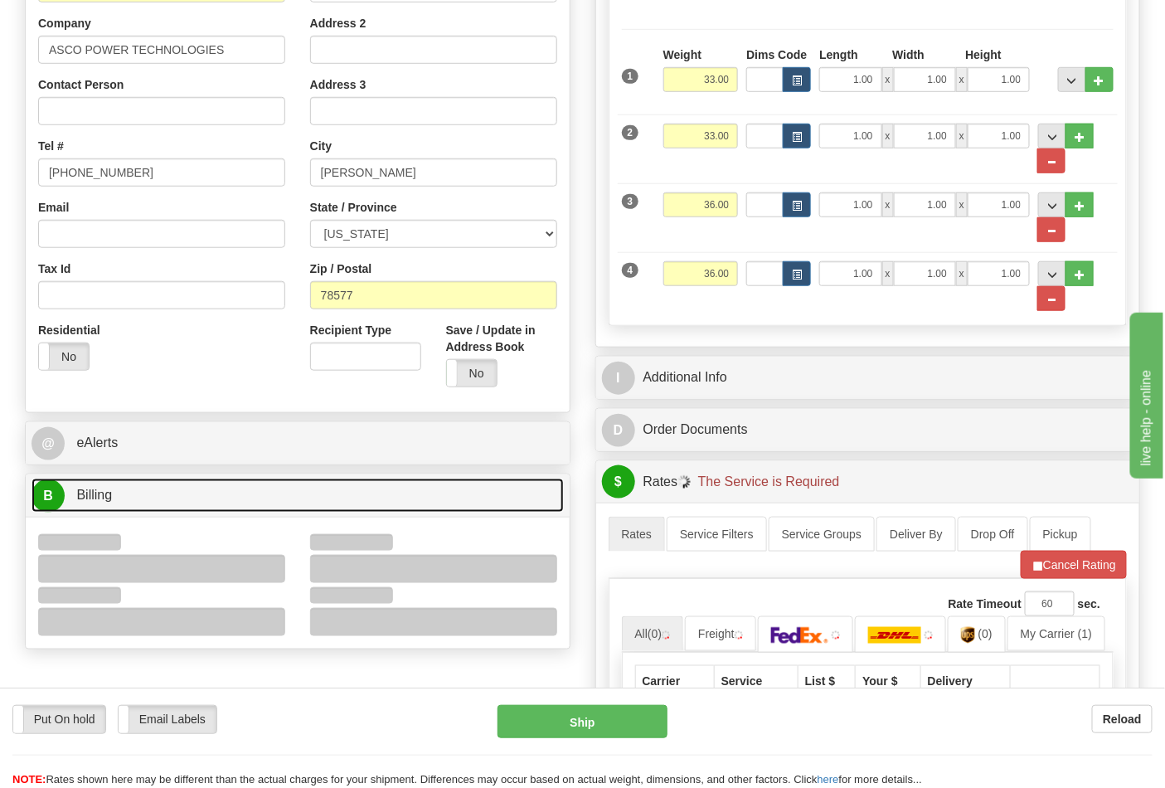
scroll to position [460, 0]
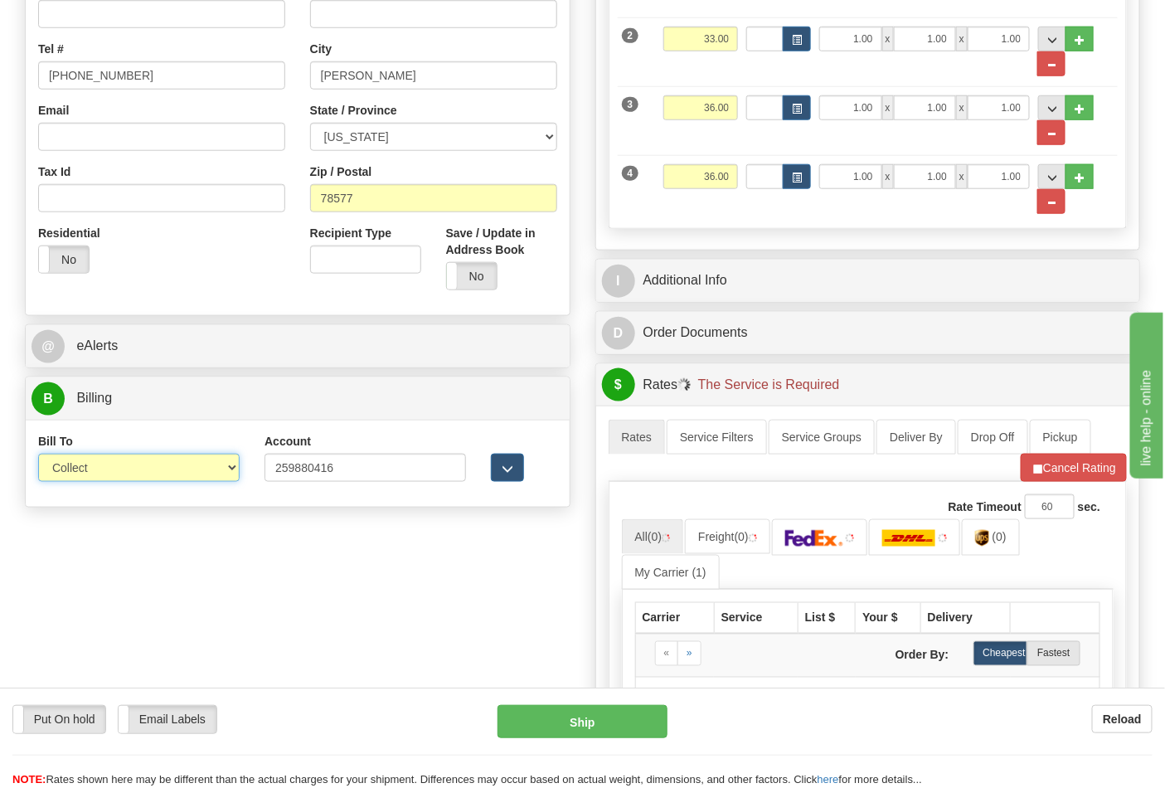
drag, startPoint x: 137, startPoint y: 454, endPoint x: 129, endPoint y: 473, distance: 20.0
click at [137, 454] on select "Sender Recipient Third Party Collect" at bounding box center [139, 468] width 202 height 28
select select "2"
click at [38, 455] on select "Sender Recipient Third Party Collect" at bounding box center [139, 468] width 202 height 28
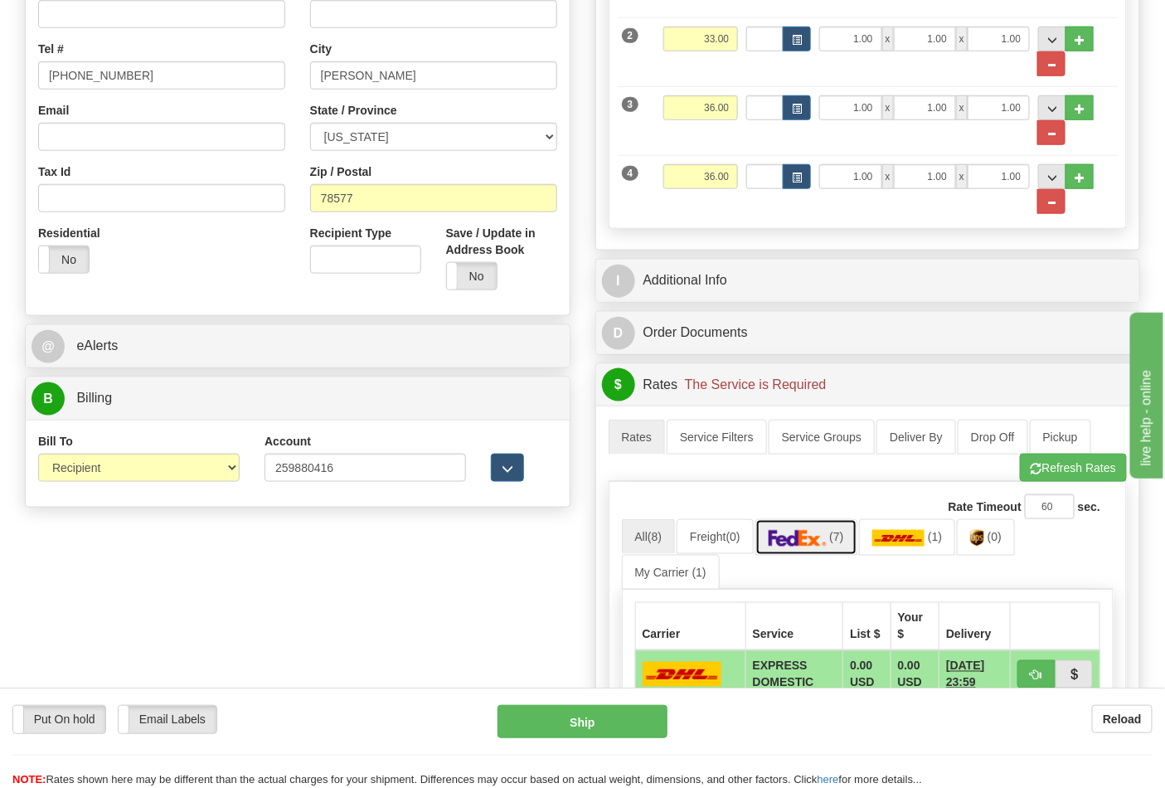
click at [803, 537] on img at bounding box center [798, 538] width 58 height 17
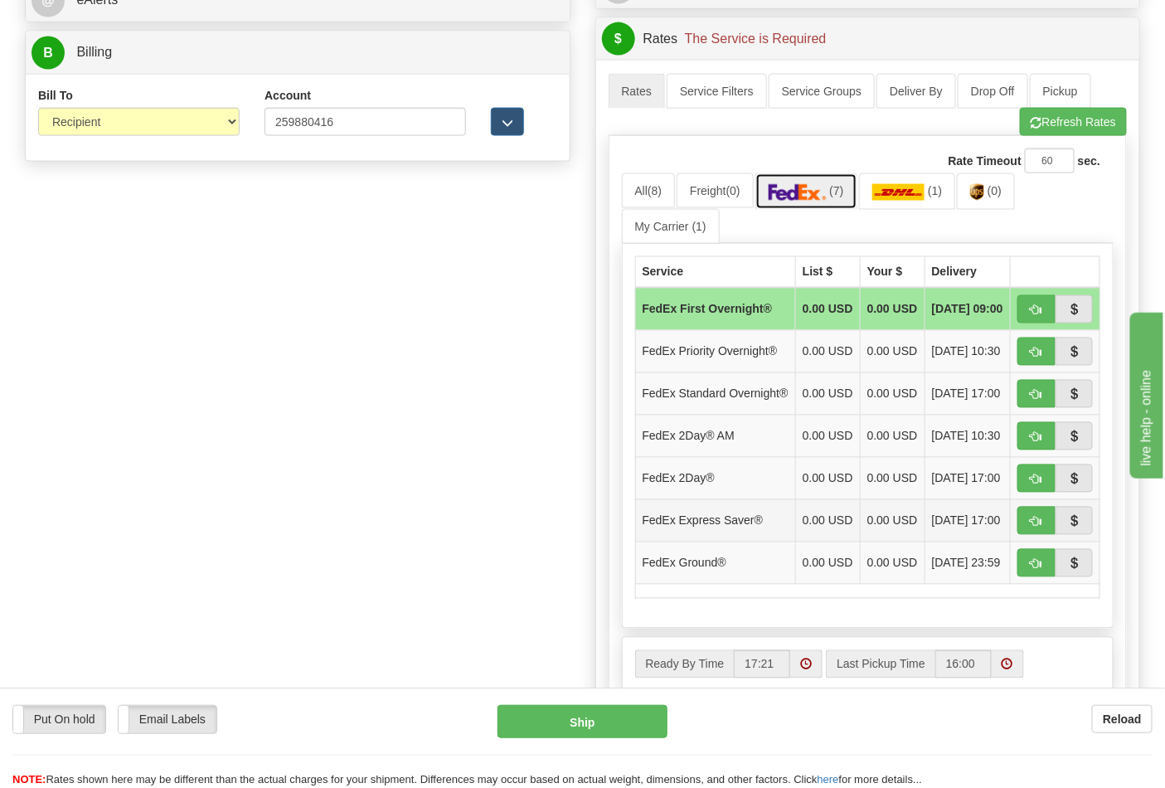
scroll to position [921, 0]
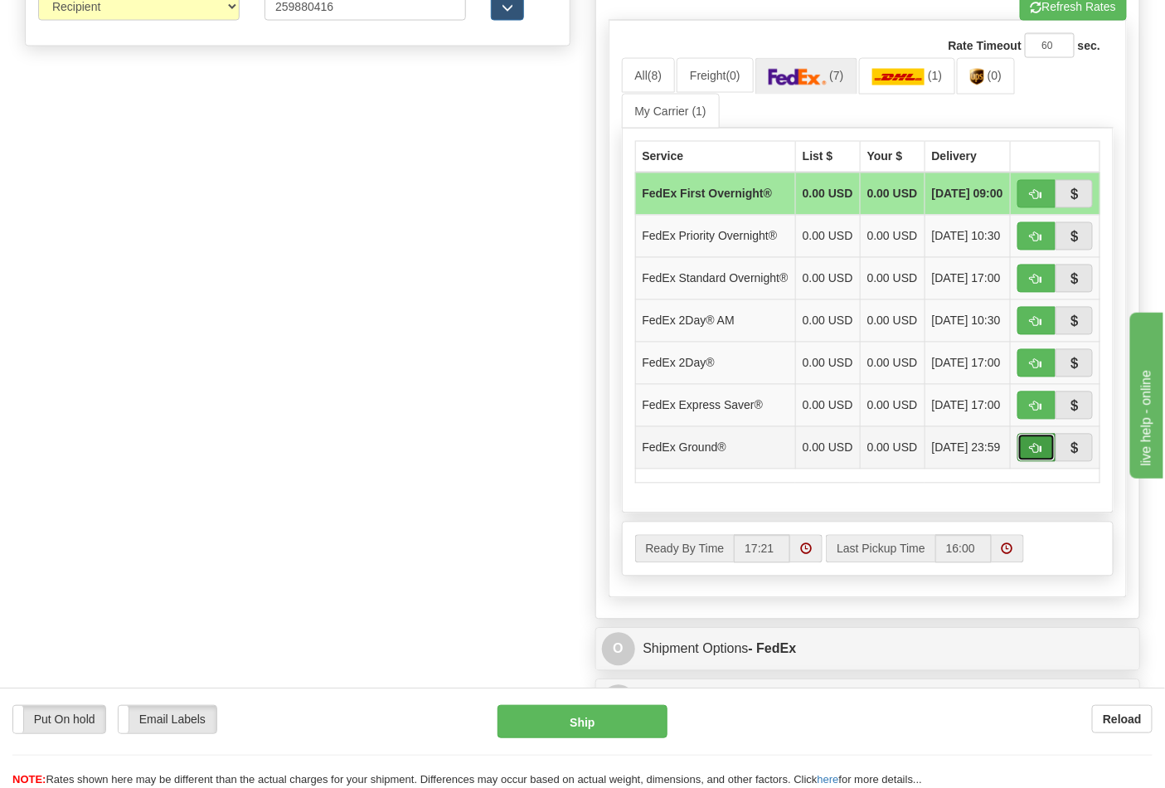
click at [1039, 454] on span "button" at bounding box center [1037, 449] width 12 height 11
type input "92"
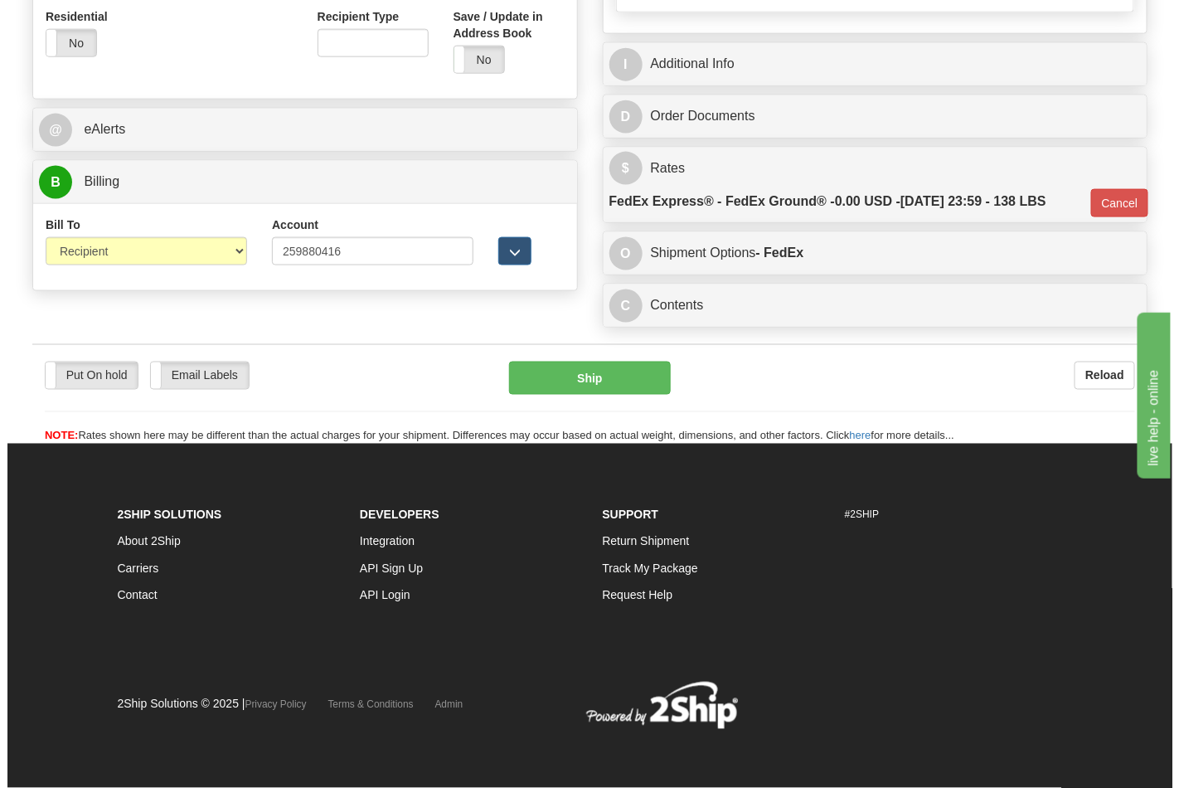
scroll to position [682, 0]
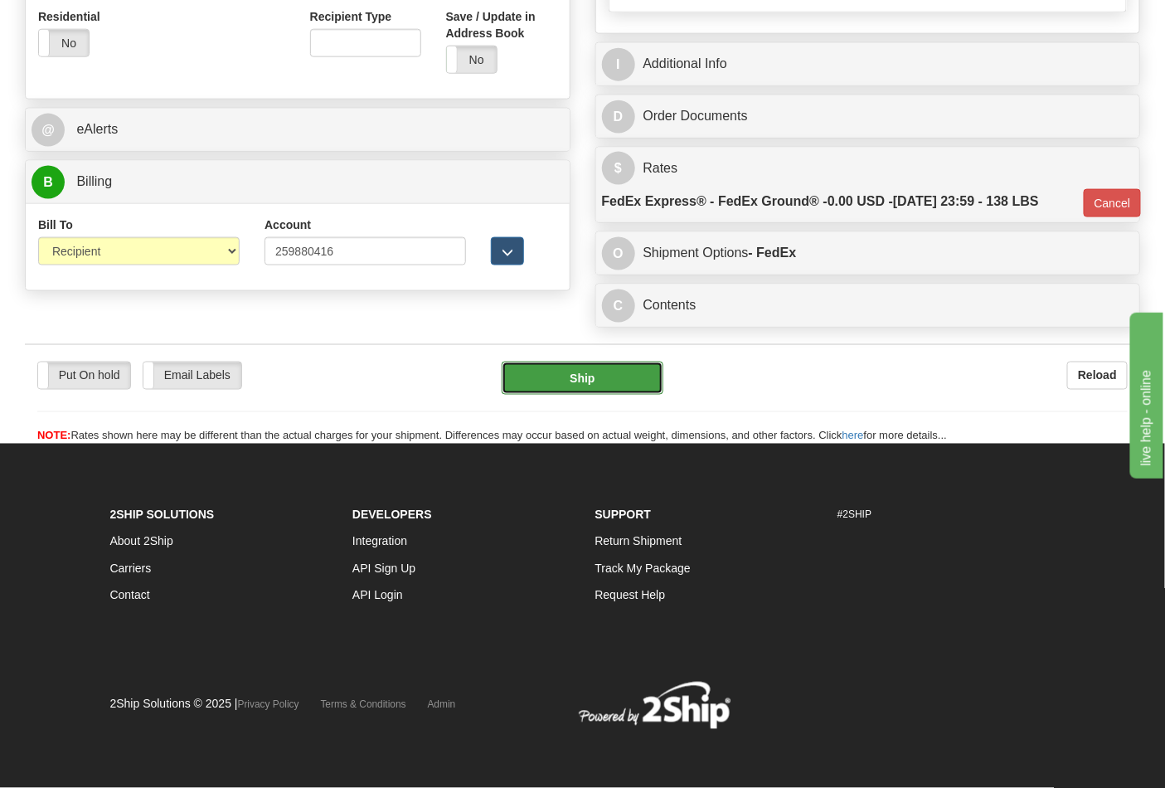
click at [573, 388] on button "Ship" at bounding box center [582, 378] width 161 height 33
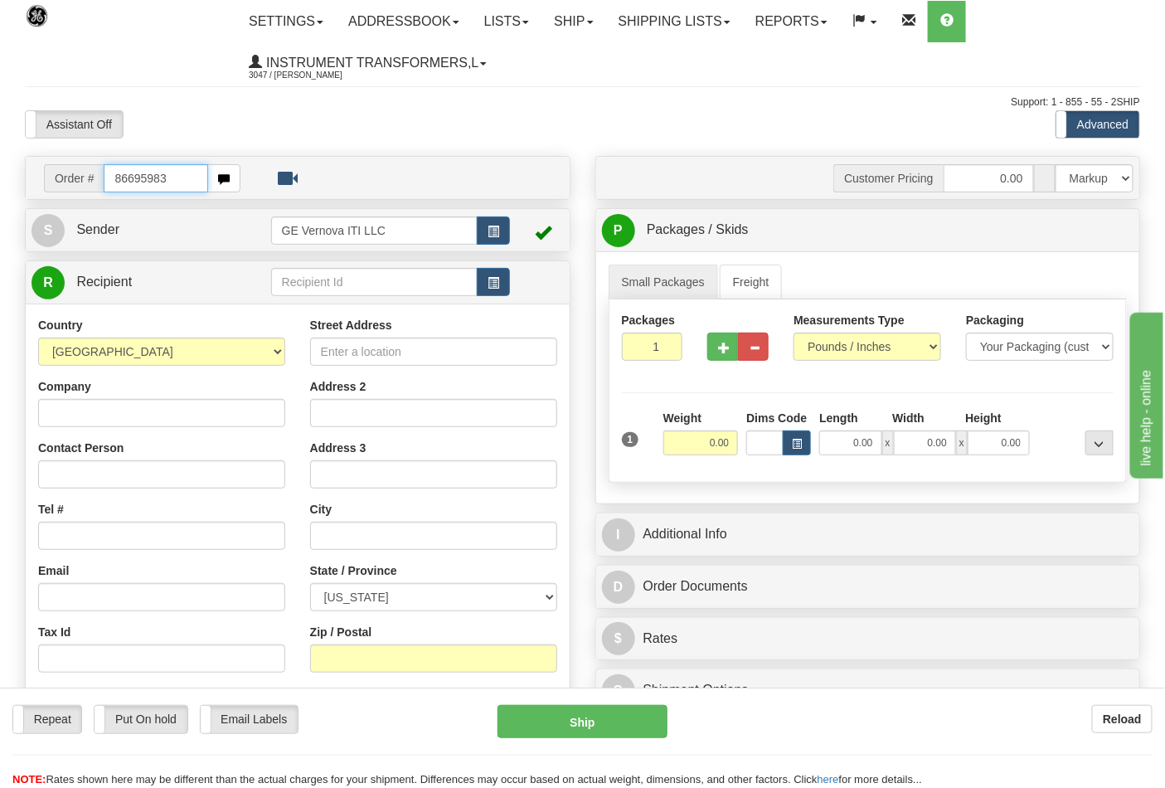
type input "86695983"
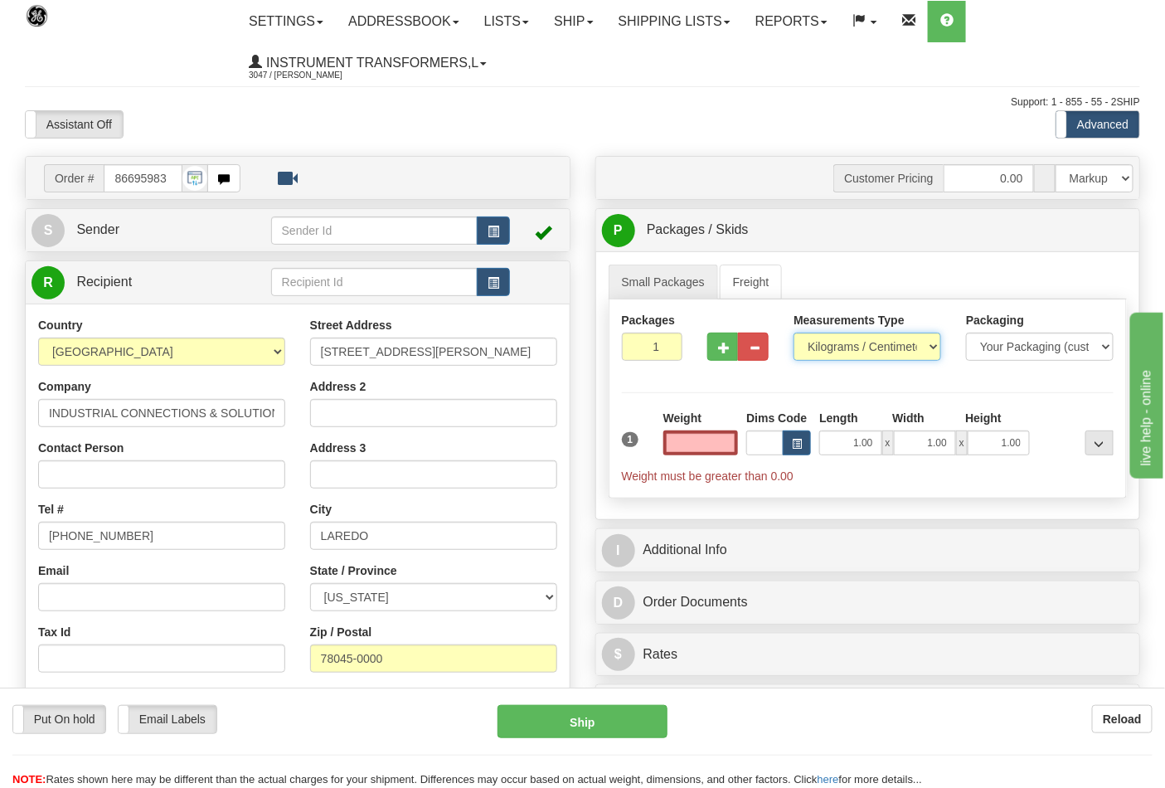
type input "0.00"
click at [818, 351] on select "Pounds / Inches Kilograms / Centimeters" at bounding box center [868, 347] width 148 height 28
select select "0"
click at [794, 333] on select "Pounds / Inches Kilograms / Centimeters" at bounding box center [868, 347] width 148 height 28
click at [718, 357] on button "button" at bounding box center [722, 347] width 31 height 28
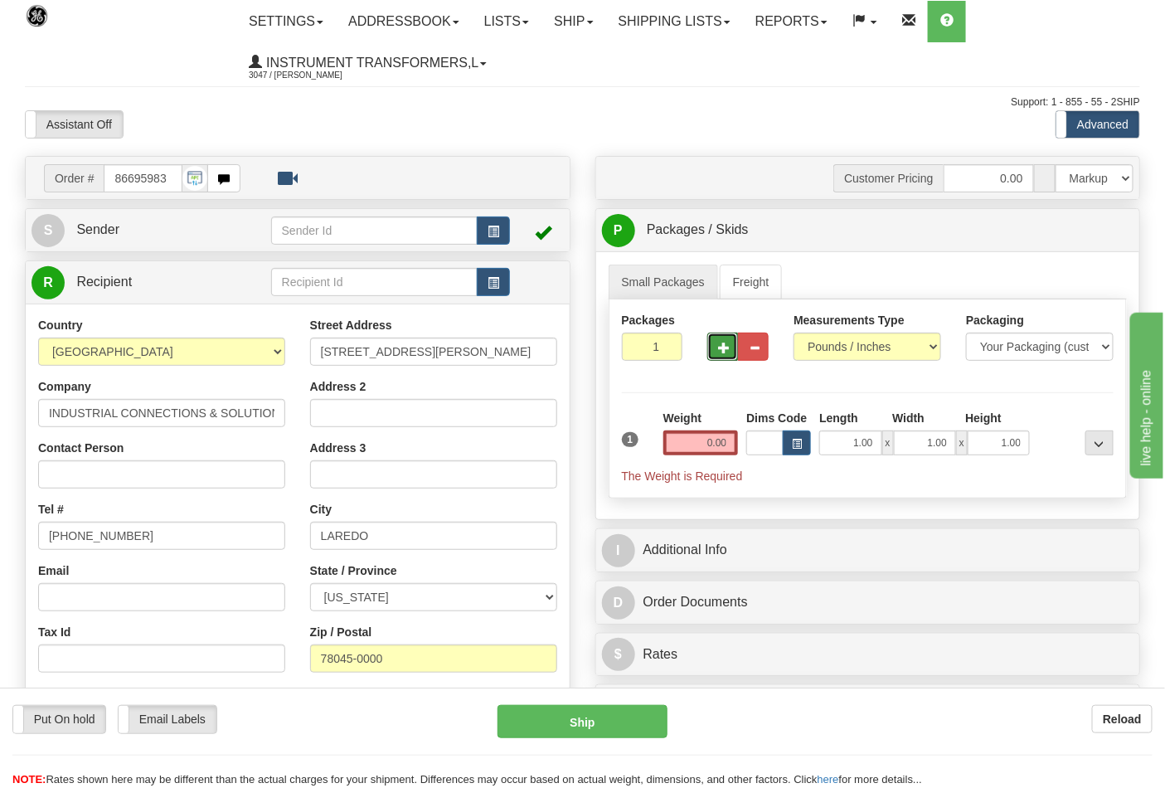
type input "2"
click at [731, 446] on input "0.00" at bounding box center [700, 442] width 75 height 25
type input "0.00"
click at [1075, 232] on span "Pack / Skid Level" at bounding box center [1086, 231] width 76 height 12
radio input "true"
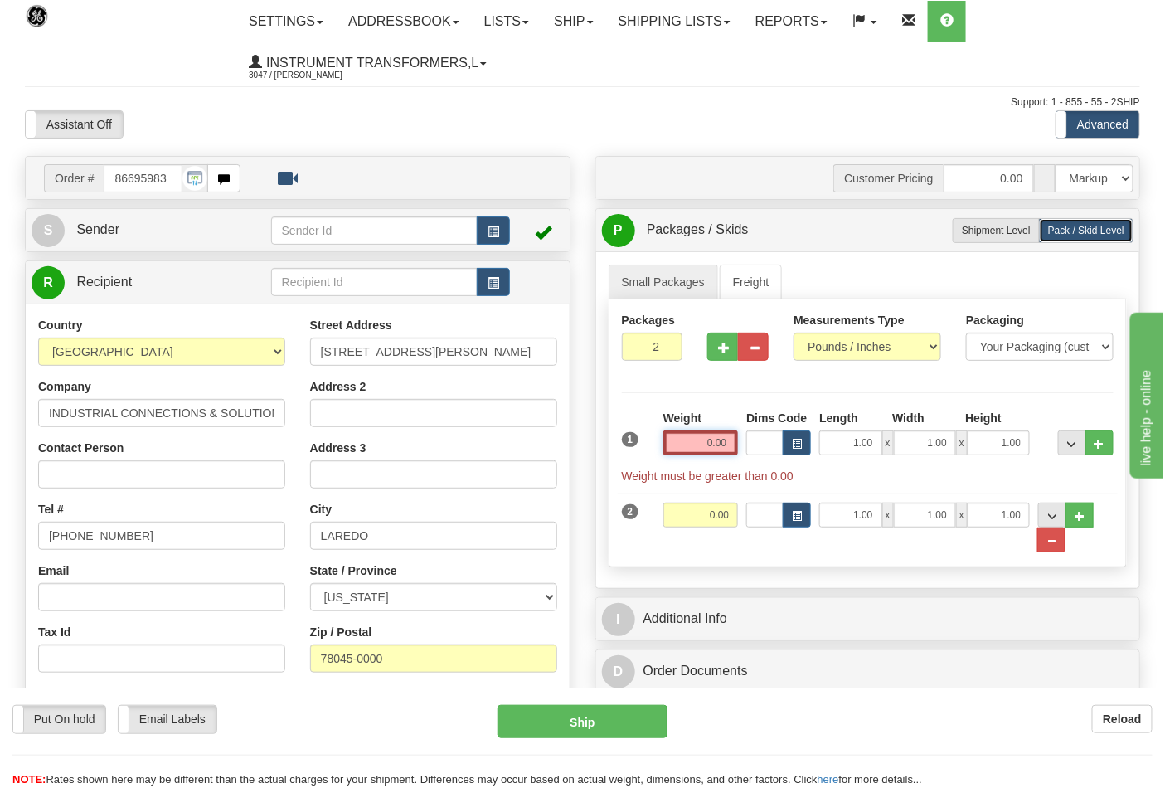
click at [736, 449] on input "0.00" at bounding box center [700, 442] width 75 height 25
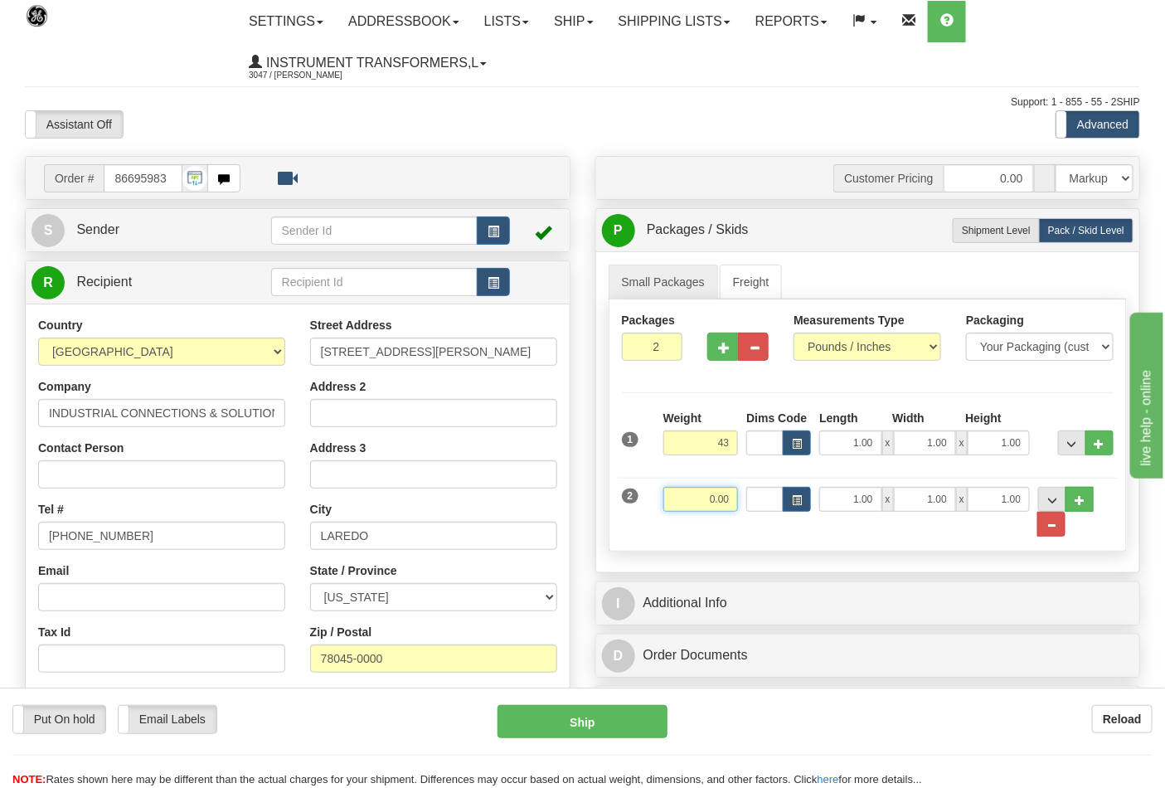
type input "43.00"
click at [731, 502] on input "0.00" at bounding box center [700, 499] width 75 height 25
click button "Delete" at bounding box center [0, 0] width 0 height 0
type input "36.00"
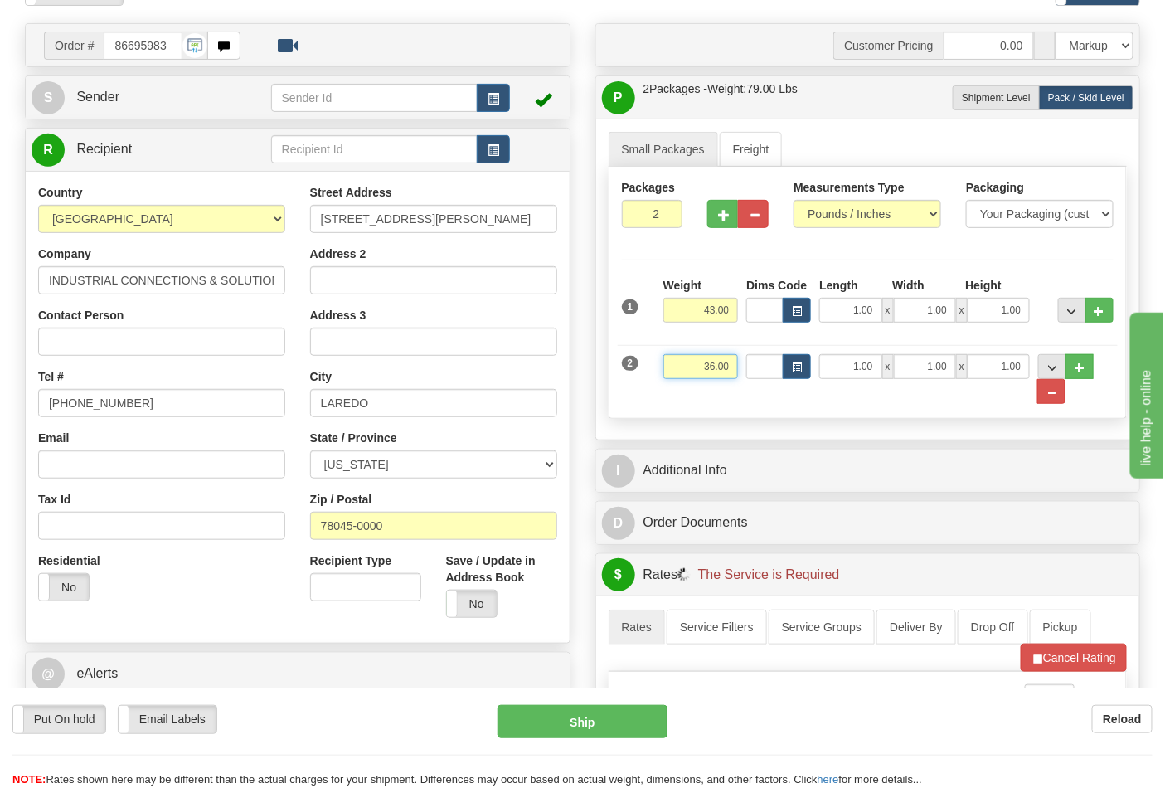
scroll to position [276, 0]
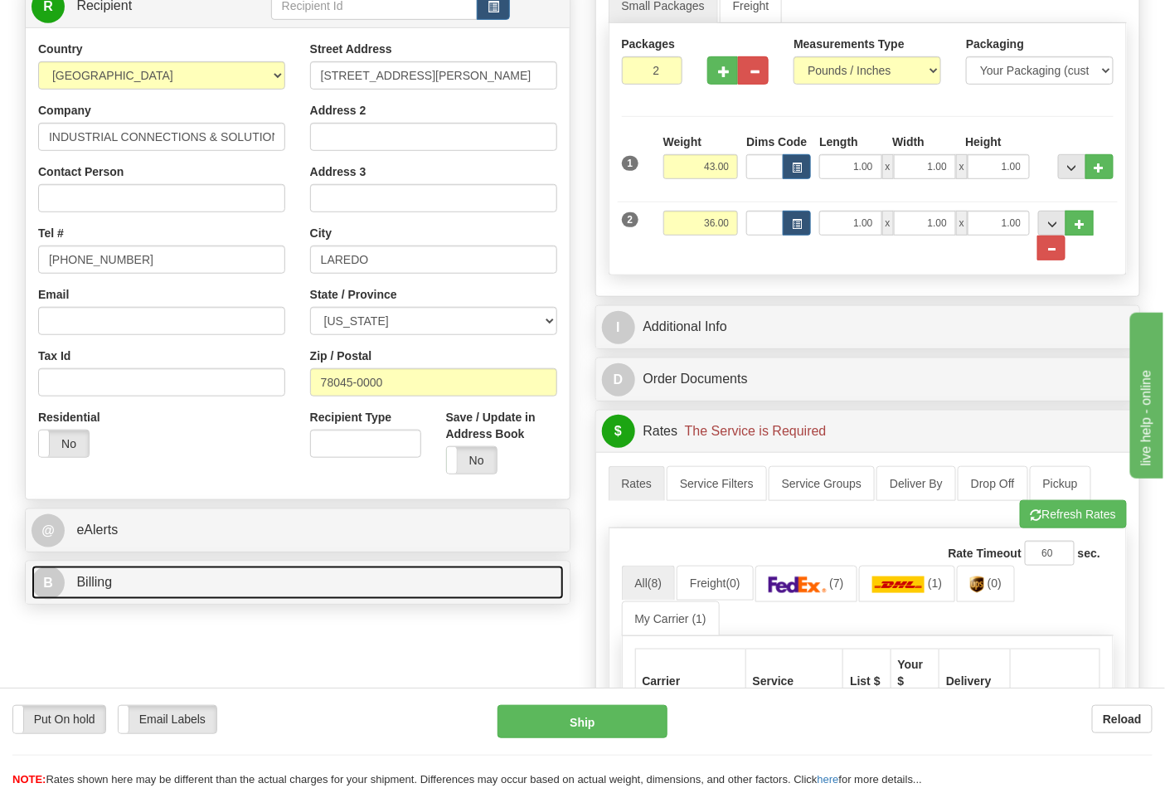
click at [171, 586] on link "B Billing" at bounding box center [298, 583] width 532 height 34
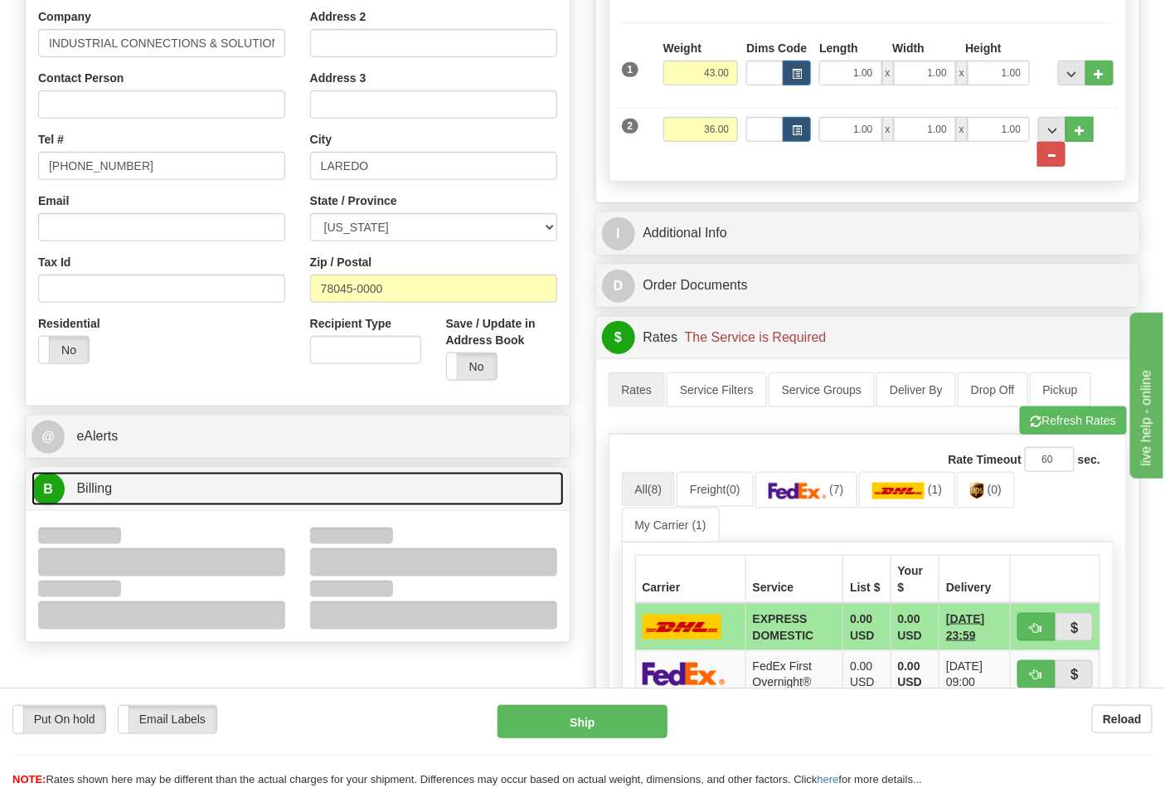
scroll to position [460, 0]
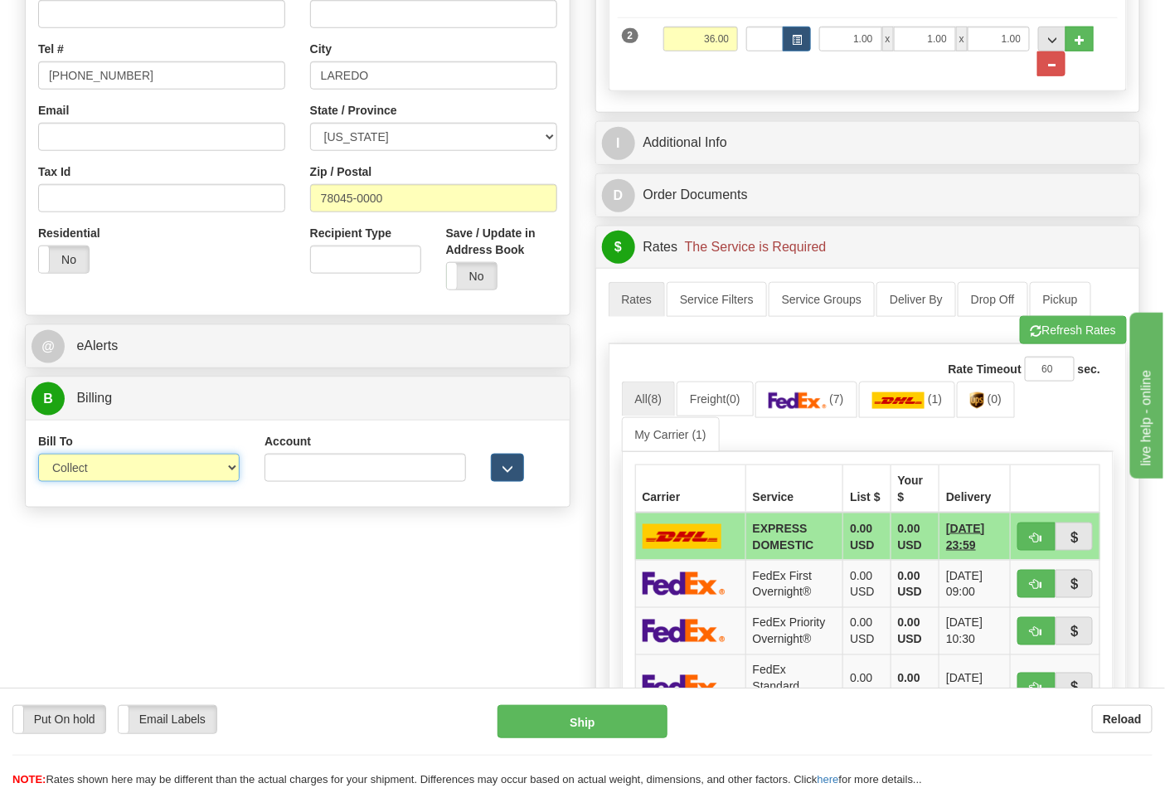
drag, startPoint x: 104, startPoint y: 469, endPoint x: 108, endPoint y: 482, distance: 13.9
click at [104, 469] on select "Sender Recipient Third Party Collect" at bounding box center [139, 468] width 202 height 28
select select "2"
click at [38, 455] on select "Sender Recipient Third Party Collect" at bounding box center [139, 468] width 202 height 28
click at [393, 475] on input "Account" at bounding box center [366, 468] width 202 height 28
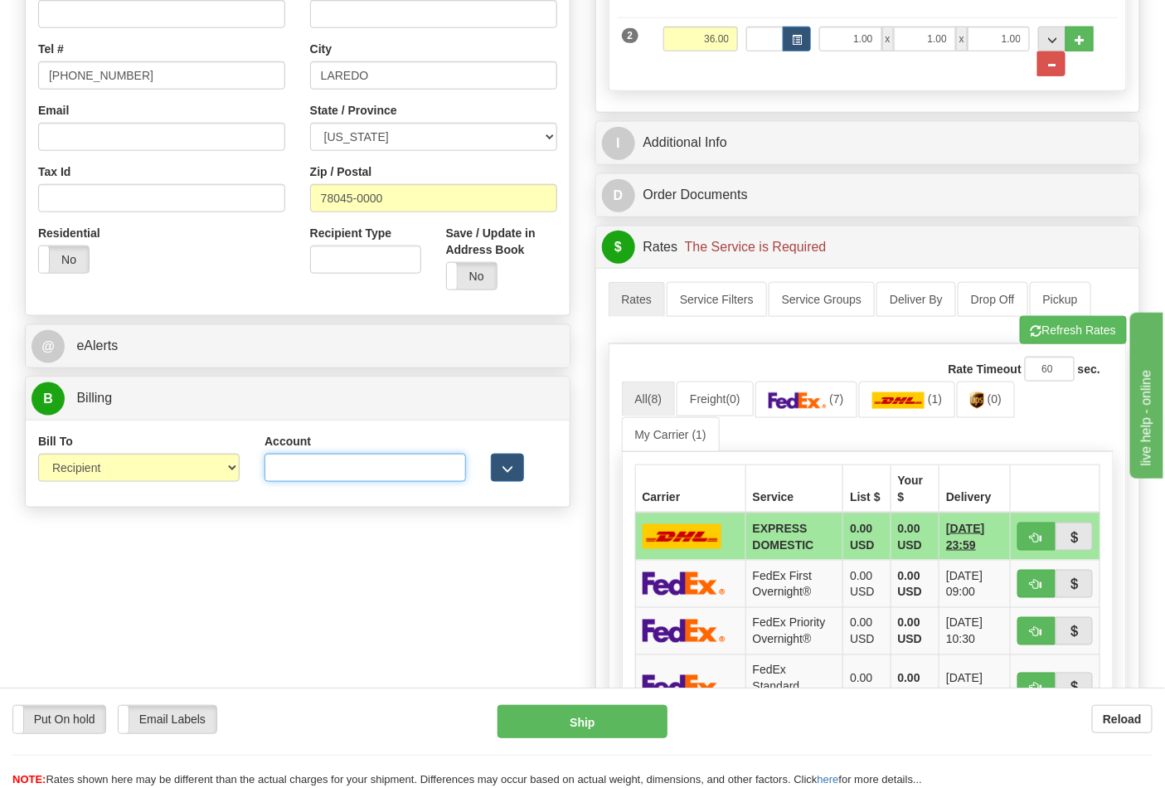
paste input "844904193"
type input "844904193"
click at [847, 391] on link "(7)" at bounding box center [806, 399] width 102 height 36
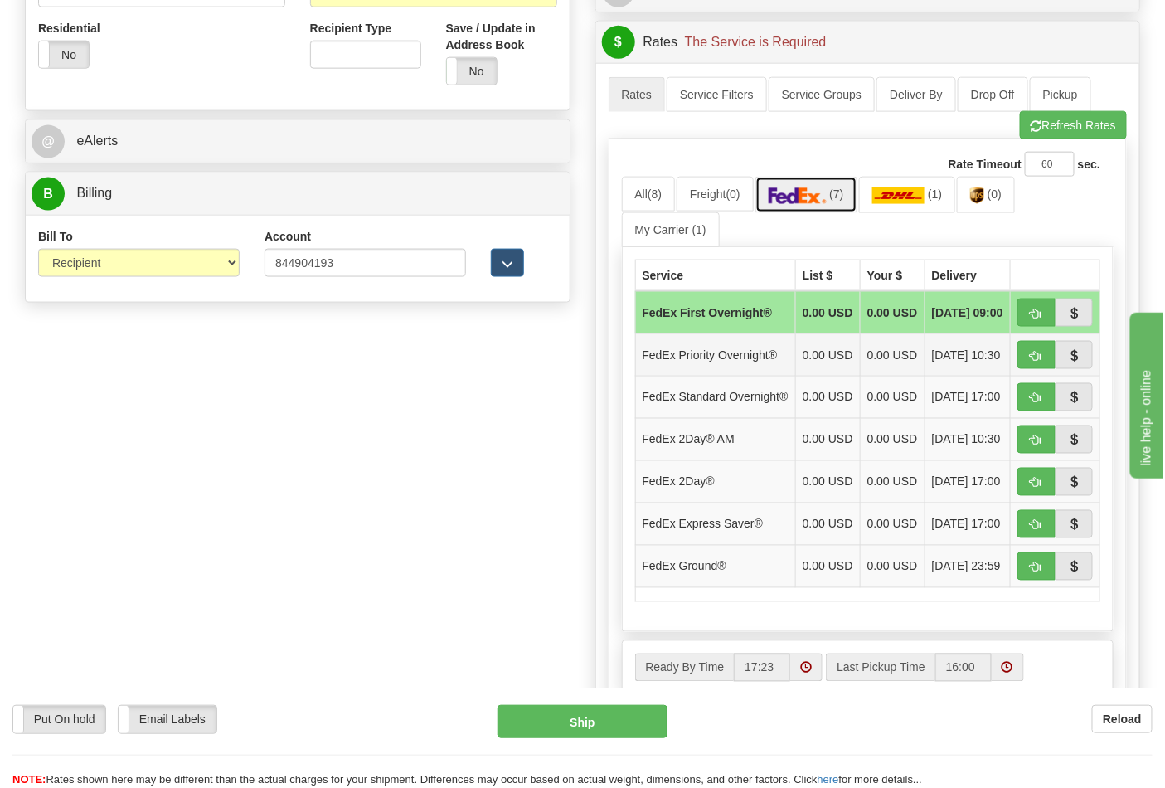
scroll to position [736, 0]
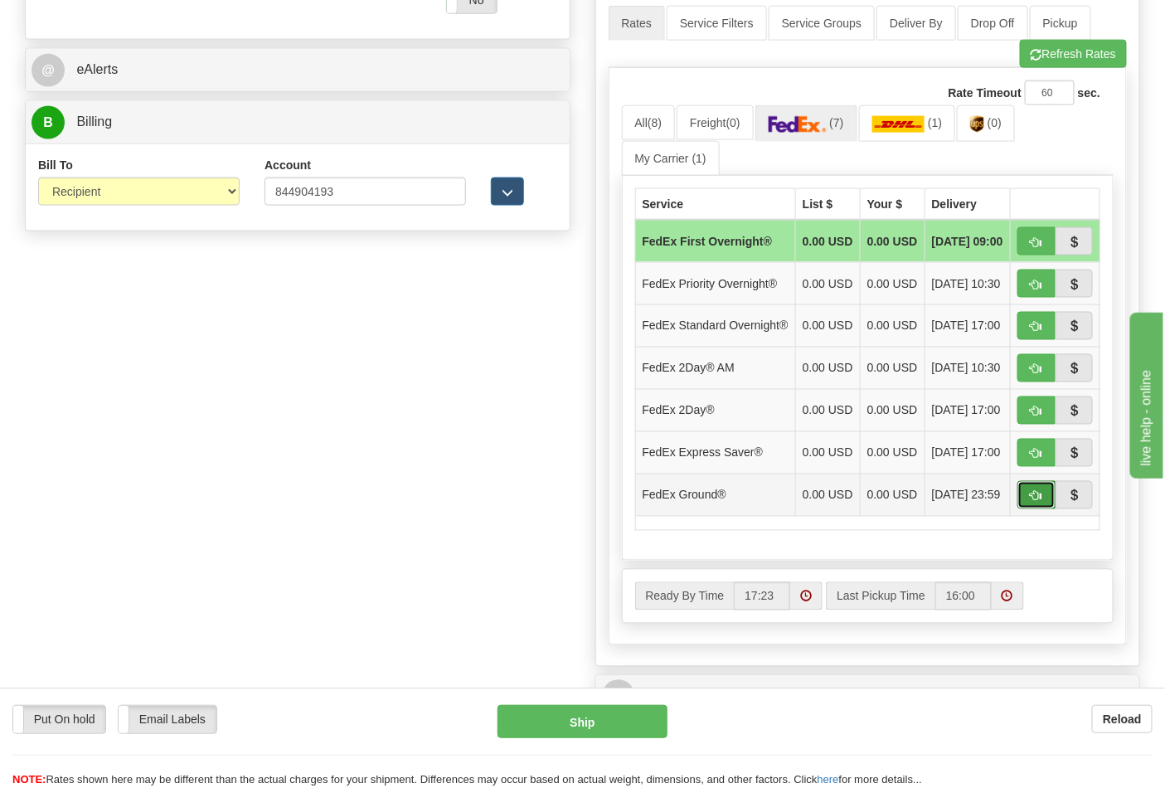
click at [1032, 502] on span "button" at bounding box center [1037, 496] width 12 height 11
type input "92"
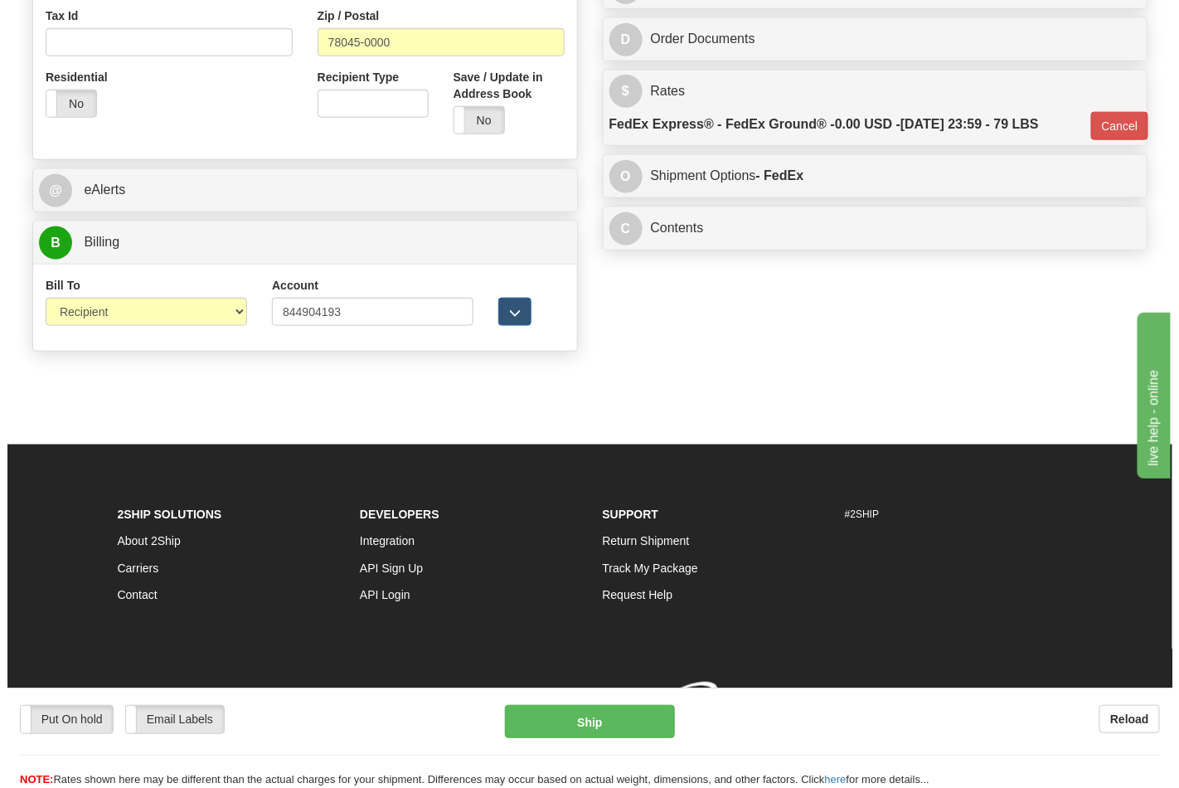
scroll to position [643, 0]
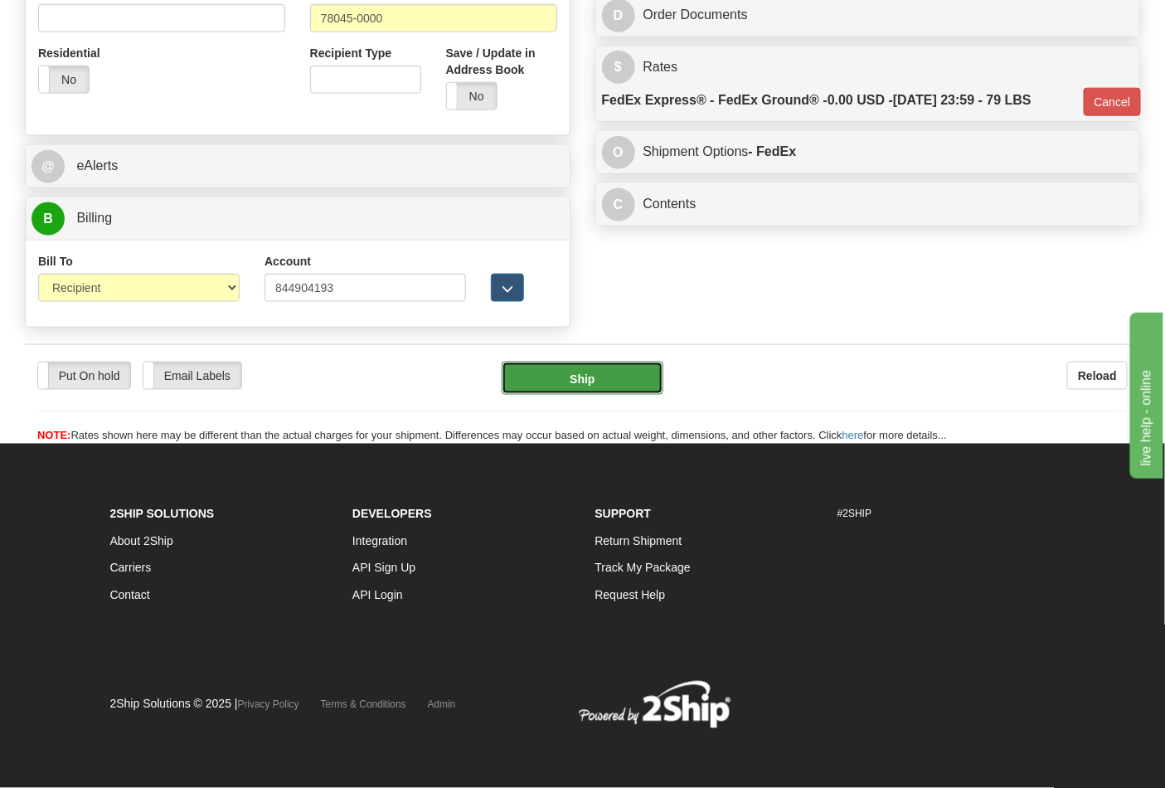
click at [590, 381] on button "Ship" at bounding box center [582, 378] width 161 height 33
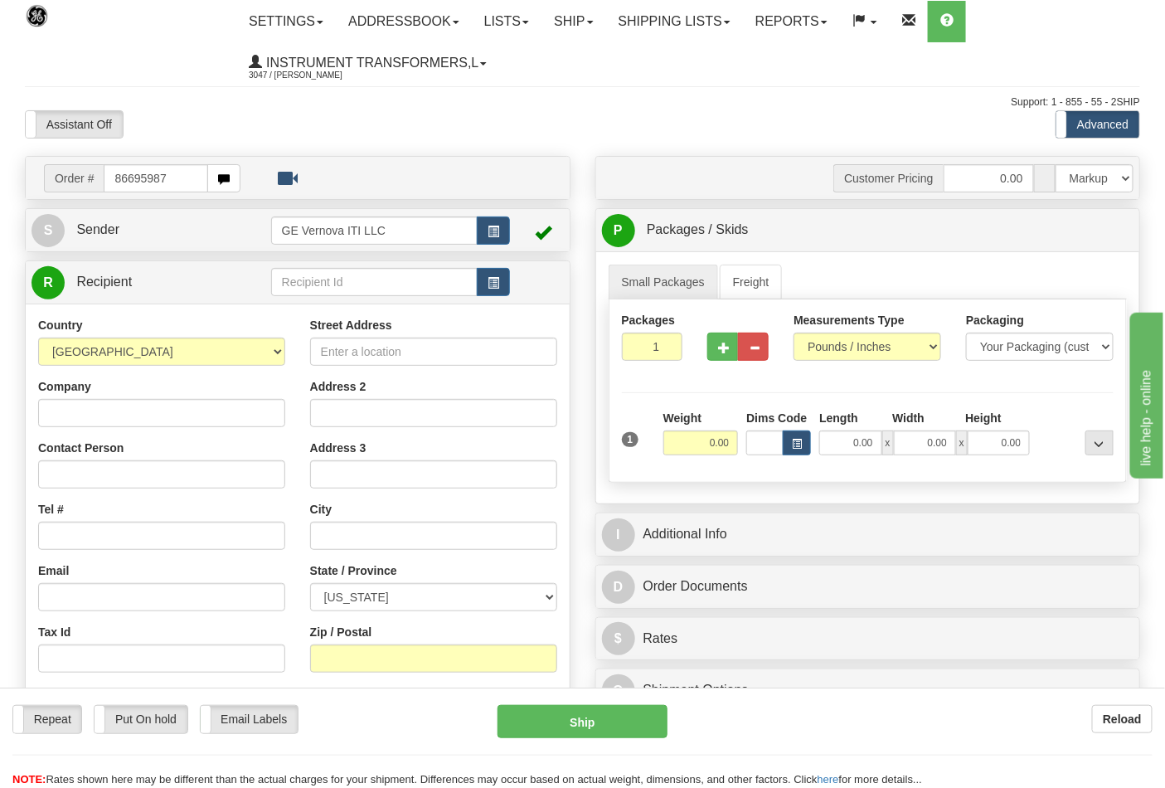
type input "86695987"
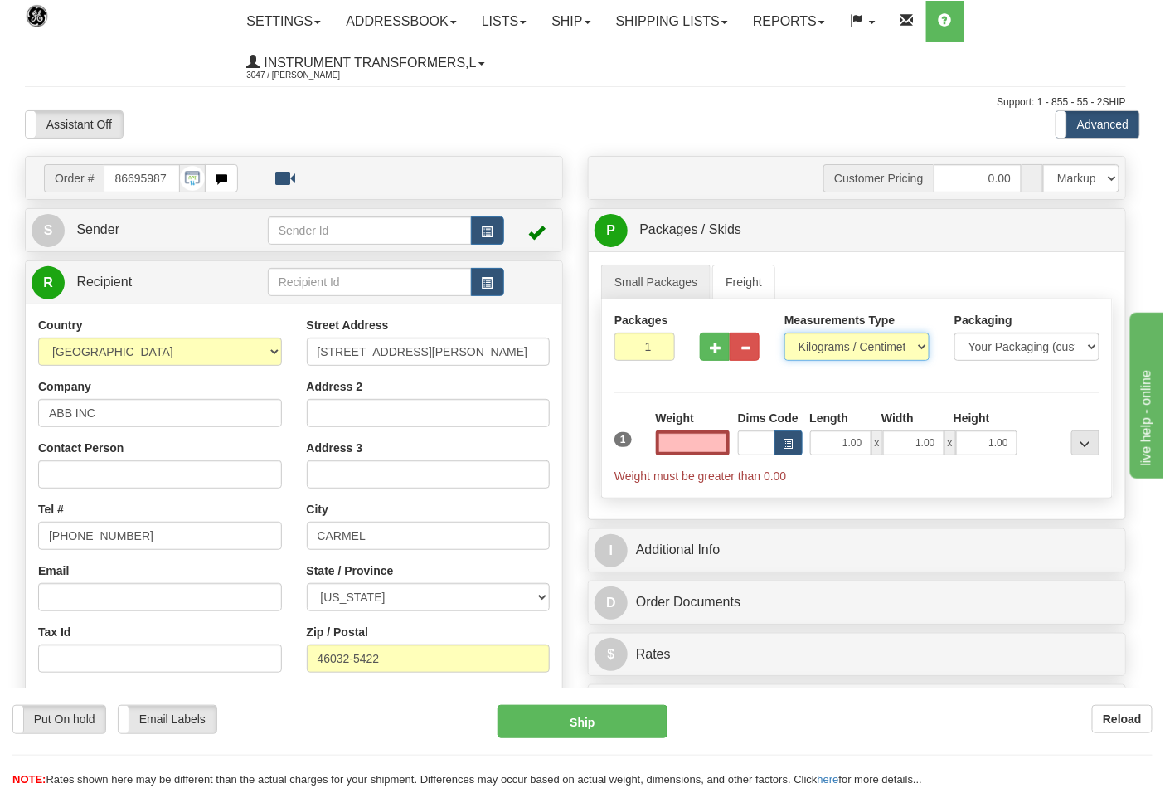
type input "0.00"
drag, startPoint x: 836, startPoint y: 344, endPoint x: 839, endPoint y: 354, distance: 10.5
click at [838, 346] on select "Pounds / Inches Kilograms / Centimeters" at bounding box center [856, 347] width 145 height 28
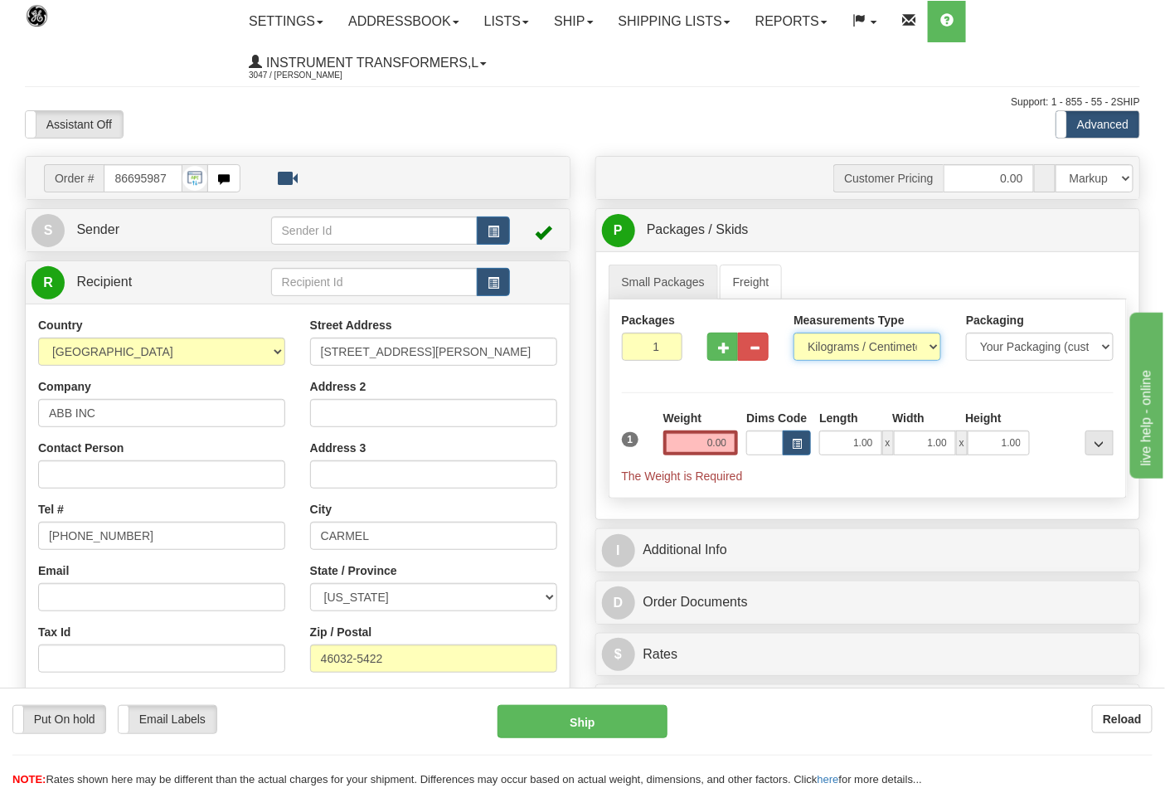
select select "0"
click at [794, 333] on select "Pounds / Inches Kilograms / Centimeters" at bounding box center [868, 347] width 148 height 28
click at [722, 438] on input "0.00" at bounding box center [700, 442] width 75 height 25
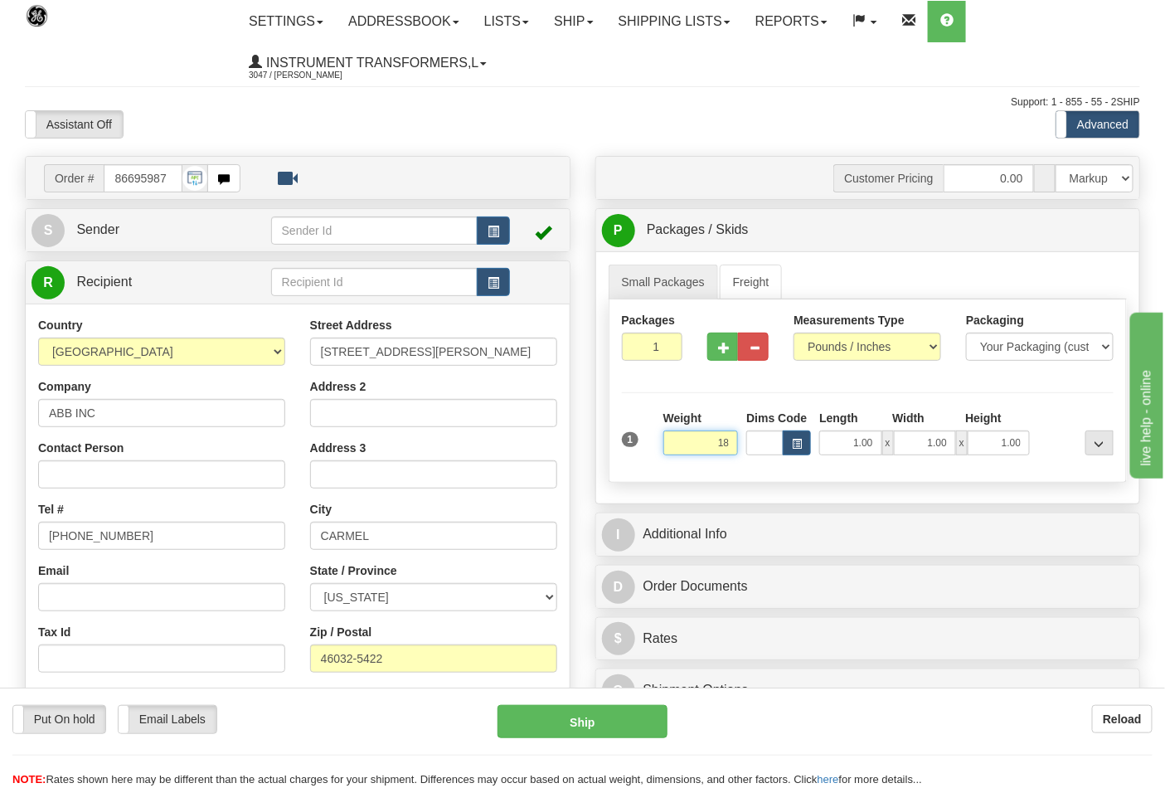
click button "Delete" at bounding box center [0, 0] width 0 height 0
type input "18.00"
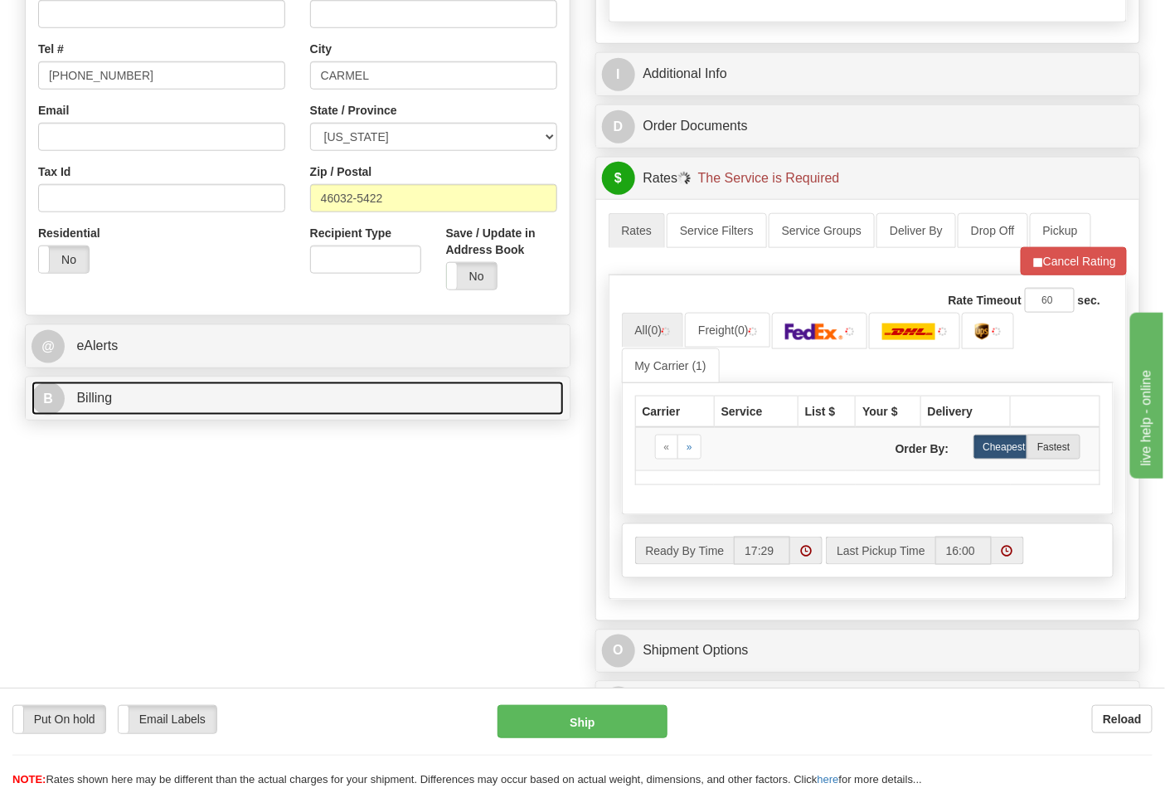
click at [103, 399] on span "Billing" at bounding box center [94, 398] width 36 height 14
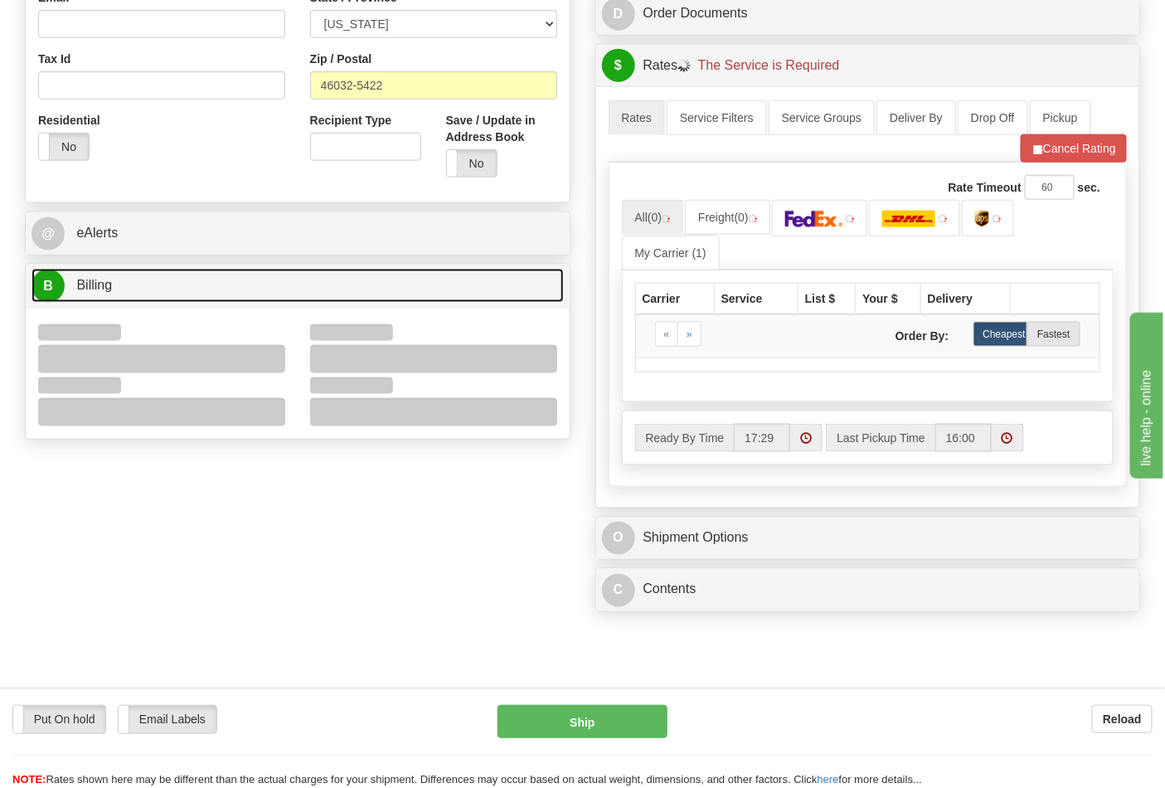
scroll to position [736, 0]
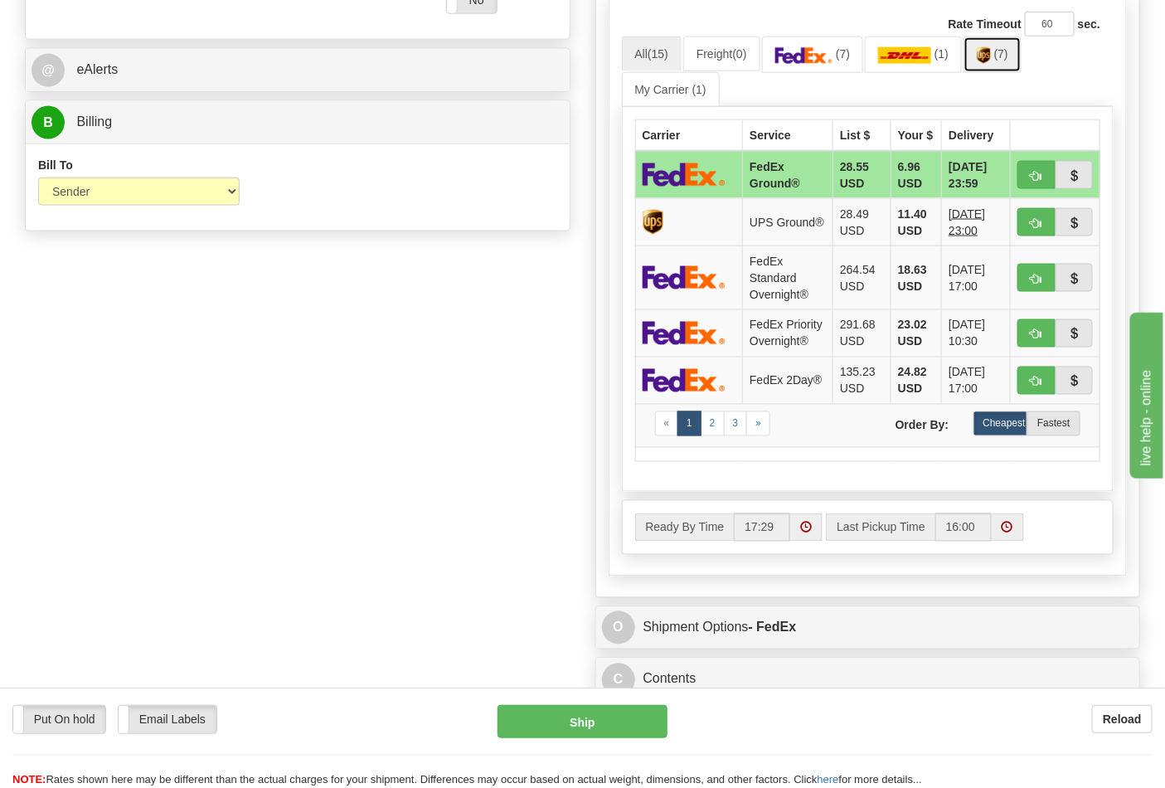
click at [985, 66] on link "(7)" at bounding box center [993, 54] width 58 height 36
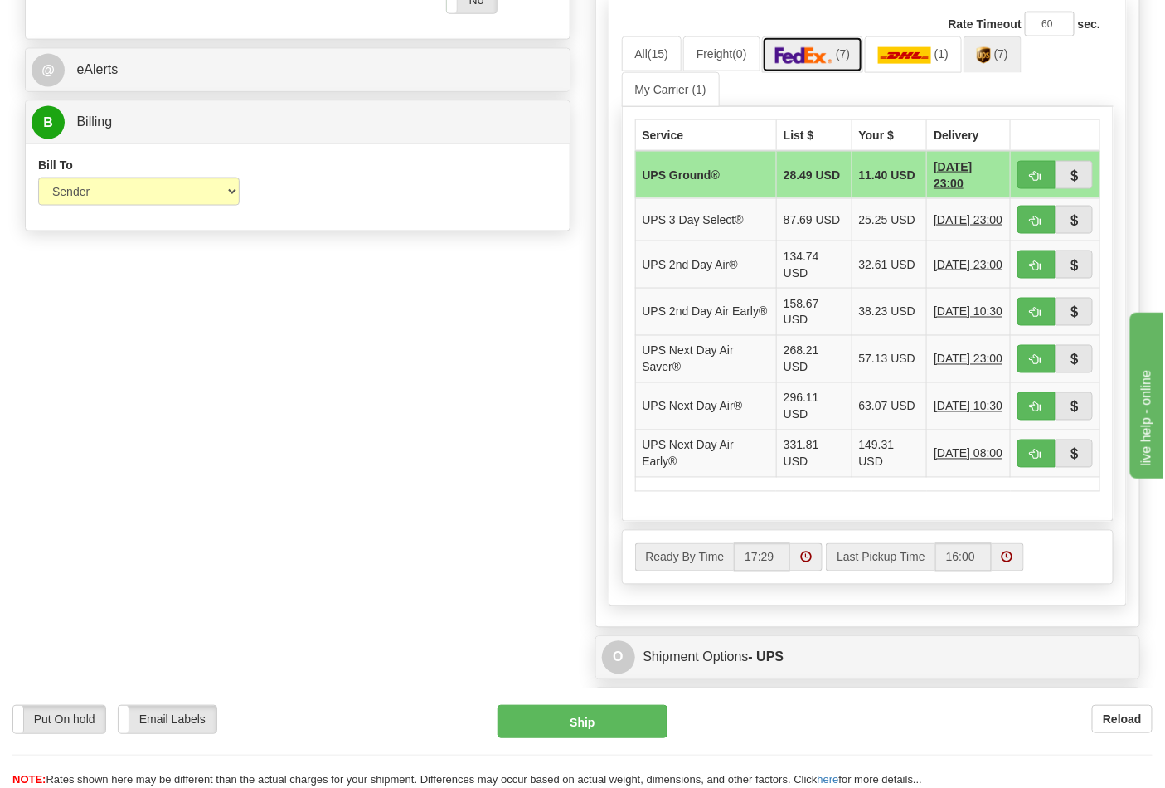
click at [817, 60] on img at bounding box center [804, 55] width 58 height 17
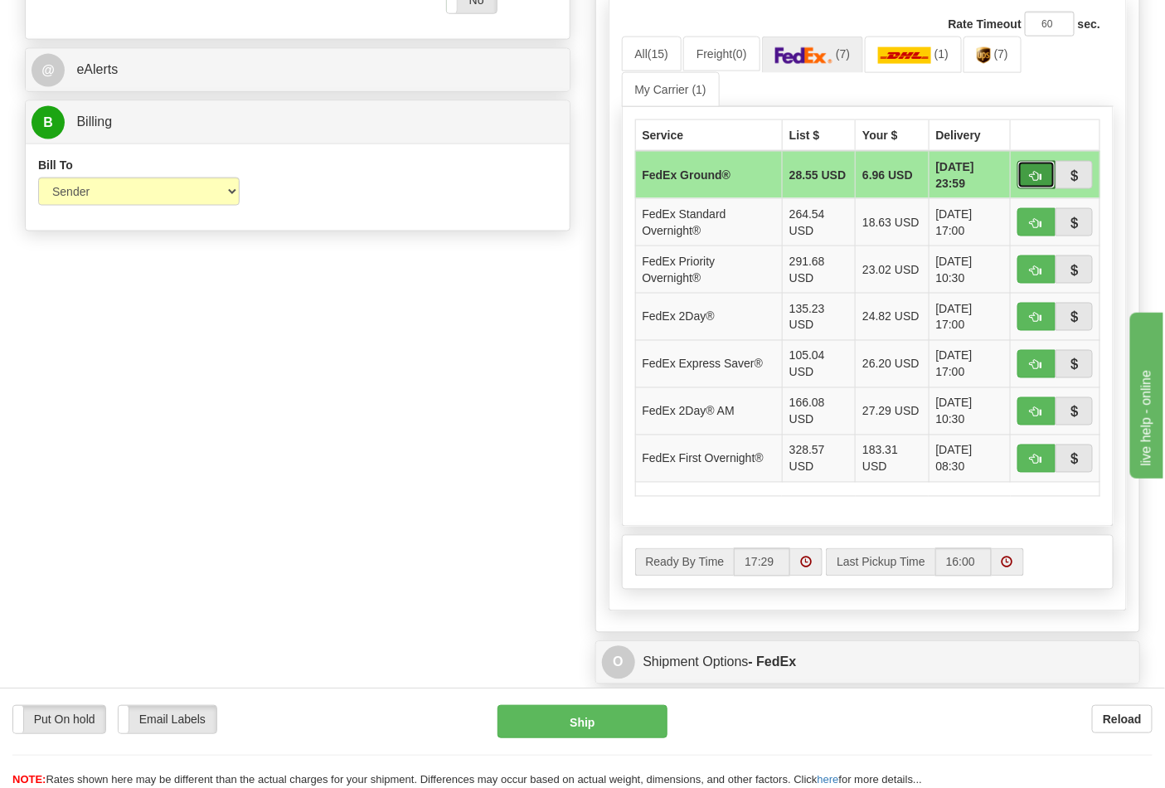
click at [1037, 180] on span "button" at bounding box center [1037, 176] width 12 height 11
type input "92"
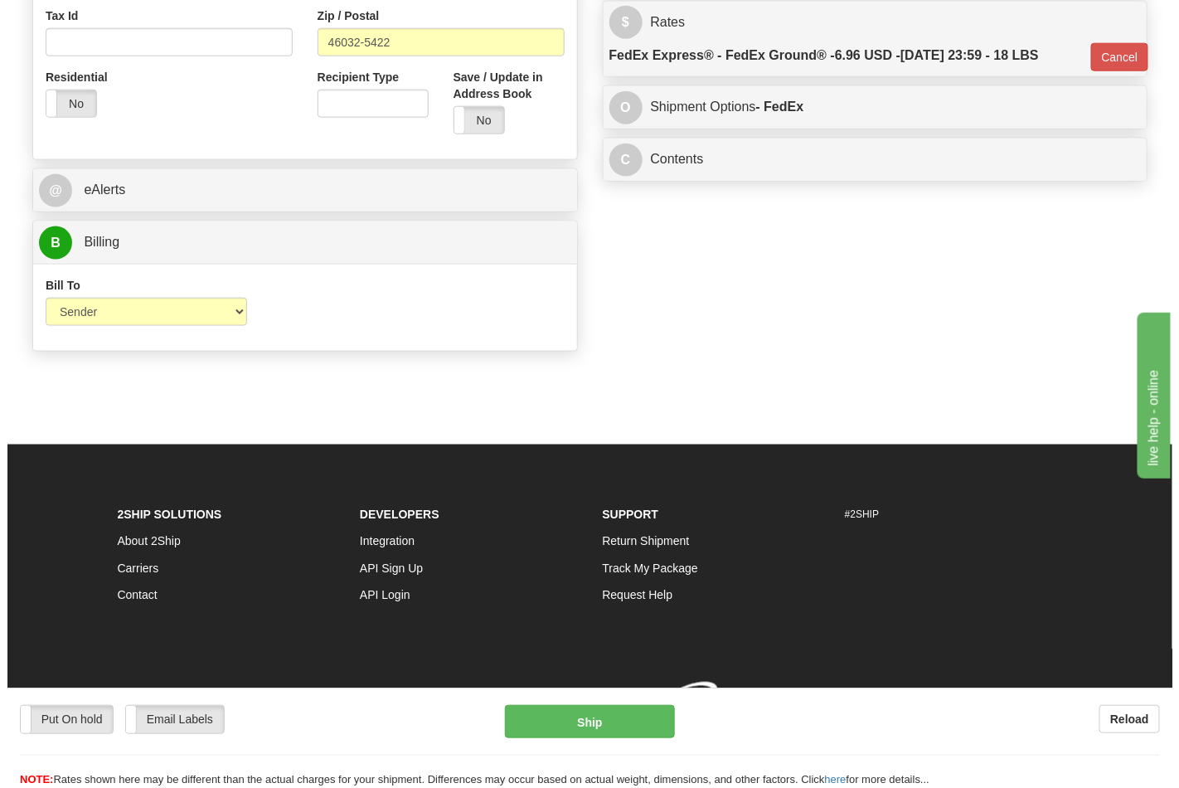
scroll to position [643, 0]
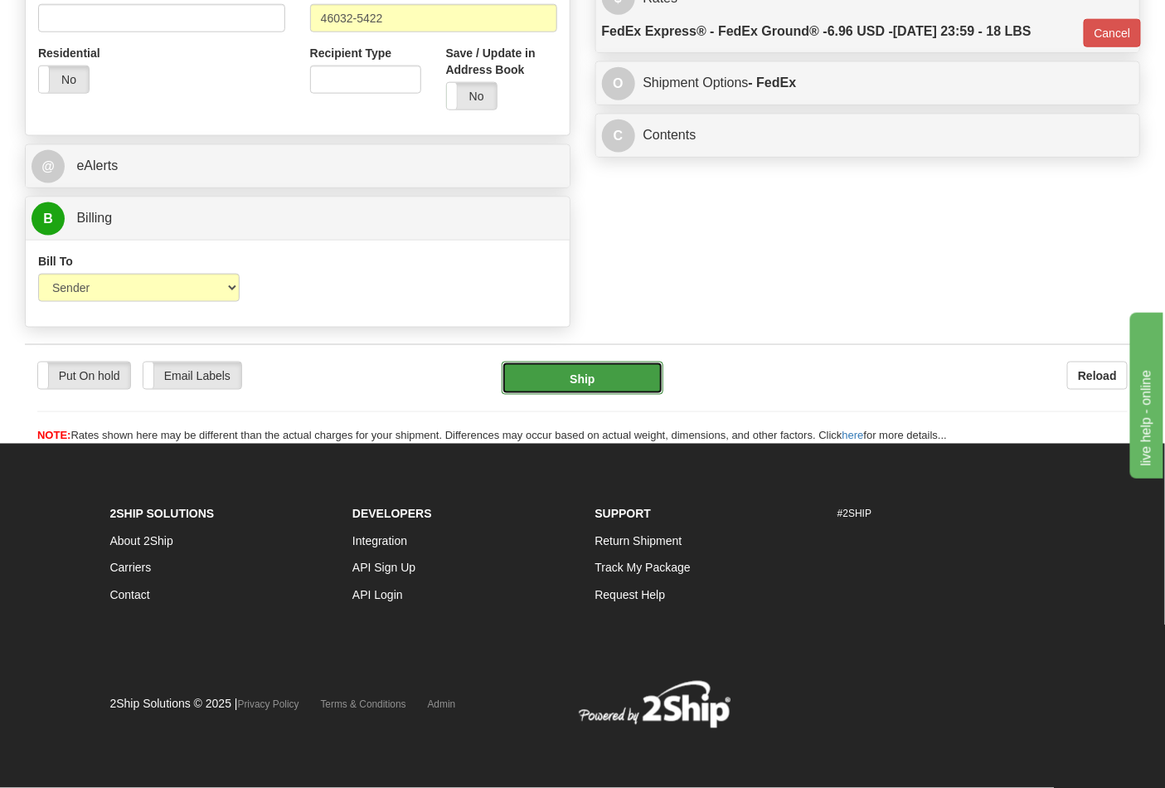
click at [594, 388] on button "Ship" at bounding box center [582, 378] width 161 height 33
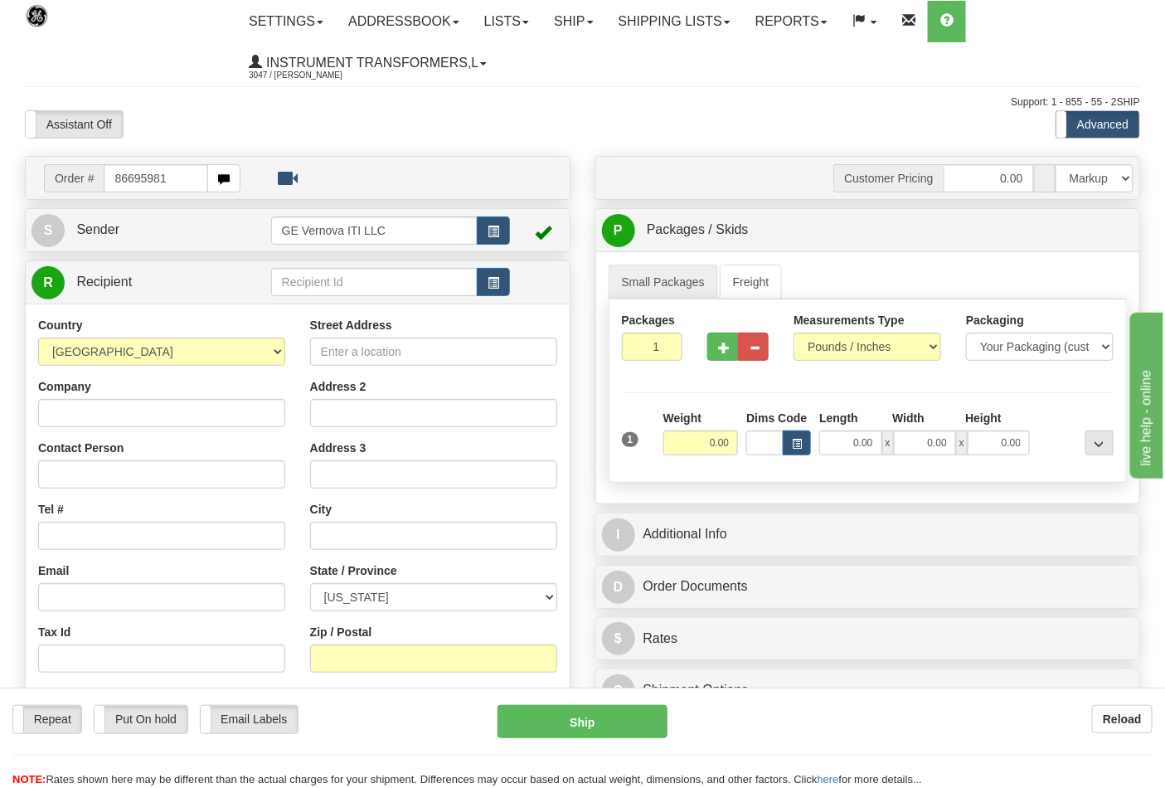
type input "86695981"
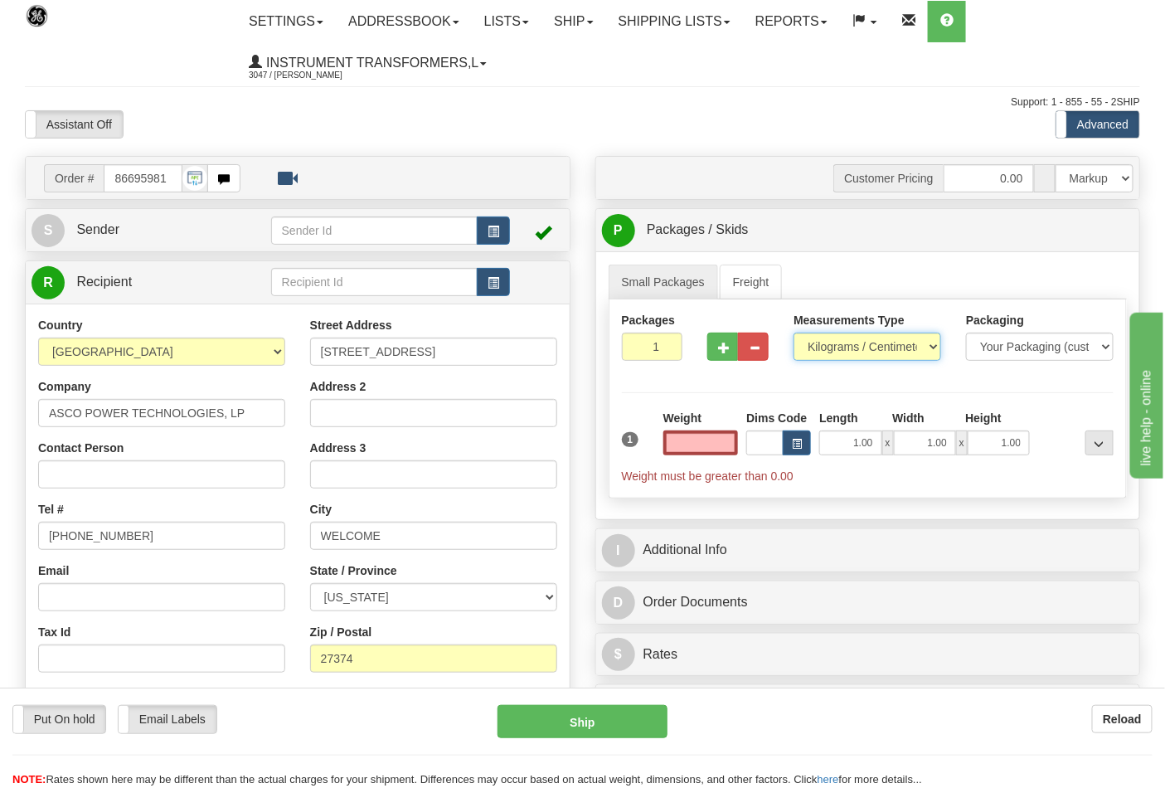
type input "0.00"
click at [839, 347] on select "Pounds / Inches Kilograms / Centimeters" at bounding box center [868, 347] width 148 height 28
select select "0"
click at [794, 333] on select "Pounds / Inches Kilograms / Centimeters" at bounding box center [868, 347] width 148 height 28
click at [728, 444] on input "0.00" at bounding box center [700, 442] width 75 height 25
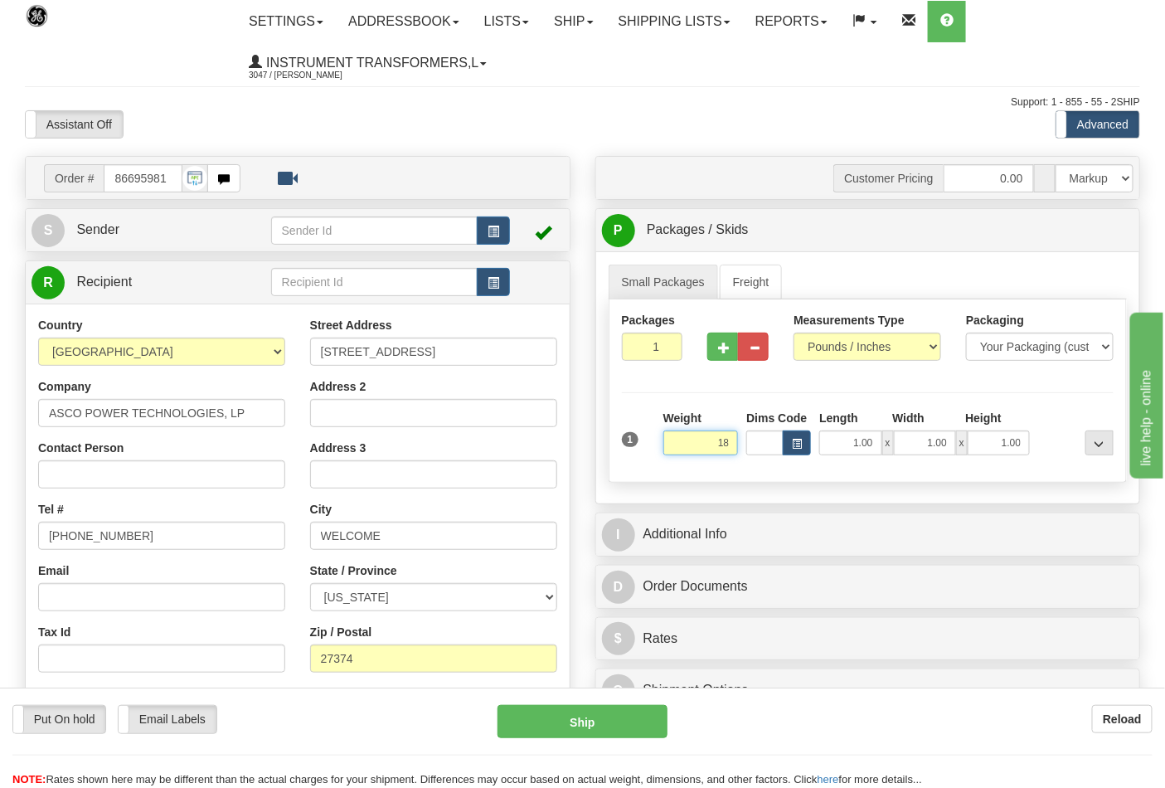
click button "Delete" at bounding box center [0, 0] width 0 height 0
type input "18.00"
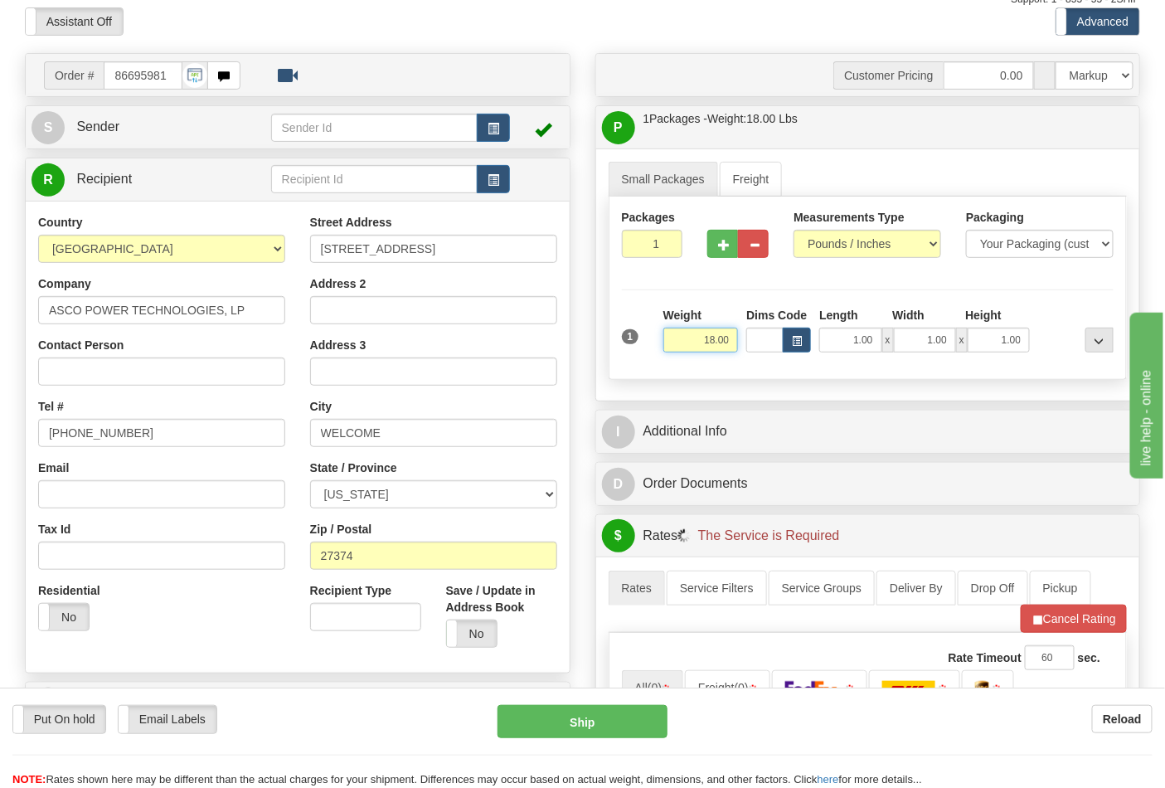
scroll to position [368, 0]
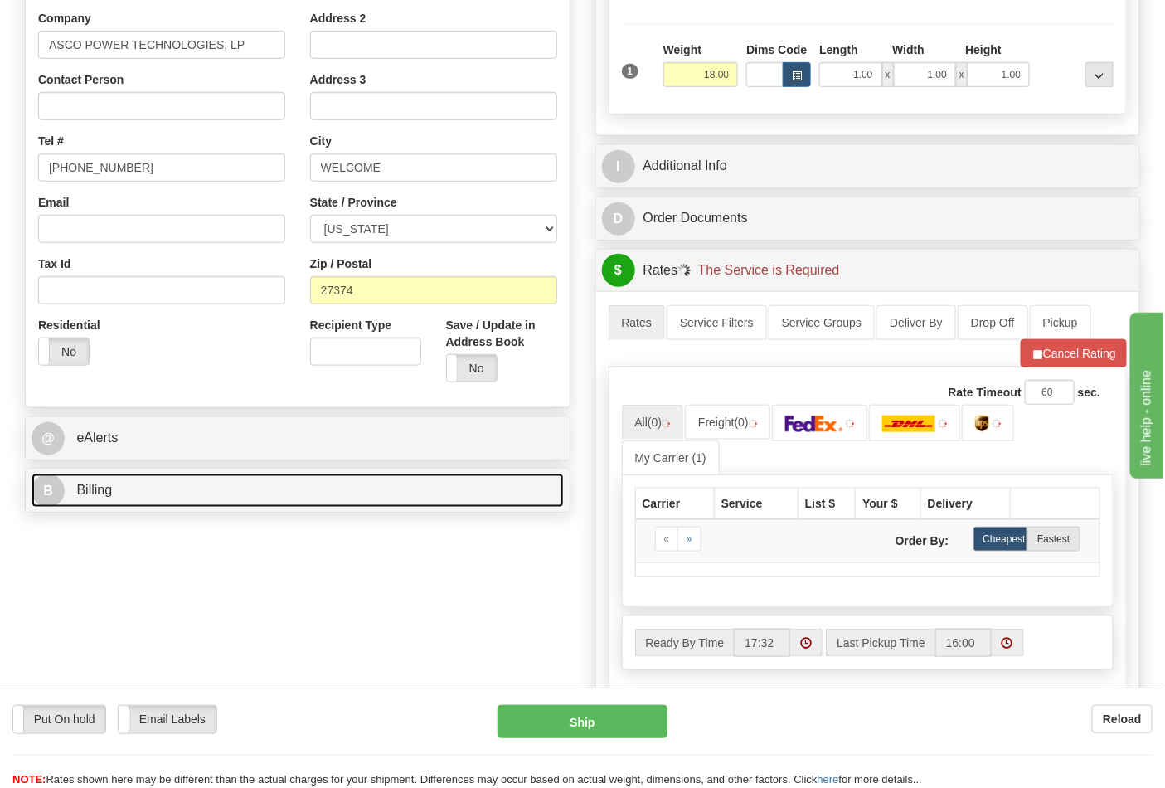
click at [209, 492] on link "B Billing" at bounding box center [298, 491] width 532 height 34
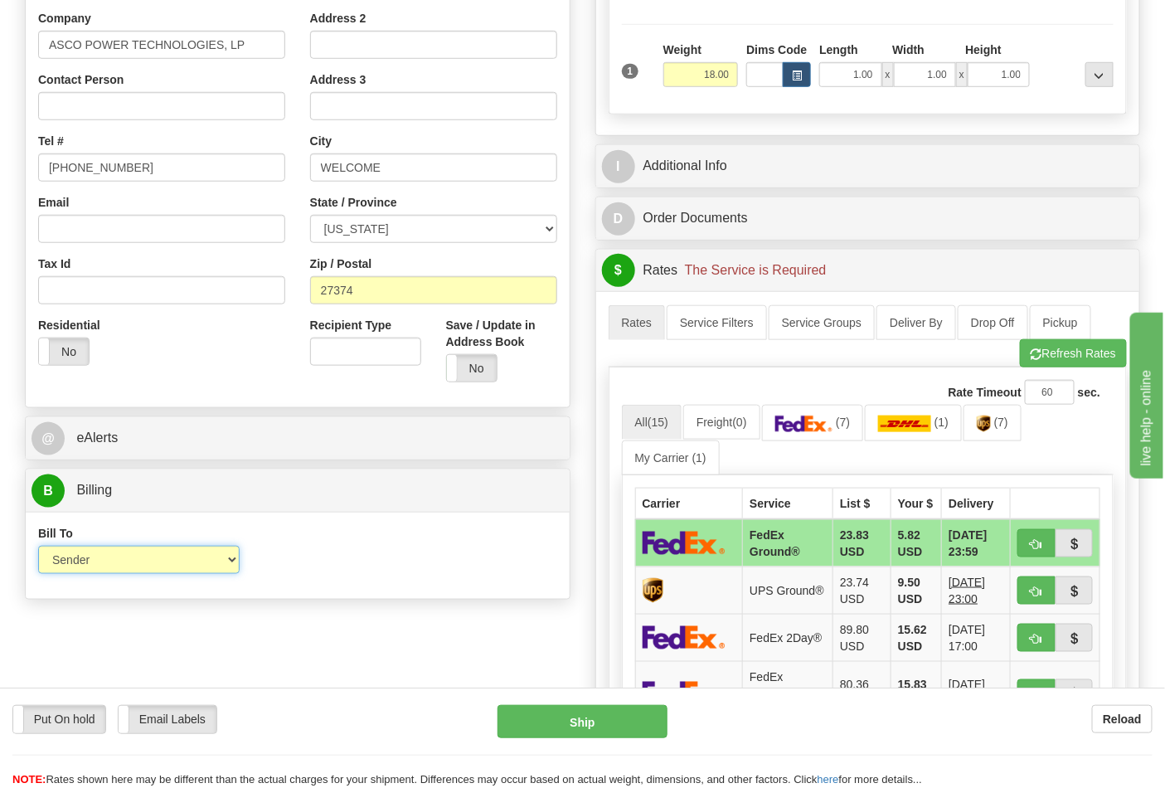
click at [134, 568] on select "Sender Recipient Third Party Collect" at bounding box center [139, 560] width 202 height 28
click at [296, 568] on div "Bill To Sender Recipient Third Party Collect Account 3rd Party Account List Ple…" at bounding box center [298, 555] width 544 height 61
click at [804, 437] on link "(7)" at bounding box center [813, 423] width 102 height 36
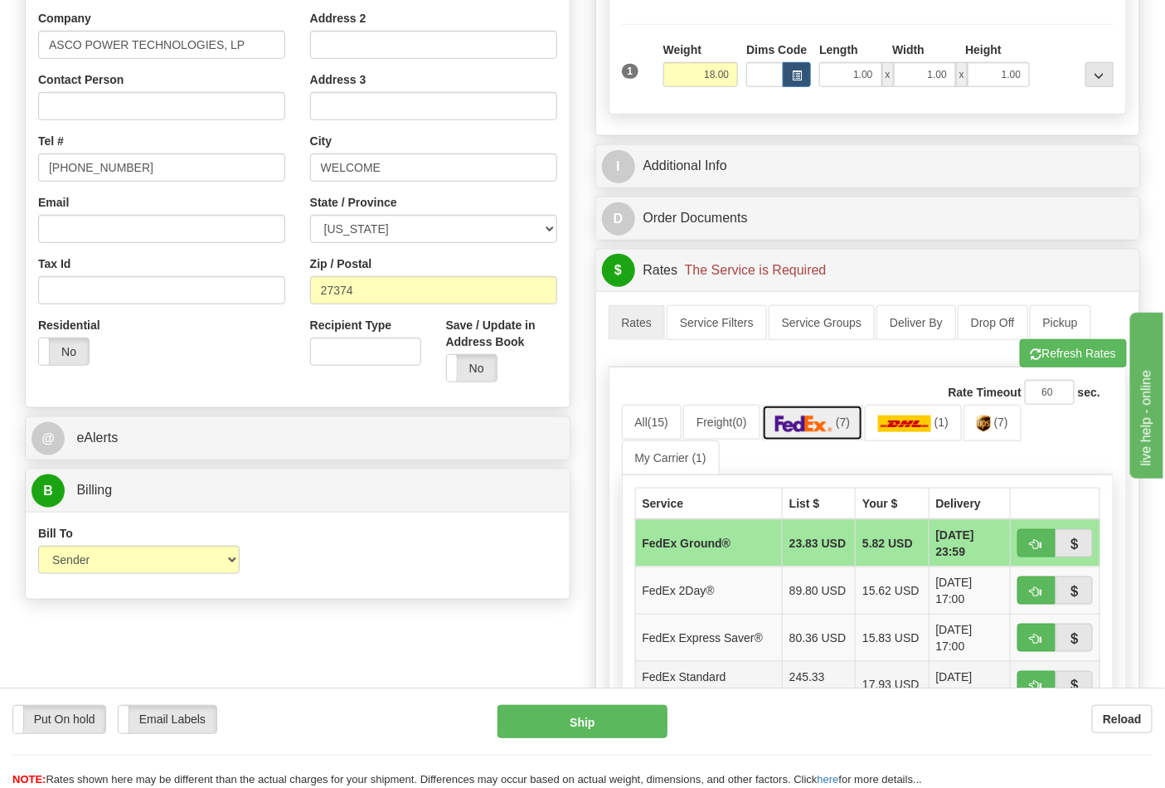
scroll to position [644, 0]
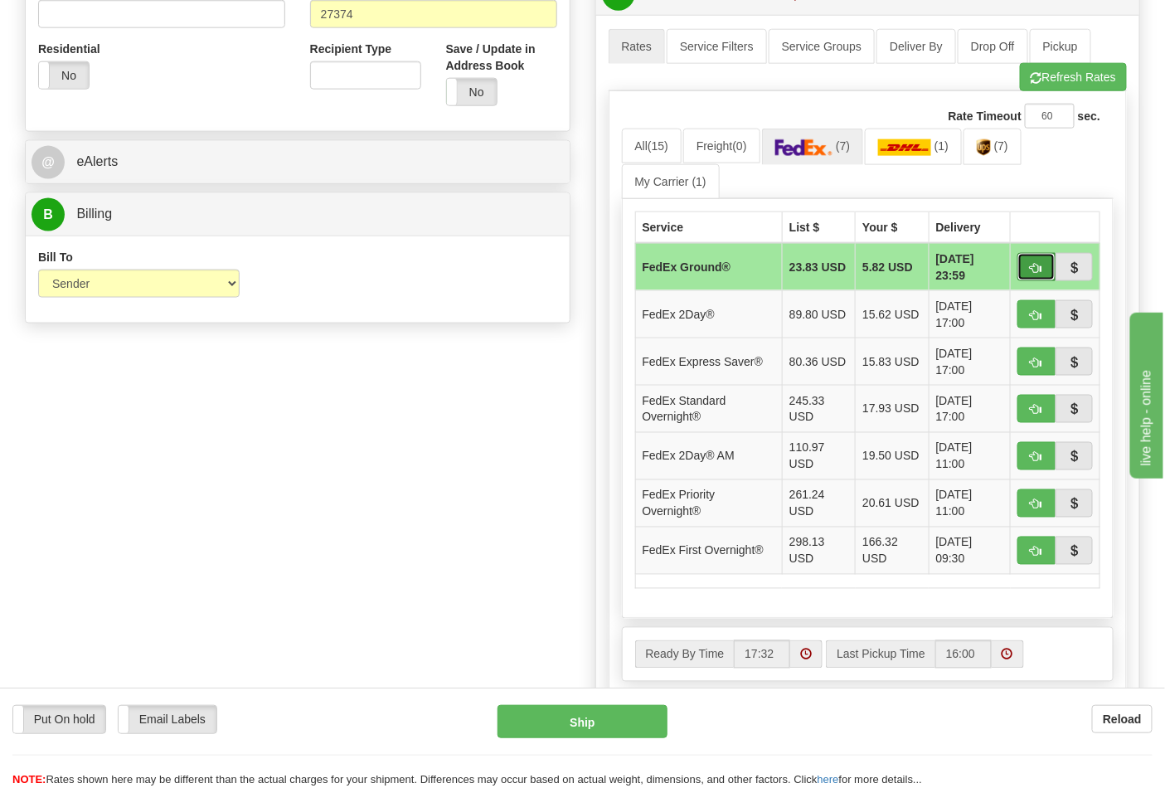
click at [1037, 268] on span "button" at bounding box center [1037, 268] width 12 height 11
type input "92"
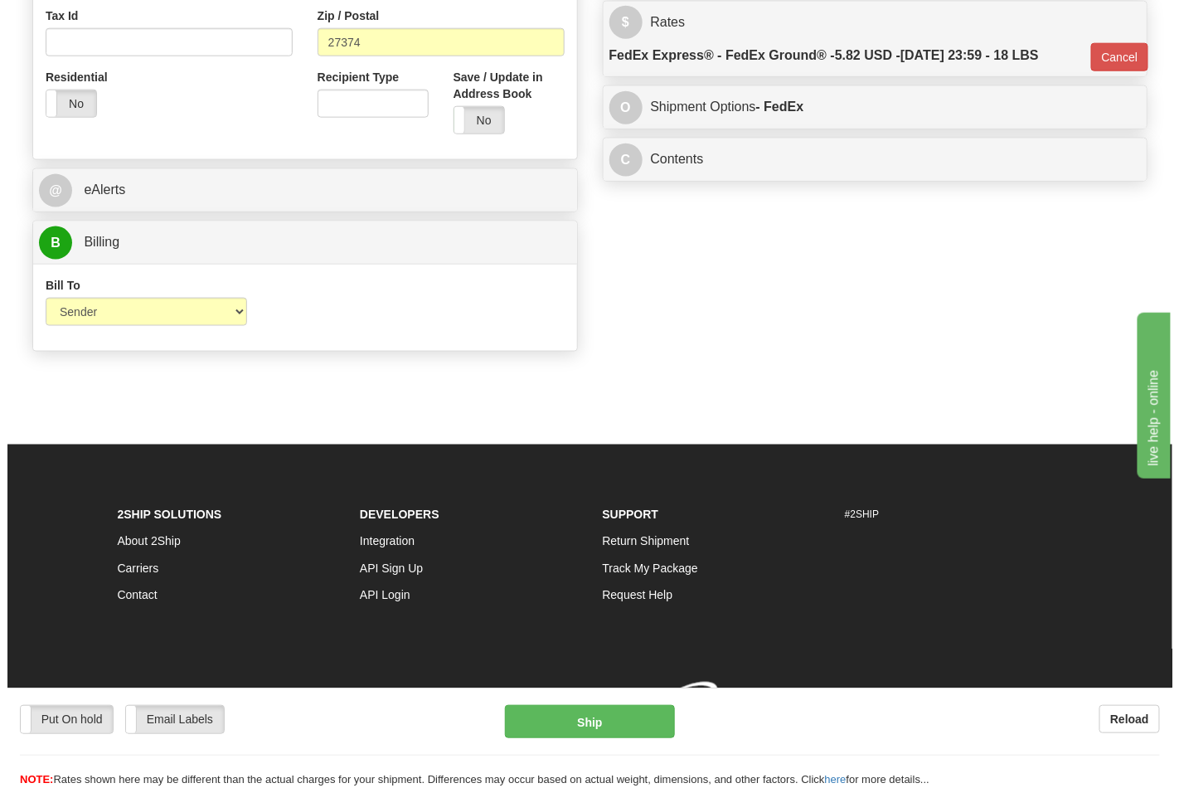
scroll to position [619, 0]
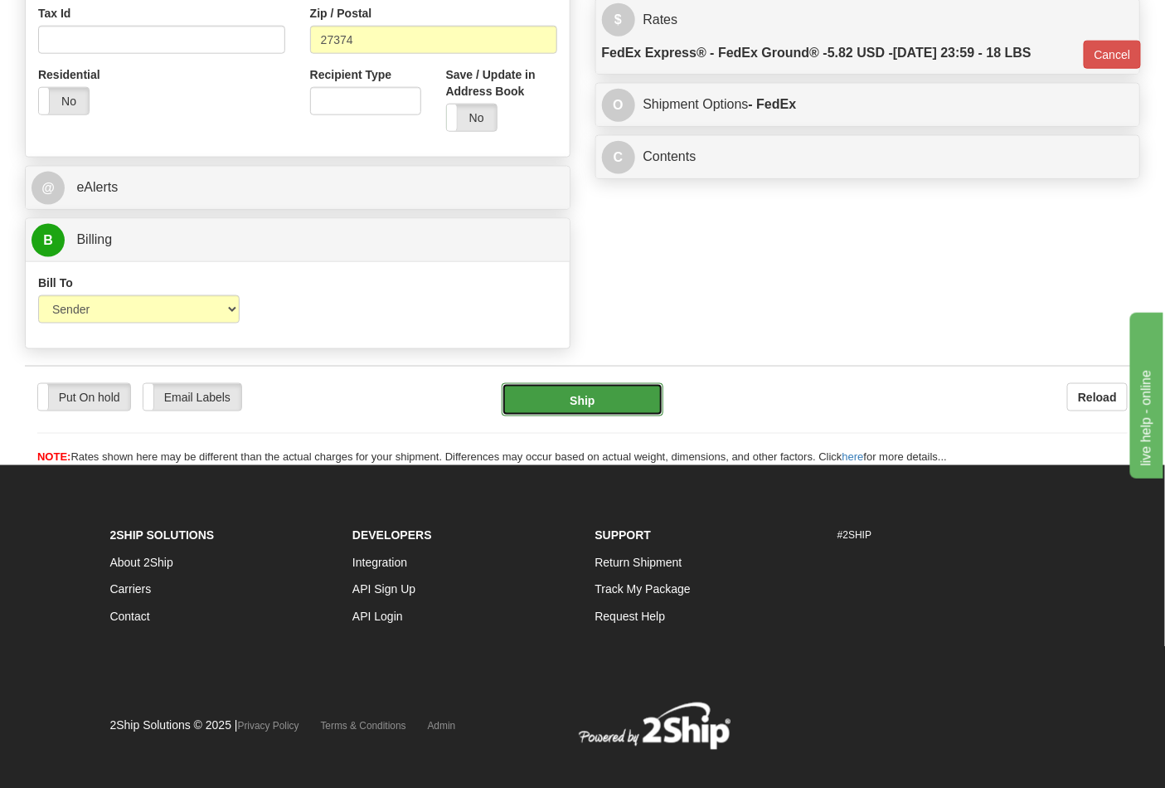
click at [622, 415] on button "Ship" at bounding box center [582, 399] width 161 height 33
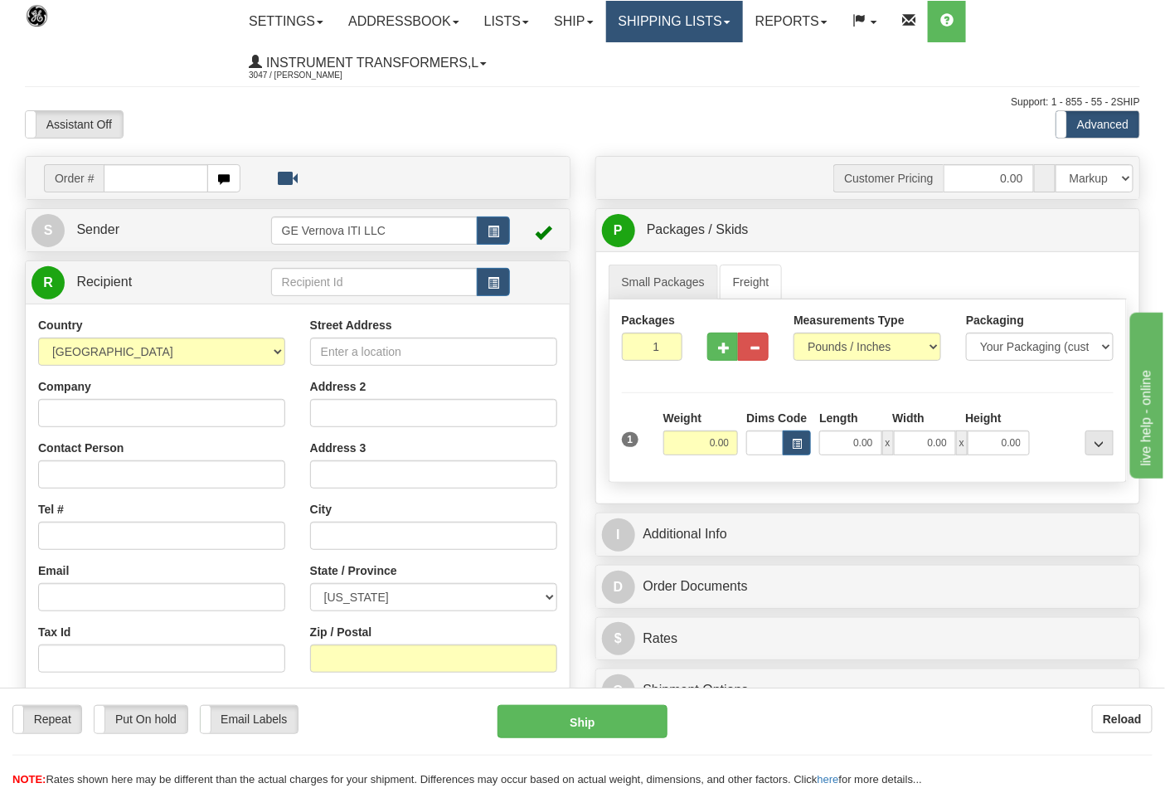
click at [702, 3] on link "Shipping lists" at bounding box center [674, 21] width 137 height 41
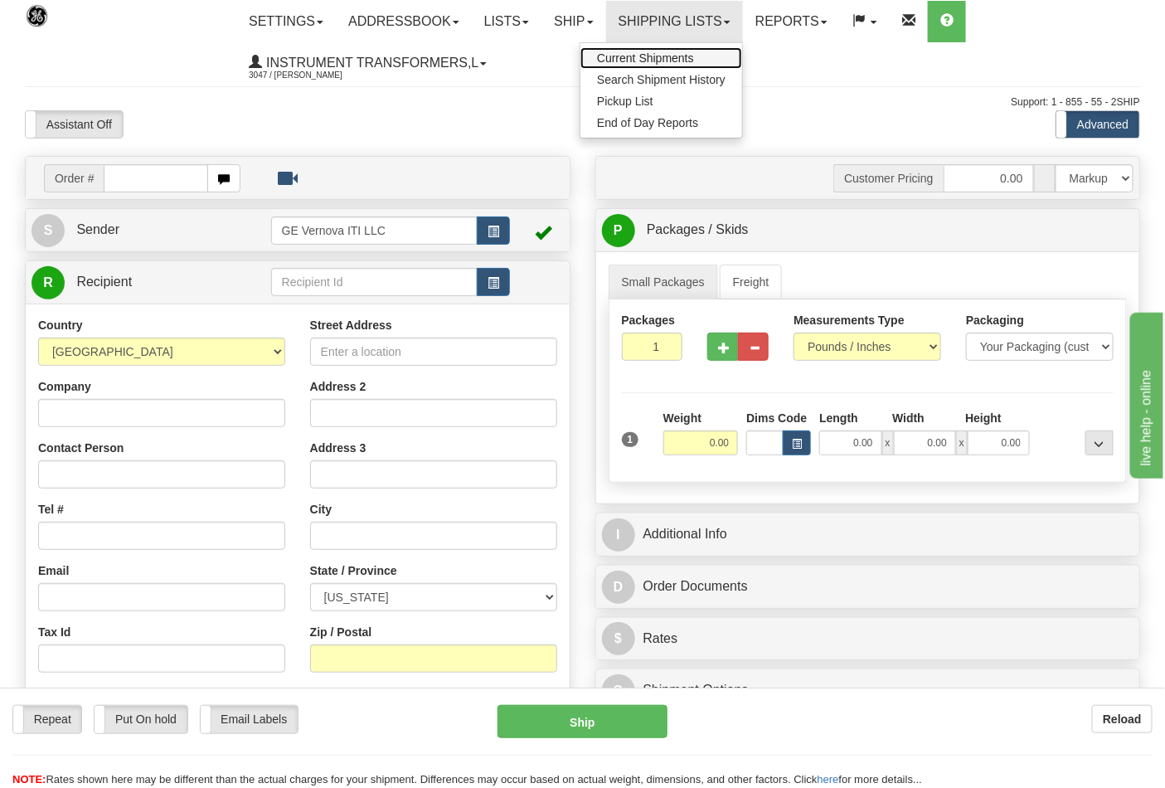
click at [668, 56] on span "Current Shipments" at bounding box center [645, 57] width 97 height 13
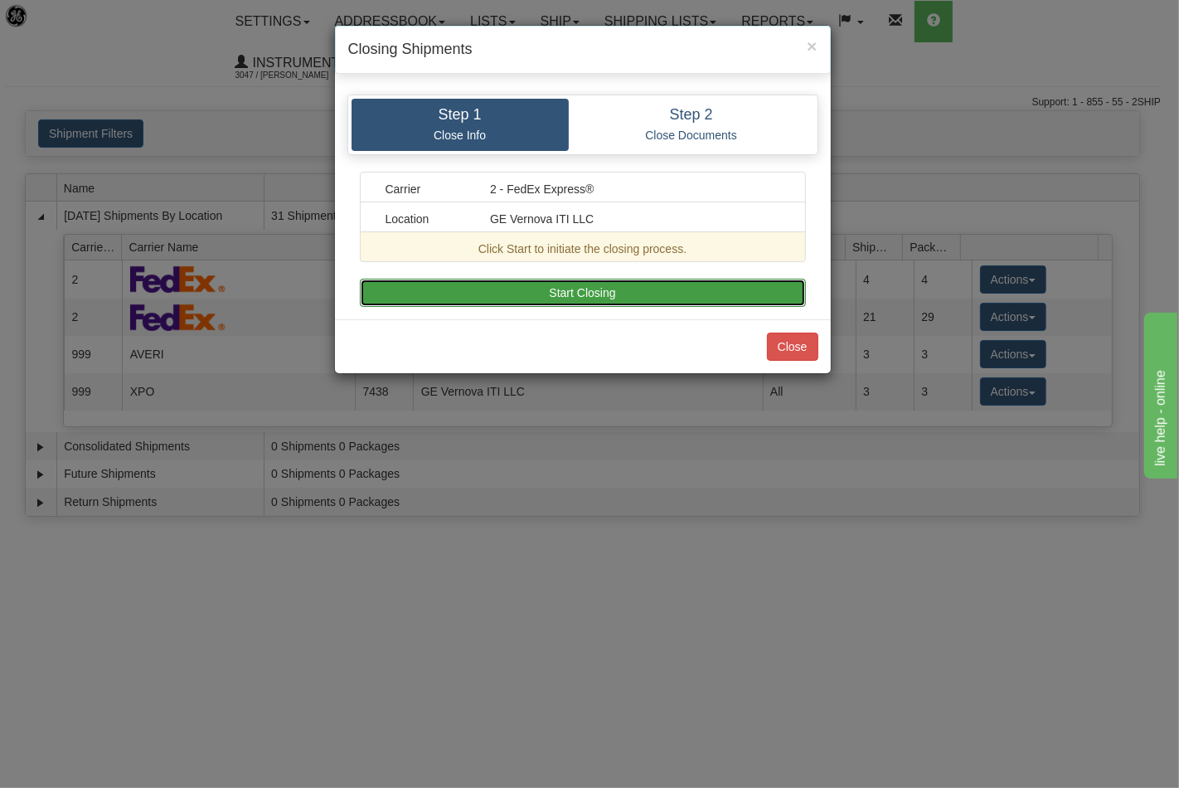
click at [657, 304] on button "Start Closing" at bounding box center [583, 293] width 446 height 28
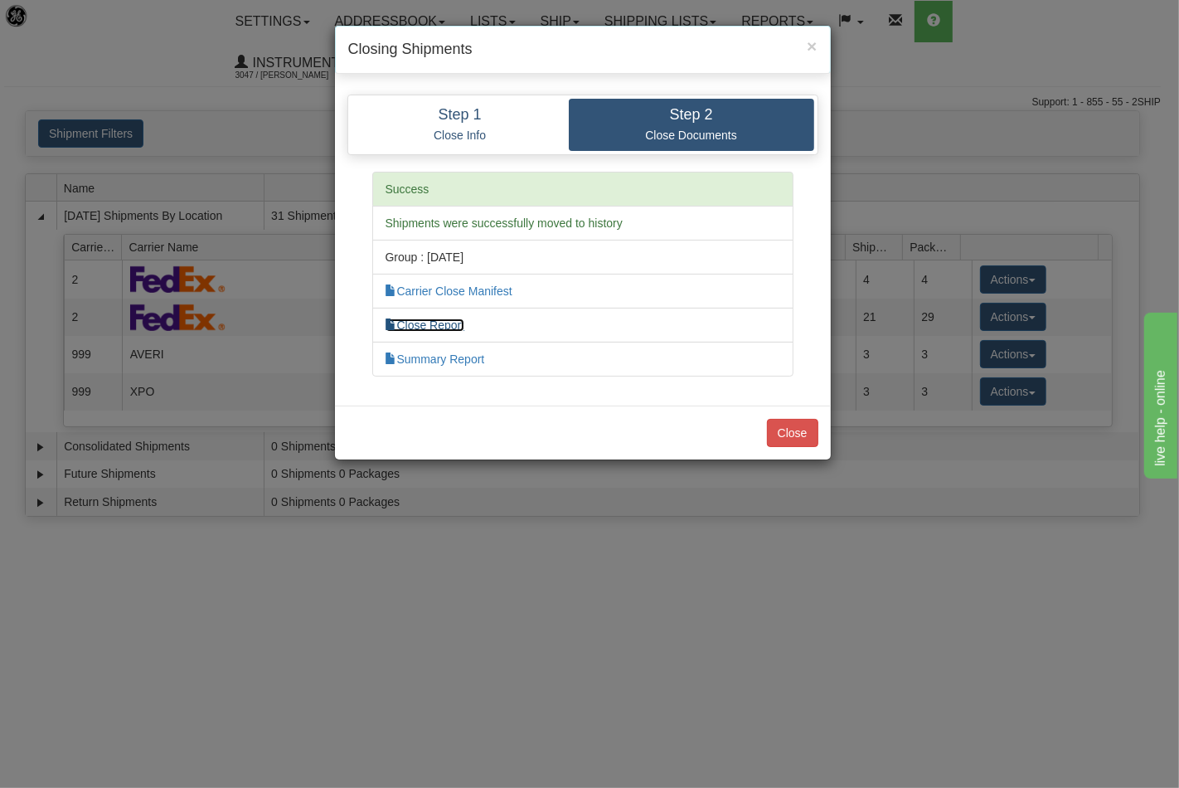
click at [443, 320] on link "Close Report" at bounding box center [426, 324] width 80 height 13
click at [789, 447] on button "Close" at bounding box center [792, 433] width 51 height 28
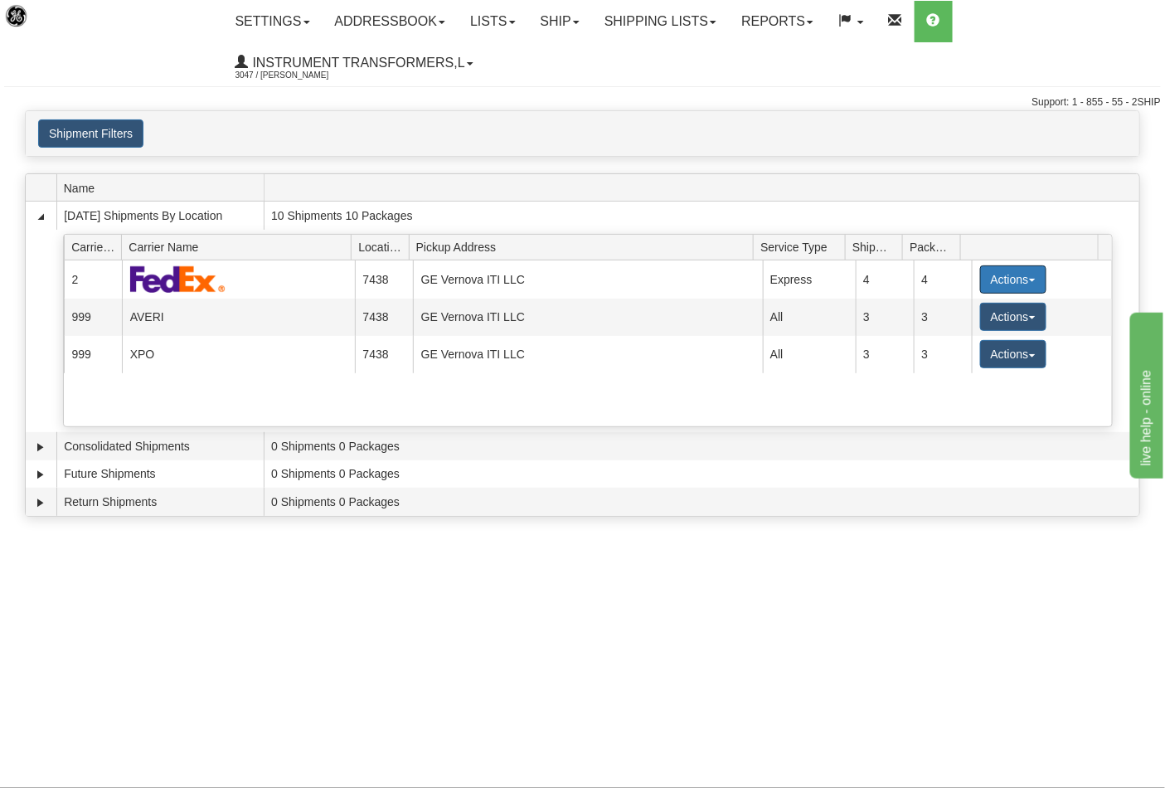
click at [999, 288] on button "Actions" at bounding box center [1013, 279] width 66 height 28
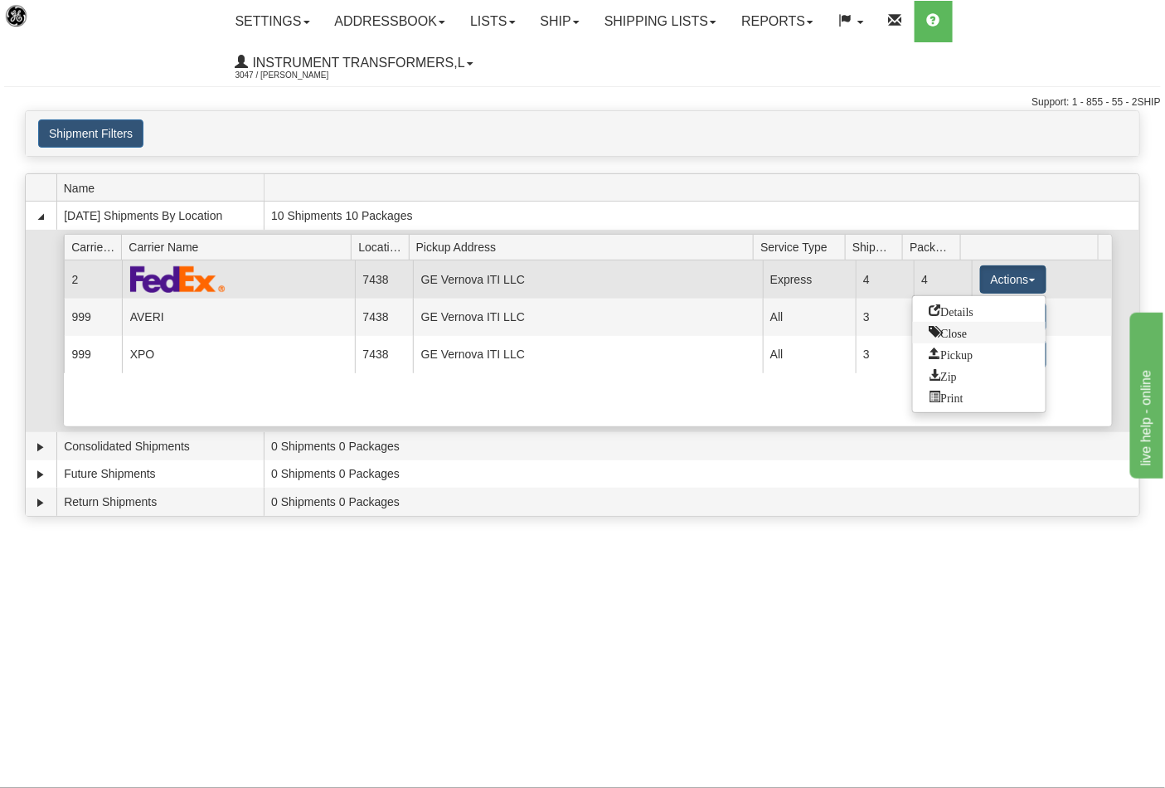
click at [945, 336] on span "Close" at bounding box center [949, 332] width 38 height 12
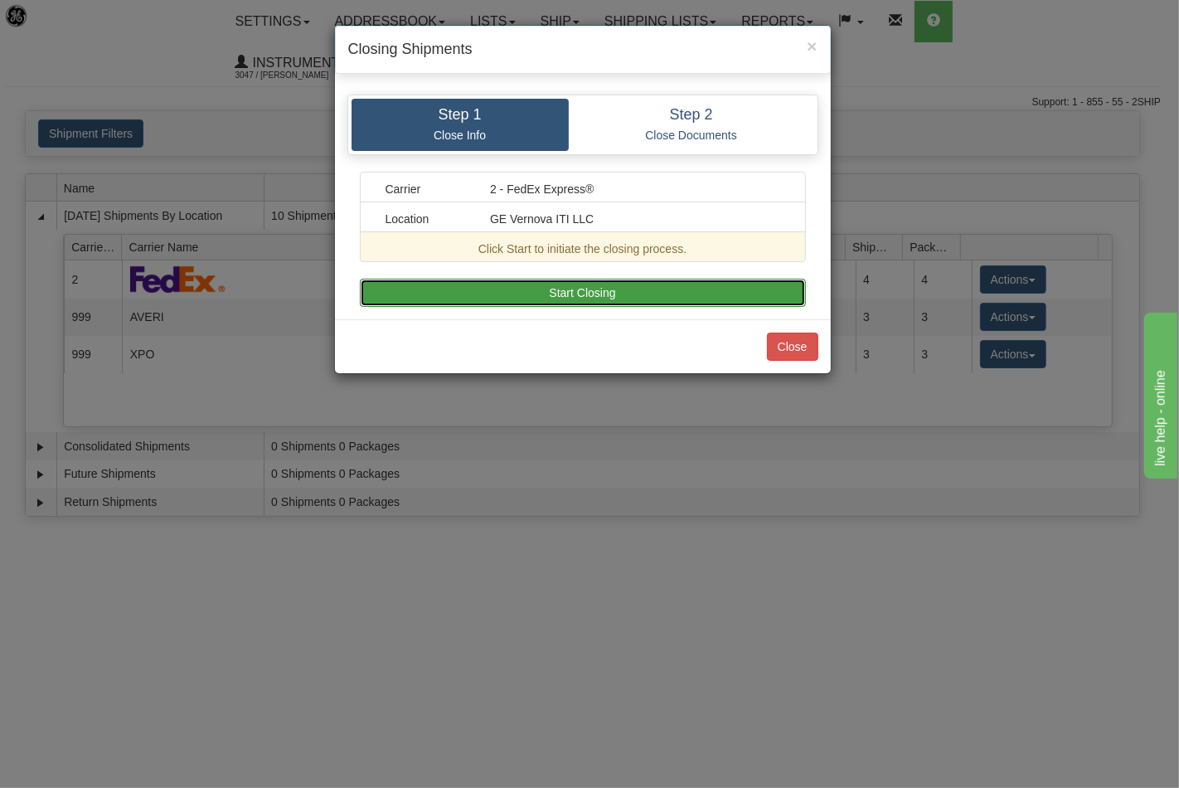
click at [668, 302] on button "Start Closing" at bounding box center [583, 293] width 446 height 28
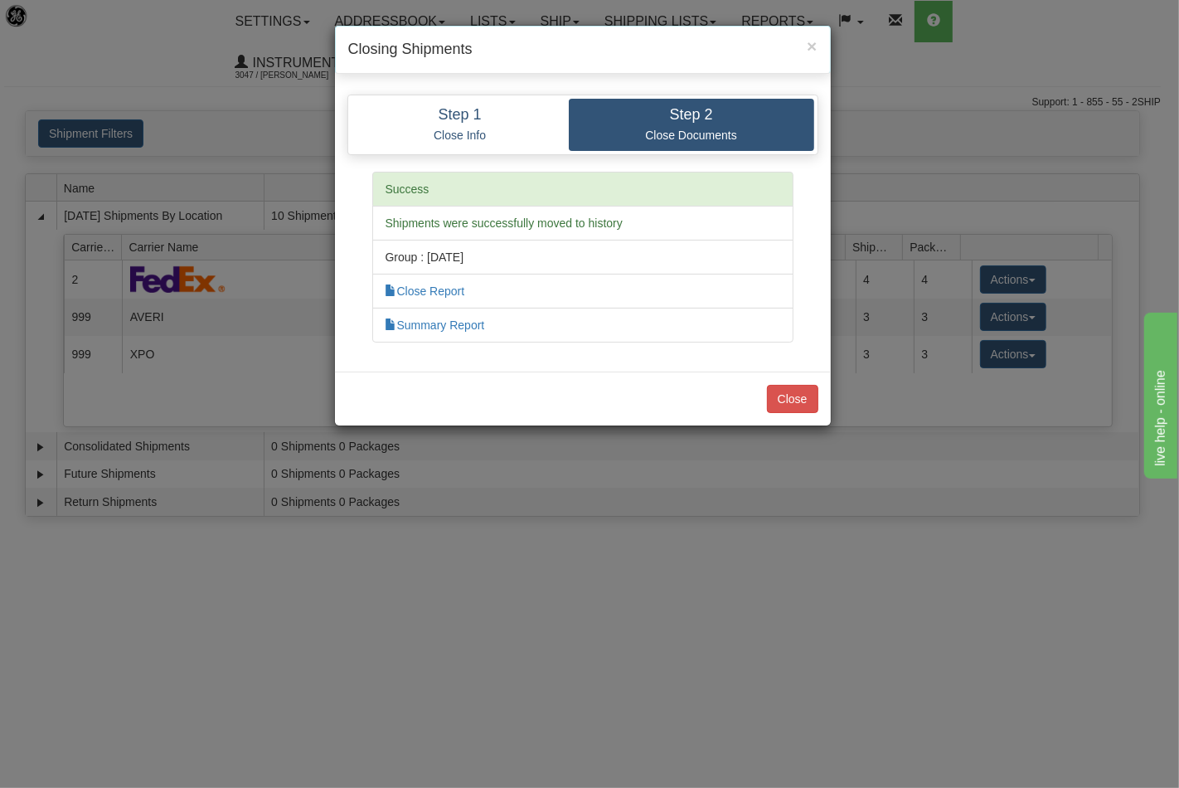
click at [791, 379] on div "Close" at bounding box center [583, 399] width 496 height 54
click at [789, 396] on button "Close" at bounding box center [792, 399] width 51 height 28
